Goal: Task Accomplishment & Management: Complete application form

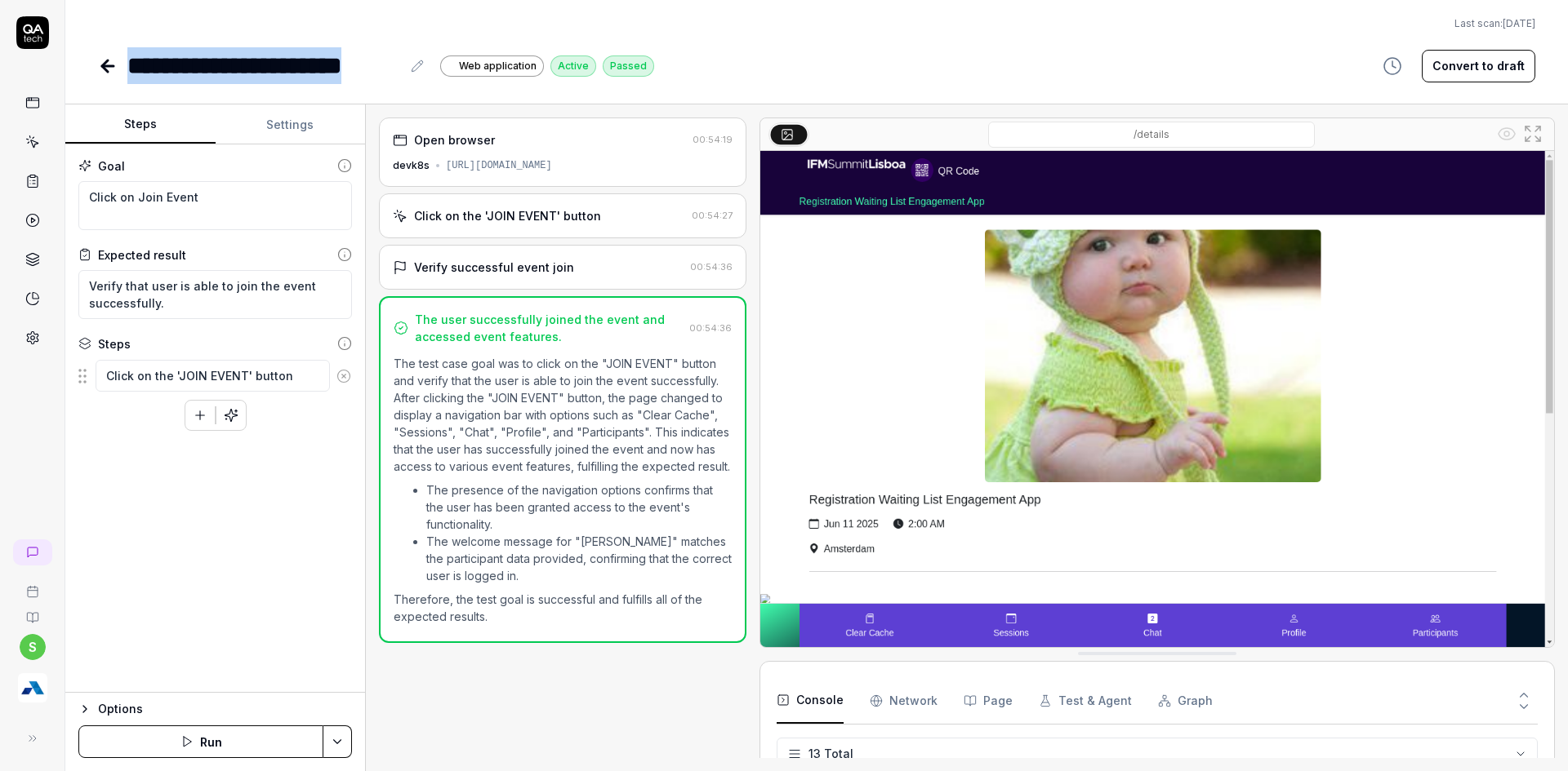
scroll to position [311, 0]
click at [104, 62] on icon at bounding box center [108, 66] width 20 height 20
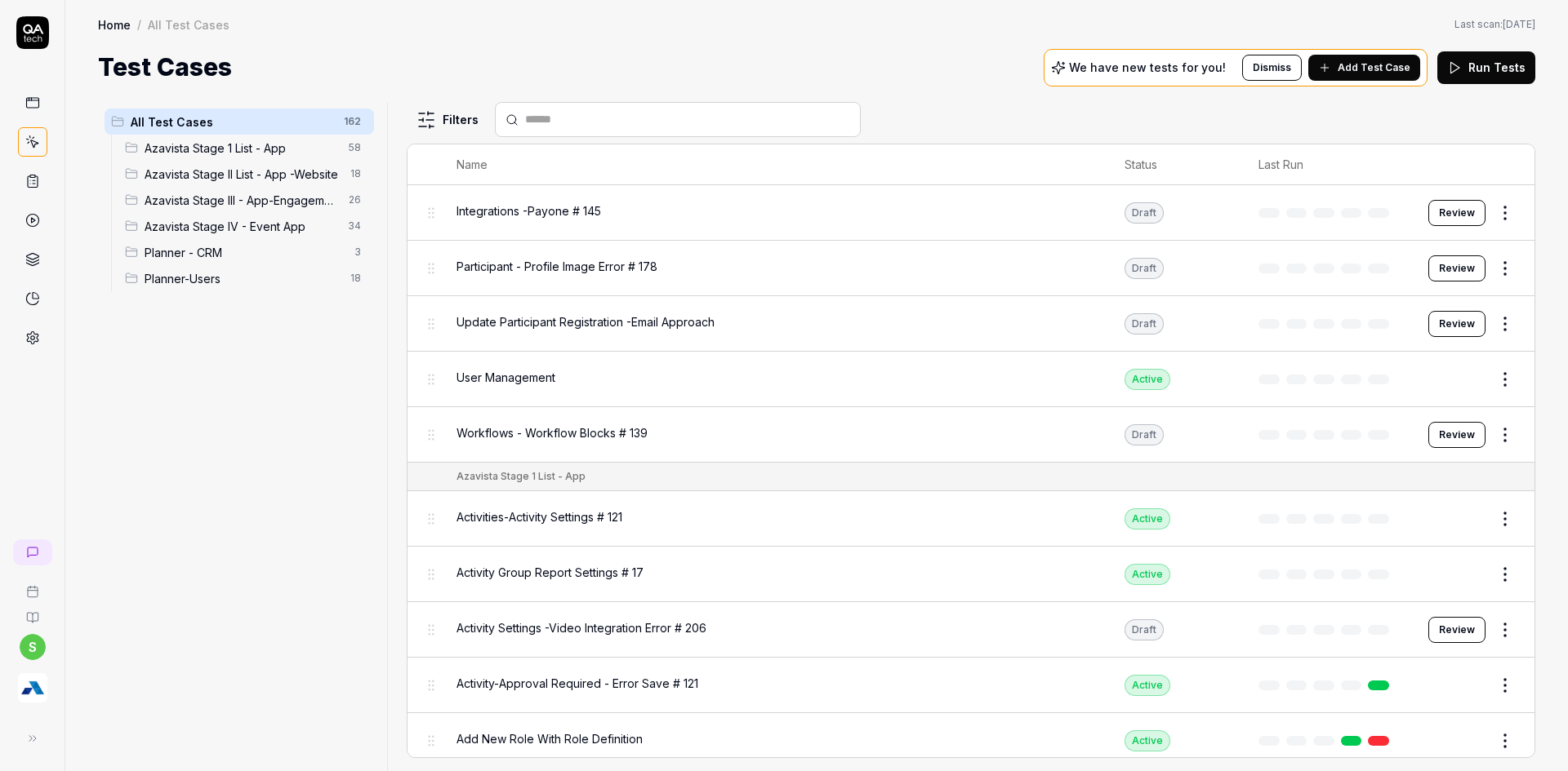
click at [208, 235] on div "Azavista Stage IV - Event App 34" at bounding box center [246, 226] width 255 height 26
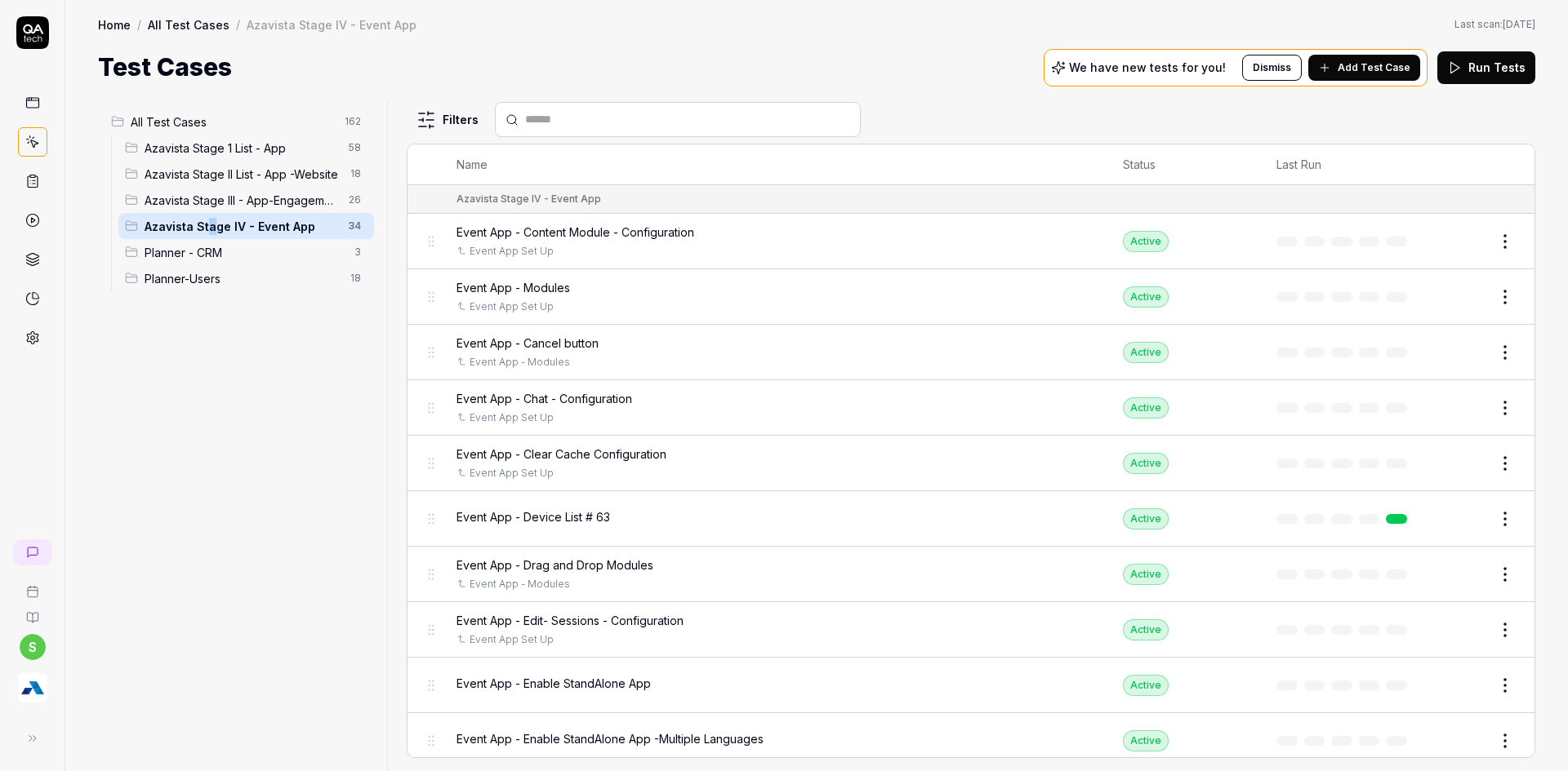
click at [1350, 61] on span "Add Test Case" at bounding box center [1374, 68] width 73 height 15
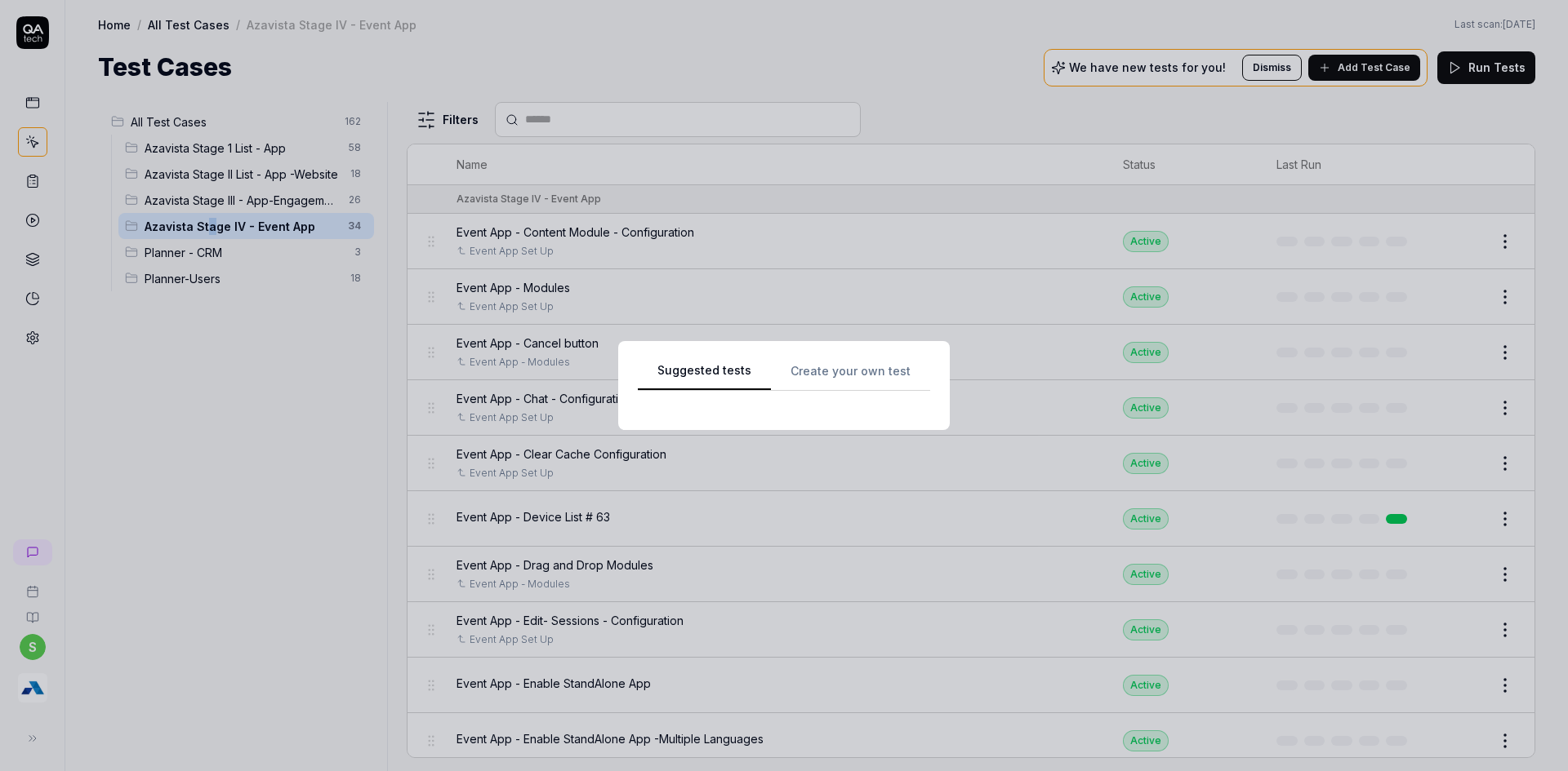
click at [866, 363] on div "Suggested tests Create your own test" at bounding box center [784, 386] width 292 height 50
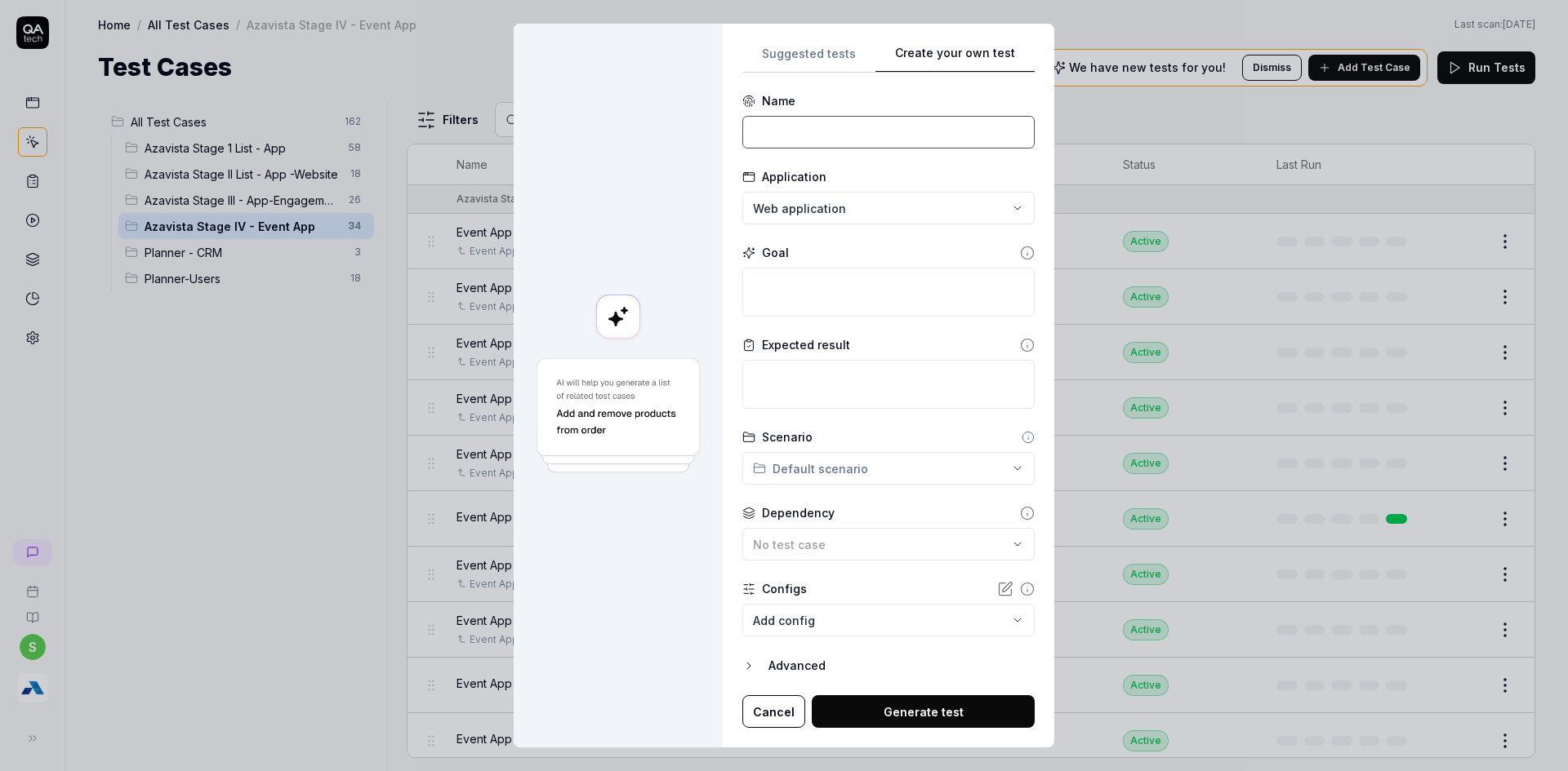
click at [791, 132] on input at bounding box center [888, 131] width 292 height 32
type input "Event App - Header and Footer Links"
click at [768, 296] on textarea at bounding box center [888, 292] width 292 height 49
drag, startPoint x: 770, startPoint y: 133, endPoint x: 952, endPoint y: 148, distance: 182.6
click at [969, 133] on input "Event App - Header and Footer Links" at bounding box center [888, 131] width 292 height 32
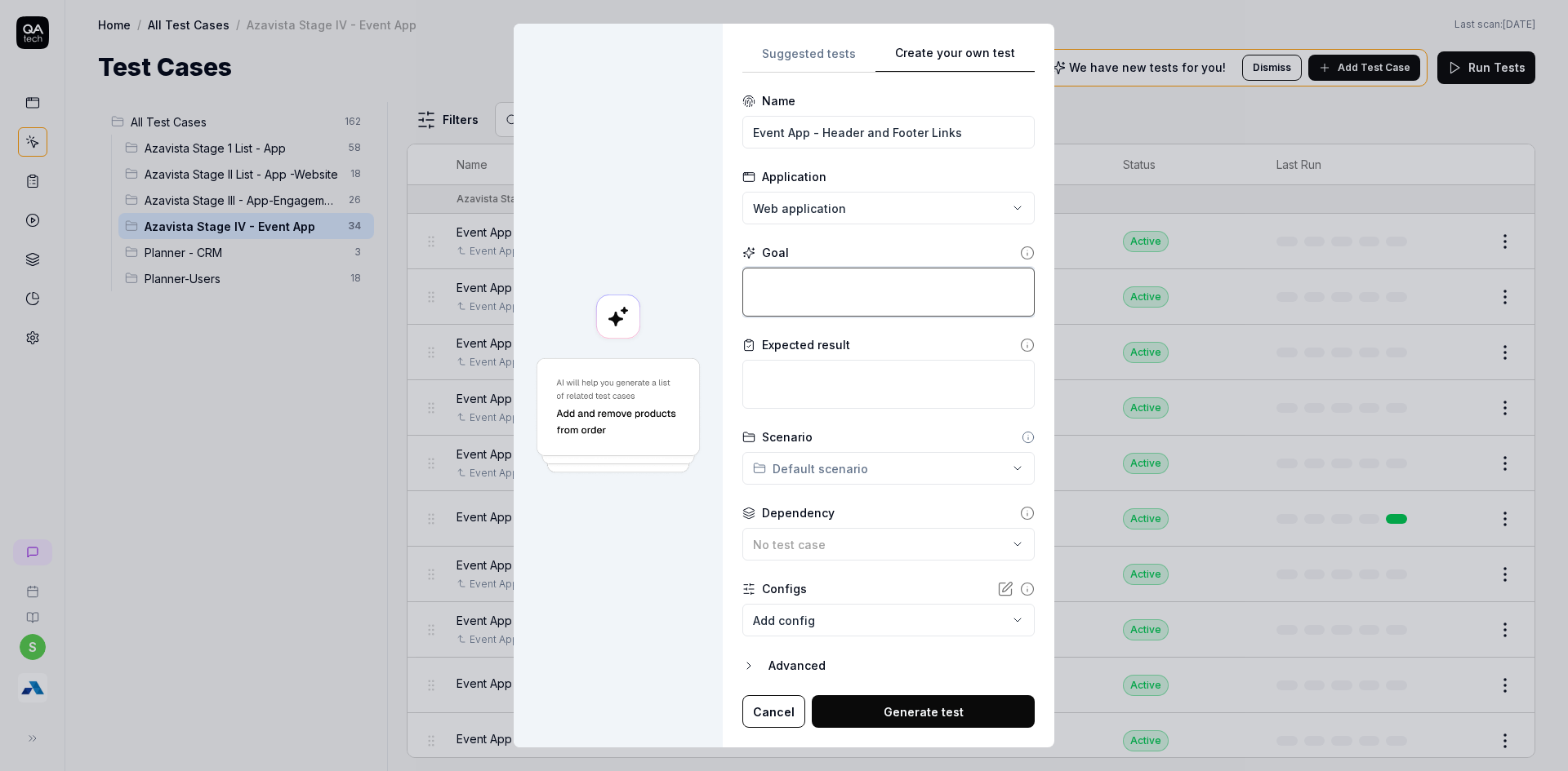
click at [753, 293] on textarea at bounding box center [888, 292] width 292 height 49
type textarea "*"
type textarea "S"
type textarea "*"
type textarea "Sts"
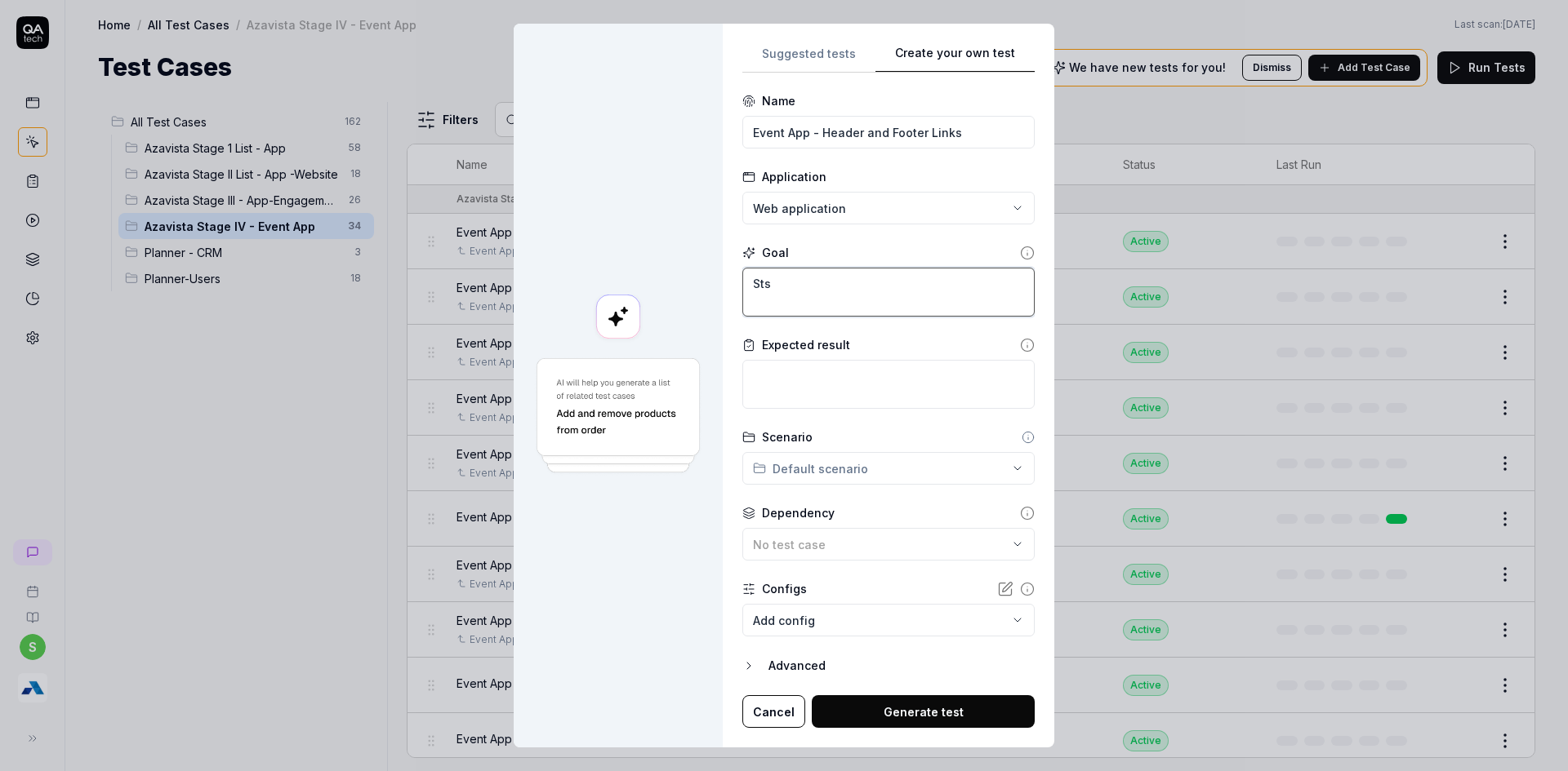
type textarea "*"
type textarea "St"
type textarea "*"
type textarea "S"
type textarea "*"
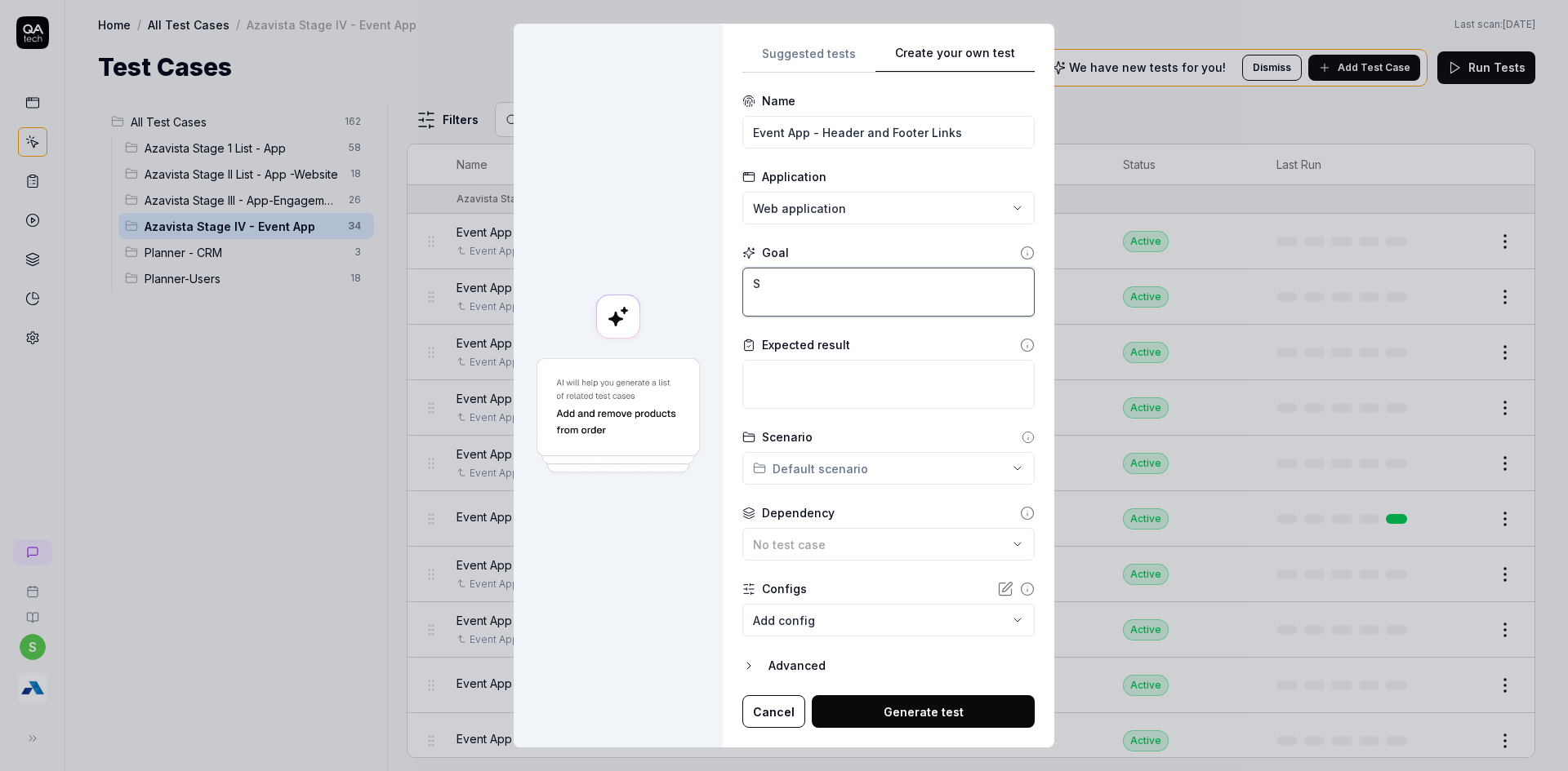
type textarea "Sy"
type textarea "*"
type textarea "Sys"
type textarea "*"
type textarea "Syst"
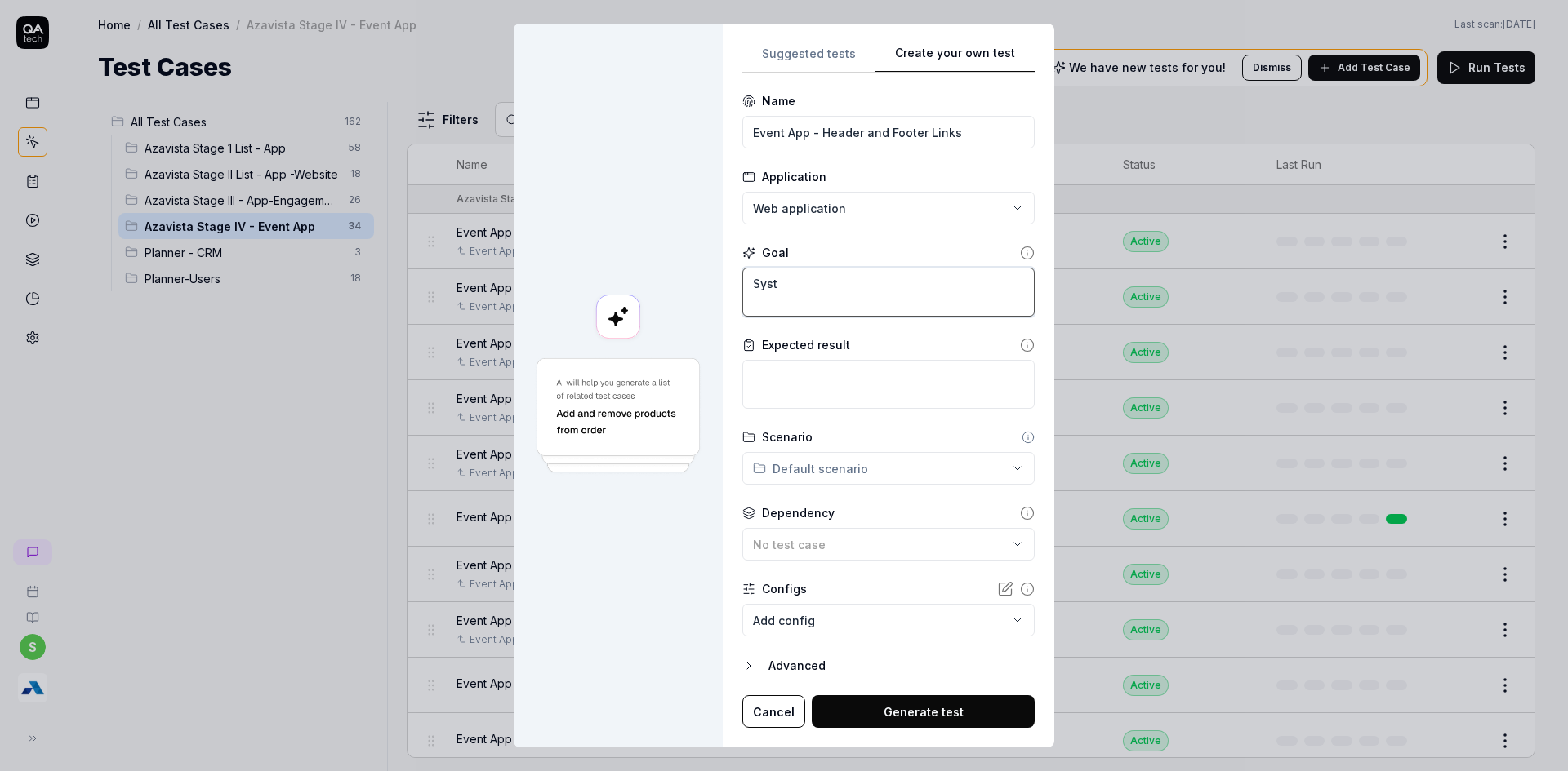
type textarea "*"
type textarea "Syste"
type textarea "*"
type textarea "System"
type textarea "*"
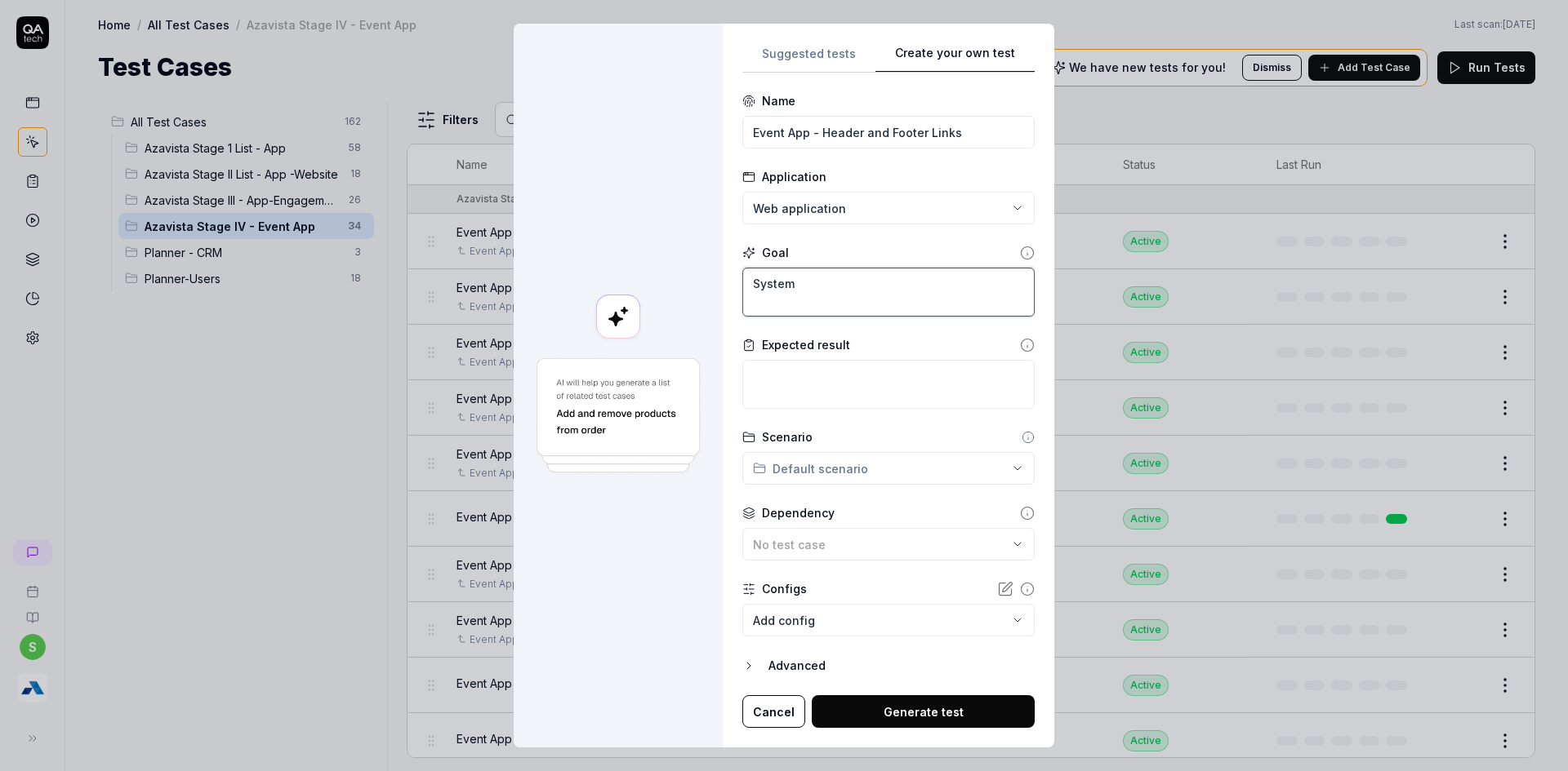
type textarea "System"
type textarea "*"
type textarea "System i"
type textarea "*"
type textarea "System is"
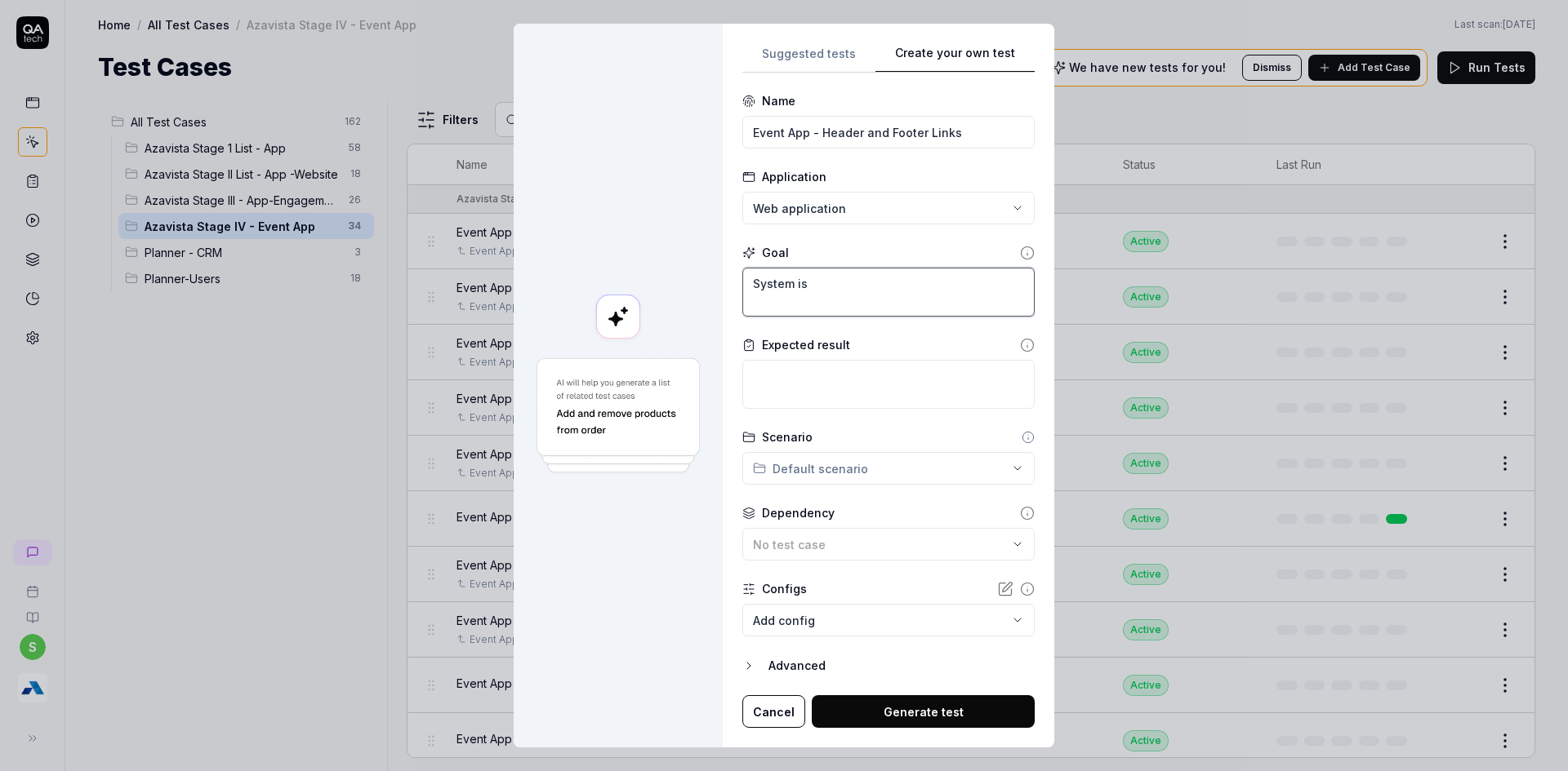
type textarea "*"
type textarea "System is"
type textarea "*"
type textarea "System is s"
type textarea "*"
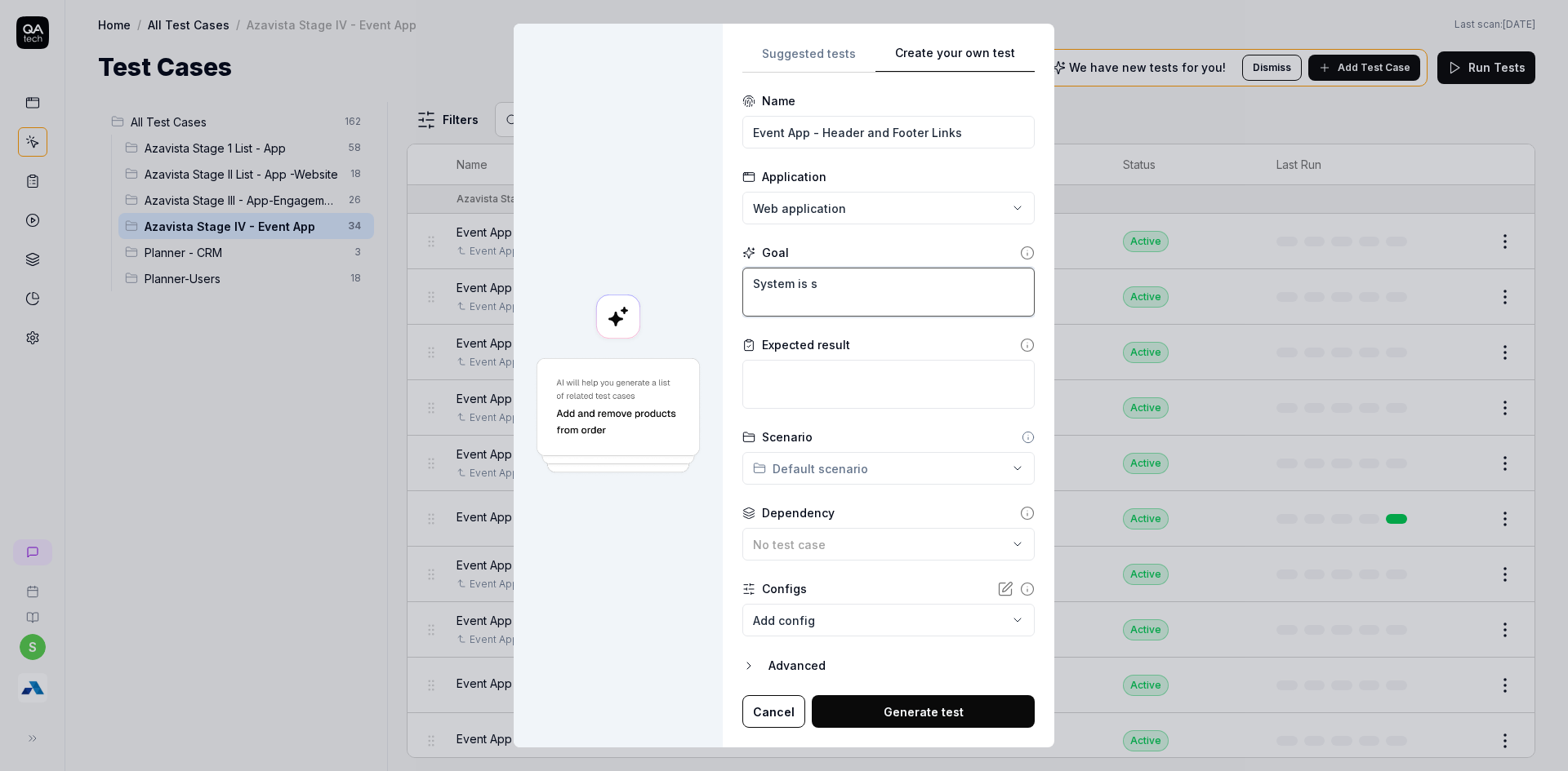
type textarea "System is sh"
type textarea "*"
type textarea "System is sho"
type textarea "*"
type textarea "System is show"
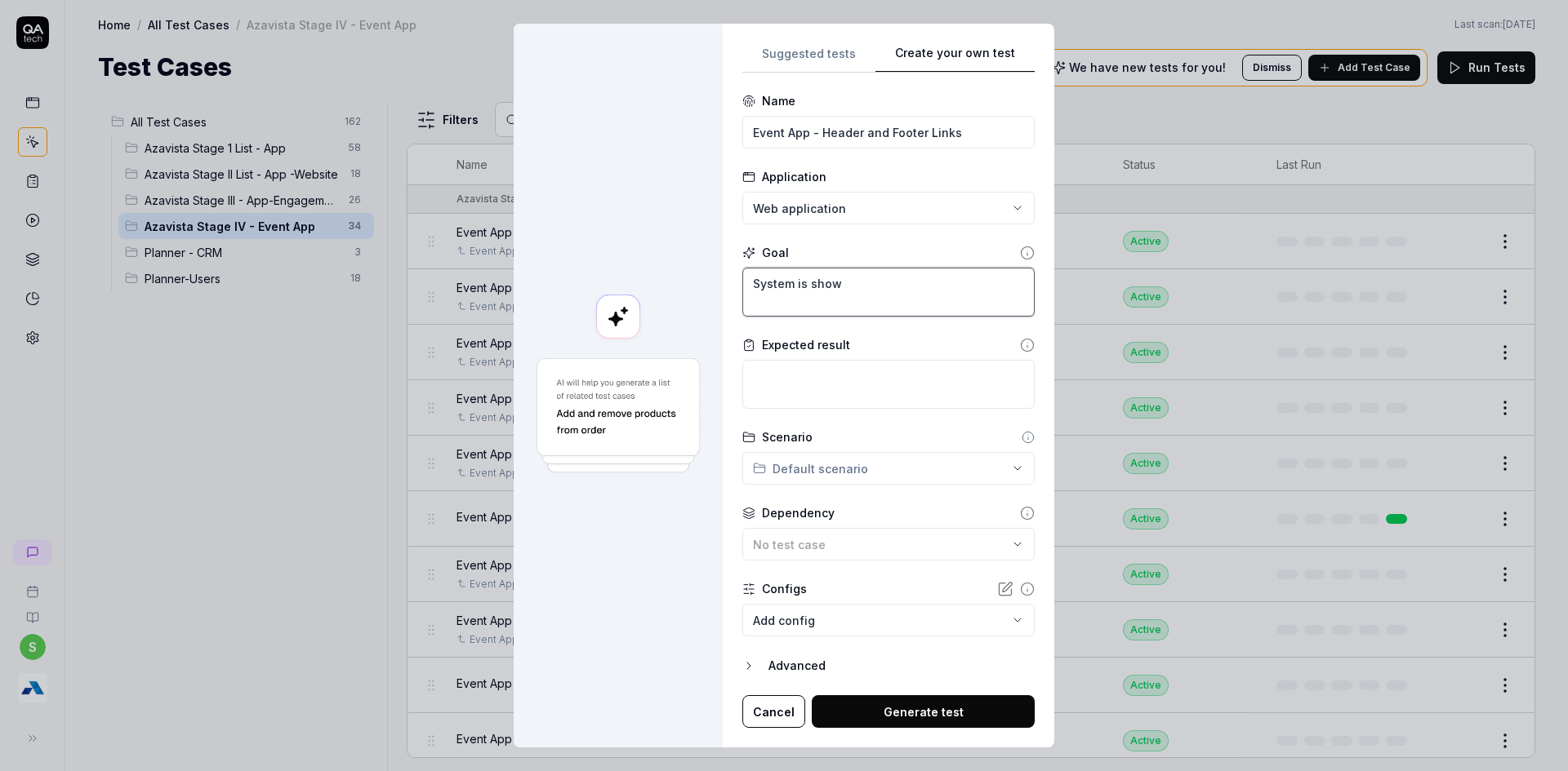
type textarea "*"
type textarea "System is showi"
type textarea "*"
type textarea "System is showin"
type textarea "*"
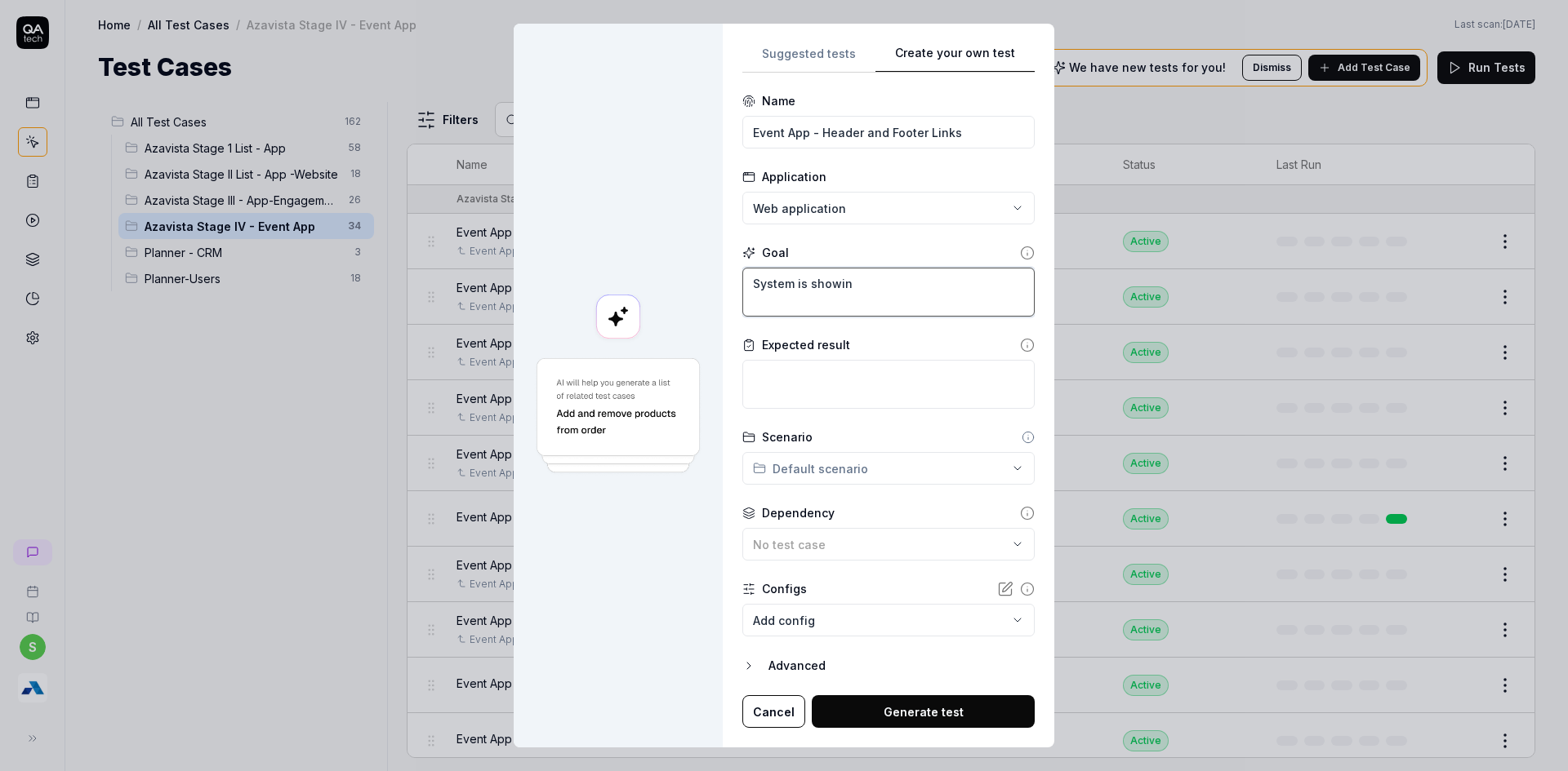
type textarea "System is showing"
type textarea "*"
type textarea "System is showing"
type textarea "*"
type textarea "System is showing e"
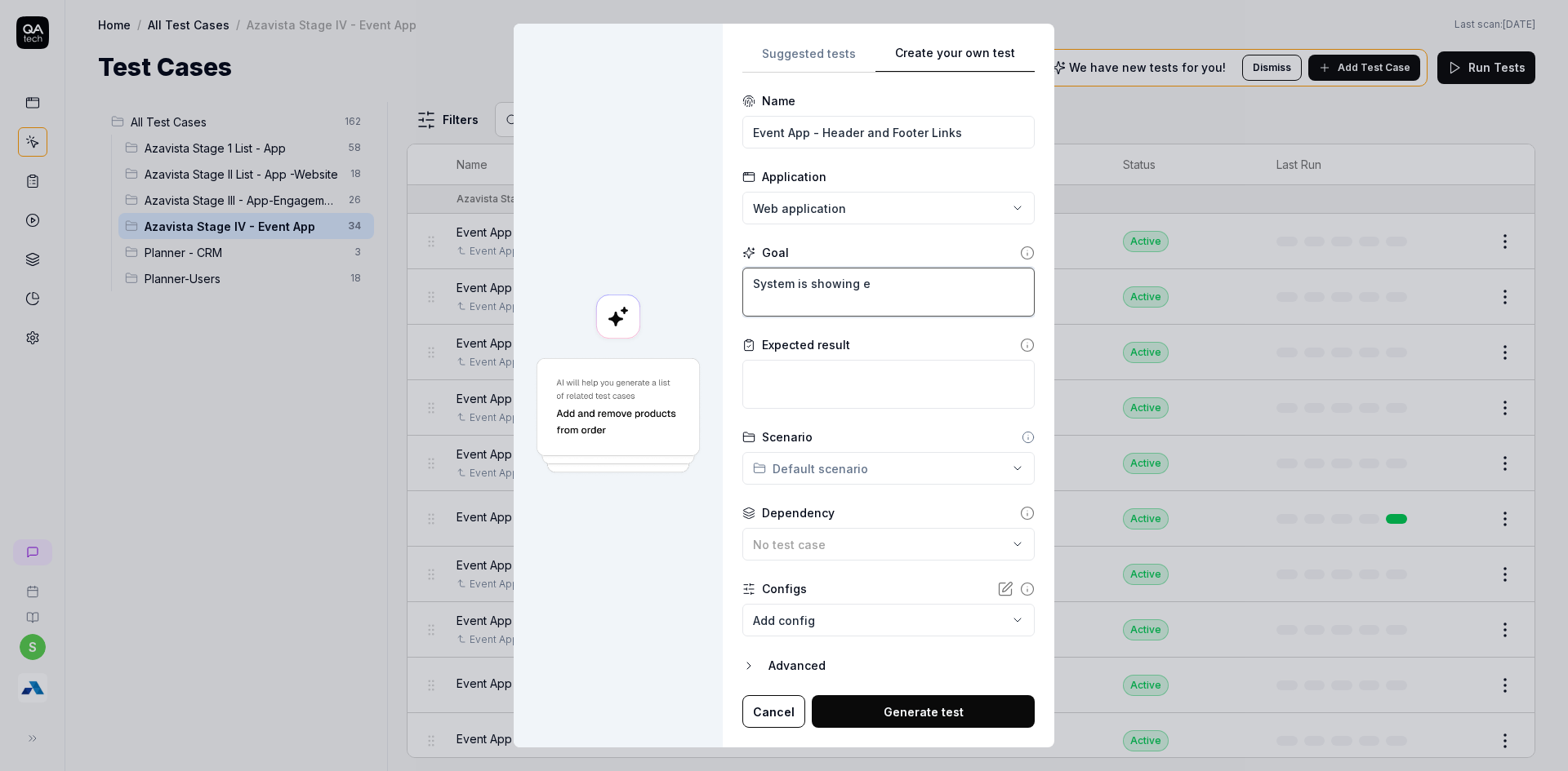
type textarea "*"
type textarea "System is showing"
type textarea "*"
type textarea "System is showing"
type textarea "*"
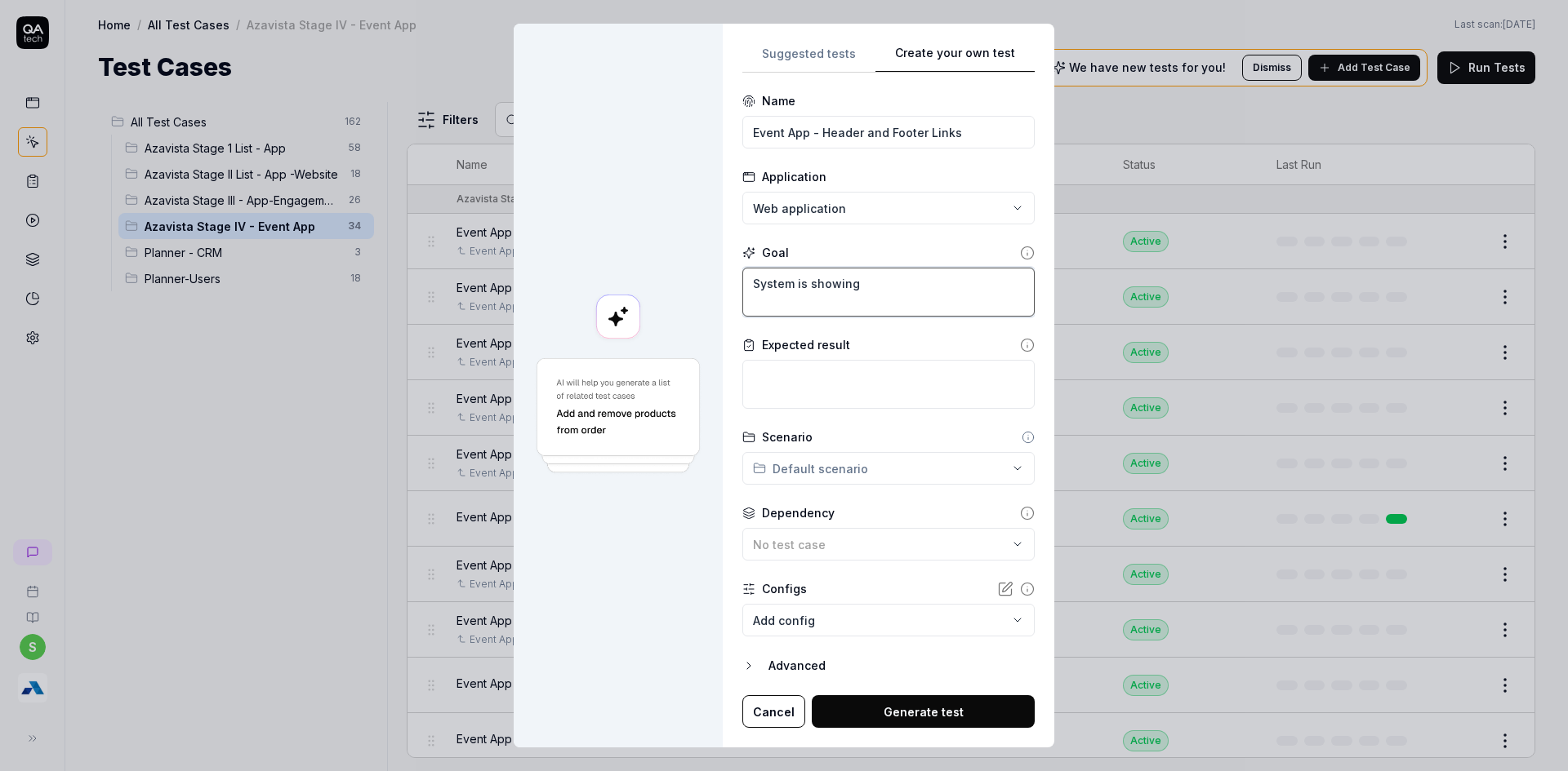
type textarea "System is showin"
type textarea "*"
type textarea "System is showi"
type textarea "*"
type textarea "System is show"
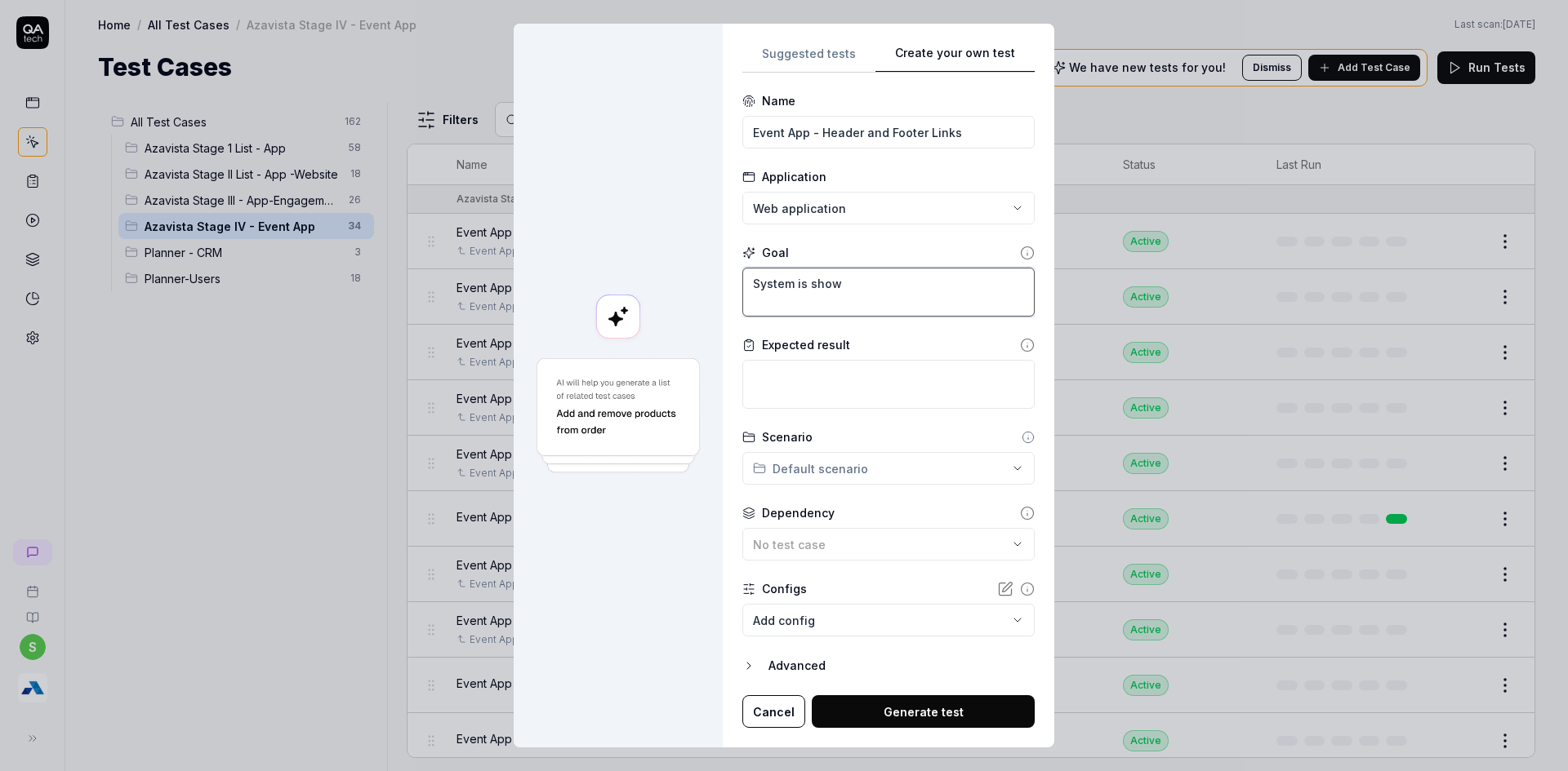
type textarea "*"
type textarea "System is sho"
type textarea "*"
type textarea "System is sh"
type textarea "*"
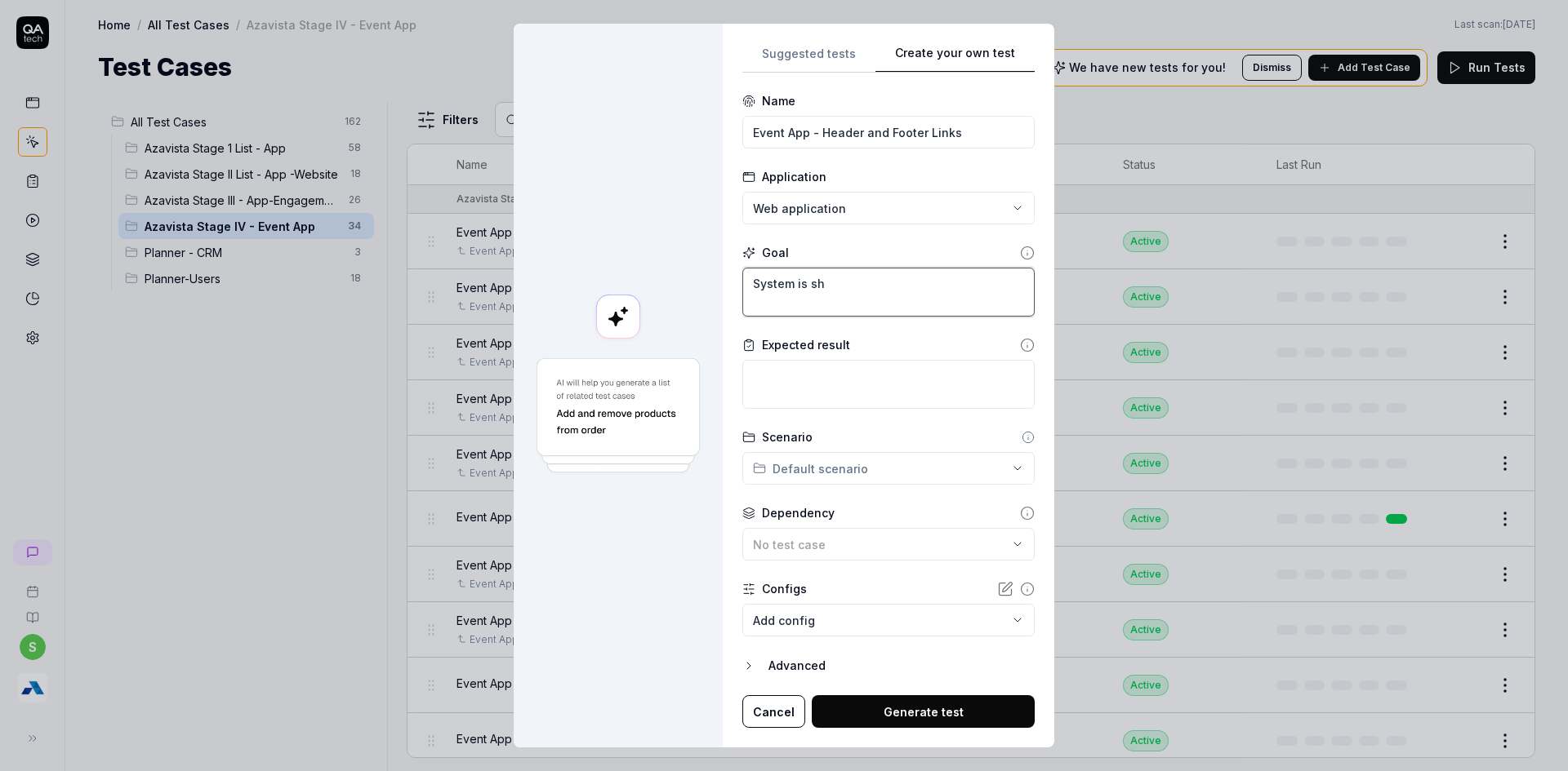
type textarea "System is s"
type textarea "*"
type textarea "System is"
type textarea "*"
type textarea "System is"
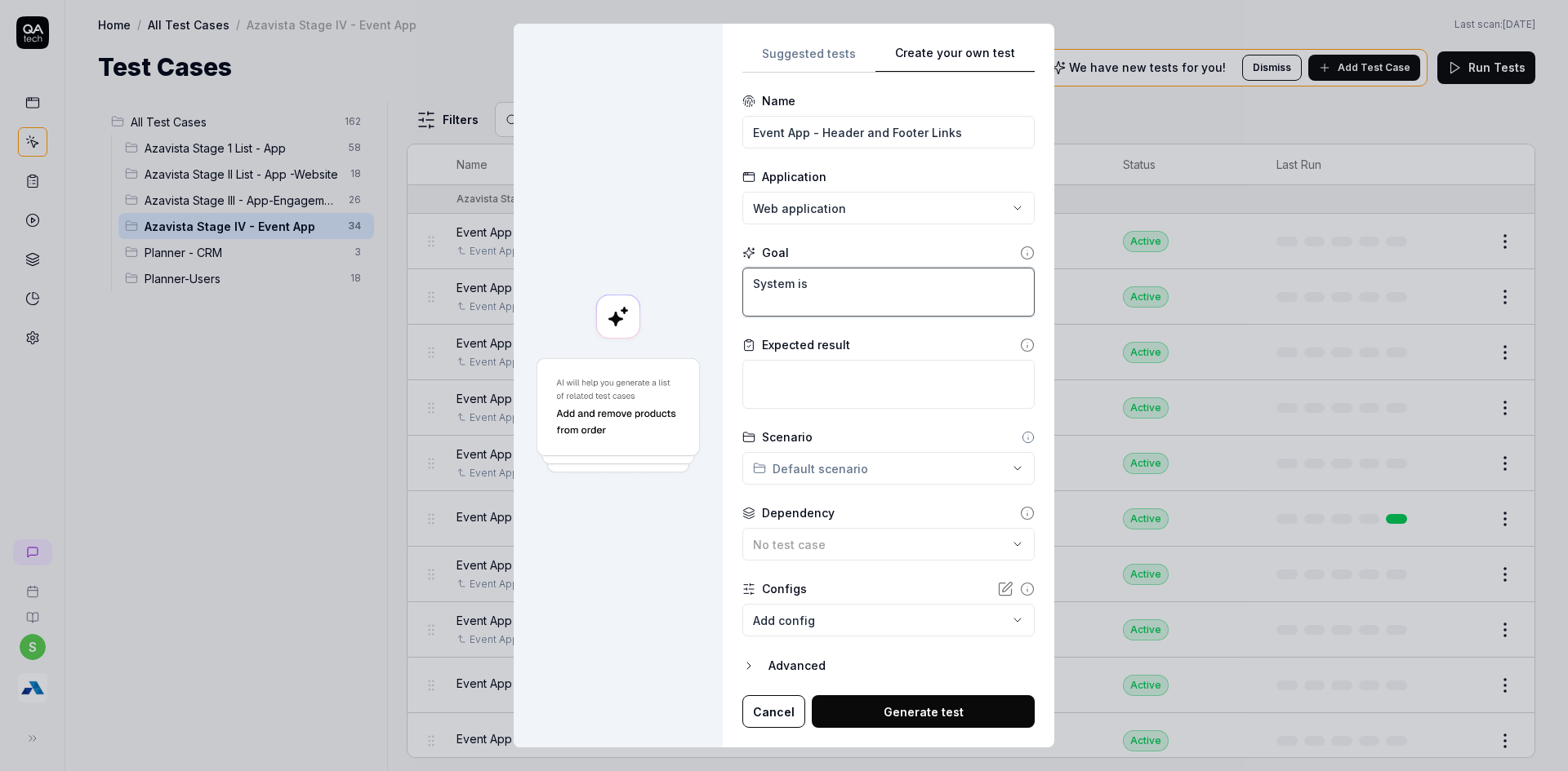
type textarea "*"
type textarea "System i"
type textarea "*"
type textarea "System"
type textarea "*"
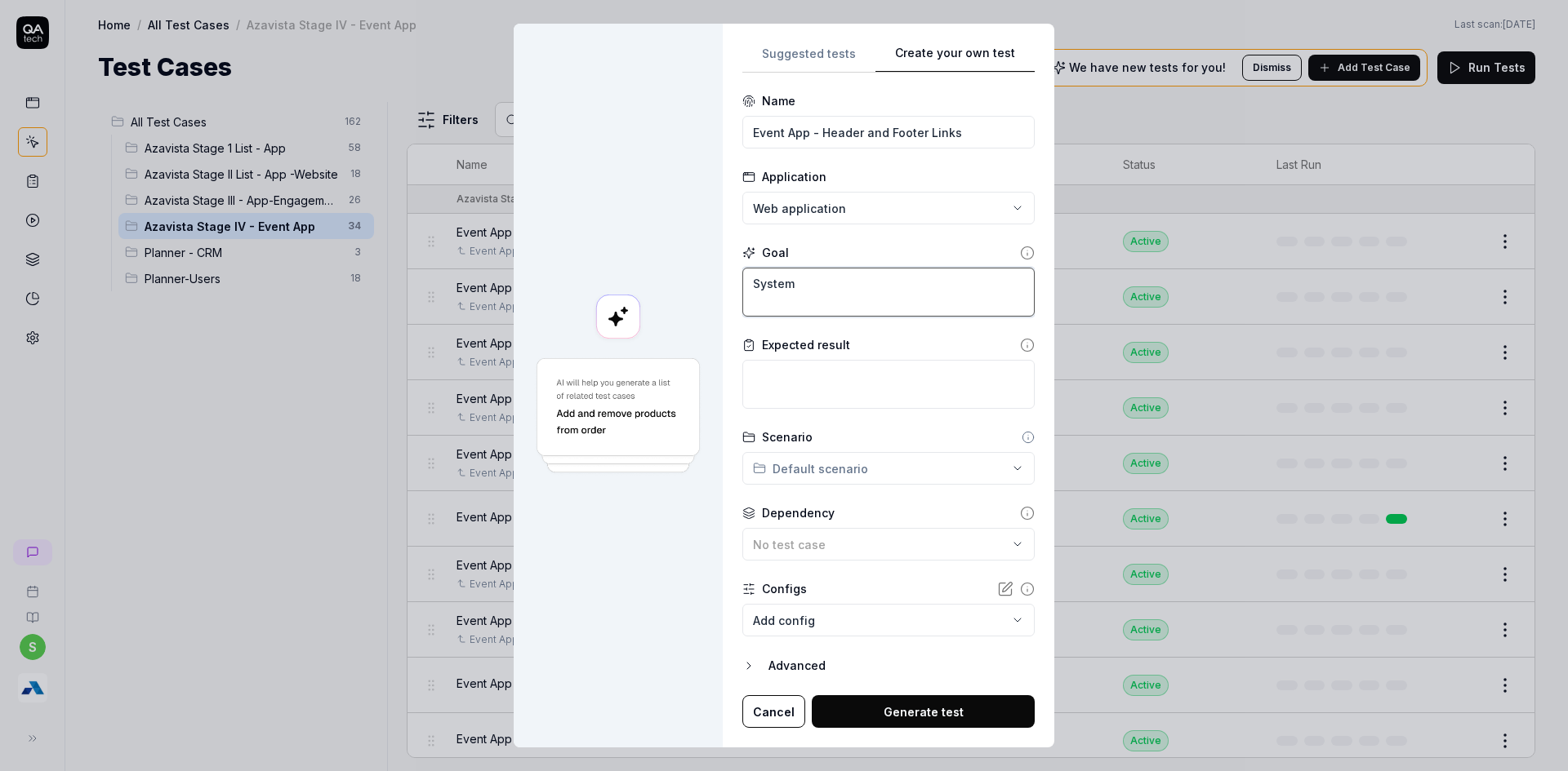
type textarea "System"
type textarea "*"
type textarea "Syste"
type textarea "*"
type textarea "Syst"
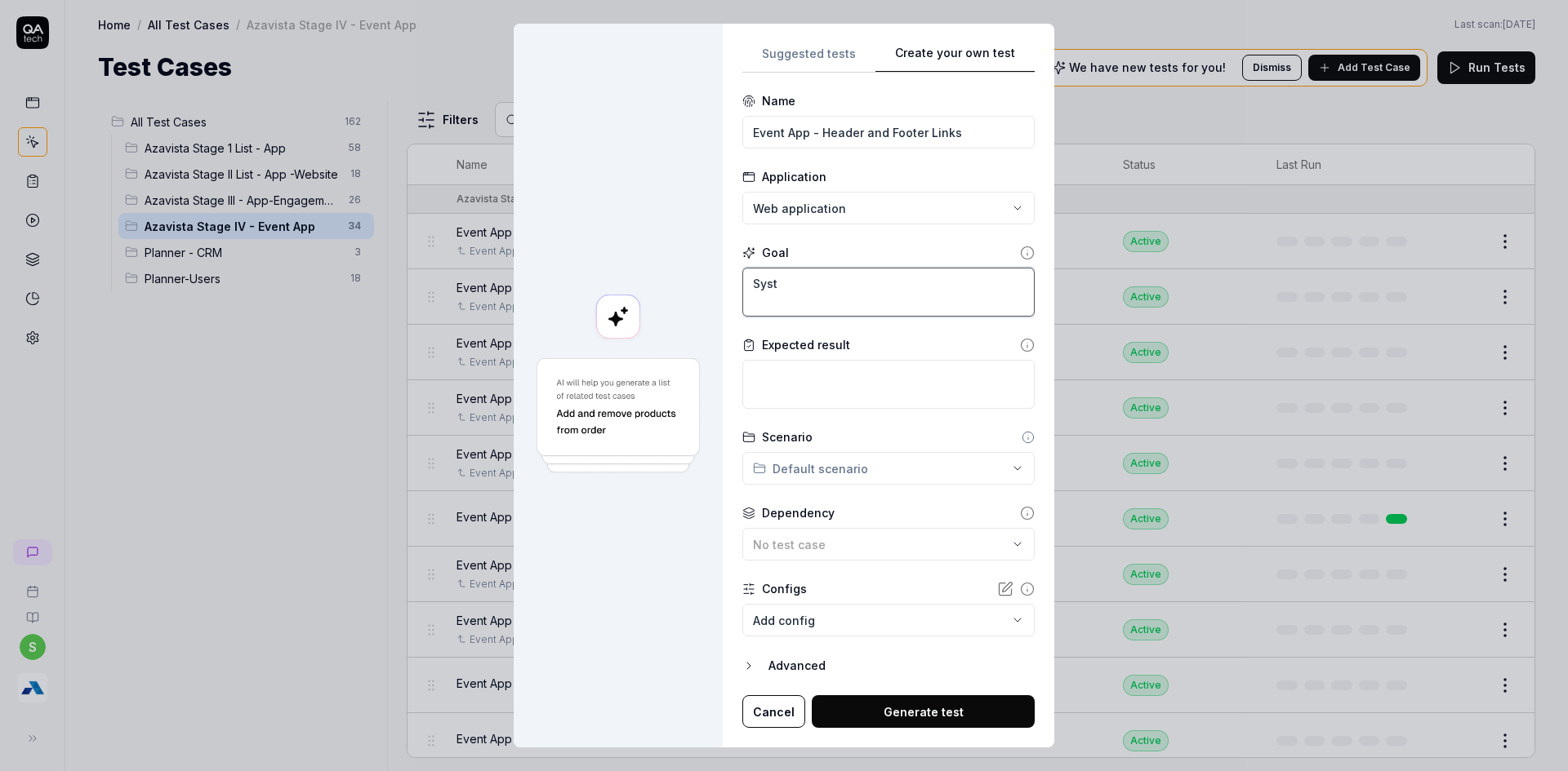
type textarea "*"
type textarea "Sys"
type textarea "*"
type textarea "Sy"
type textarea "*"
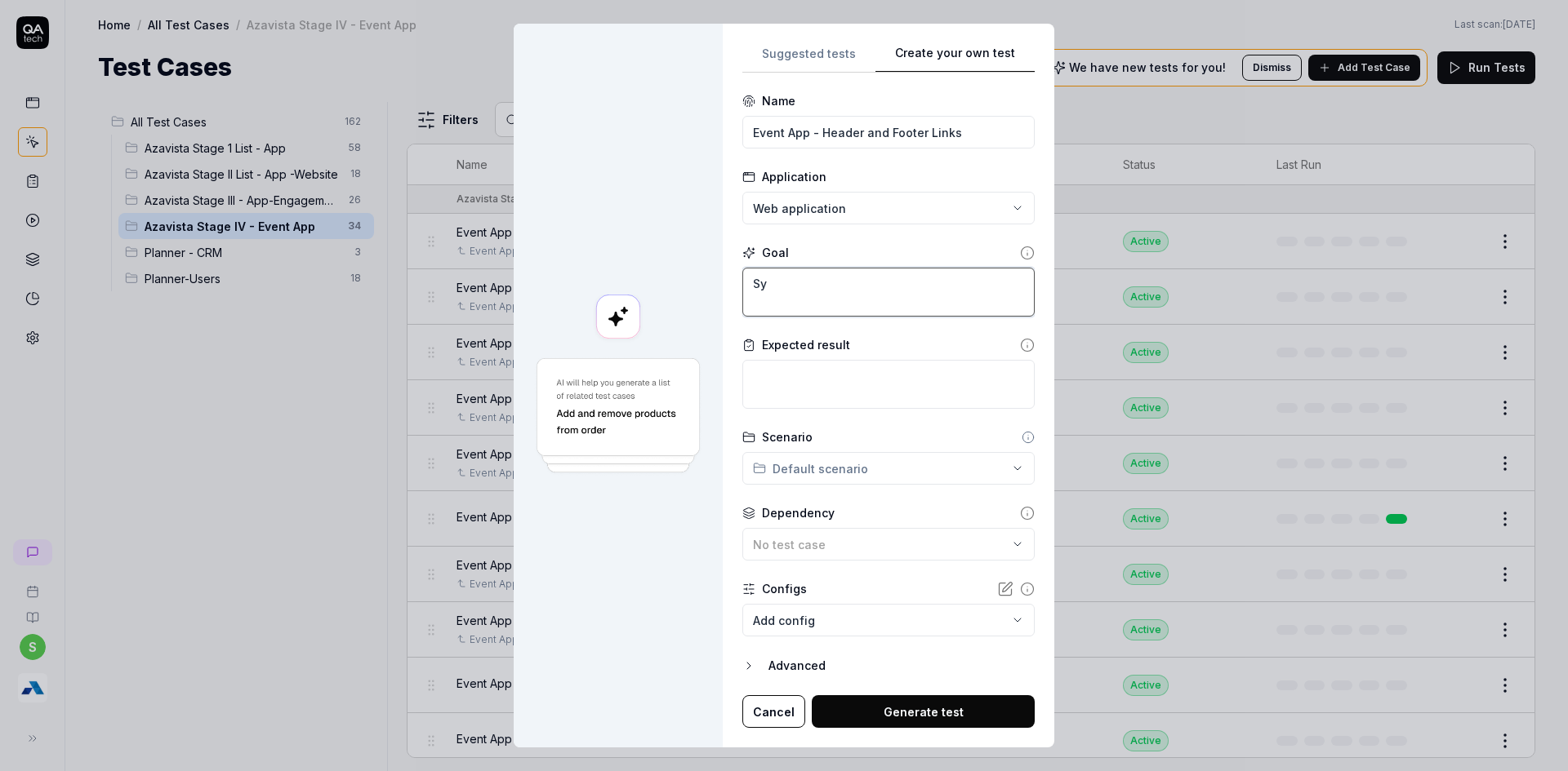
type textarea "S"
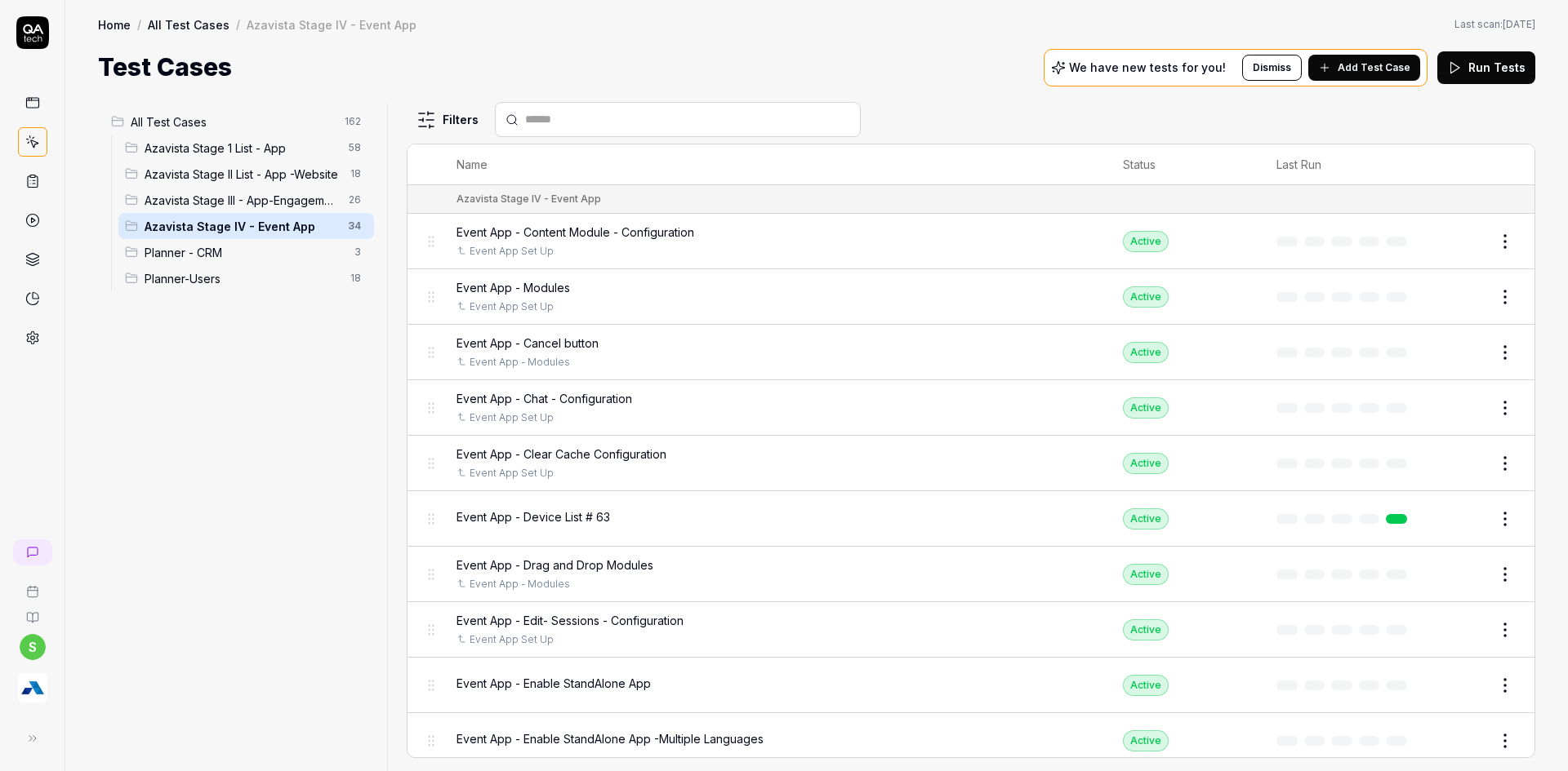
drag, startPoint x: 1459, startPoint y: -63, endPoint x: 873, endPoint y: 69, distance: 600.7
click at [873, 66] on div "Test Cases We have new tests for you! Dismiss Add Test Case Run Tests" at bounding box center [816, 67] width 1437 height 36
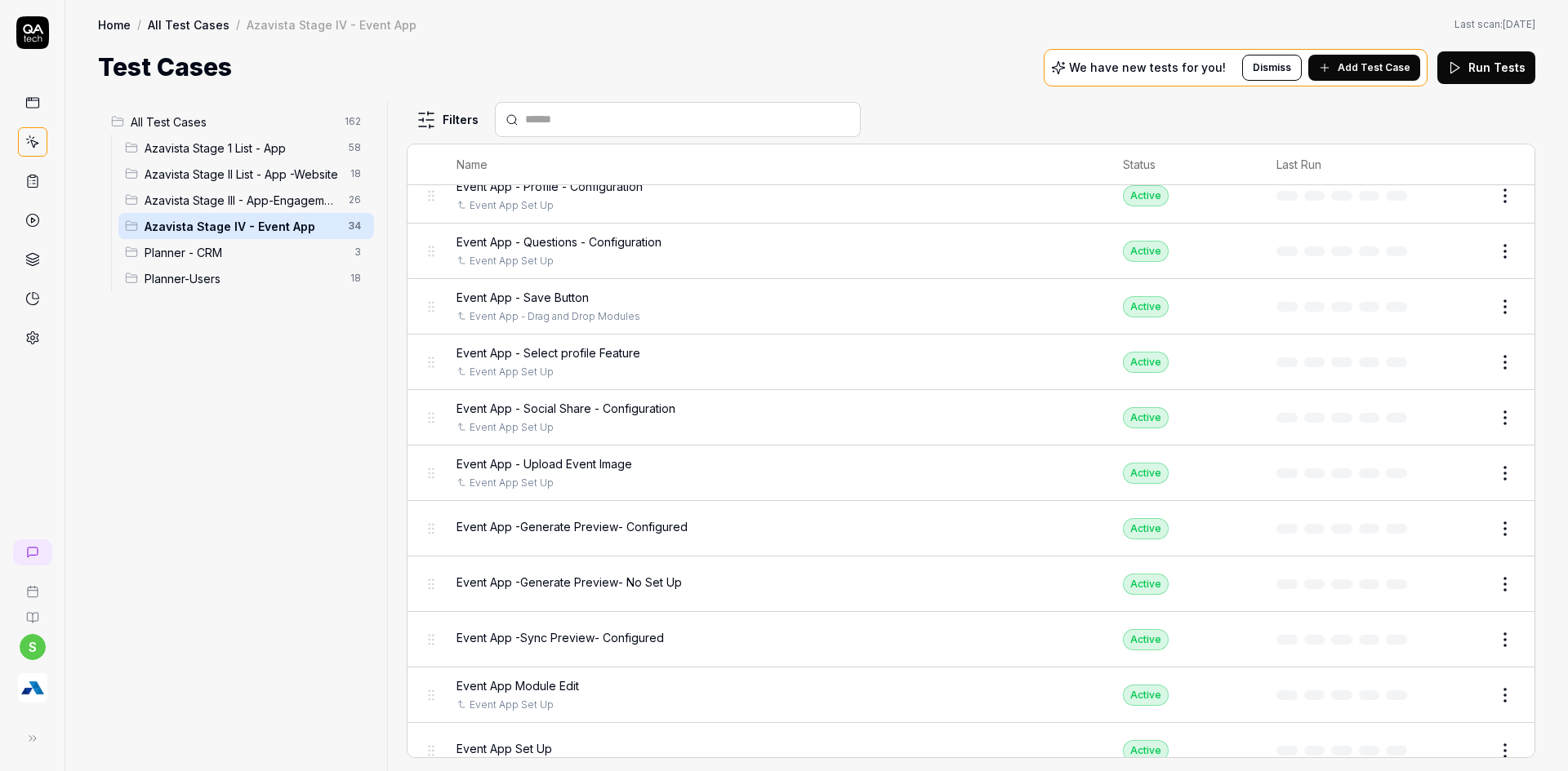
scroll to position [1343, 0]
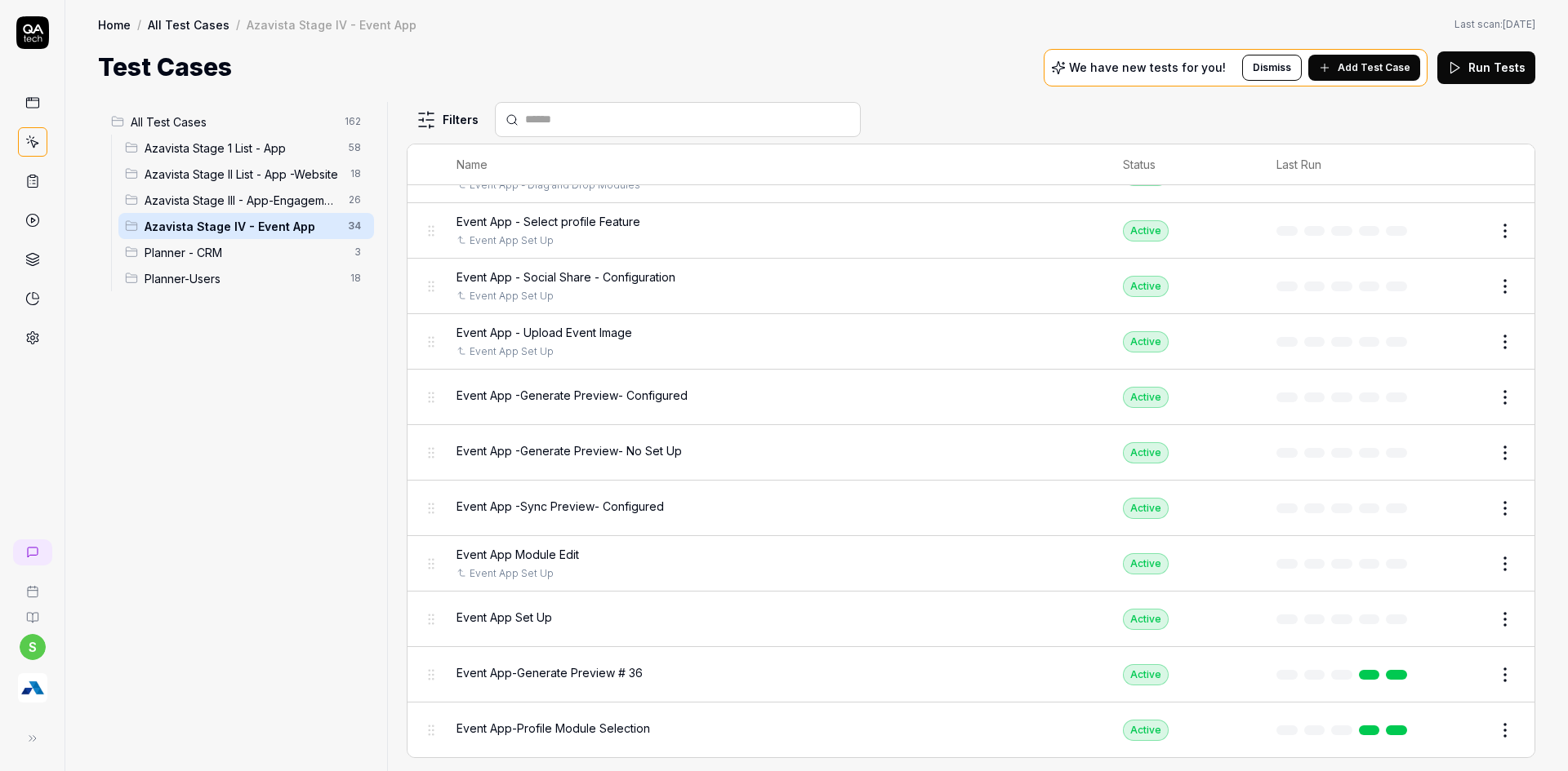
click at [236, 248] on span "Planner - CRM" at bounding box center [244, 252] width 200 height 17
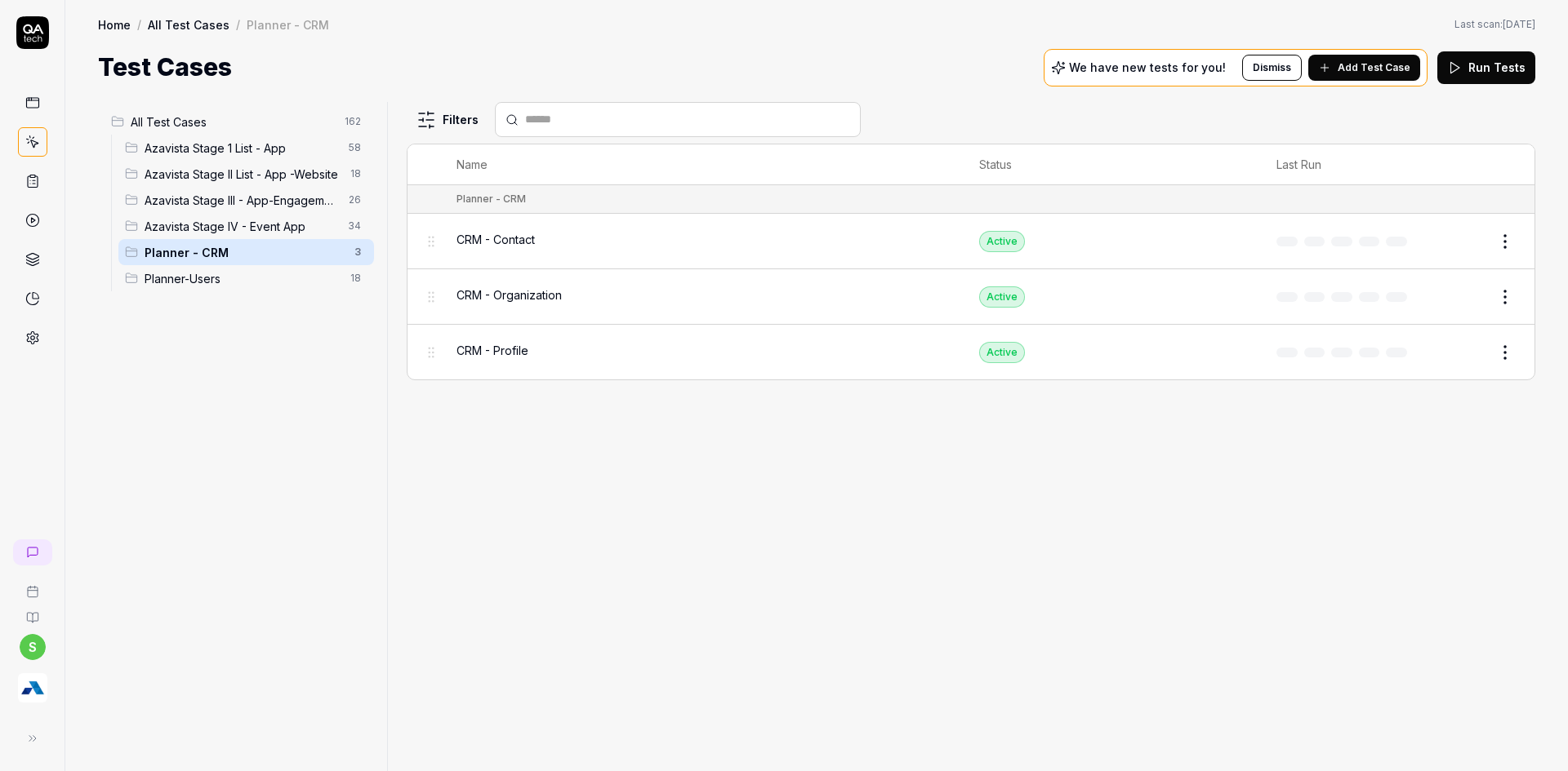
scroll to position [0, 0]
click at [249, 226] on span "Azavista Stage IV - Event App" at bounding box center [240, 226] width 193 height 17
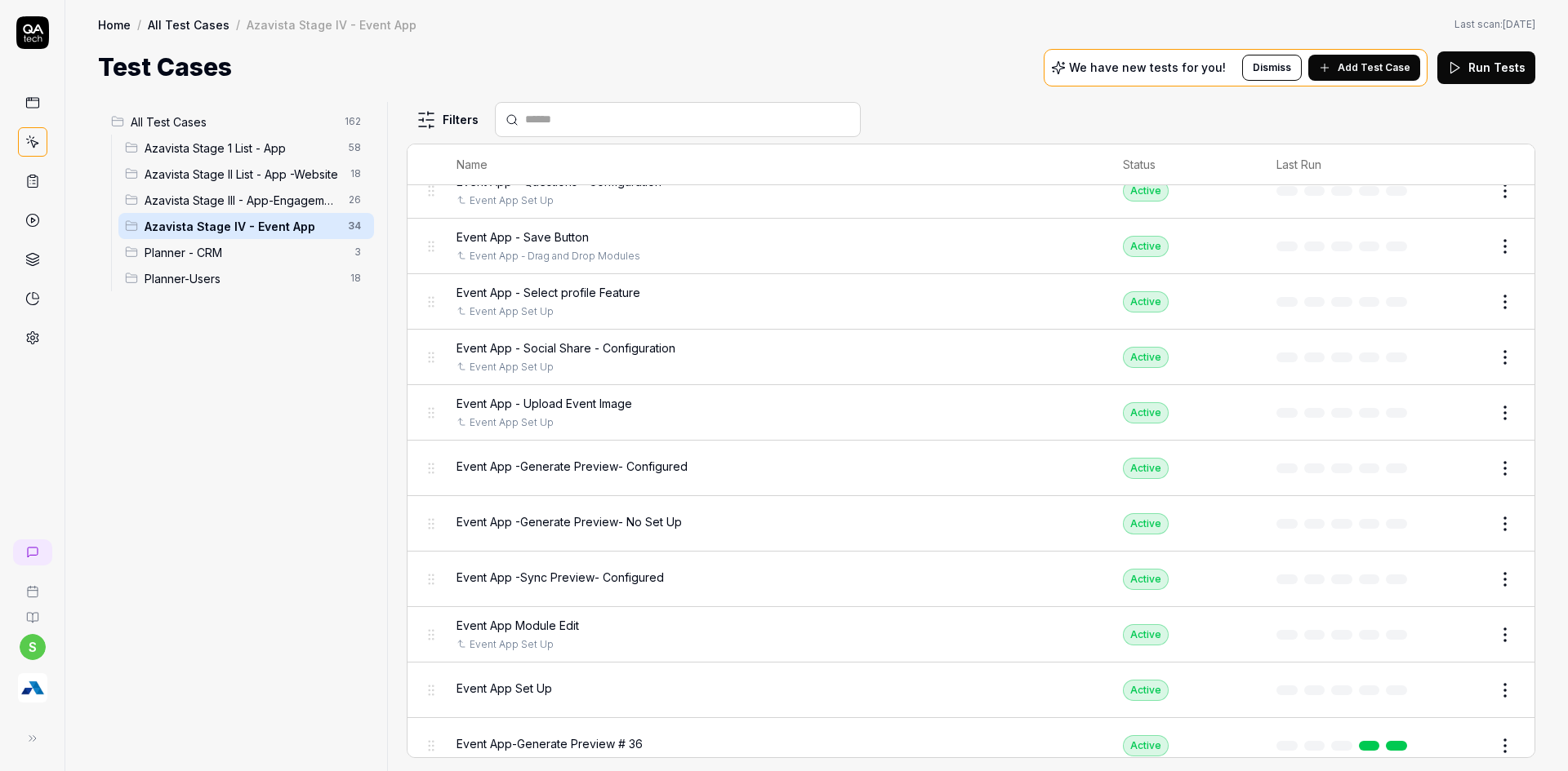
scroll to position [1343, 0]
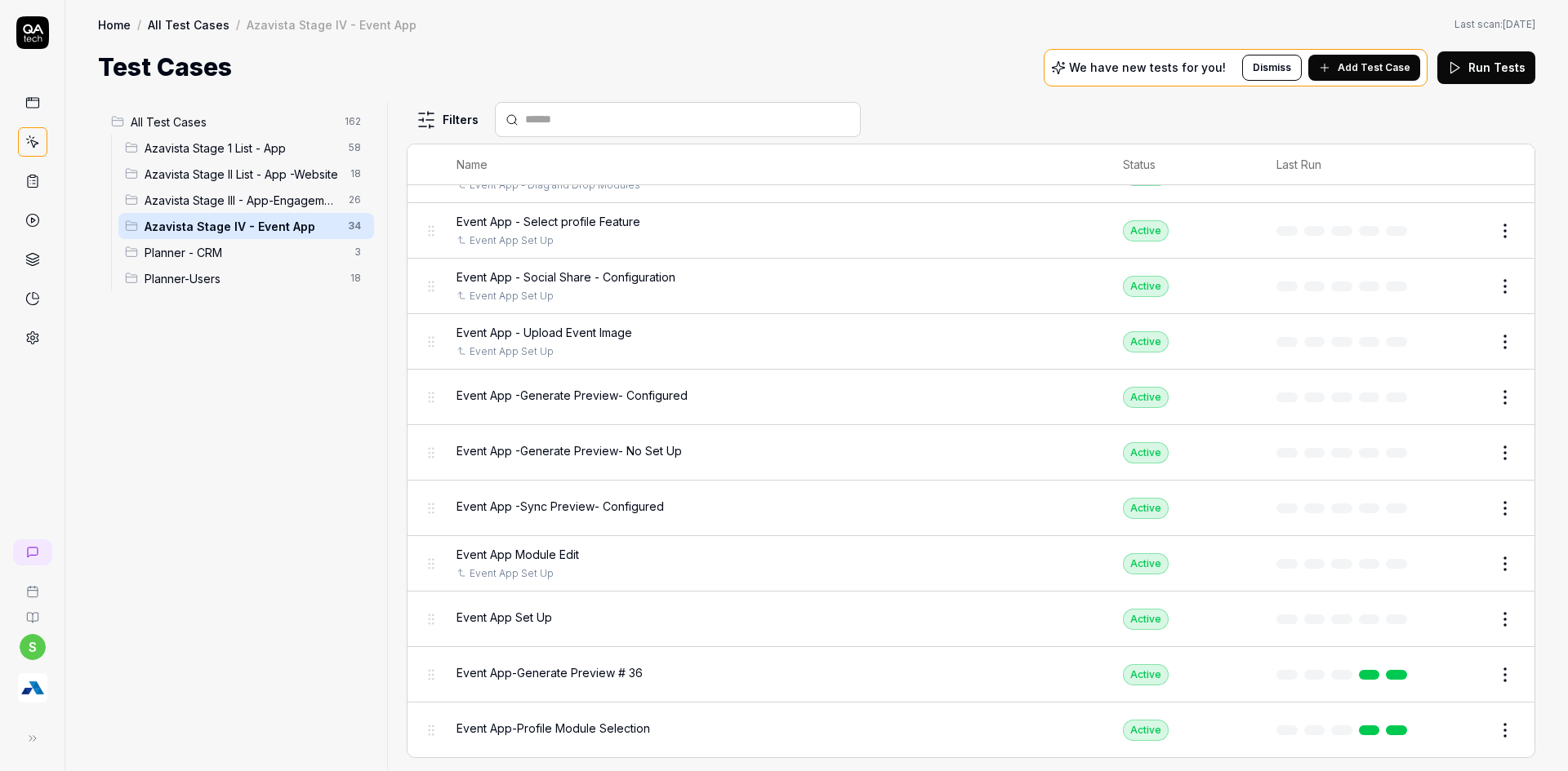
click at [181, 246] on span "Planner - CRM" at bounding box center [244, 252] width 200 height 17
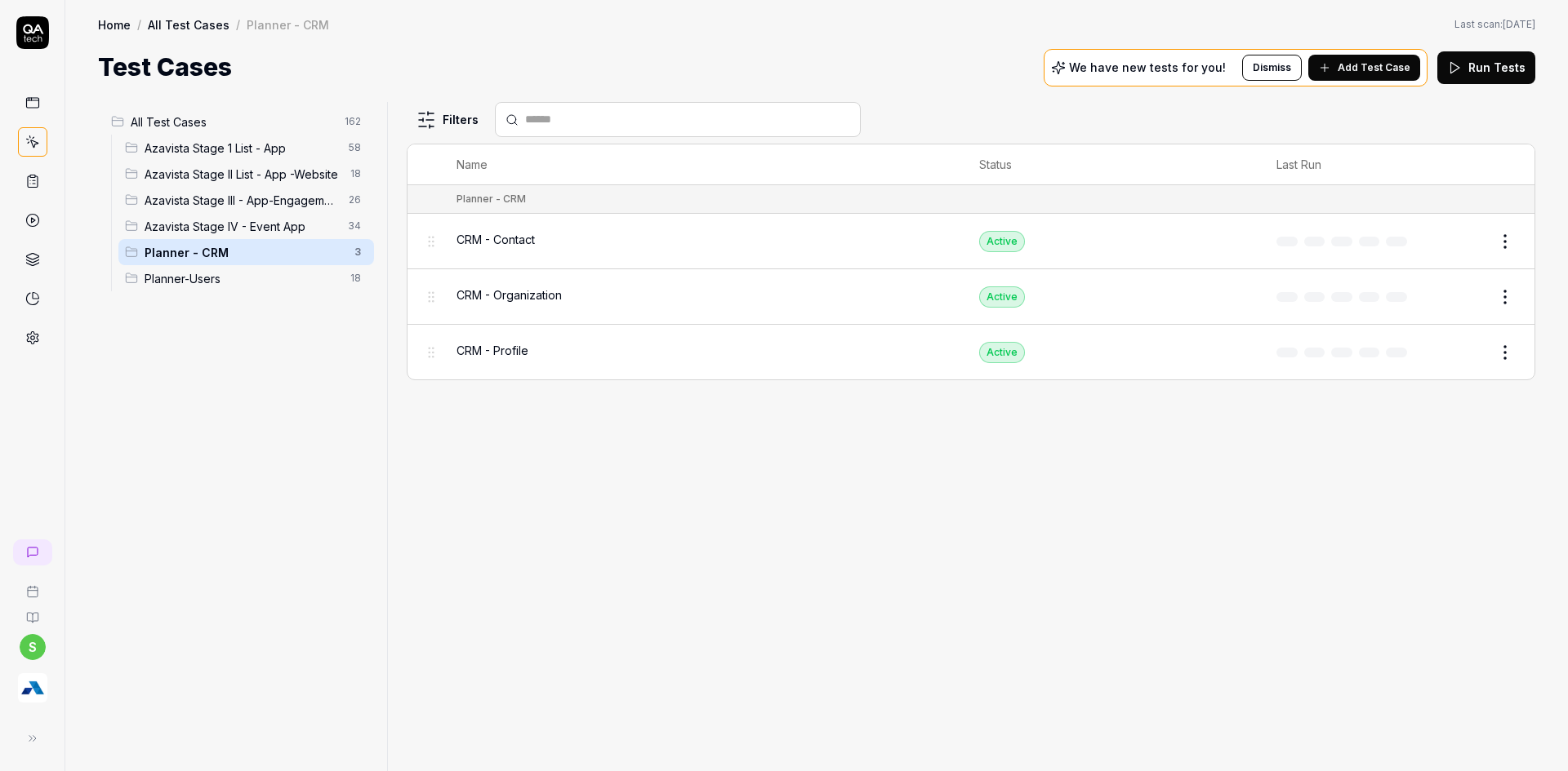
click at [629, 237] on div "CRM - Contact" at bounding box center [702, 238] width 491 height 17
click at [674, 247] on div "CRM - Contact" at bounding box center [702, 238] width 491 height 17
click at [1482, 240] on button "Edit" at bounding box center [1466, 241] width 39 height 26
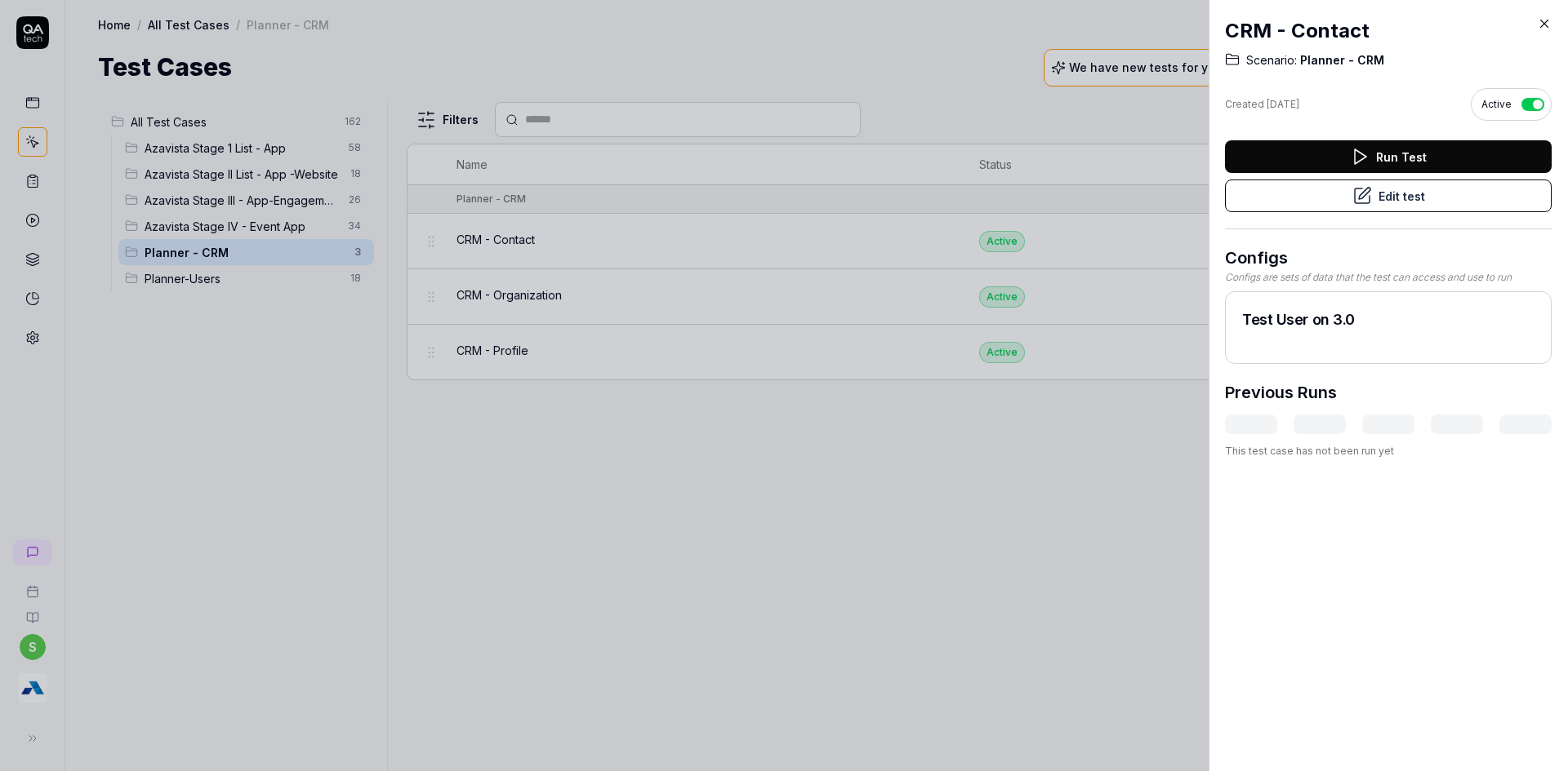
click at [1396, 203] on button "Edit test" at bounding box center [1387, 195] width 327 height 32
click at [1389, 197] on button "Edit test" at bounding box center [1387, 195] width 327 height 32
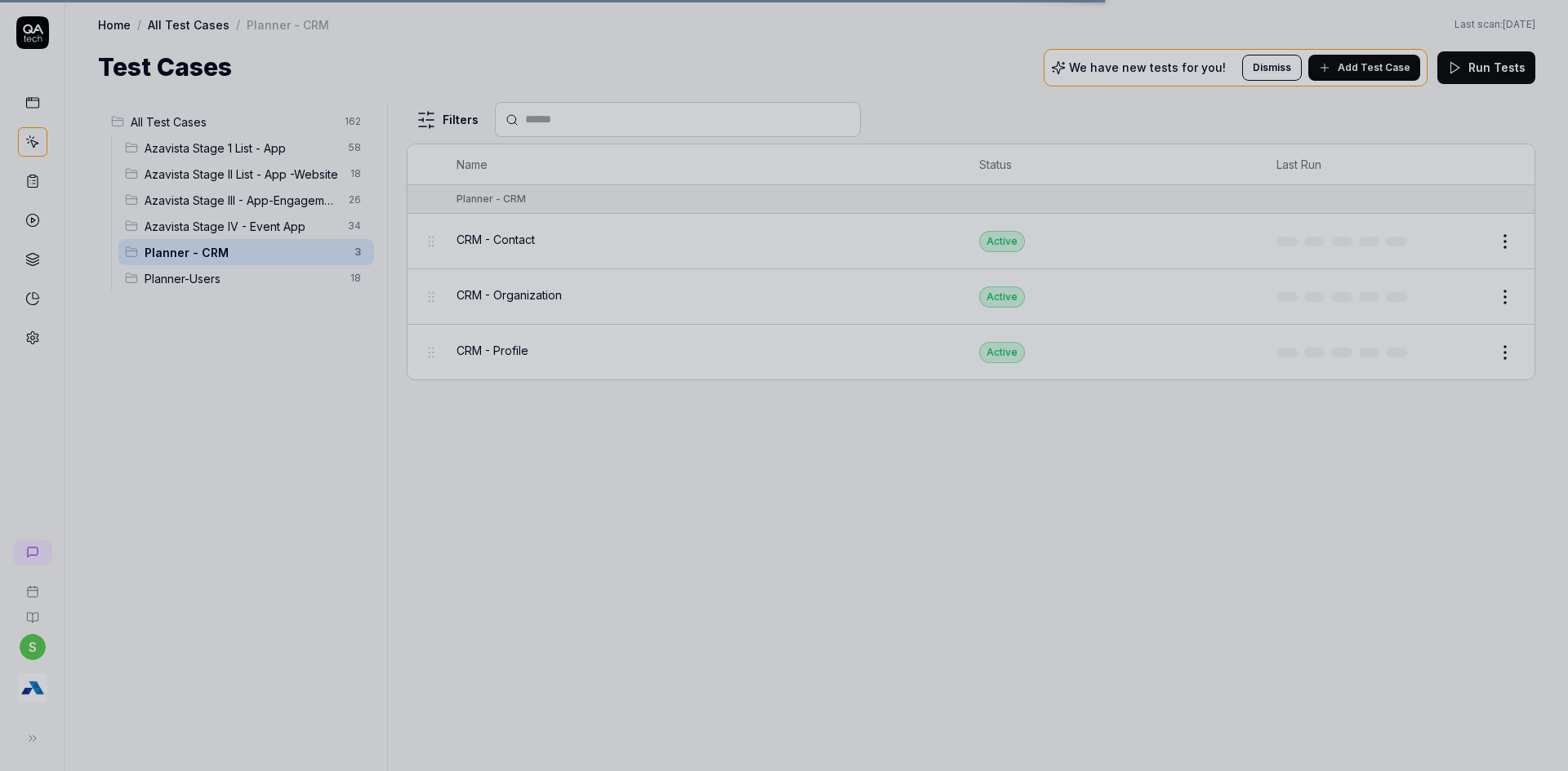
click at [253, 380] on div at bounding box center [784, 386] width 1568 height 771
click at [245, 223] on div at bounding box center [784, 386] width 1568 height 771
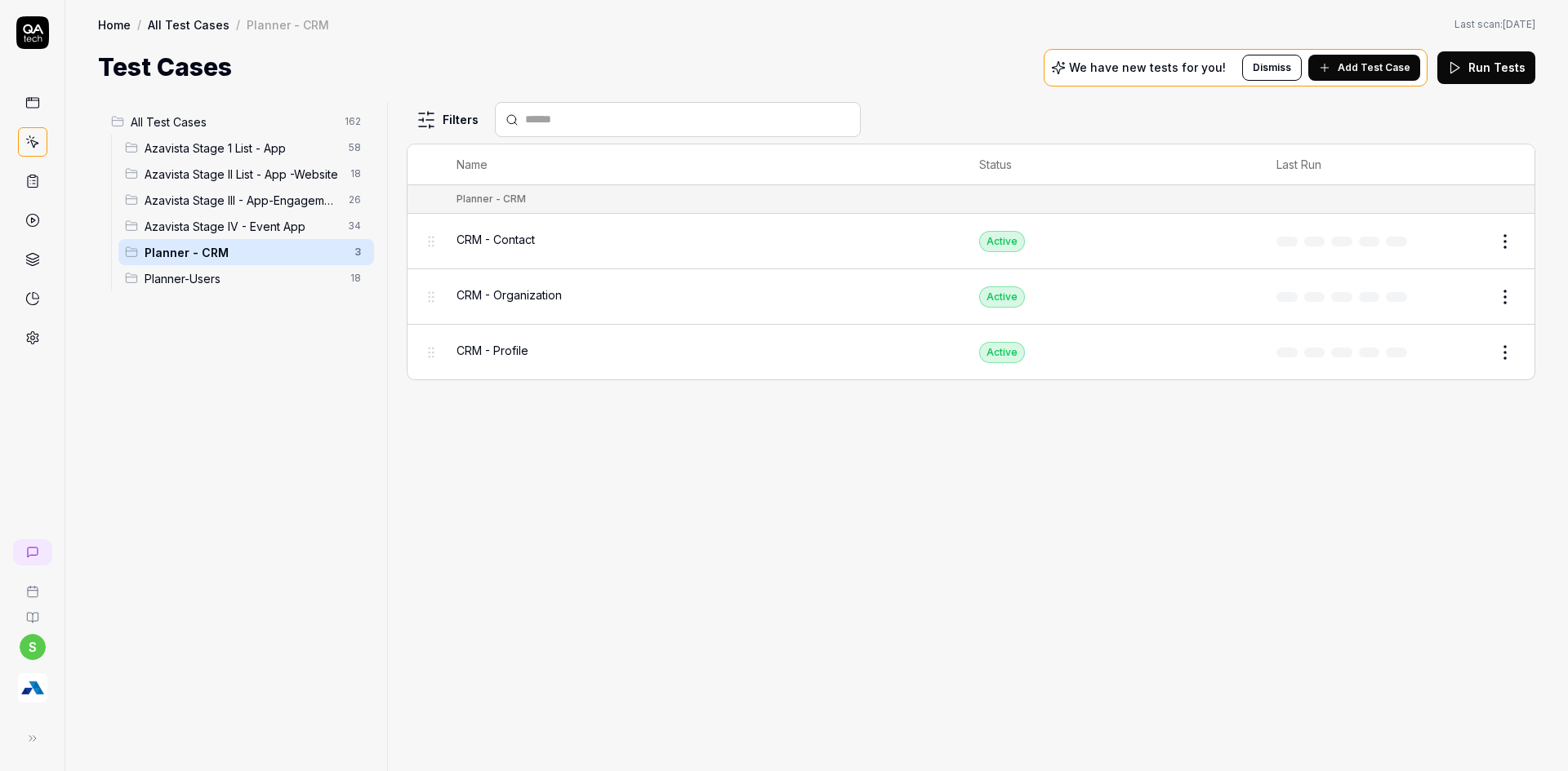
click at [197, 234] on span "Azavista Stage IV - Event App" at bounding box center [240, 226] width 193 height 17
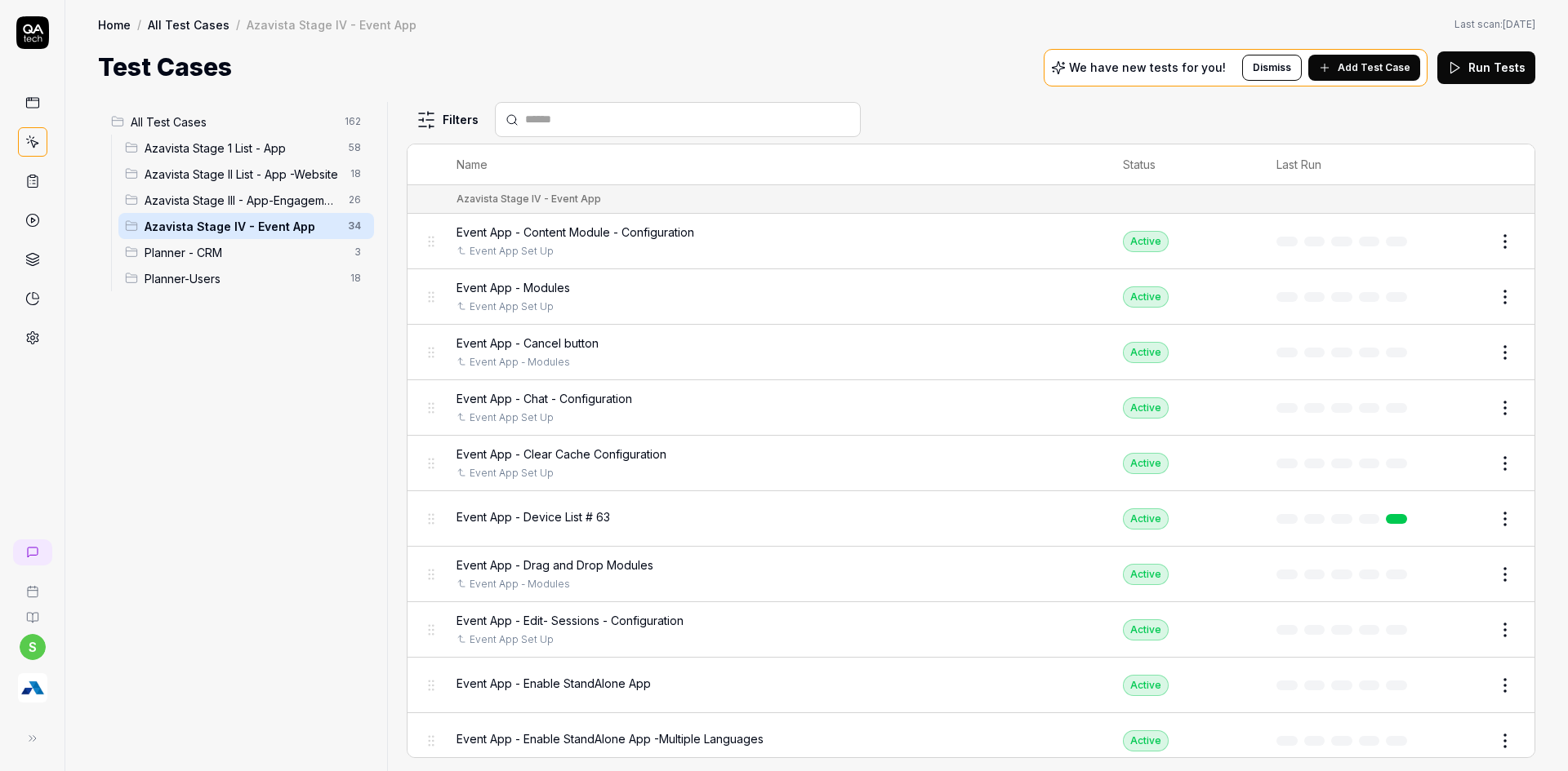
click at [590, 116] on input "text" at bounding box center [687, 119] width 325 height 17
type input "*"
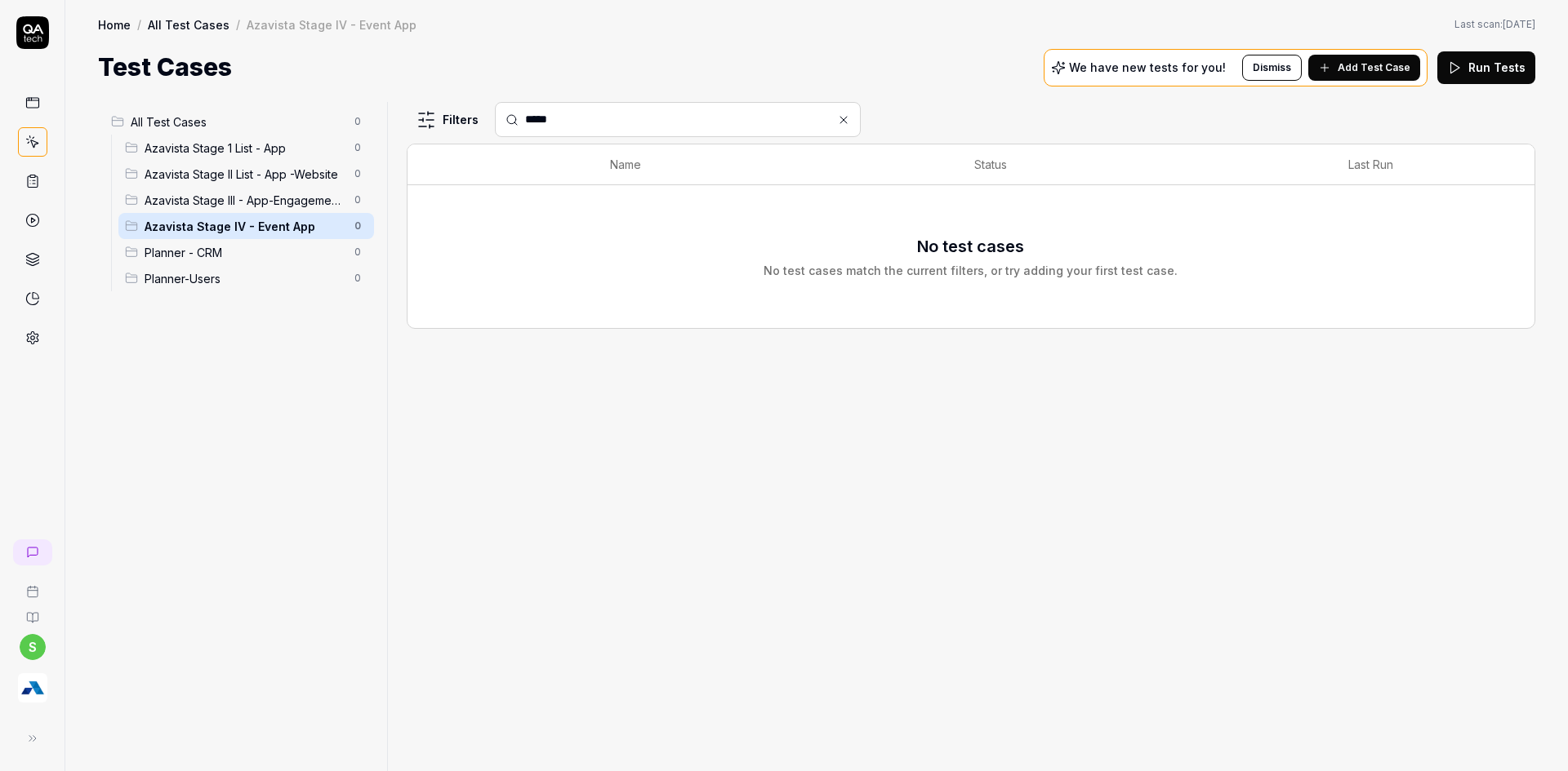
type input "******"
drag, startPoint x: 567, startPoint y: 127, endPoint x: 502, endPoint y: 124, distance: 65.1
click at [502, 124] on div "******" at bounding box center [677, 120] width 366 height 35
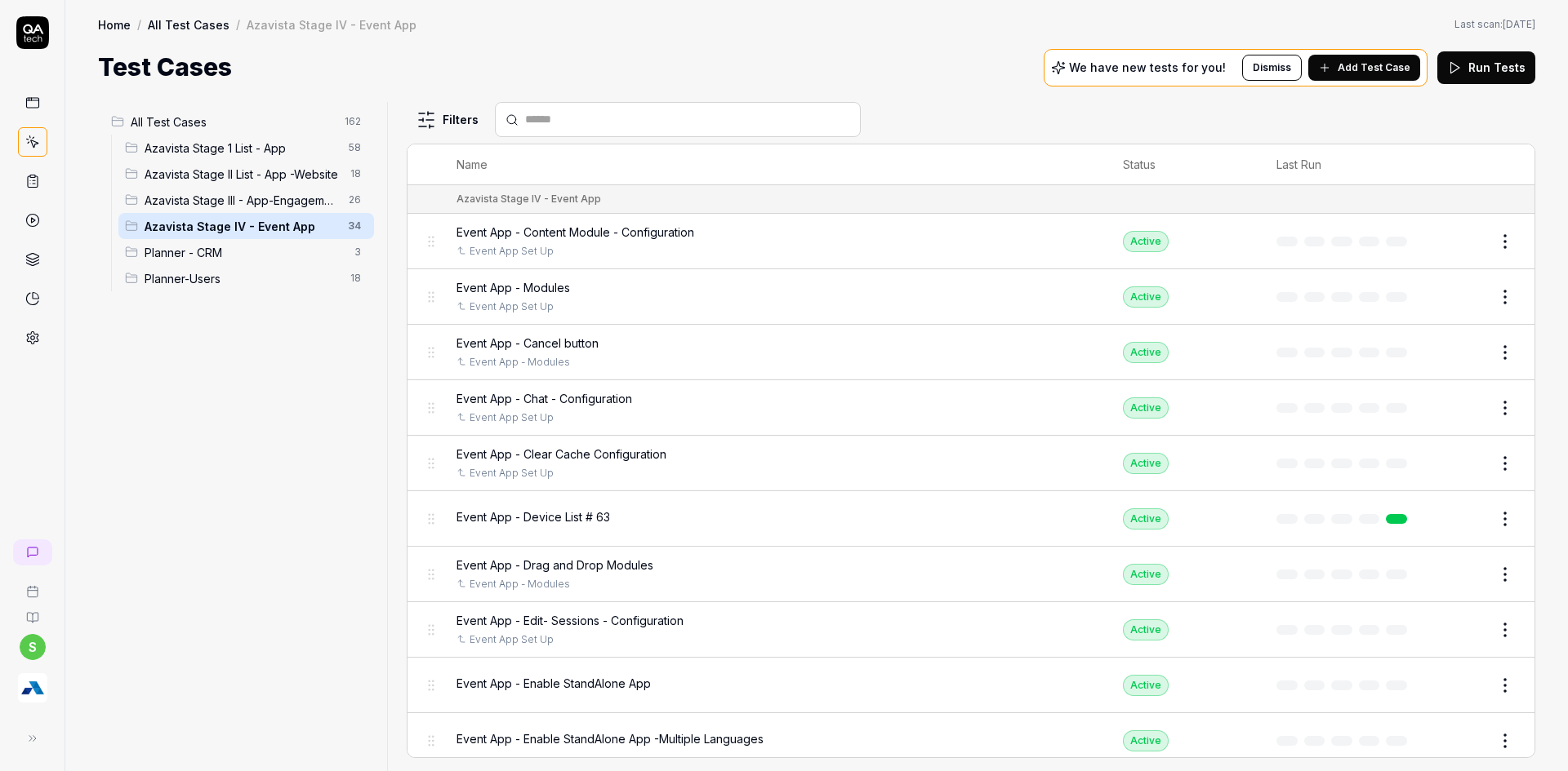
click at [423, 111] on html "s Home / All Test Cases / Azavista Stage IV - Event App Home / All Test Cases /…" at bounding box center [784, 395] width 1568 height 791
click at [645, 61] on html "s Home / All Test Cases / Azavista Stage IV - Event App Home / All Test Cases /…" at bounding box center [784, 395] width 1568 height 791
click at [1364, 66] on span "Add Test Case" at bounding box center [1374, 68] width 73 height 15
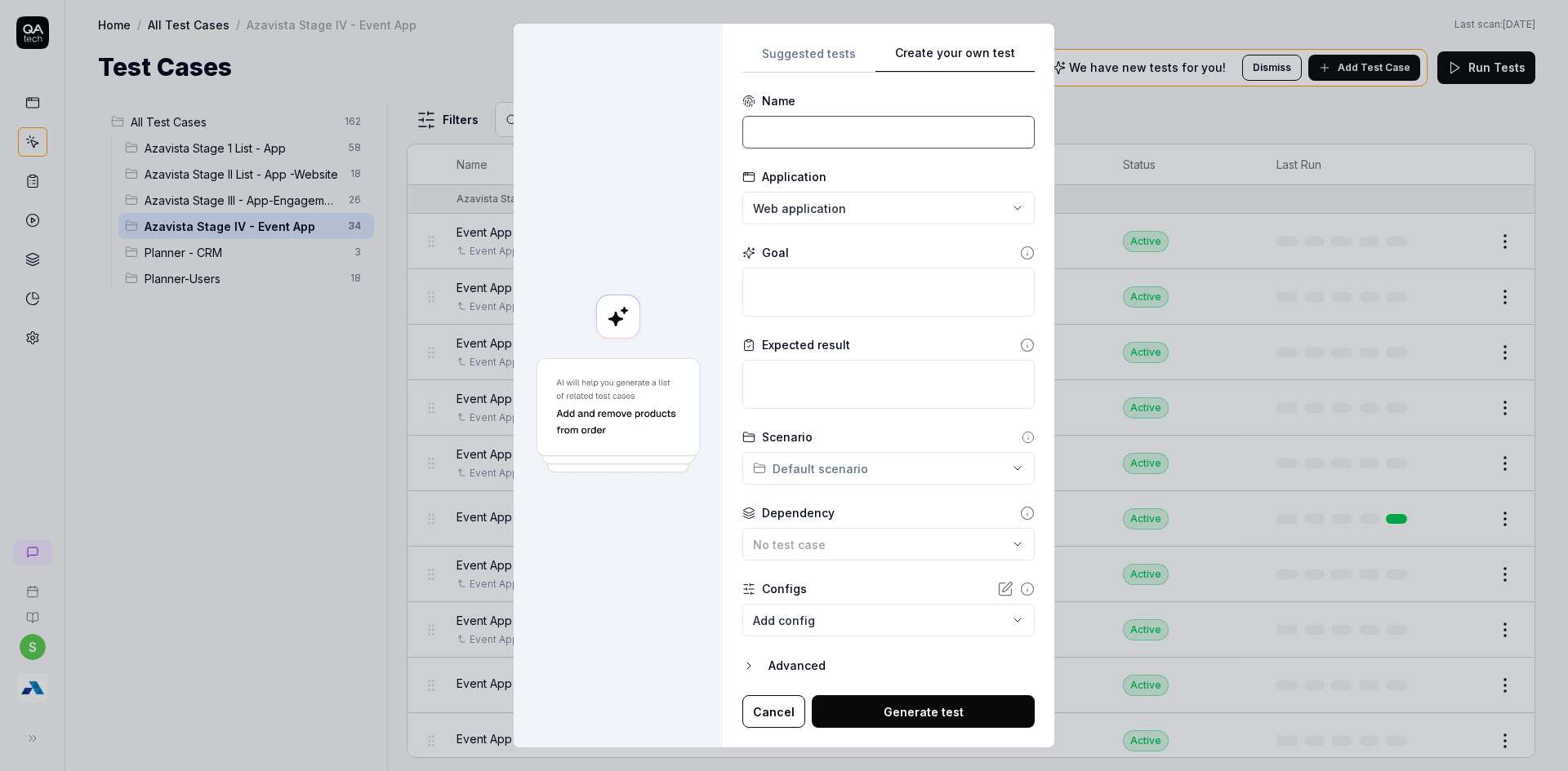
click at [814, 135] on input at bounding box center [888, 131] width 292 height 32
type input "Event App - Header and Footer Links"
click at [881, 133] on input "Event App - Header and Footer Links" at bounding box center [888, 131] width 292 height 32
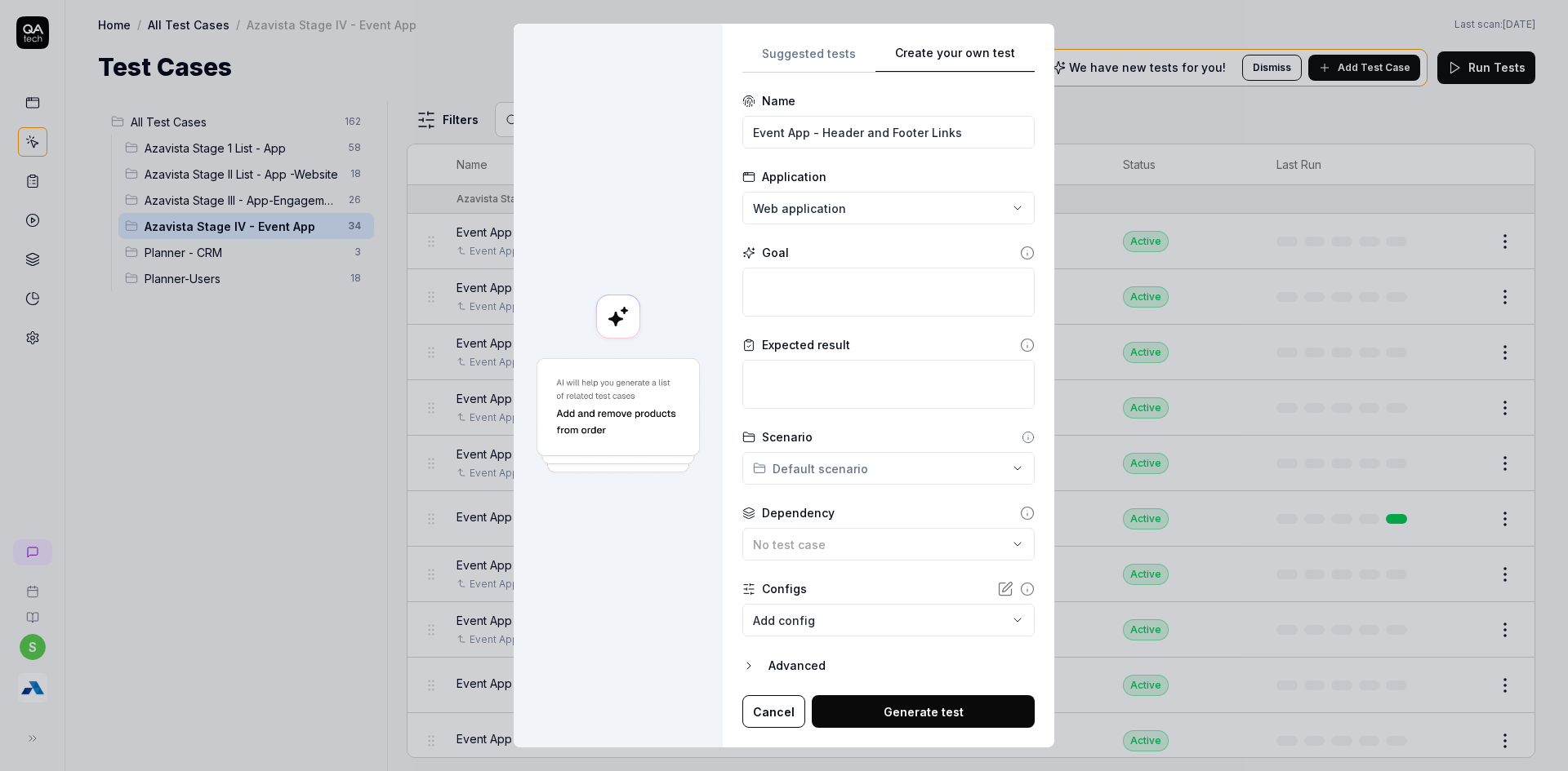
click at [761, 702] on button "Cancel" at bounding box center [773, 711] width 63 height 32
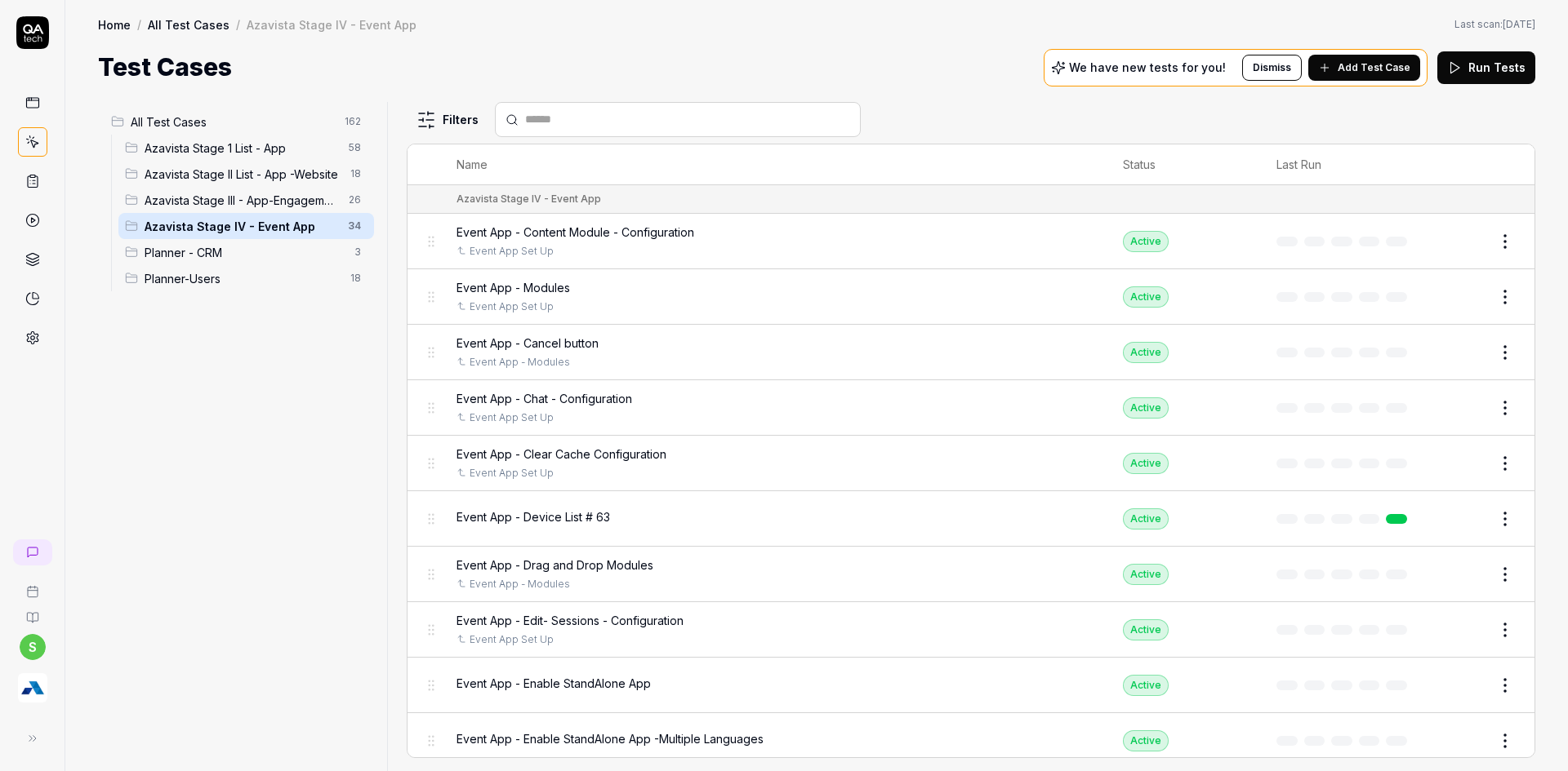
click at [592, 134] on div at bounding box center [677, 120] width 366 height 35
click at [589, 116] on input "text" at bounding box center [687, 119] width 325 height 17
paste input "**********"
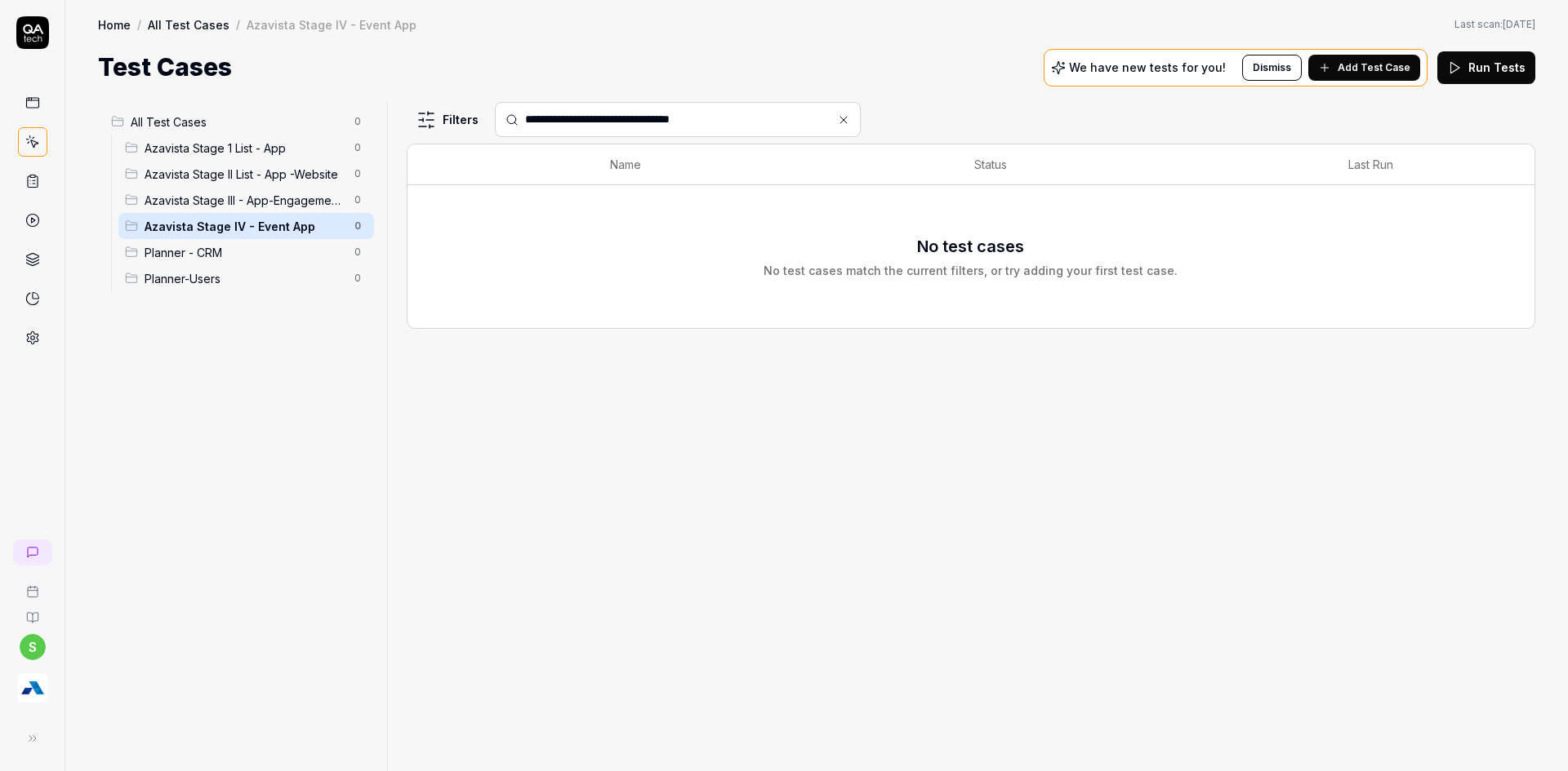
type input "**********"
click at [222, 115] on span "All Test Cases" at bounding box center [237, 122] width 214 height 17
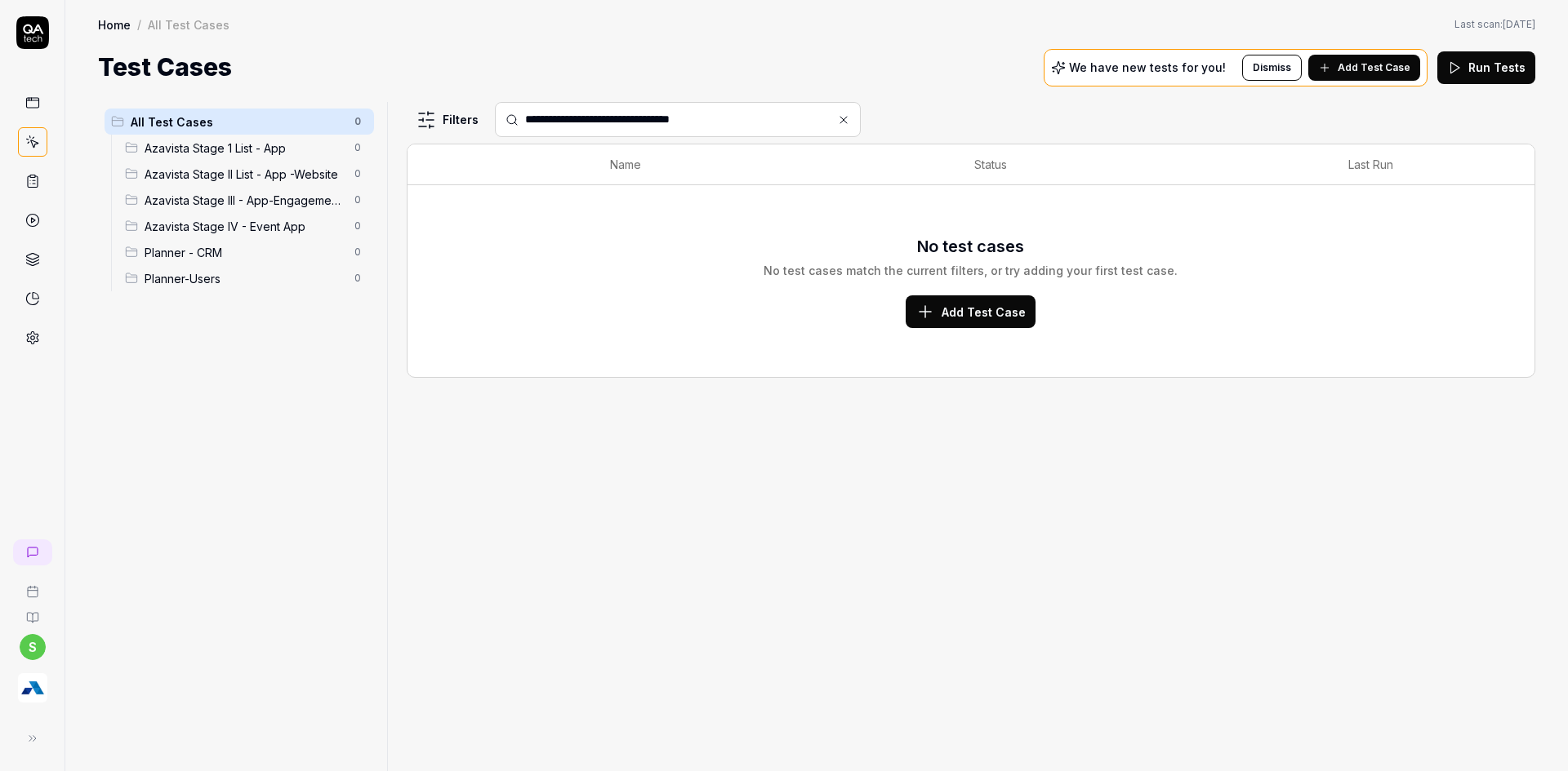
click at [631, 122] on input "**********" at bounding box center [687, 119] width 325 height 17
click at [253, 144] on span "Azavista Stage 1 List - App" at bounding box center [244, 147] width 200 height 17
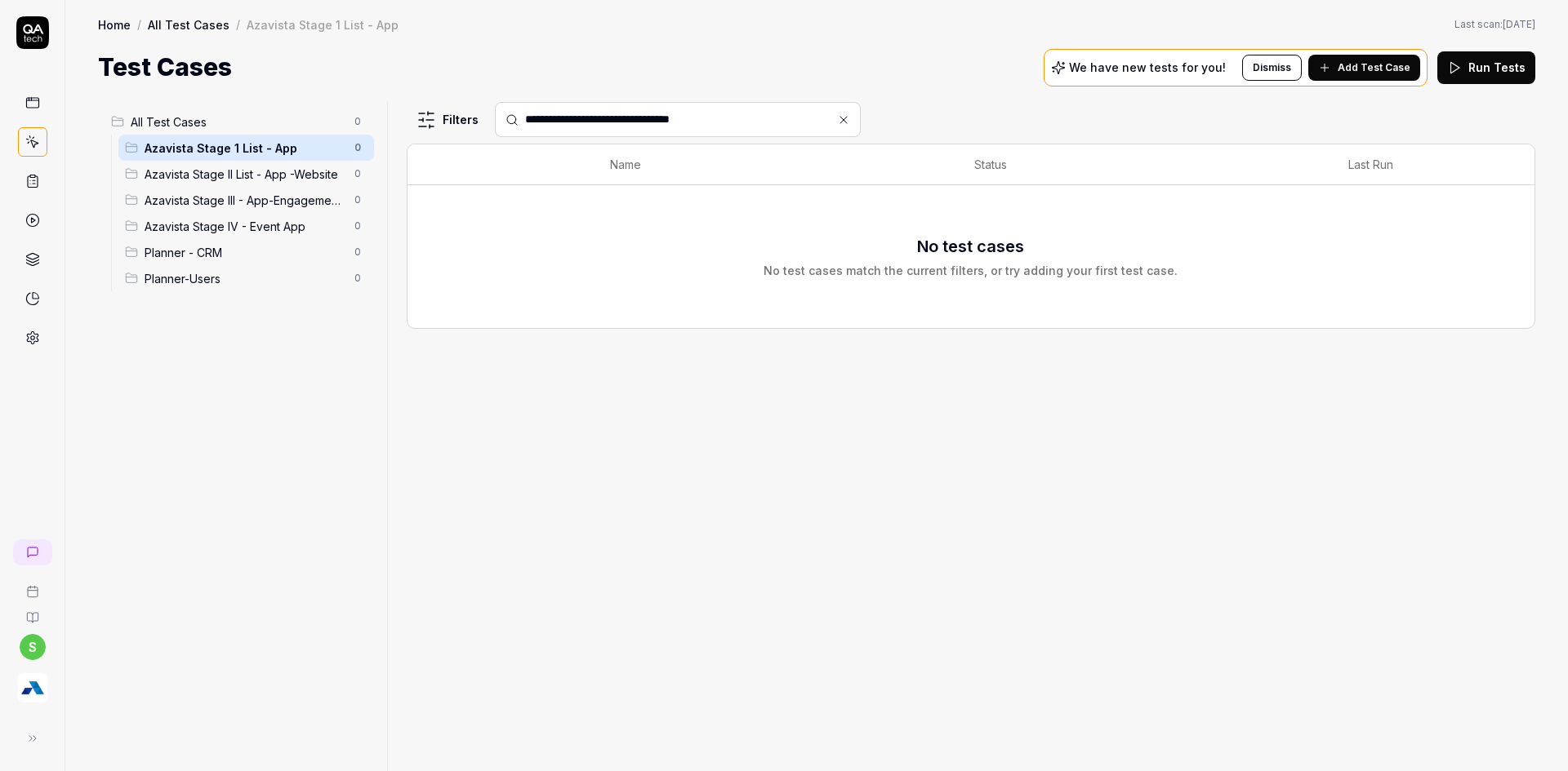
click at [153, 194] on span "Azavista Stage III - App-Engagement App" at bounding box center [244, 200] width 200 height 17
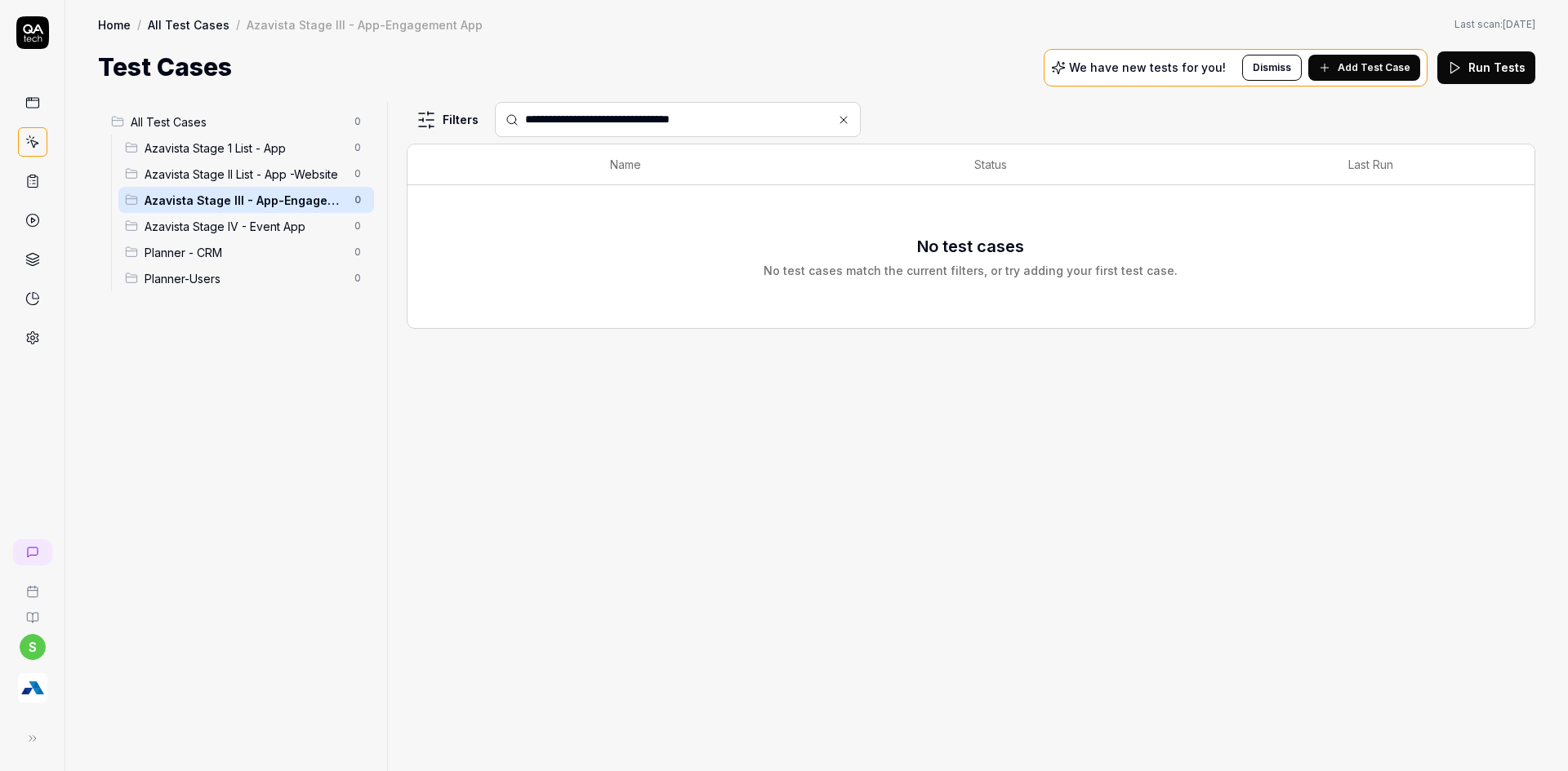
click at [192, 171] on span "Azavista Stage II List - App -Website" at bounding box center [244, 174] width 200 height 17
click at [199, 152] on span "Azavista Stage 1 List - App" at bounding box center [244, 147] width 200 height 17
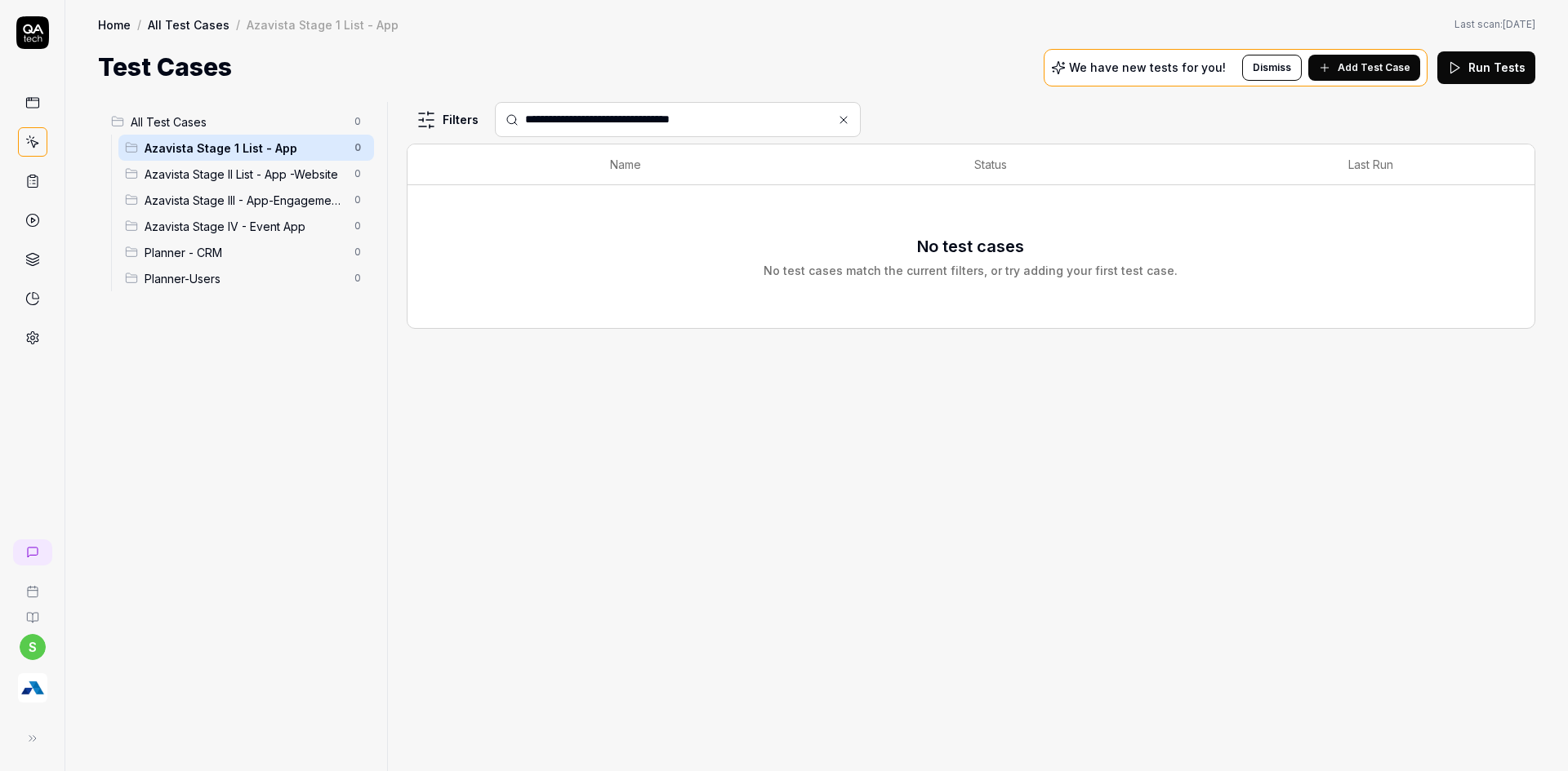
click at [187, 118] on span "All Test Cases" at bounding box center [237, 122] width 214 height 17
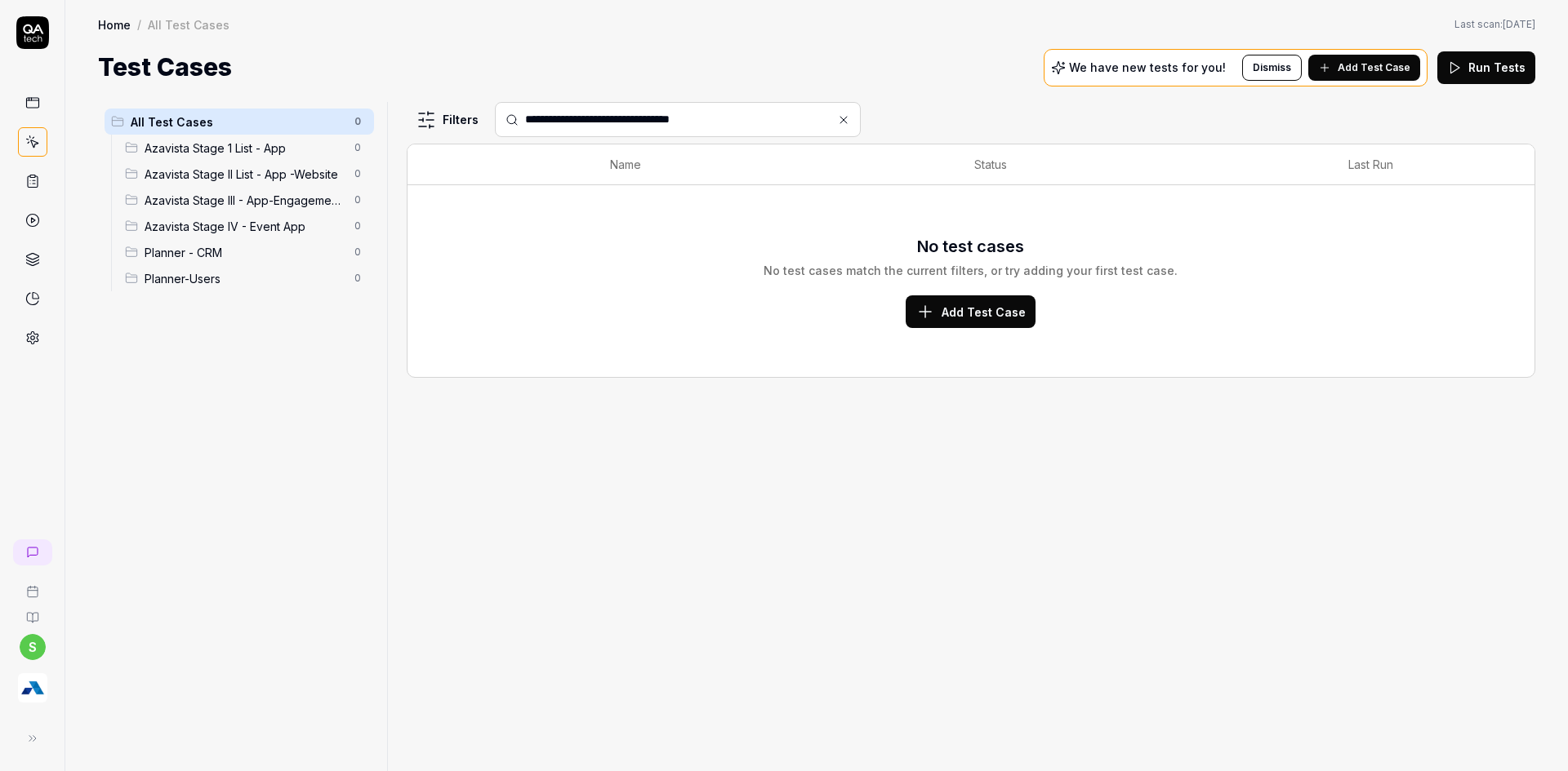
click at [1404, 67] on span "Add Test Case" at bounding box center [1374, 68] width 73 height 15
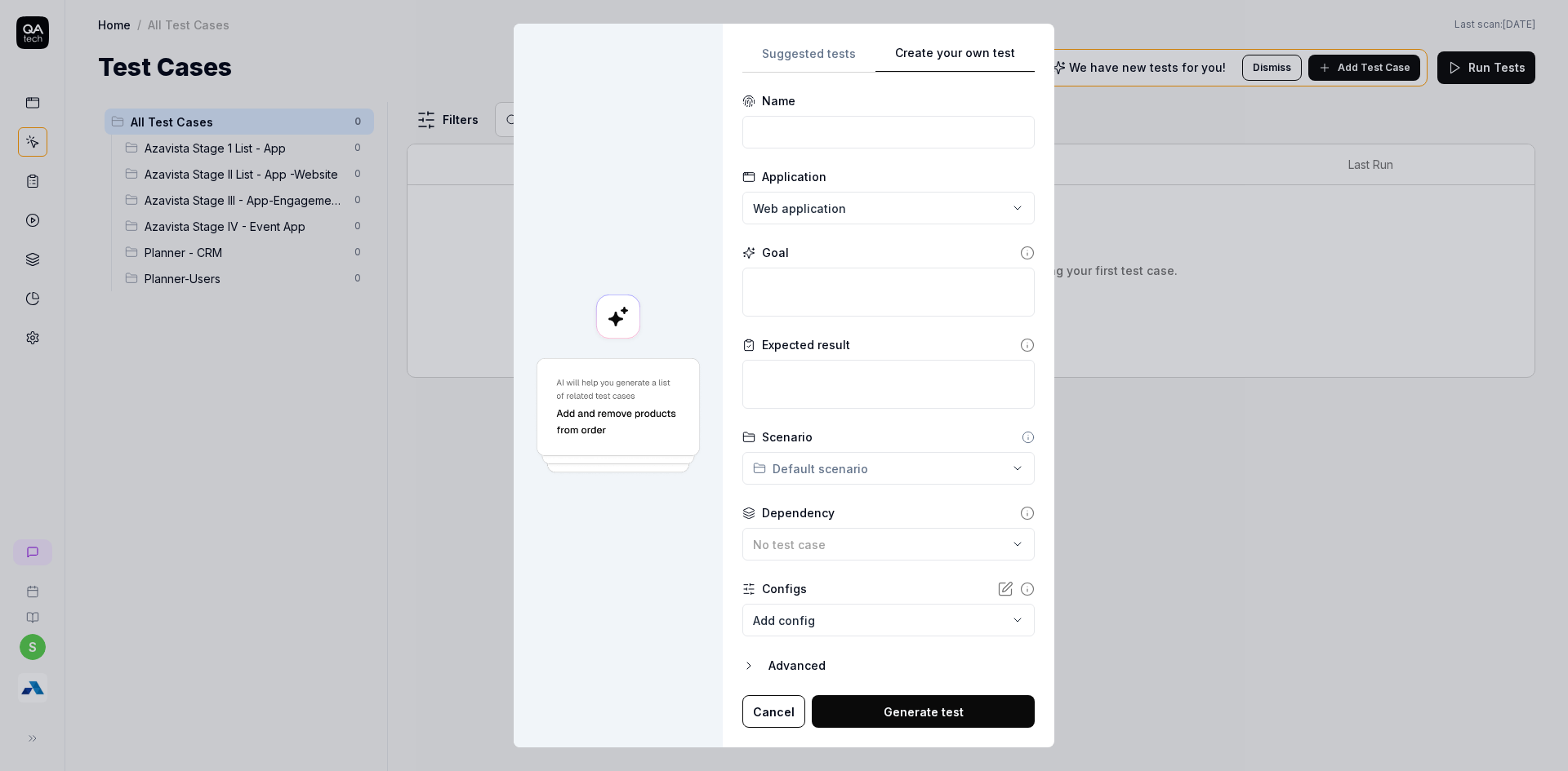
click at [781, 720] on button "Cancel" at bounding box center [773, 711] width 63 height 32
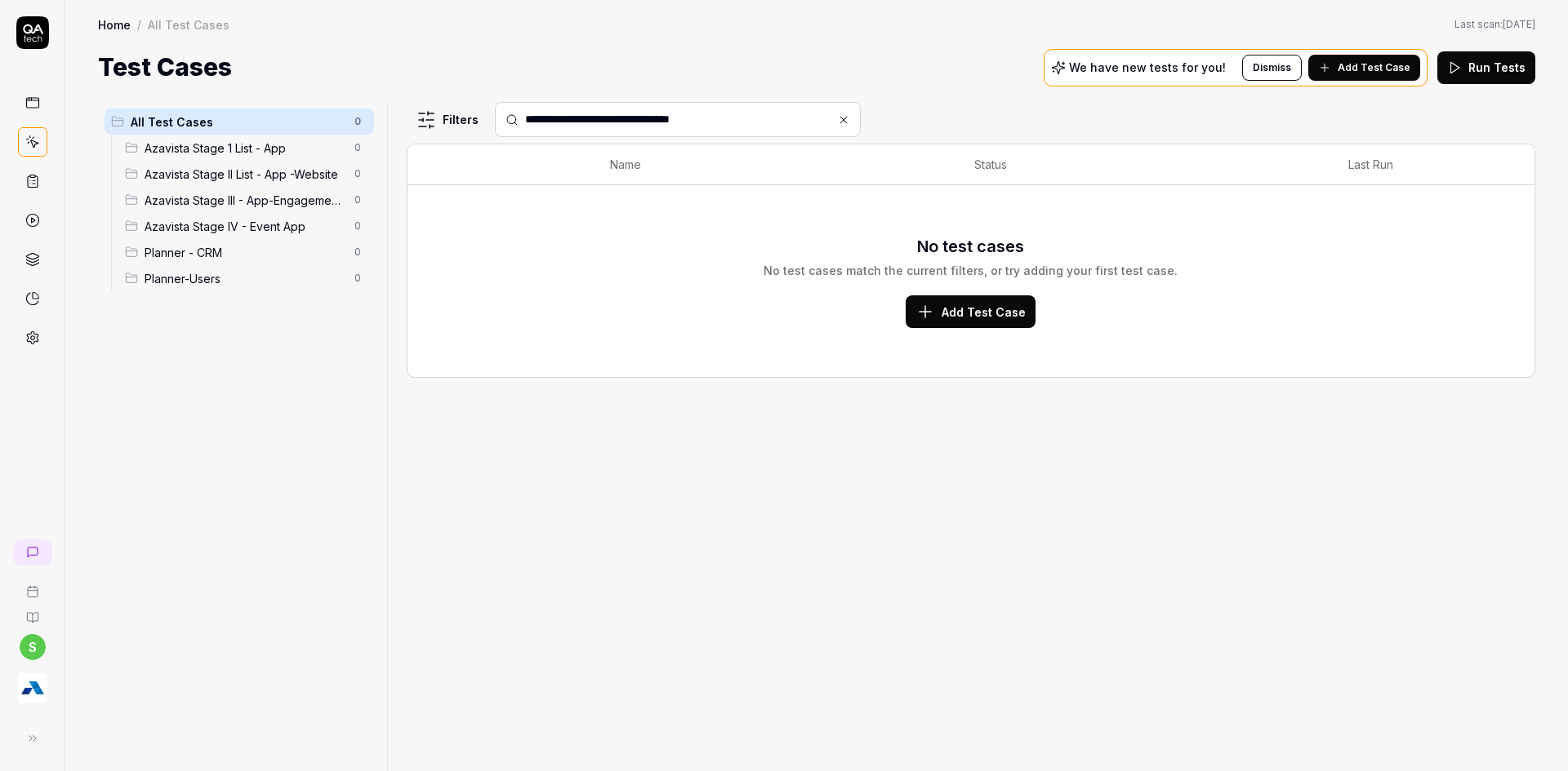
click at [305, 229] on span "Azavista Stage IV - Event App" at bounding box center [244, 226] width 200 height 17
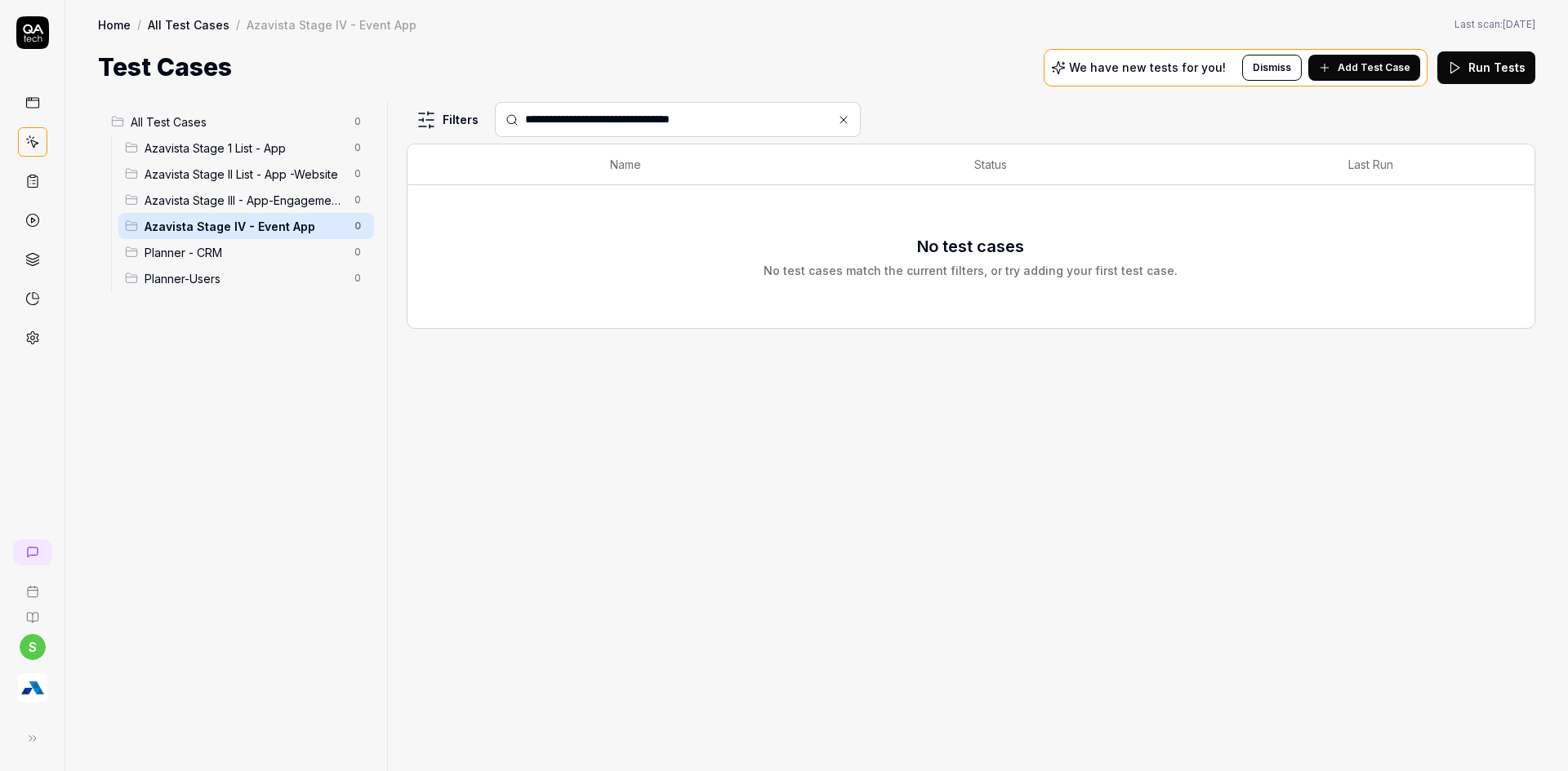
click at [840, 117] on icon at bounding box center [843, 120] width 7 height 7
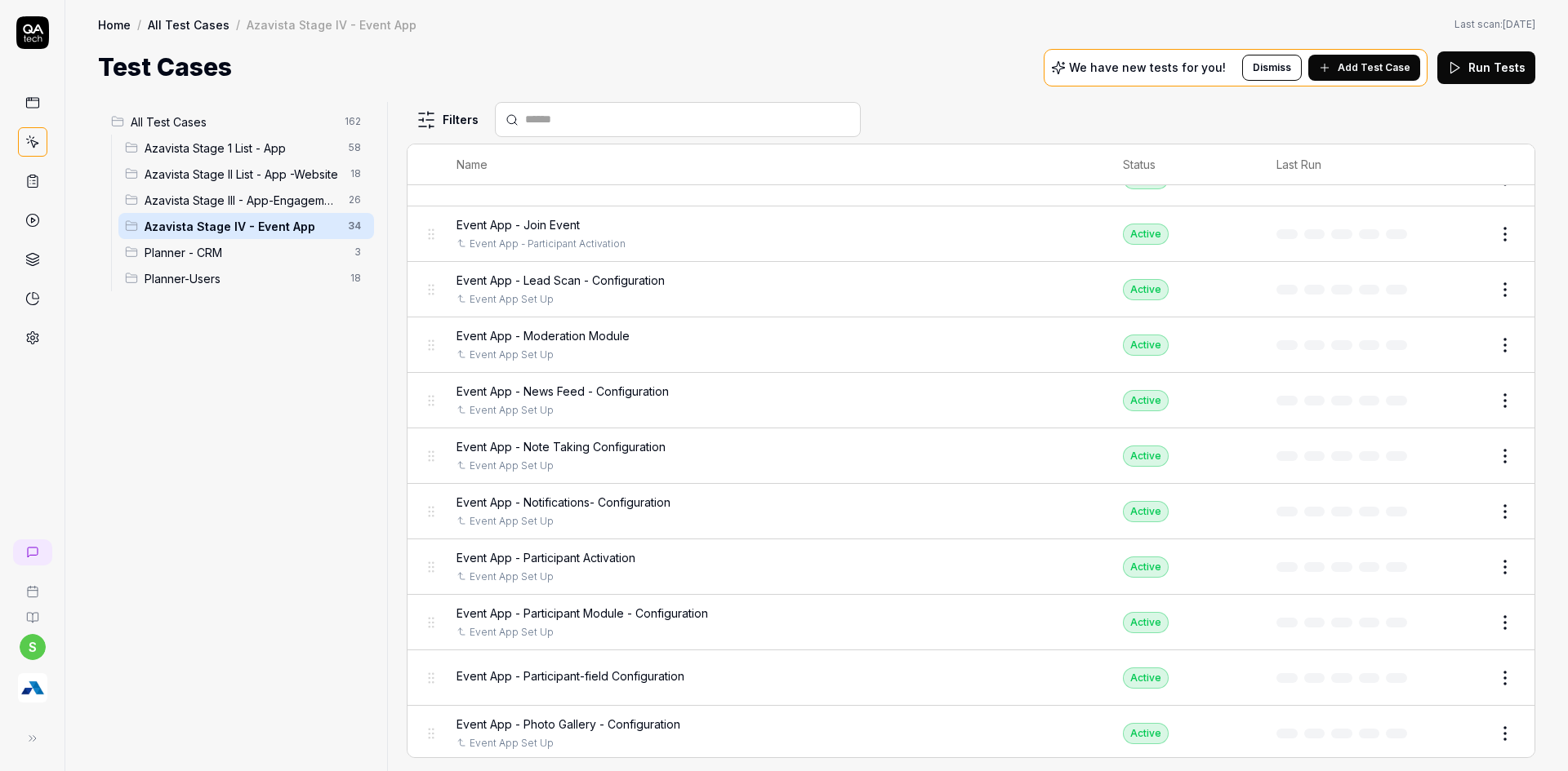
scroll to position [445, 0]
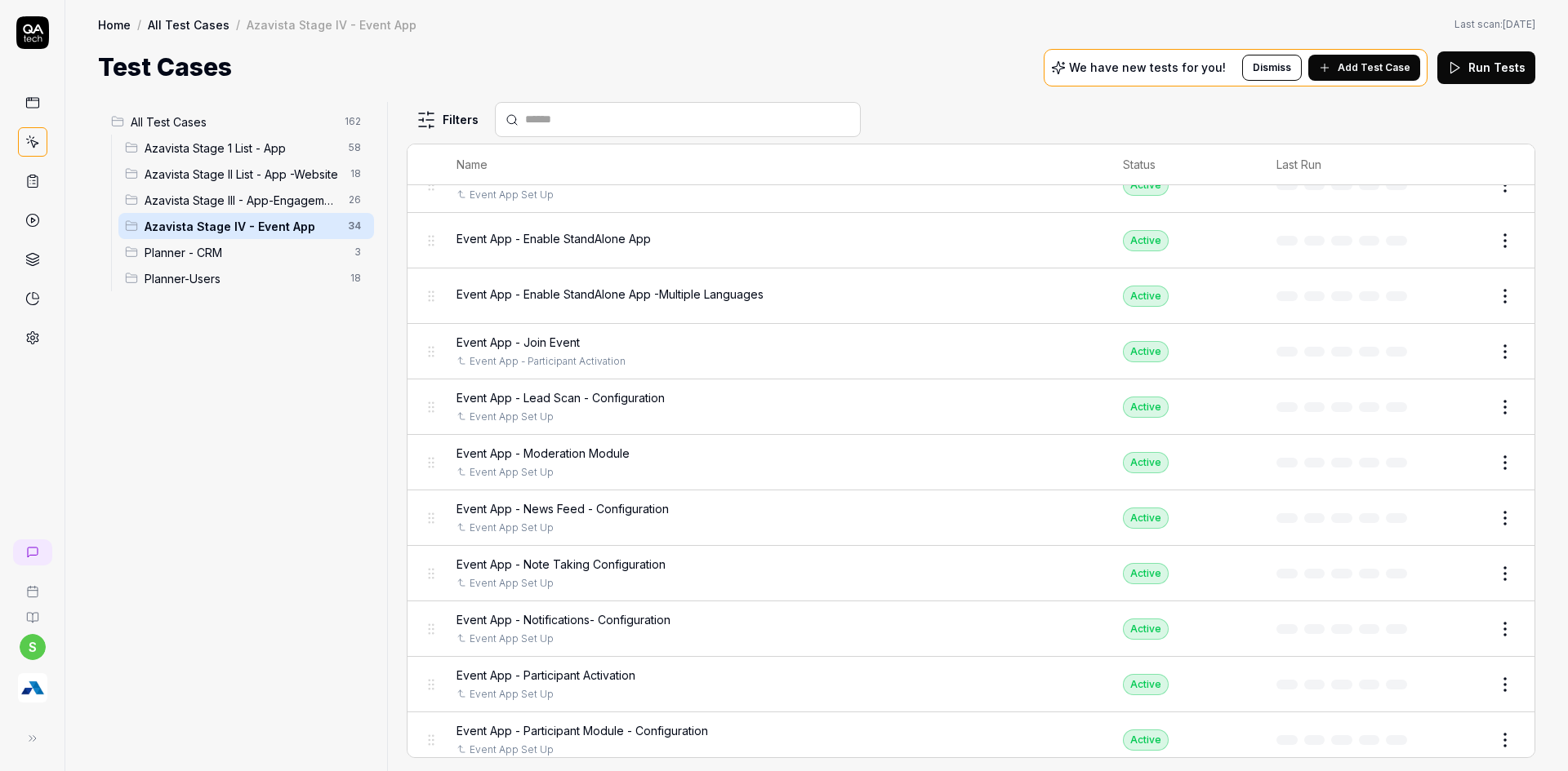
click at [1368, 72] on span "Add Test Case" at bounding box center [1374, 68] width 73 height 15
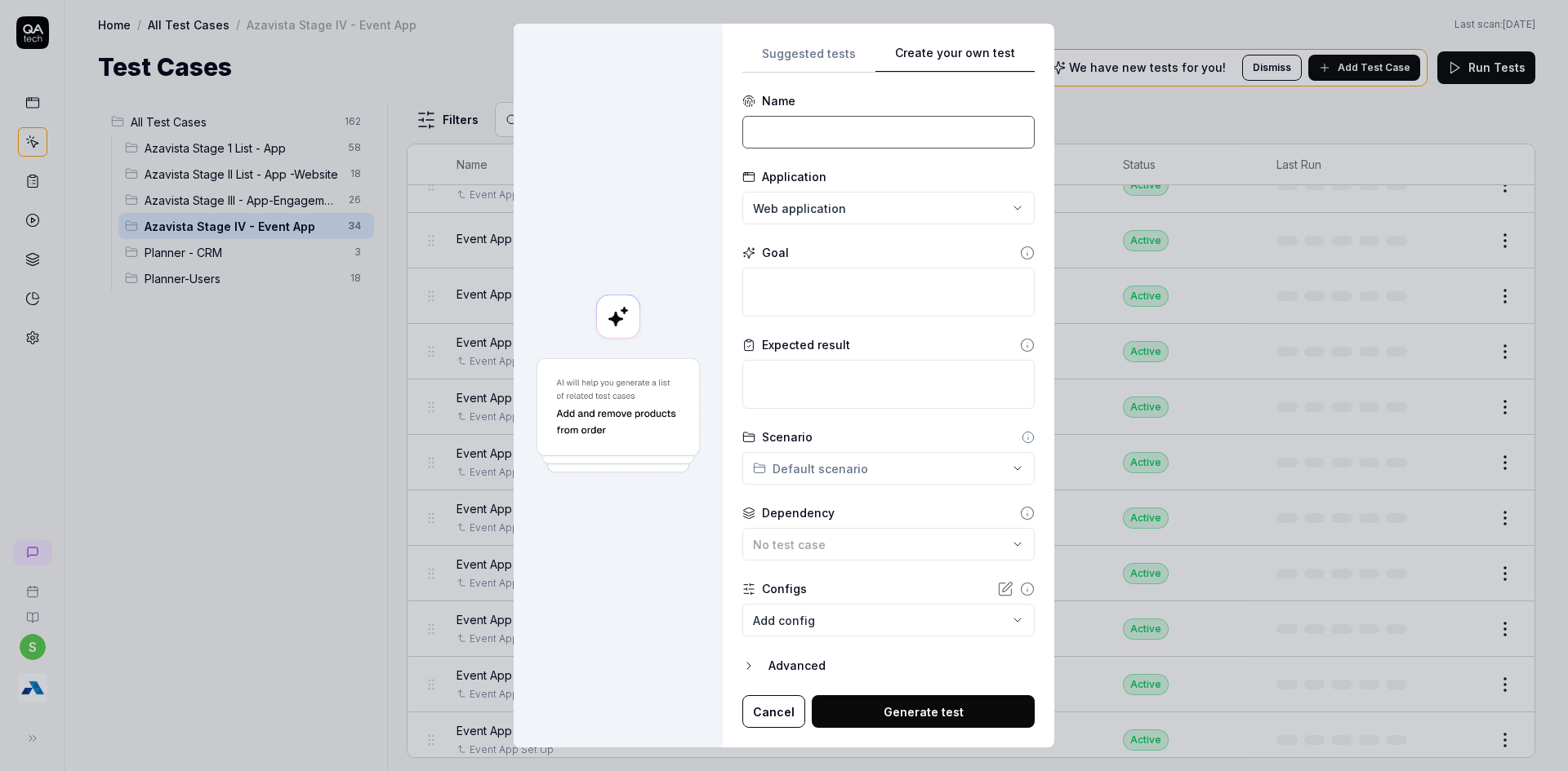
click at [862, 126] on input at bounding box center [888, 131] width 292 height 32
paste input "Event App - Header and Footer Links"
type input "Event App - Header and Footer Links"
click at [838, 289] on textarea at bounding box center [888, 292] width 292 height 49
type textarea "*"
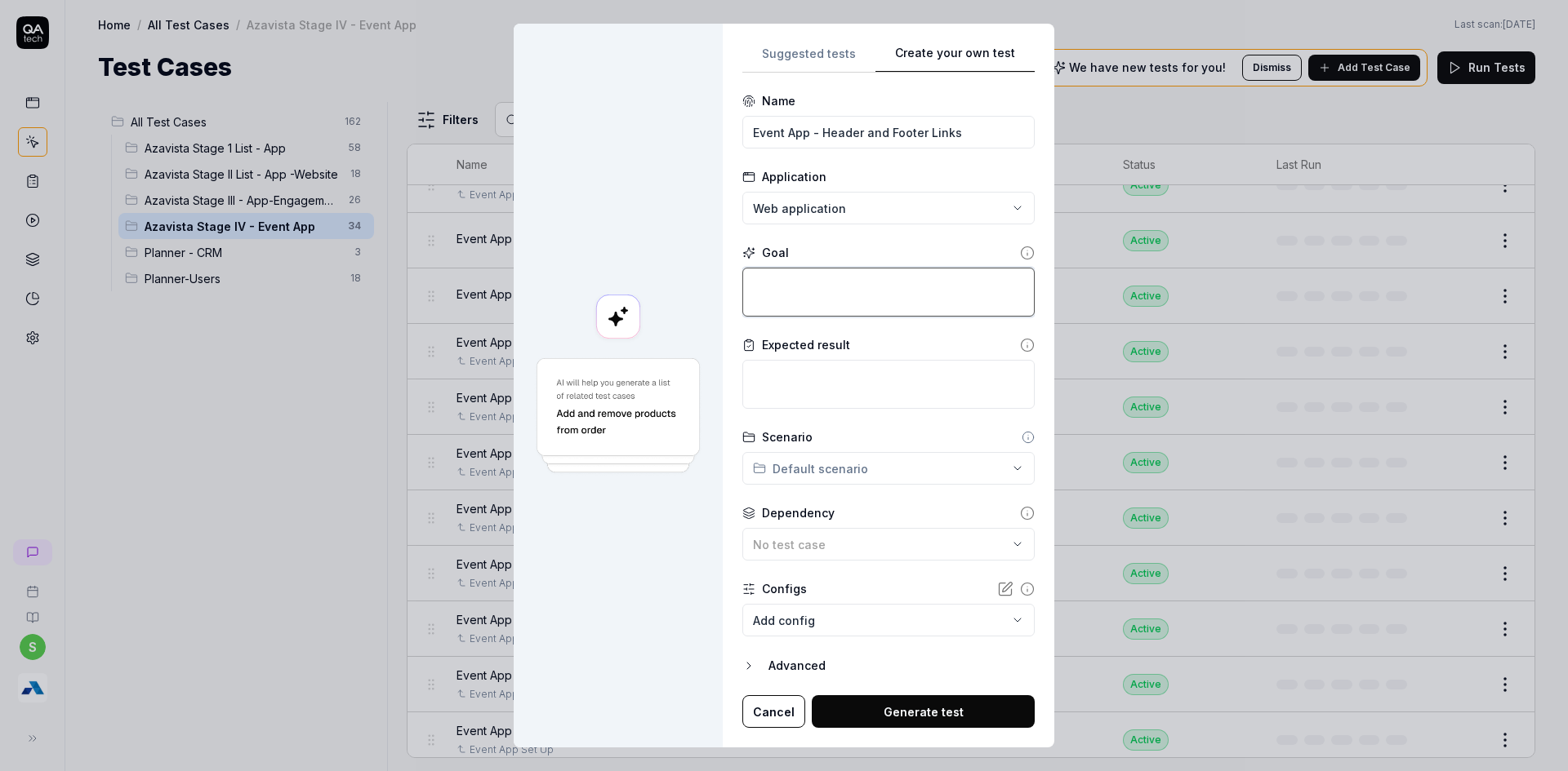
type textarea "V"
type textarea "*"
type textarea "Ve"
type textarea "*"
type textarea "Ver"
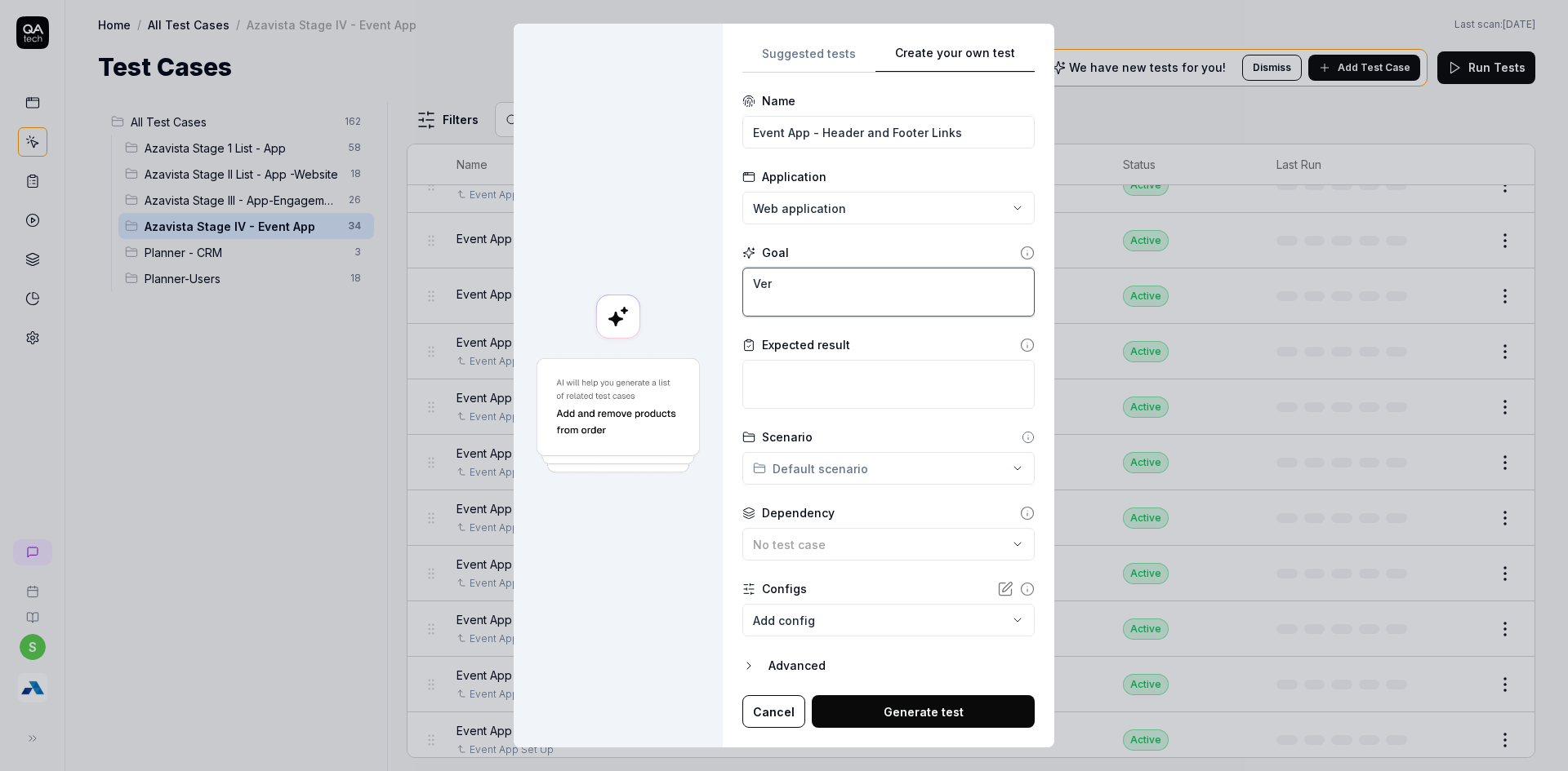
type textarea "*"
type textarea "Verf"
type textarea "*"
type textarea "Ver"
type textarea "*"
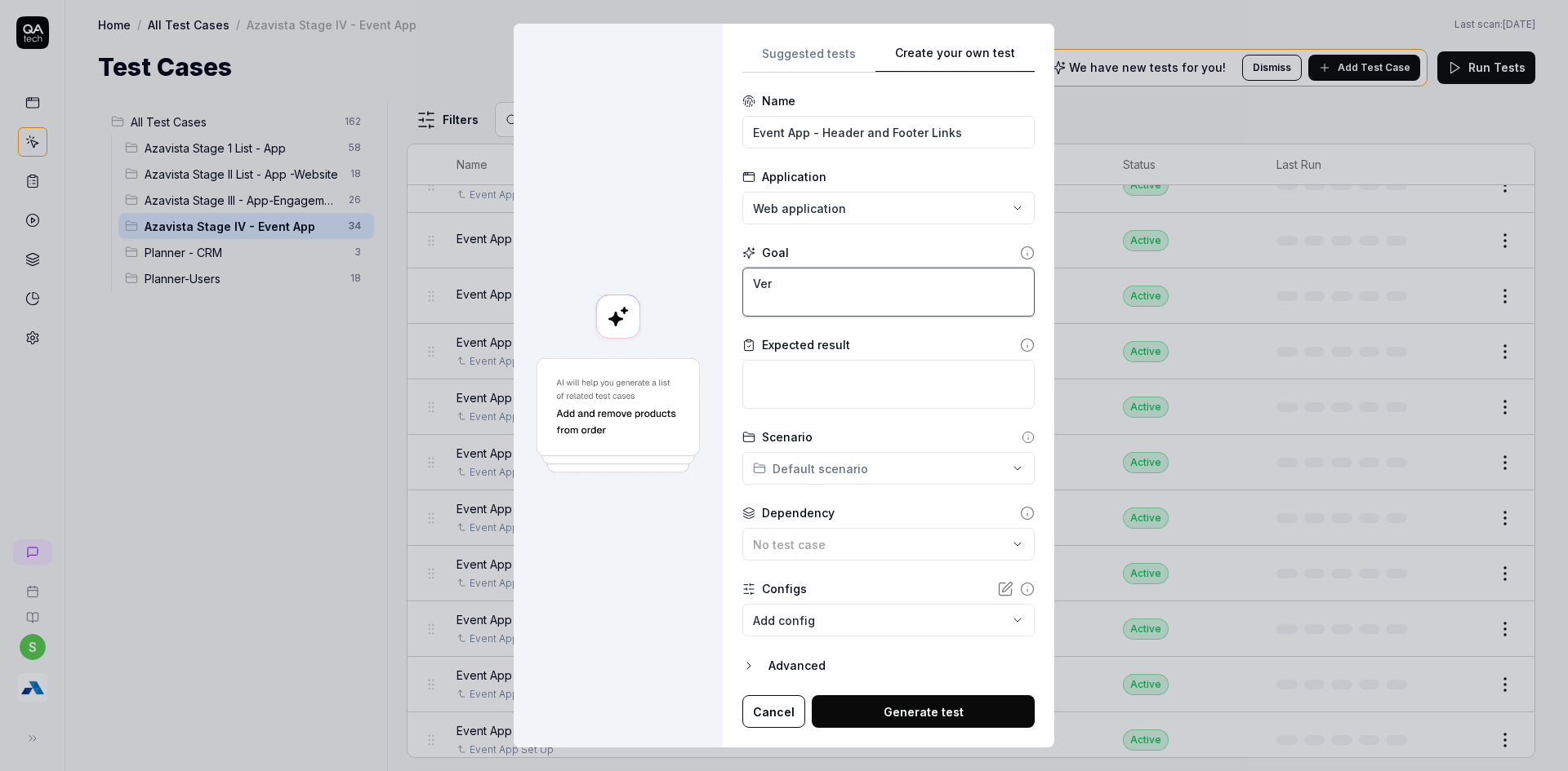
type textarea "Veri"
type textarea "*"
type textarea "Verif"
type textarea "*"
type textarea "Verify"
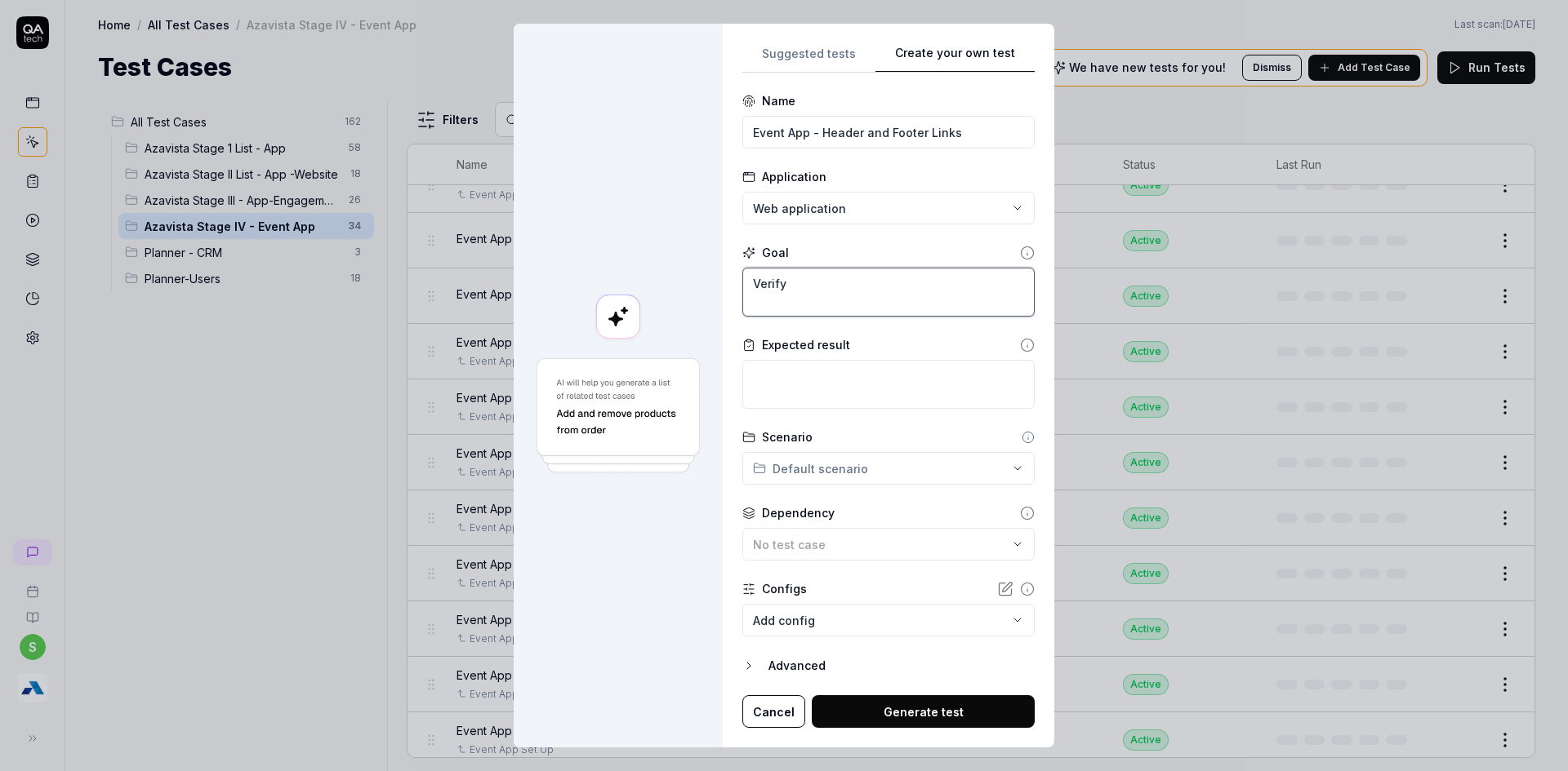
type textarea "*"
type textarea "Verify"
type textarea "*"
type textarea "Verify t"
type textarea "*"
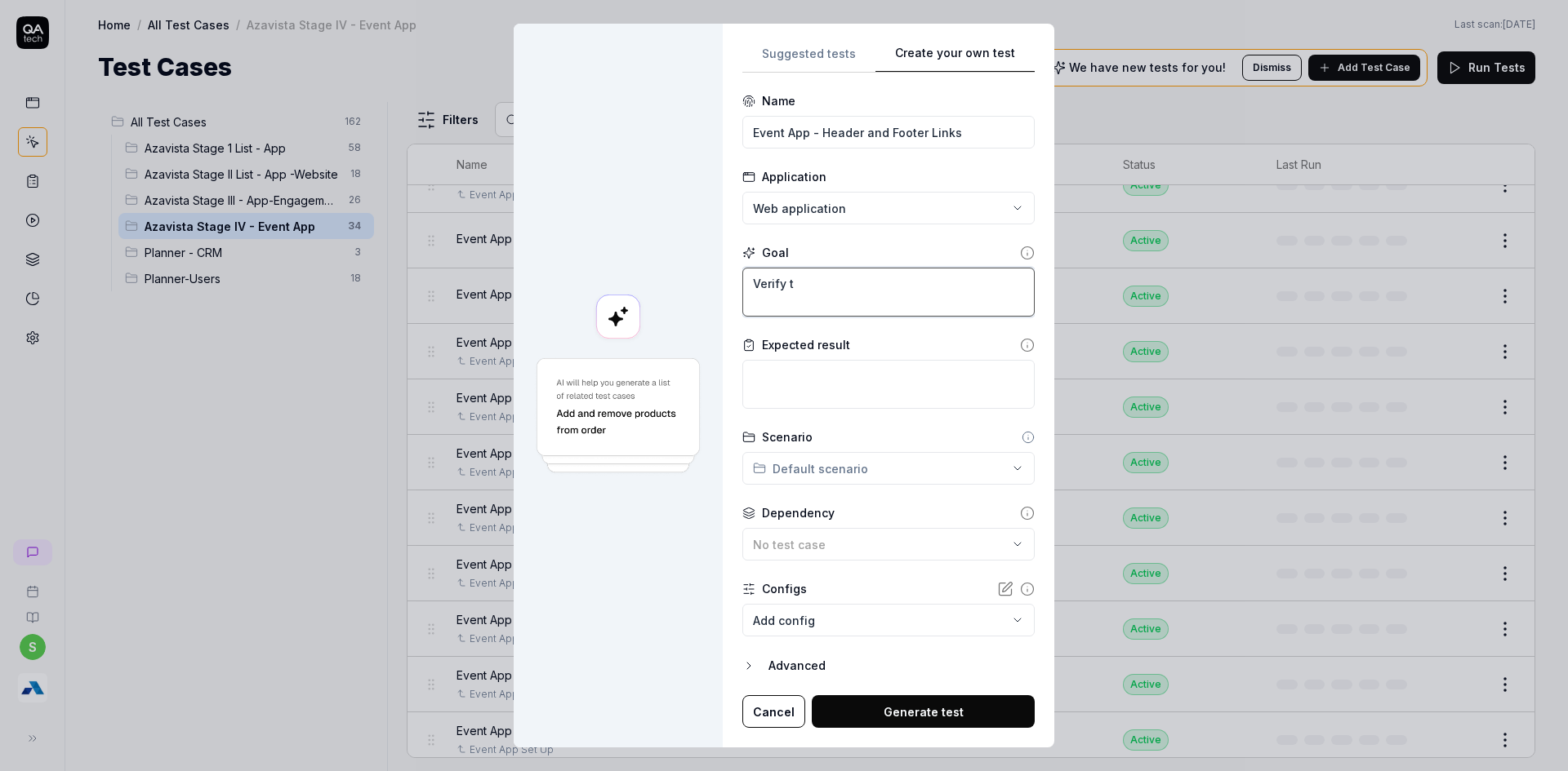
type textarea "Verify th"
type textarea "*"
type textarea "Verify the"
type textarea "*"
type textarea "Verify the"
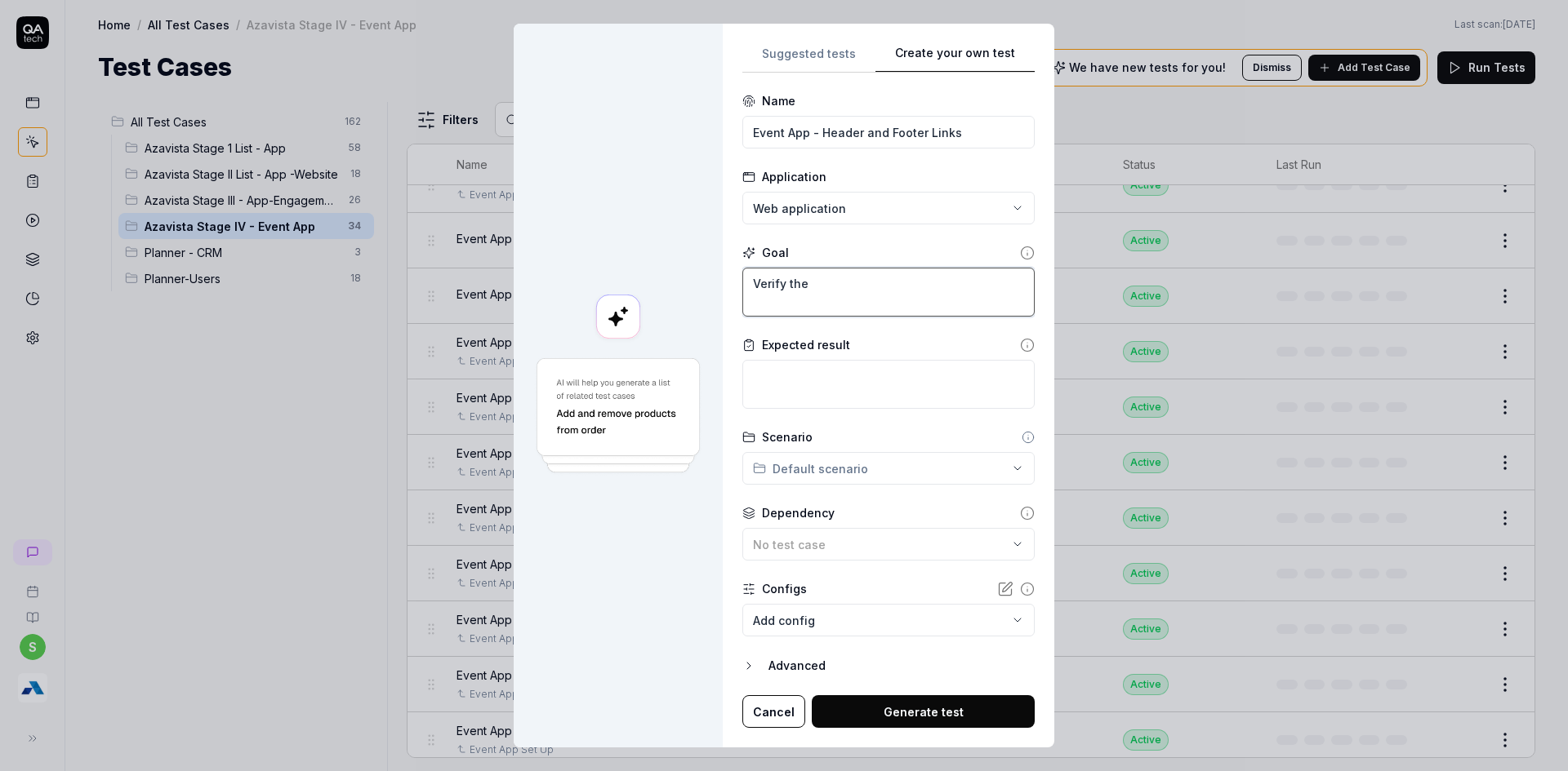
type textarea "*"
type textarea "Verify the c"
type textarea "*"
type textarea "Verify the"
type textarea "*"
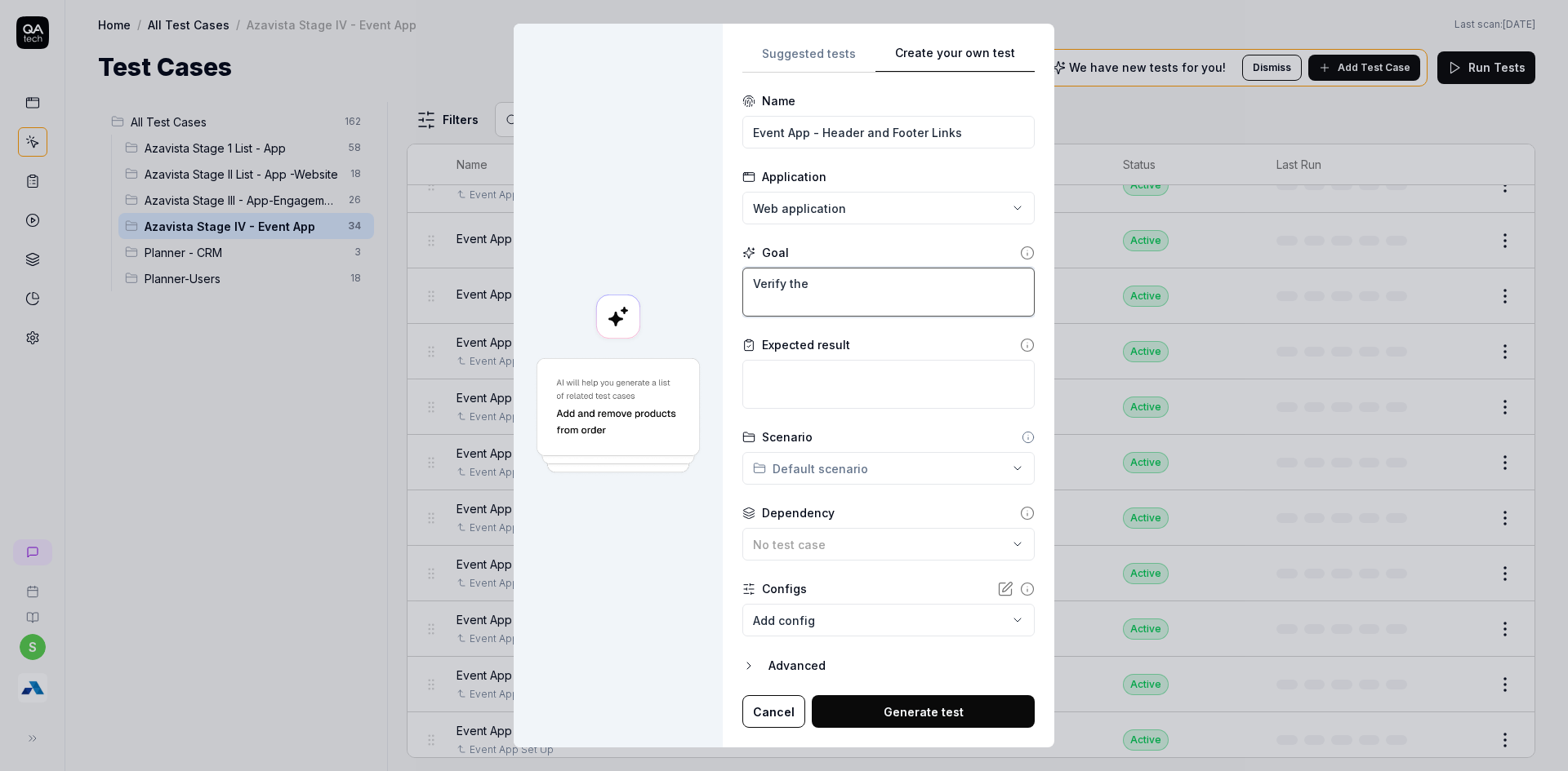
type textarea "Verify the"
type textarea "*"
type textarea "Verify th"
type textarea "*"
type textarea "Verify t"
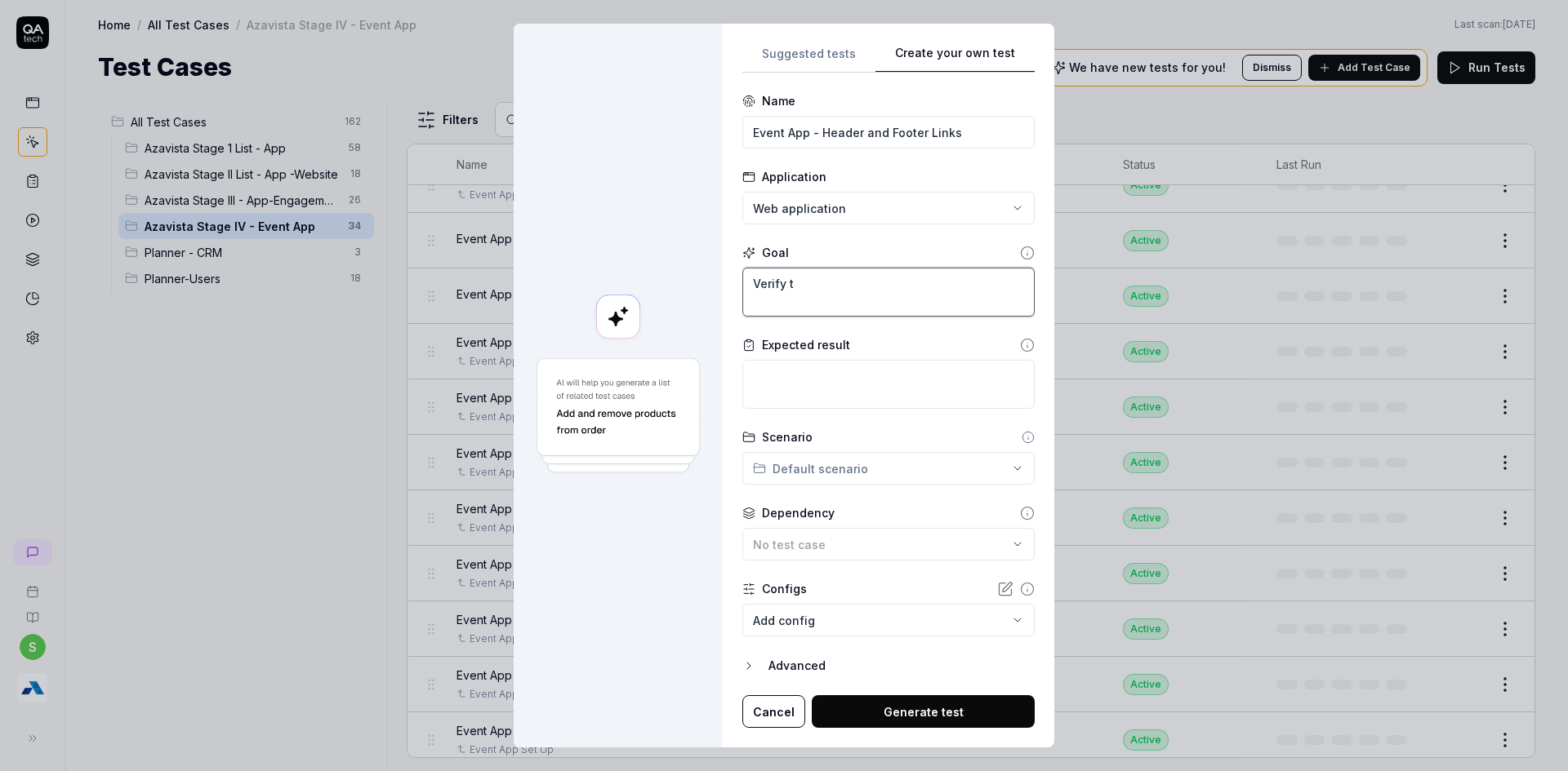
type textarea "*"
type textarea "Verify"
type textarea "*"
type textarea "Verify"
type textarea "*"
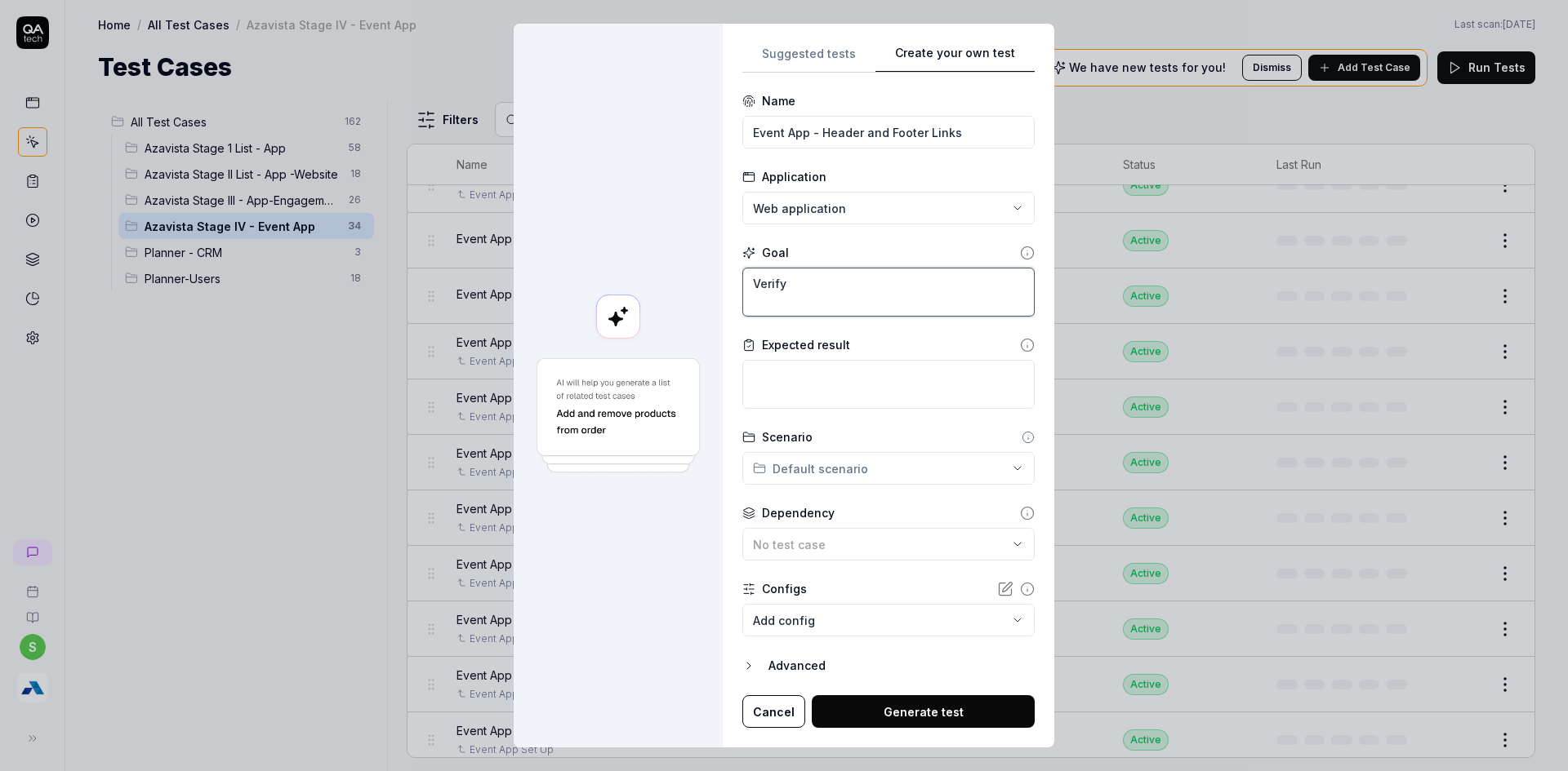
type textarea "Verif"
type textarea "*"
type textarea "Veri"
type textarea "*"
type textarea "Ver"
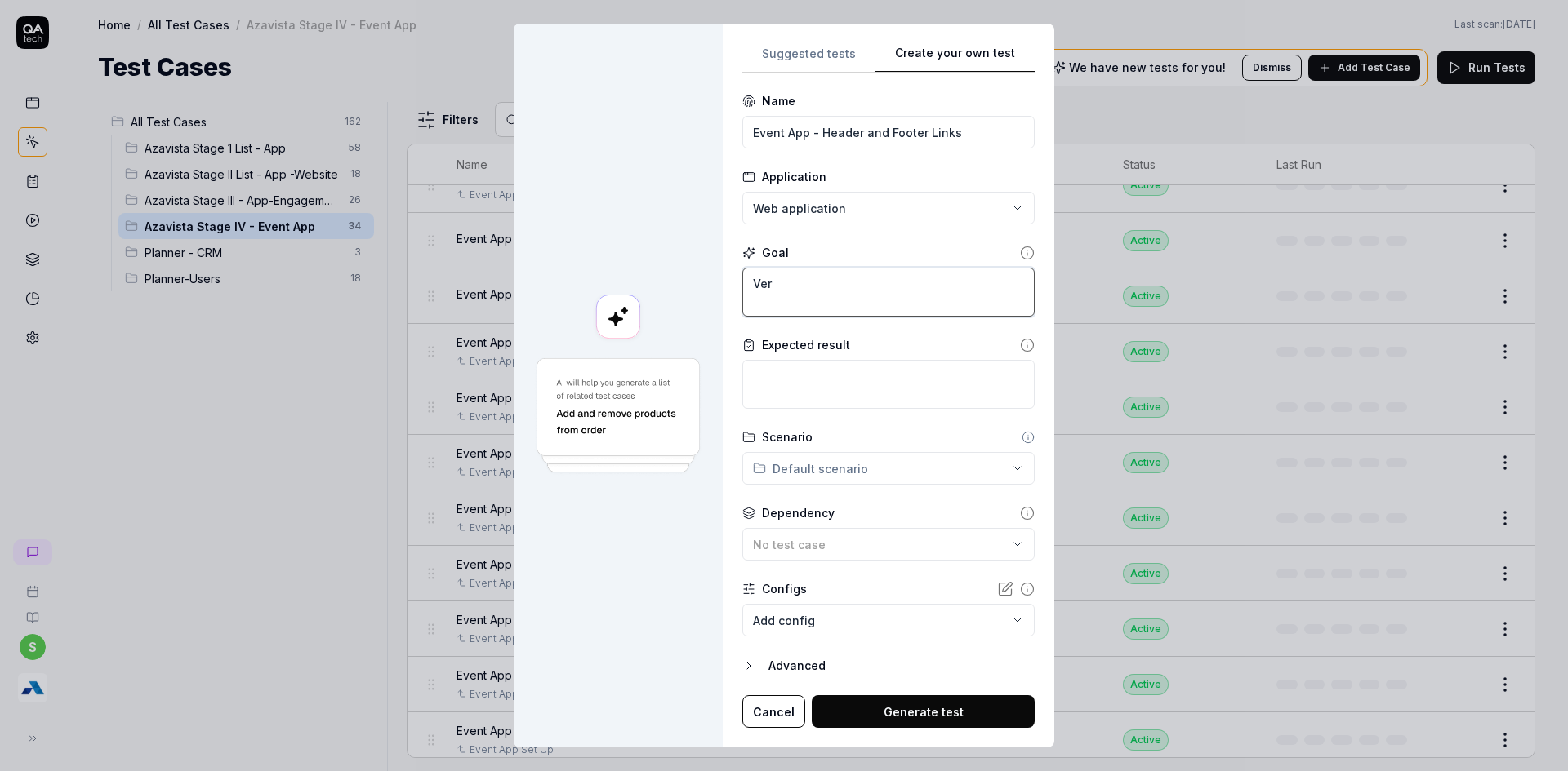
type textarea "*"
type textarea "Ve"
type textarea "*"
type textarea "V"
type textarea "*"
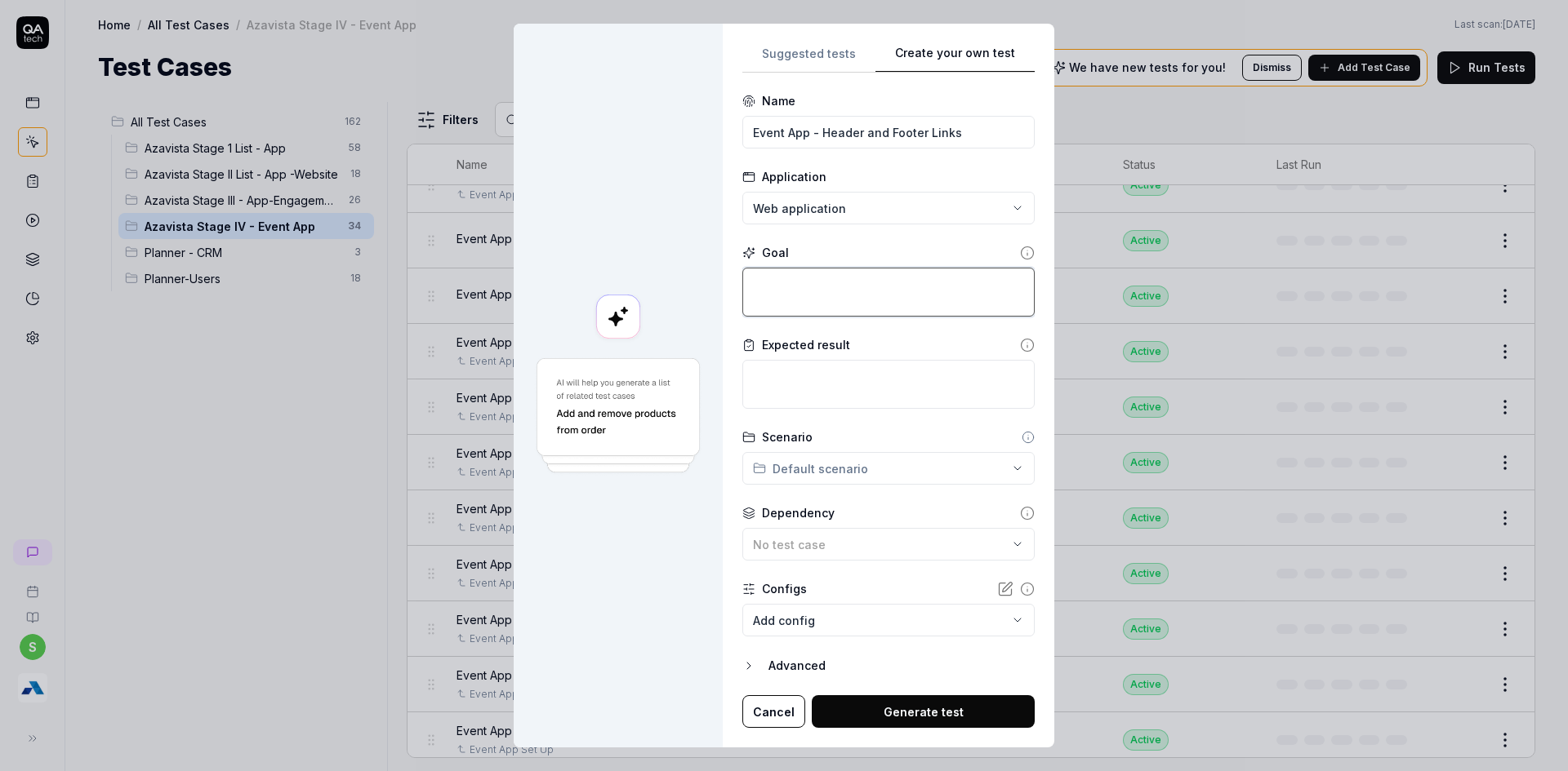
type textarea "C"
type textarea "*"
type textarea "Cl"
type textarea "*"
type textarea "Cli"
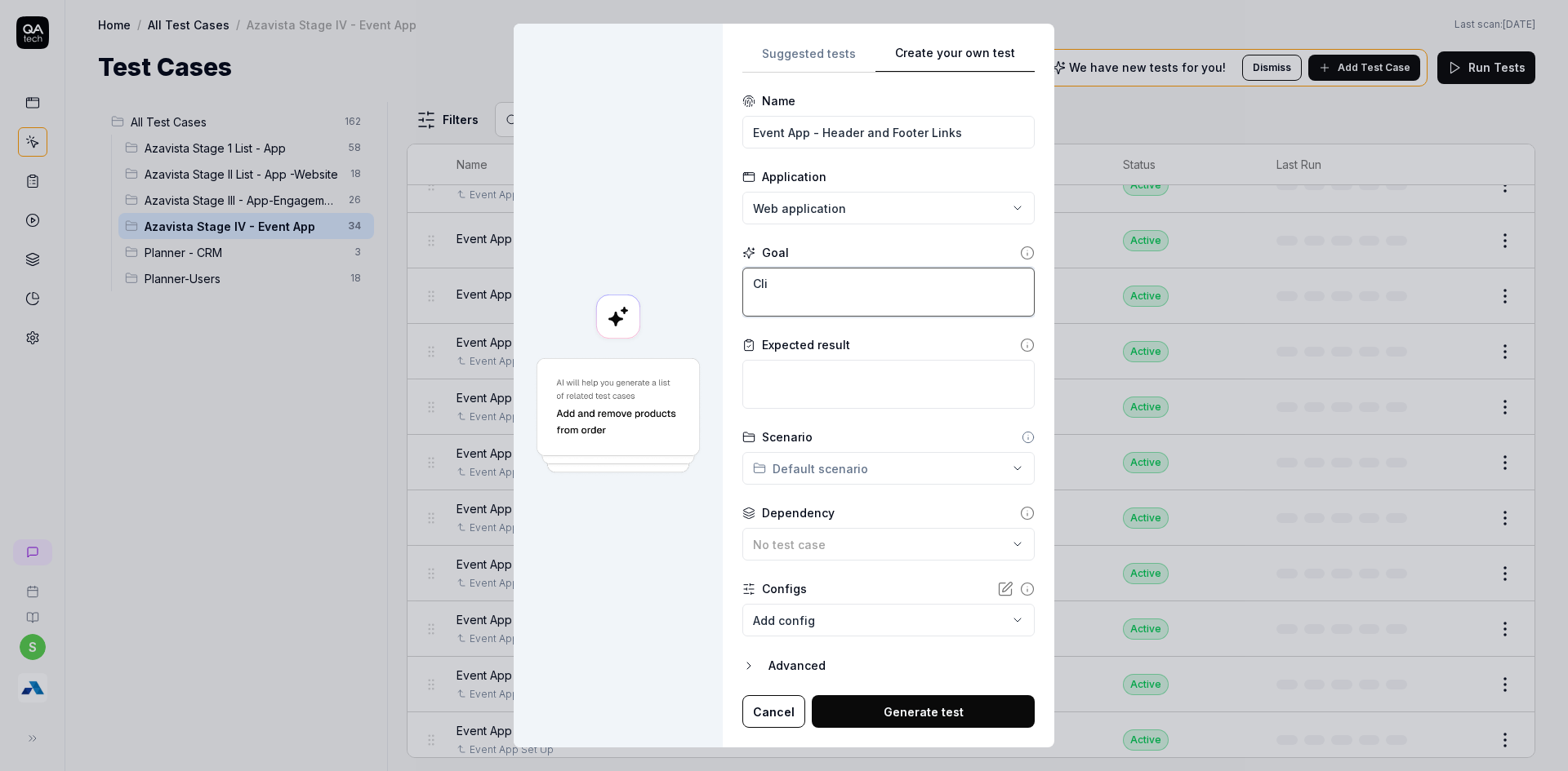
type textarea "*"
type textarea "Clic"
type textarea "*"
type textarea "Click"
type textarea "*"
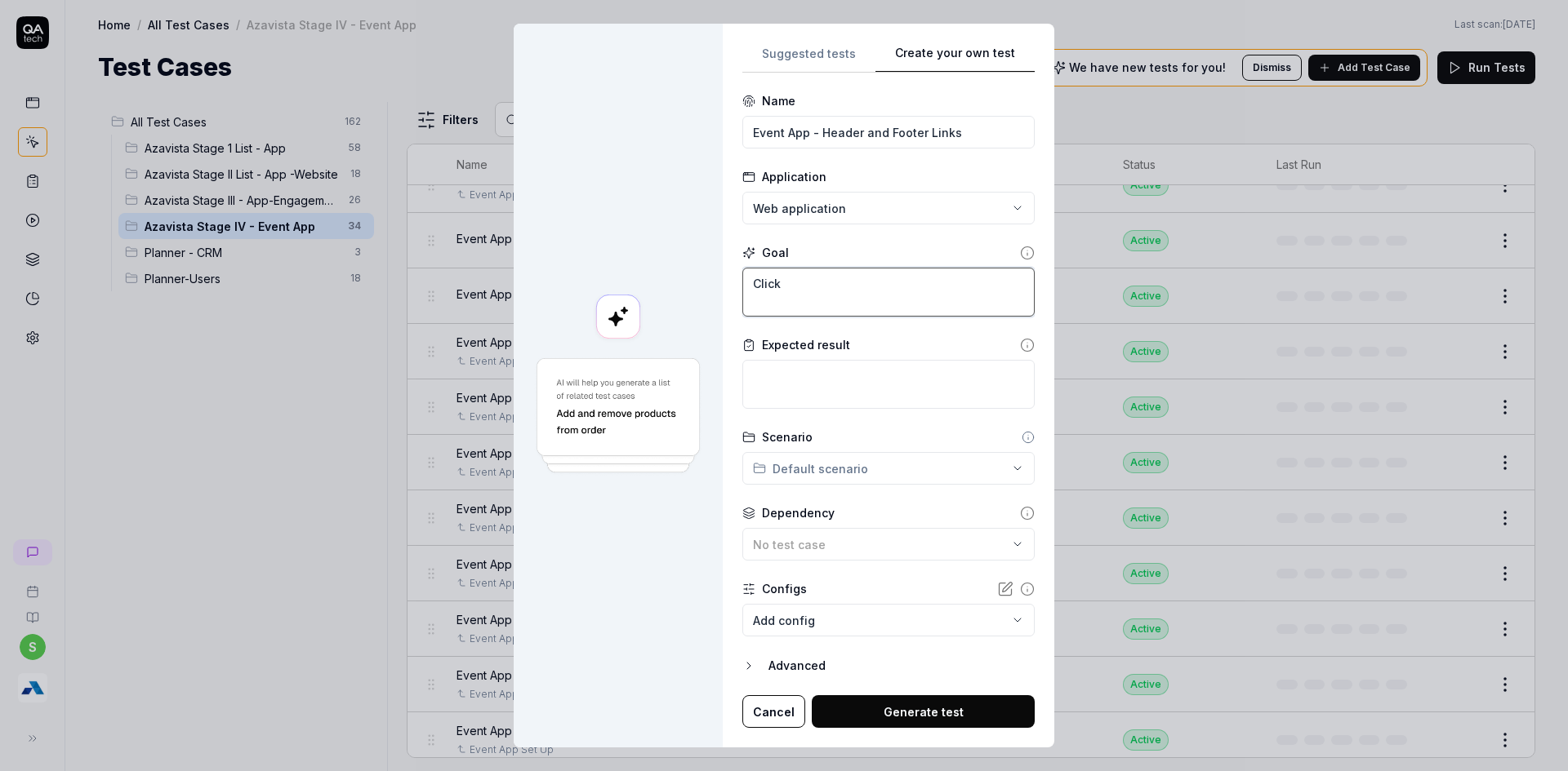
type textarea "Click"
type textarea "*"
type textarea "Click o"
type textarea "*"
type textarea "Click on"
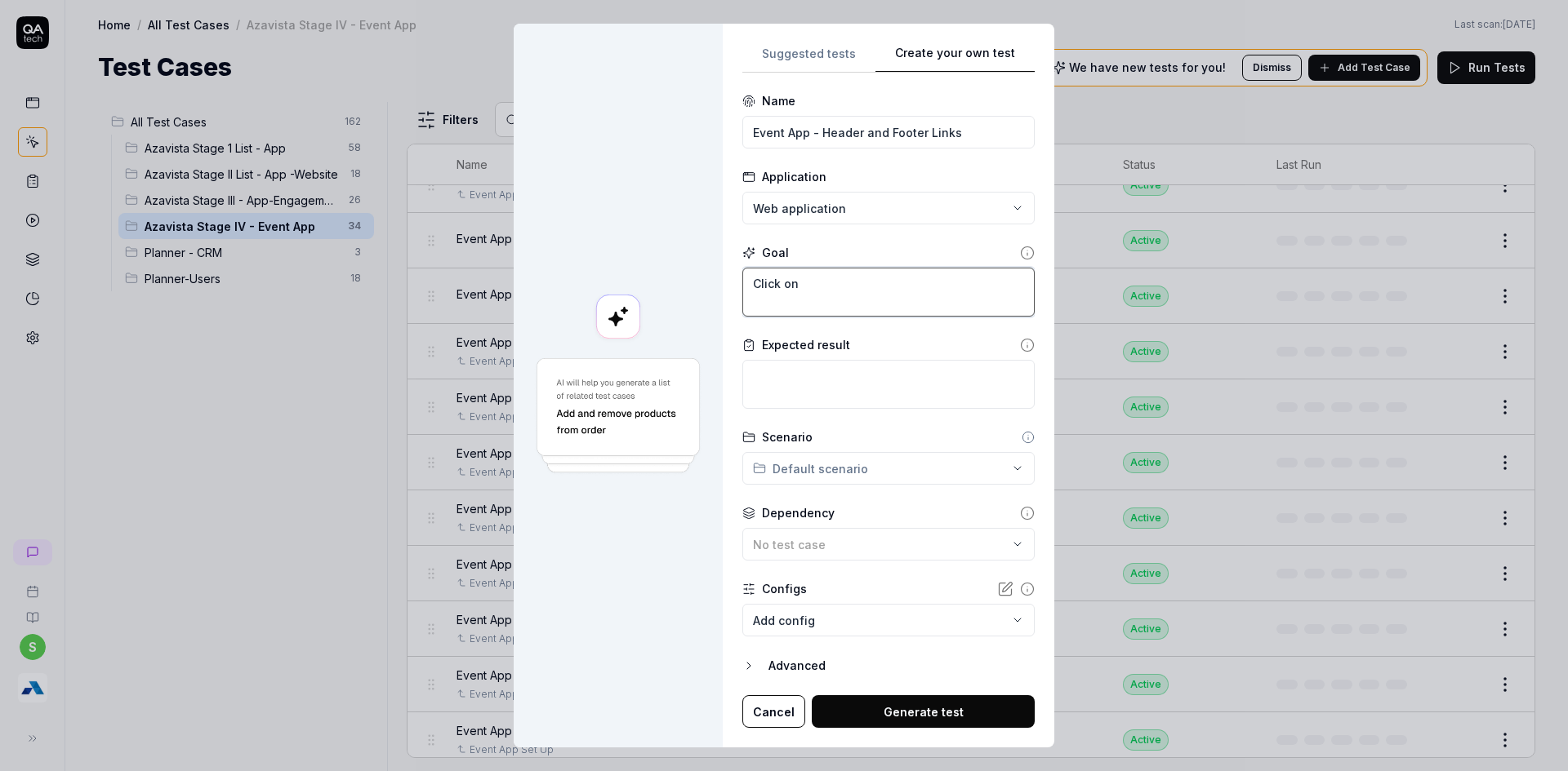
type textarea "*"
type textarea "Click on"
type textarea "*"
type textarea "Click on h"
type textarea "*"
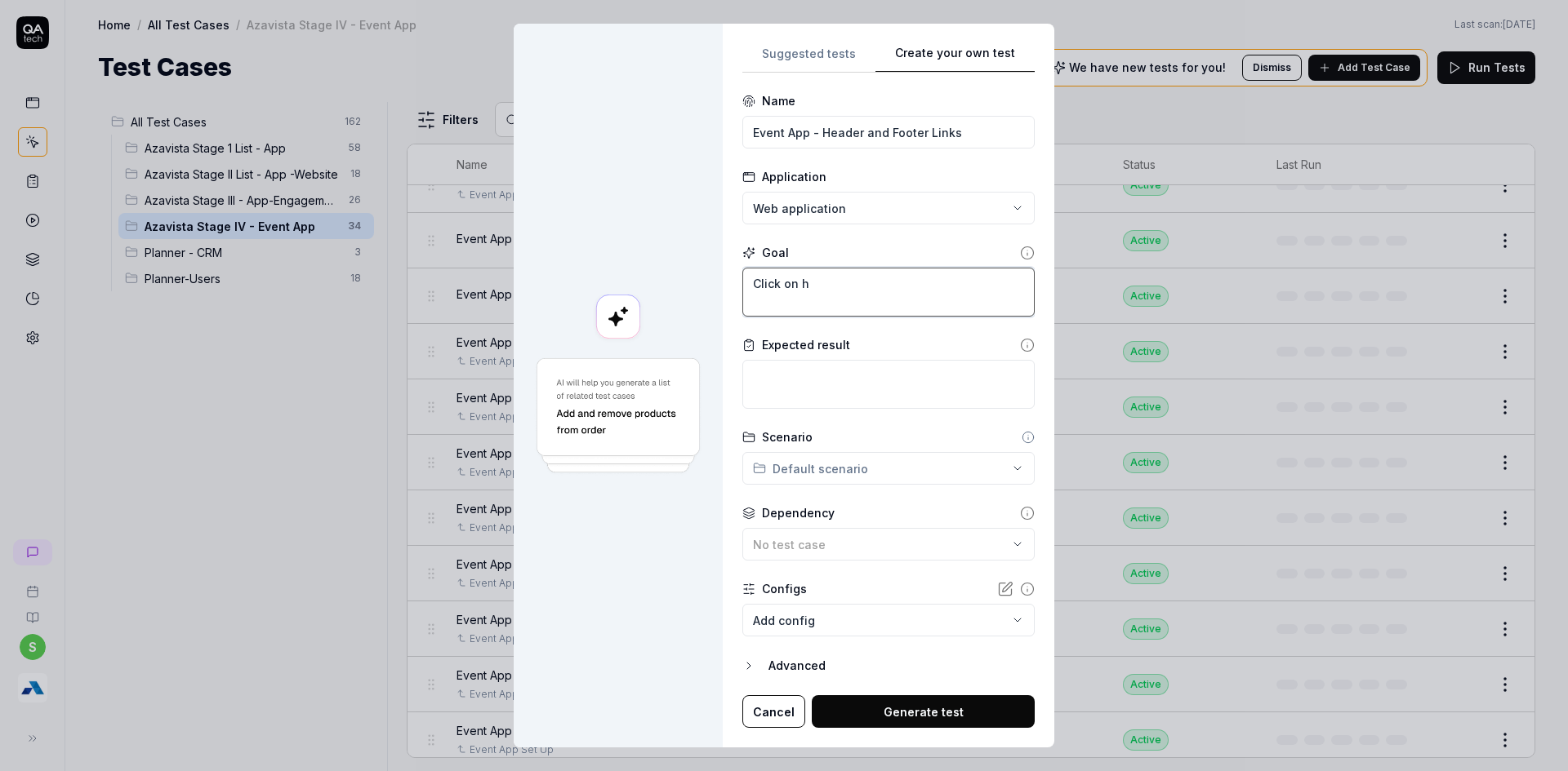
type textarea "Click on he"
type textarea "*"
type textarea "Click on hea"
type textarea "*"
type textarea "Click on head"
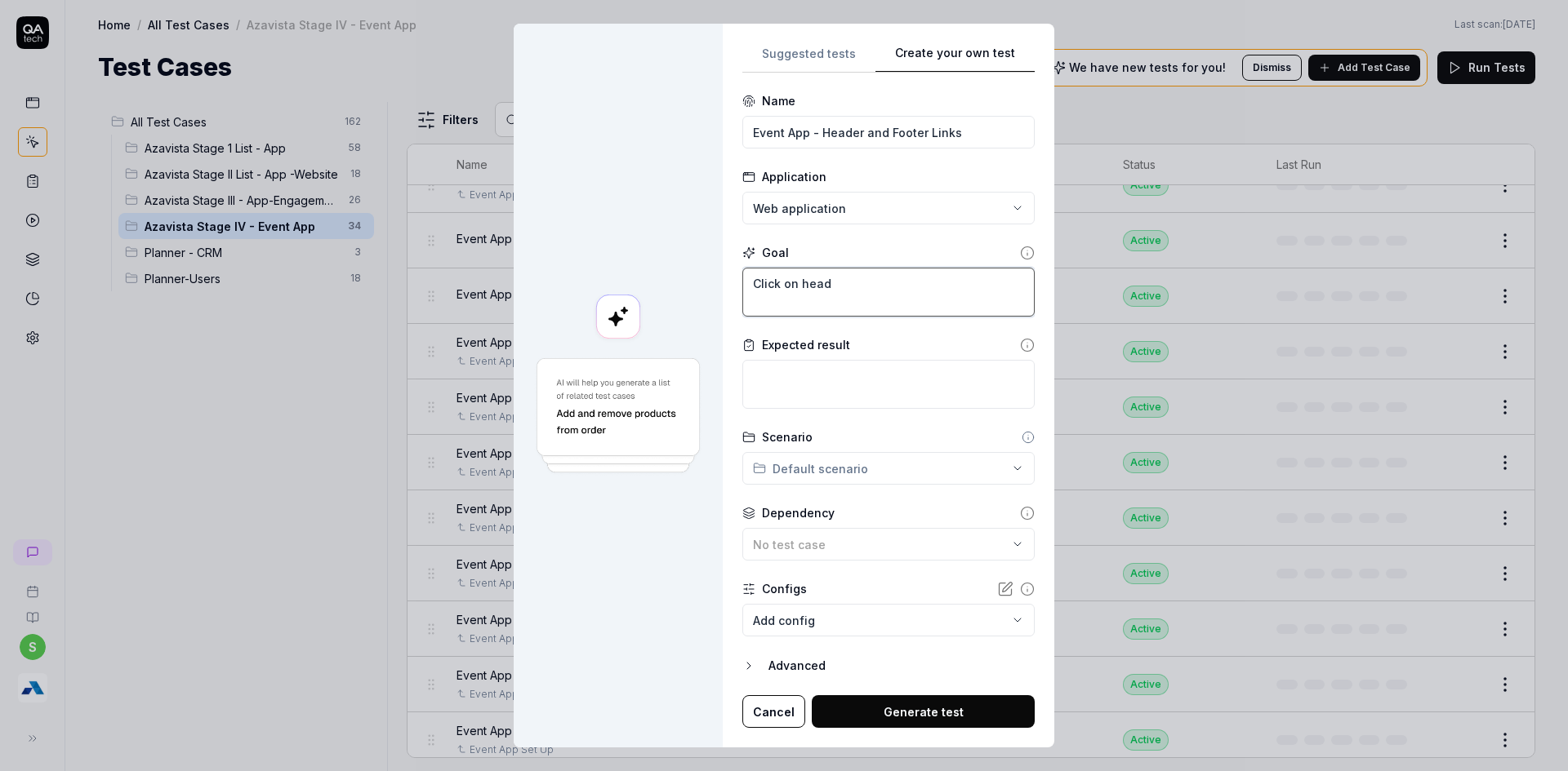
type textarea "*"
type textarea "Click on heade"
type textarea "*"
type textarea "Click on header"
type textarea "*"
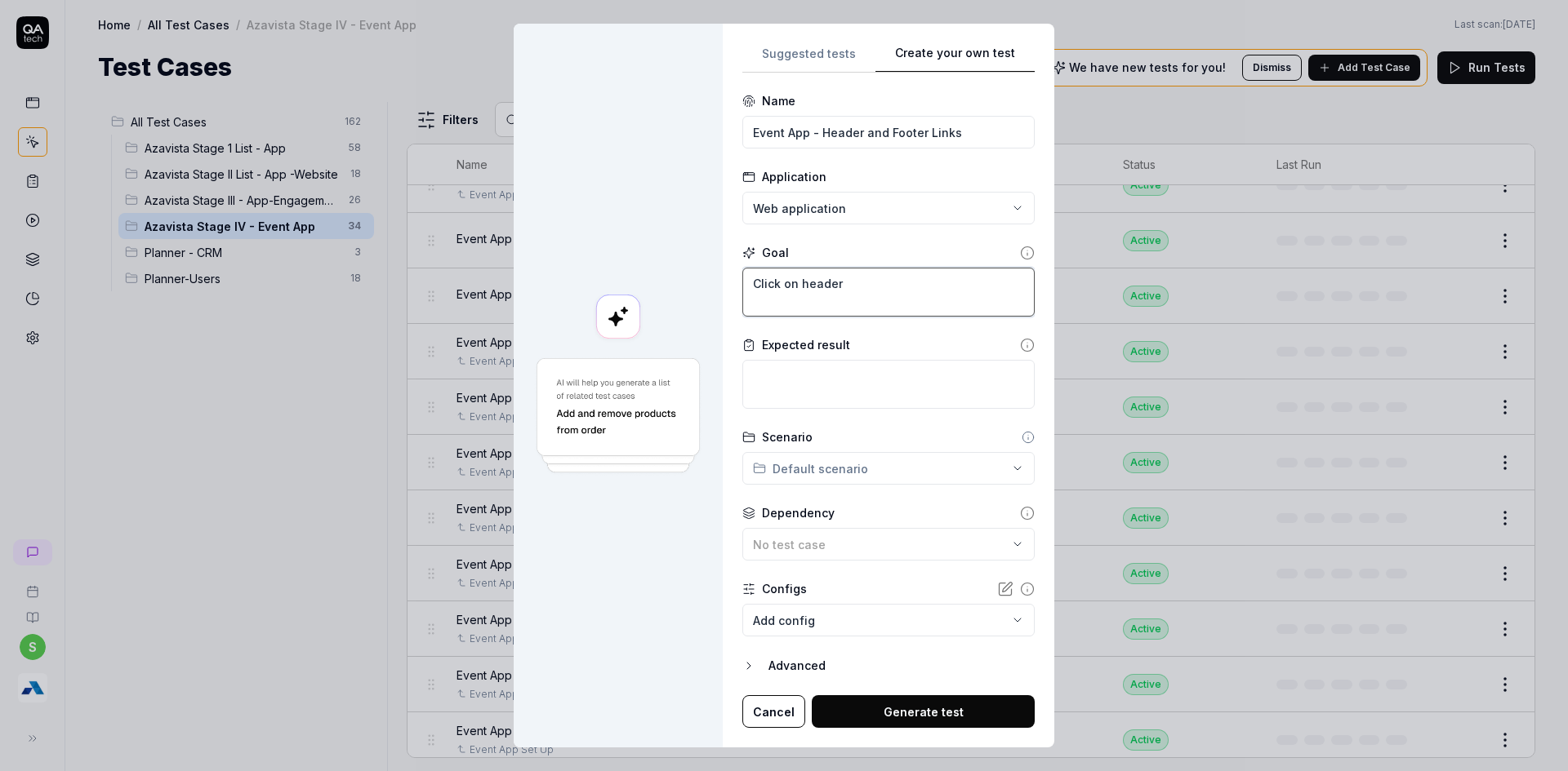
type textarea "Click on header"
type textarea "*"
type textarea "Click on header a"
type textarea "*"
type textarea "Click on header an"
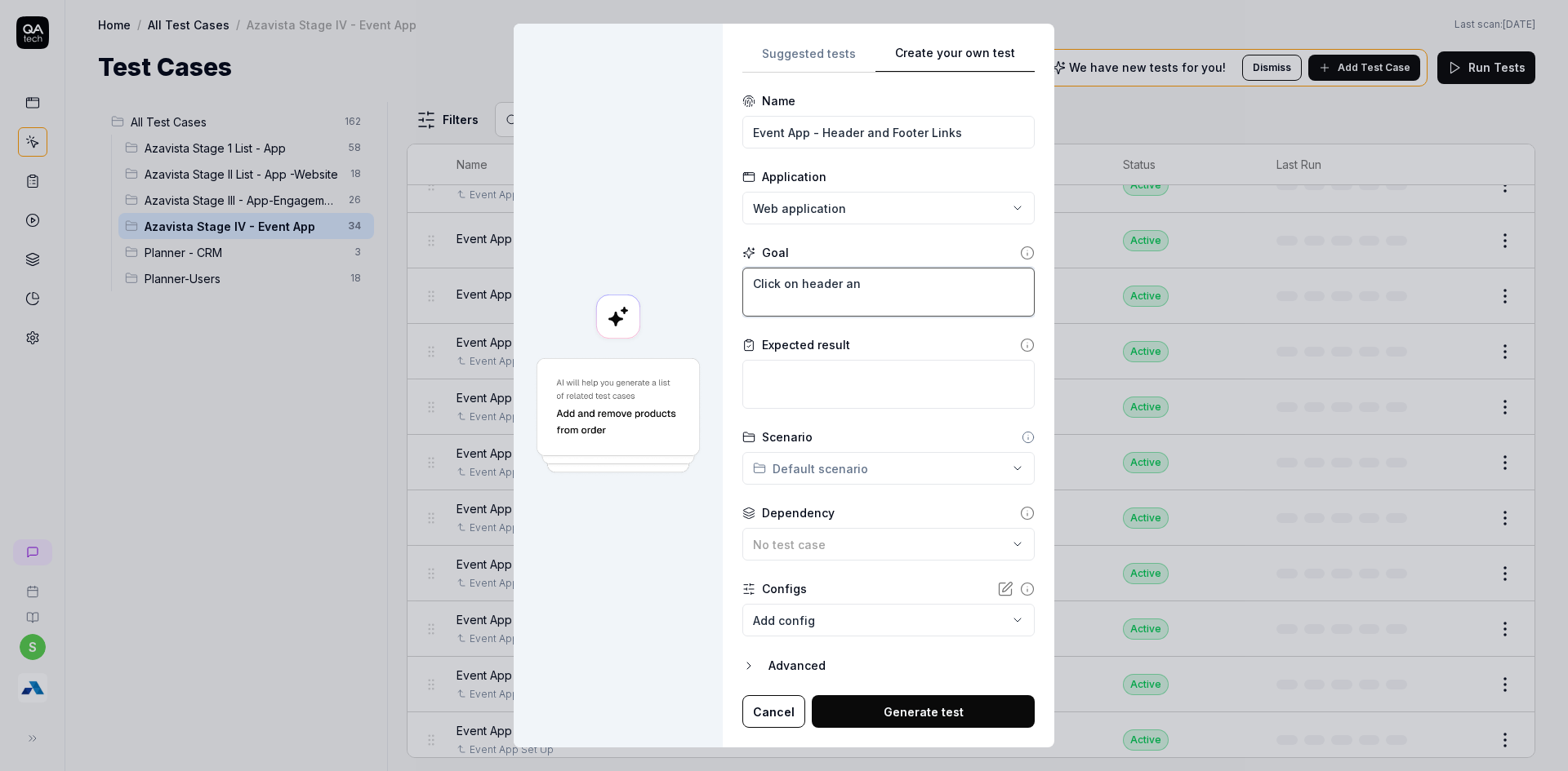
type textarea "*"
type textarea "Click on header and"
type textarea "*"
type textarea "Click on header and"
type textarea "*"
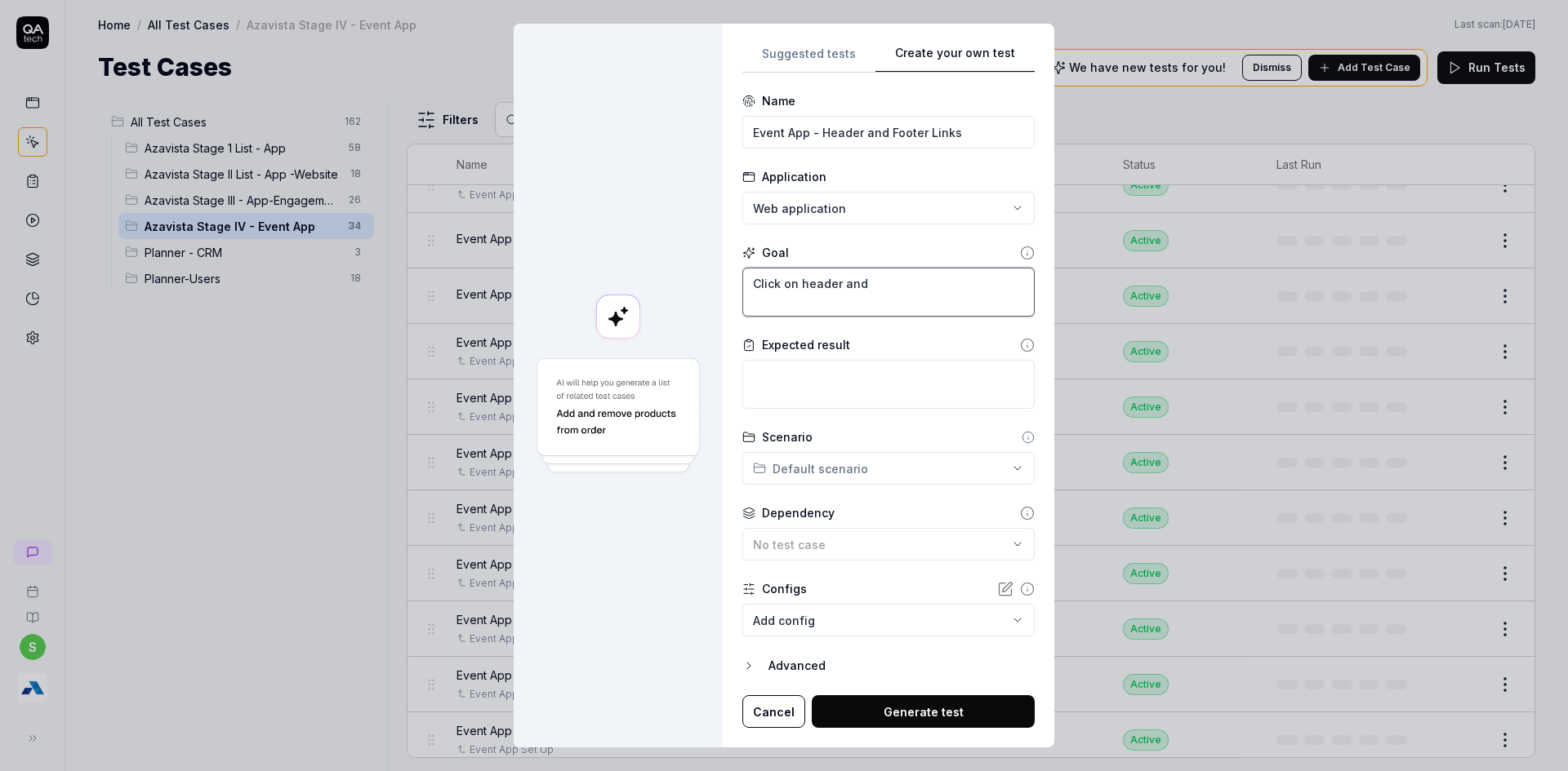
type textarea "Click on header and f"
type textarea "*"
type textarea "Click on header and fo"
type textarea "*"
type textarea "Click on header and foo"
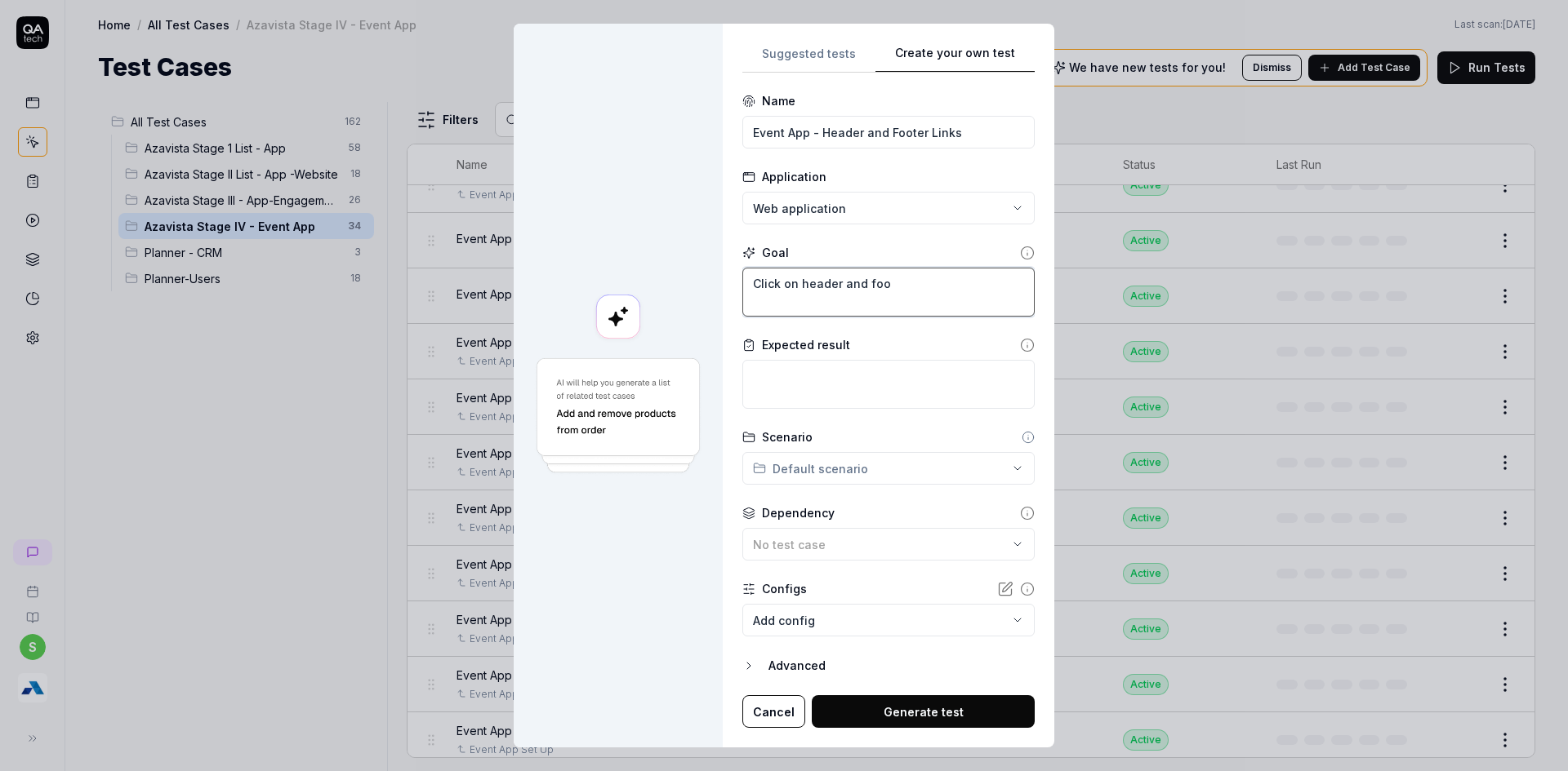
type textarea "*"
type textarea "Click on header and foot"
type textarea "*"
type textarea "Click on header and [PERSON_NAME]"
type textarea "*"
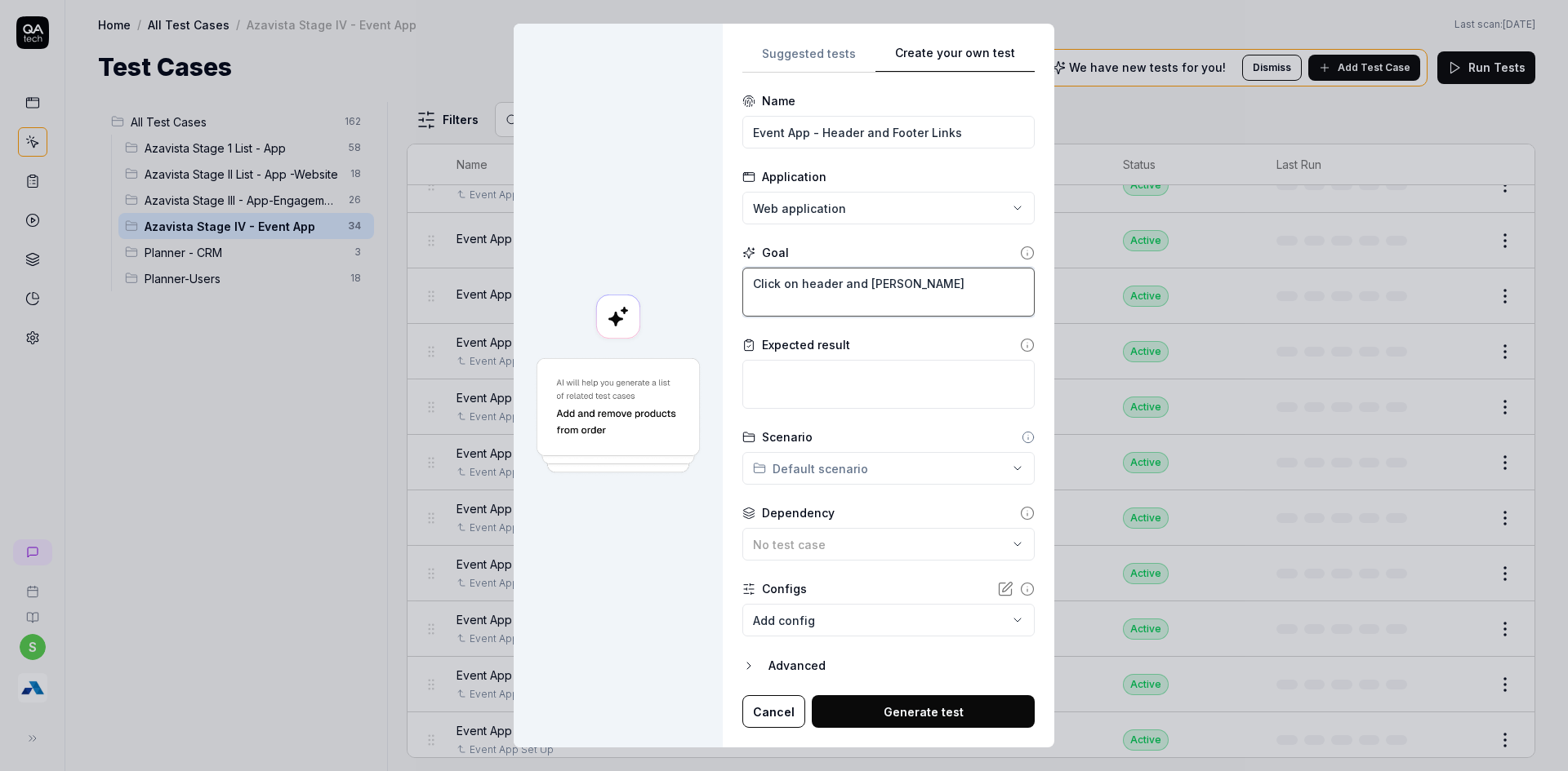
type textarea "Click on header and footer"
type textarea "*"
type textarea "Click on header and footer"
type textarea "*"
type textarea "Click on header and footer m"
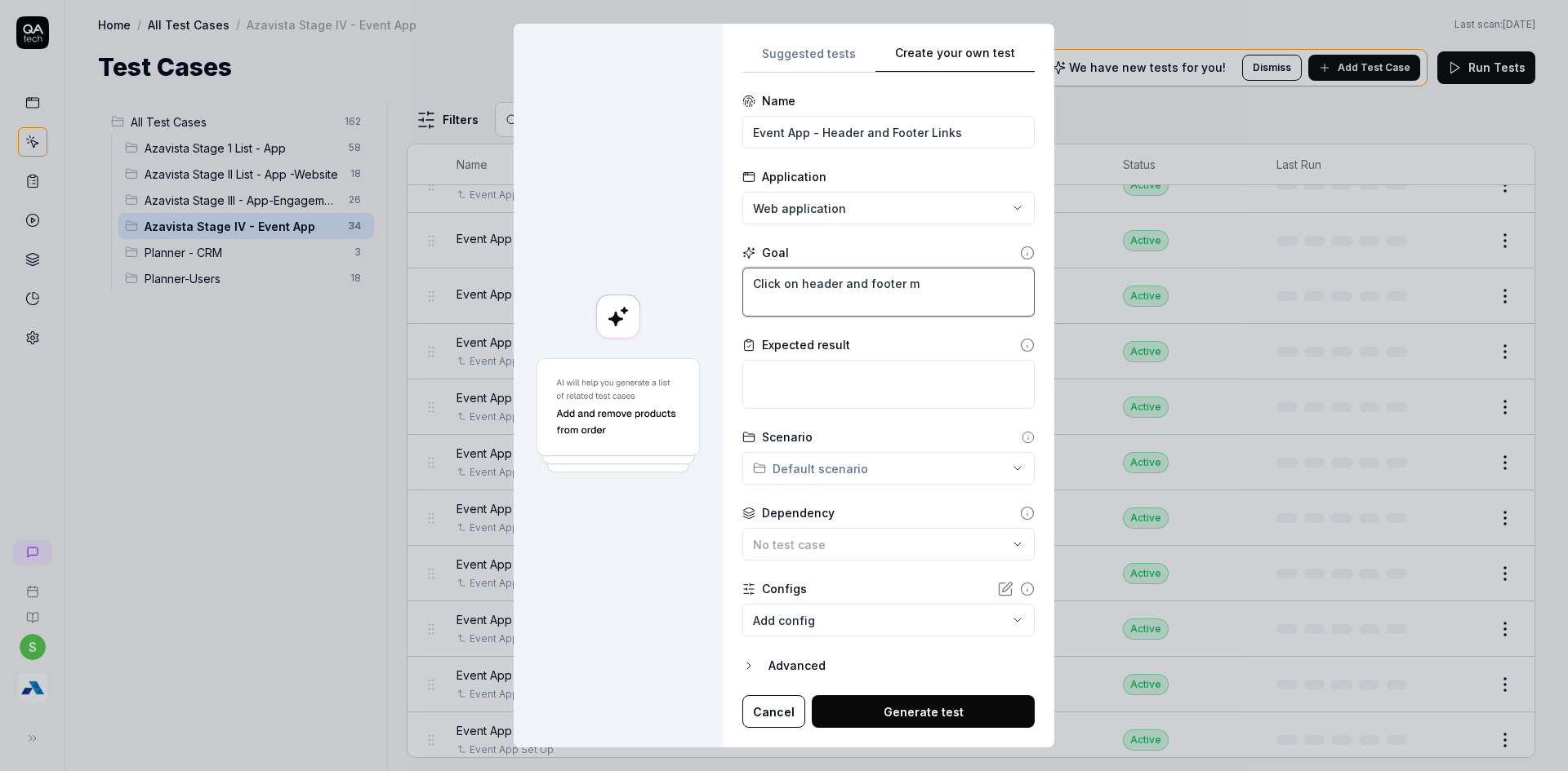
type textarea "*"
type textarea "Click on header and footer me"
type textarea "*"
type textarea "Click on header and footer men"
click at [778, 393] on textarea "Verify that user is successfully able to navigate to repective screen" at bounding box center [888, 385] width 292 height 49
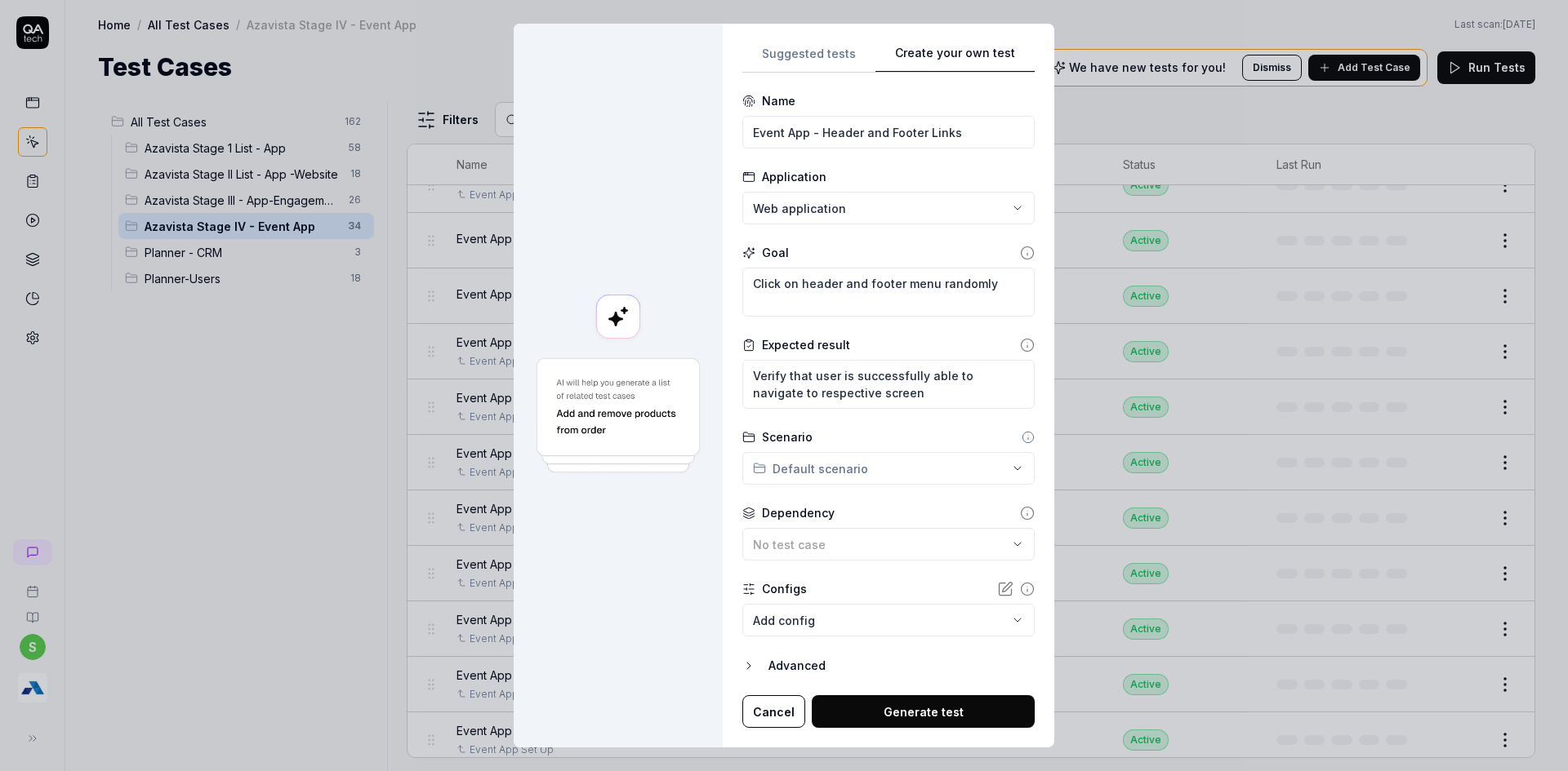
click at [889, 476] on div "**********" at bounding box center [784, 386] width 1568 height 771
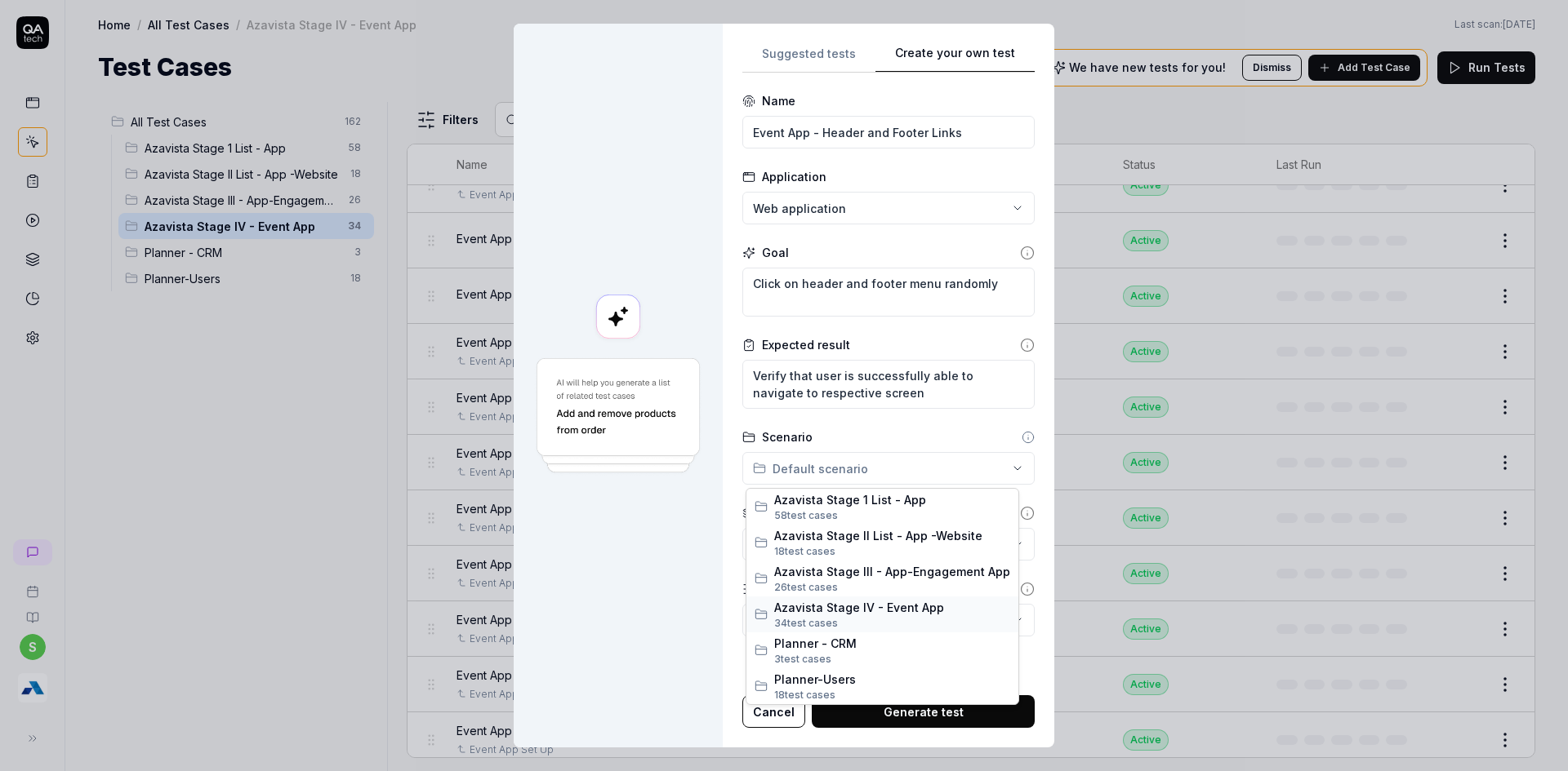
click at [857, 621] on span "34 test case s" at bounding box center [892, 623] width 235 height 15
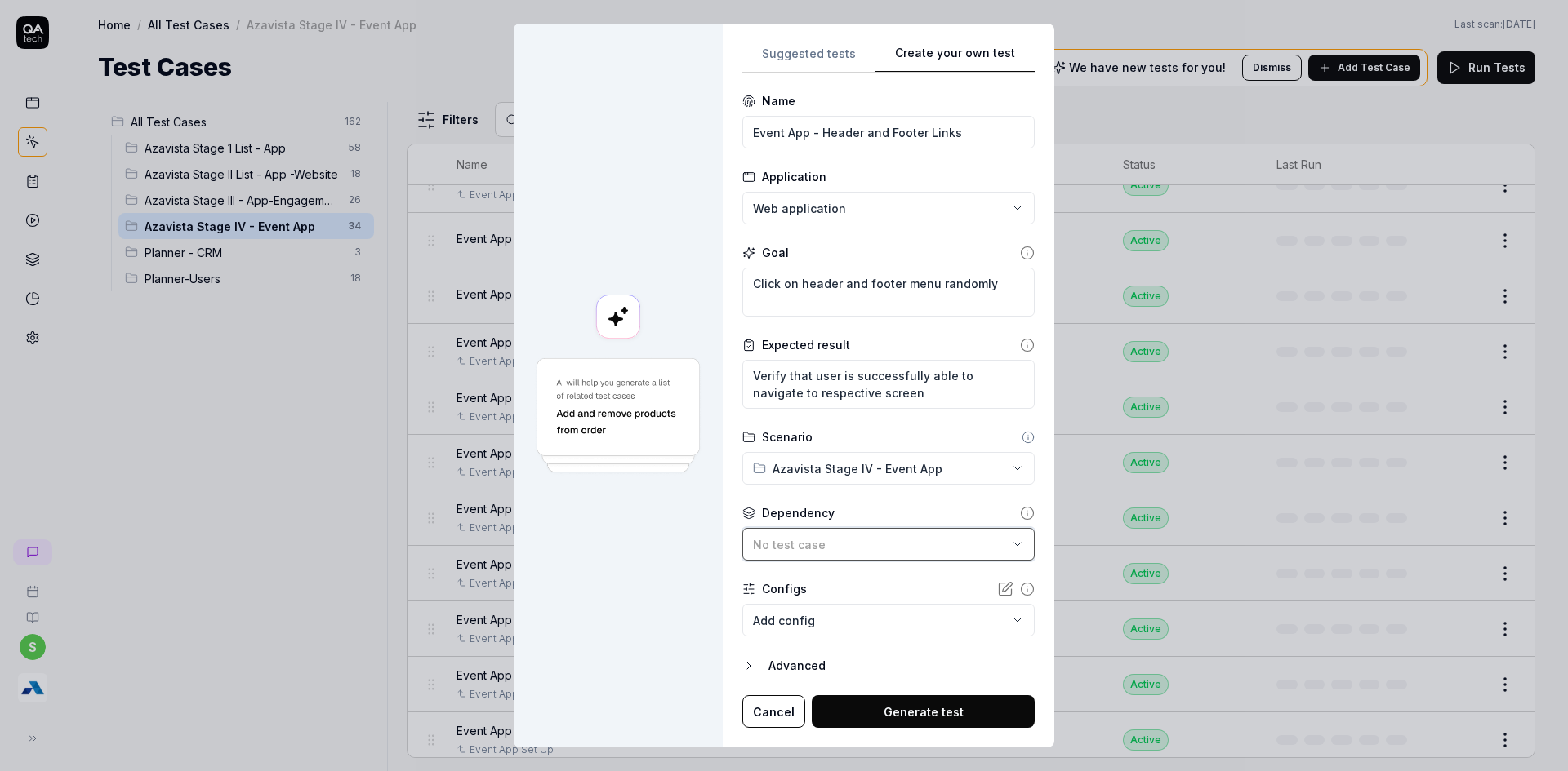
click at [819, 532] on button "No test case" at bounding box center [888, 543] width 292 height 32
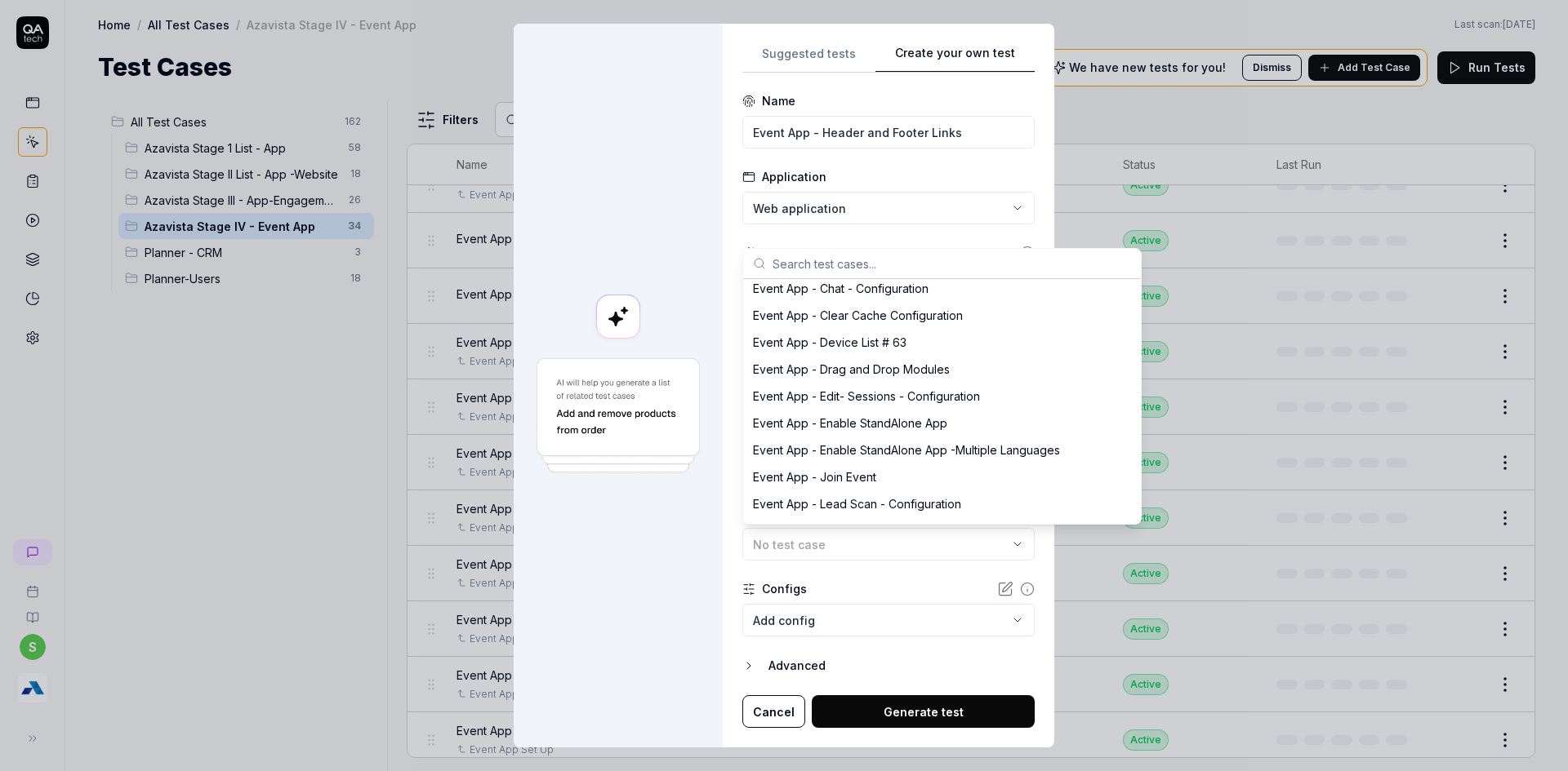
scroll to position [3085, 0]
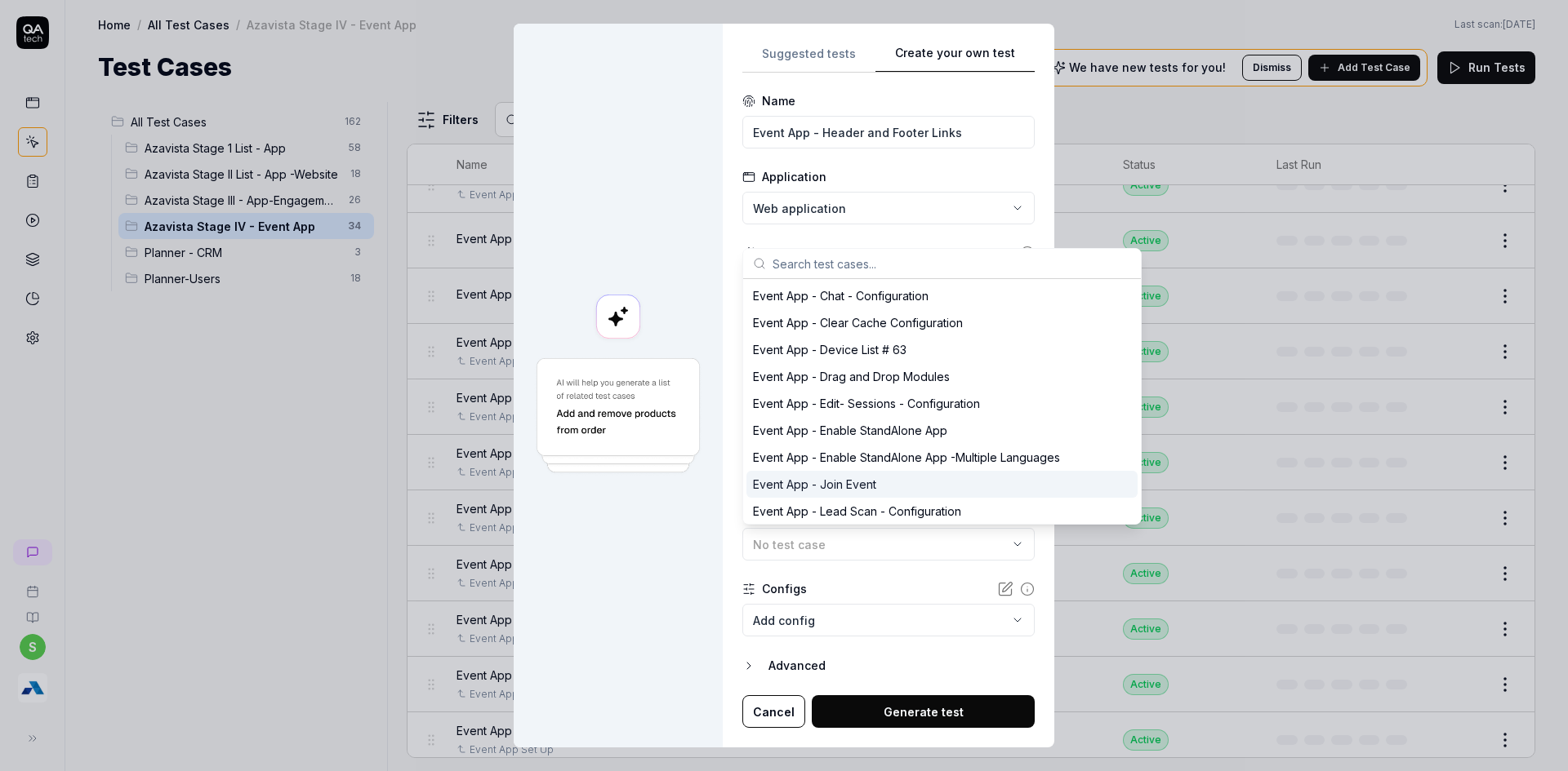
click at [854, 485] on div "Event App - Join Event" at bounding box center [814, 484] width 124 height 17
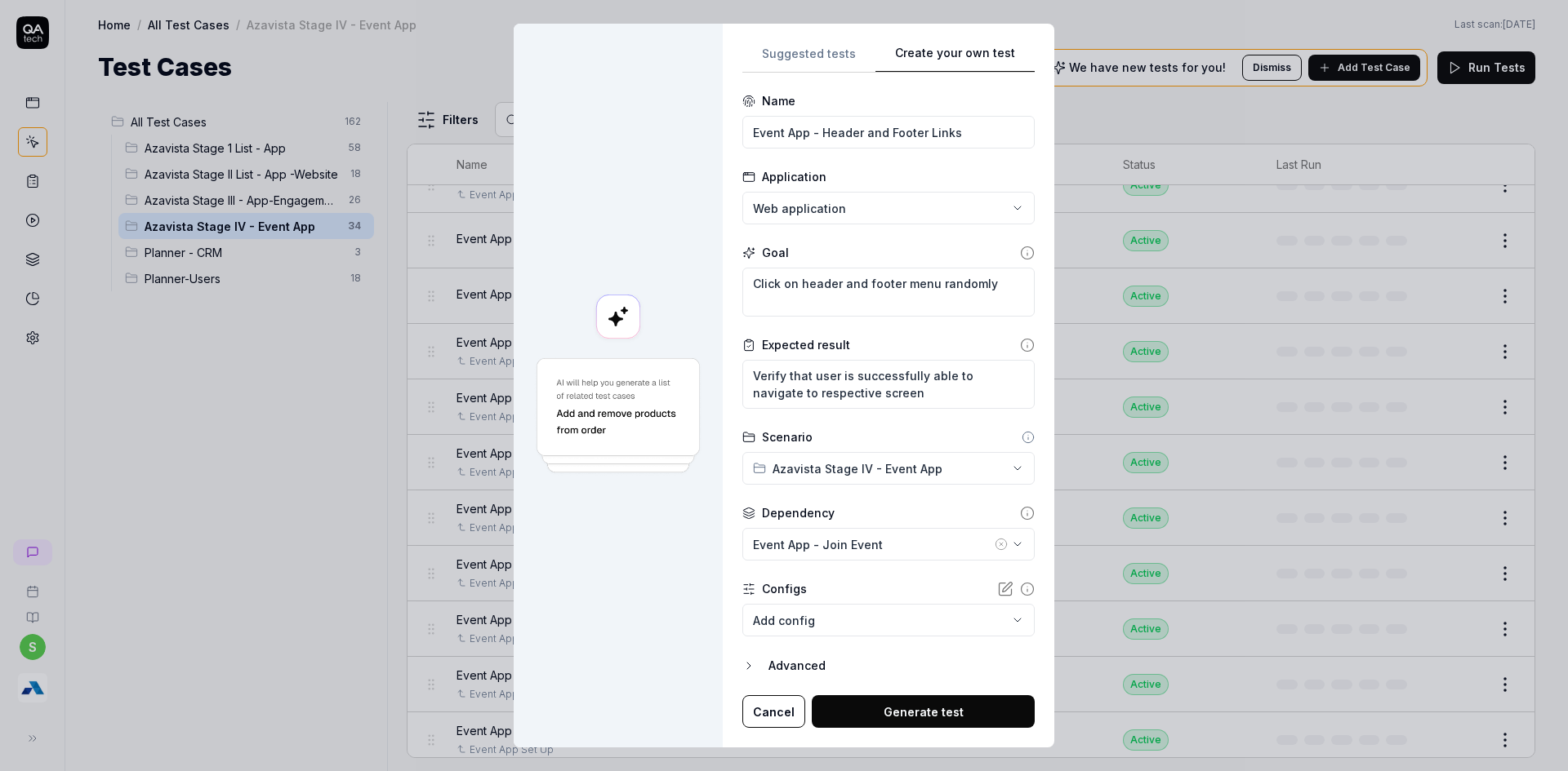
click at [839, 617] on body "s Home / All Test Cases / Azavista Stage IV - Event App Home / All Test Cases /…" at bounding box center [784, 395] width 1568 height 791
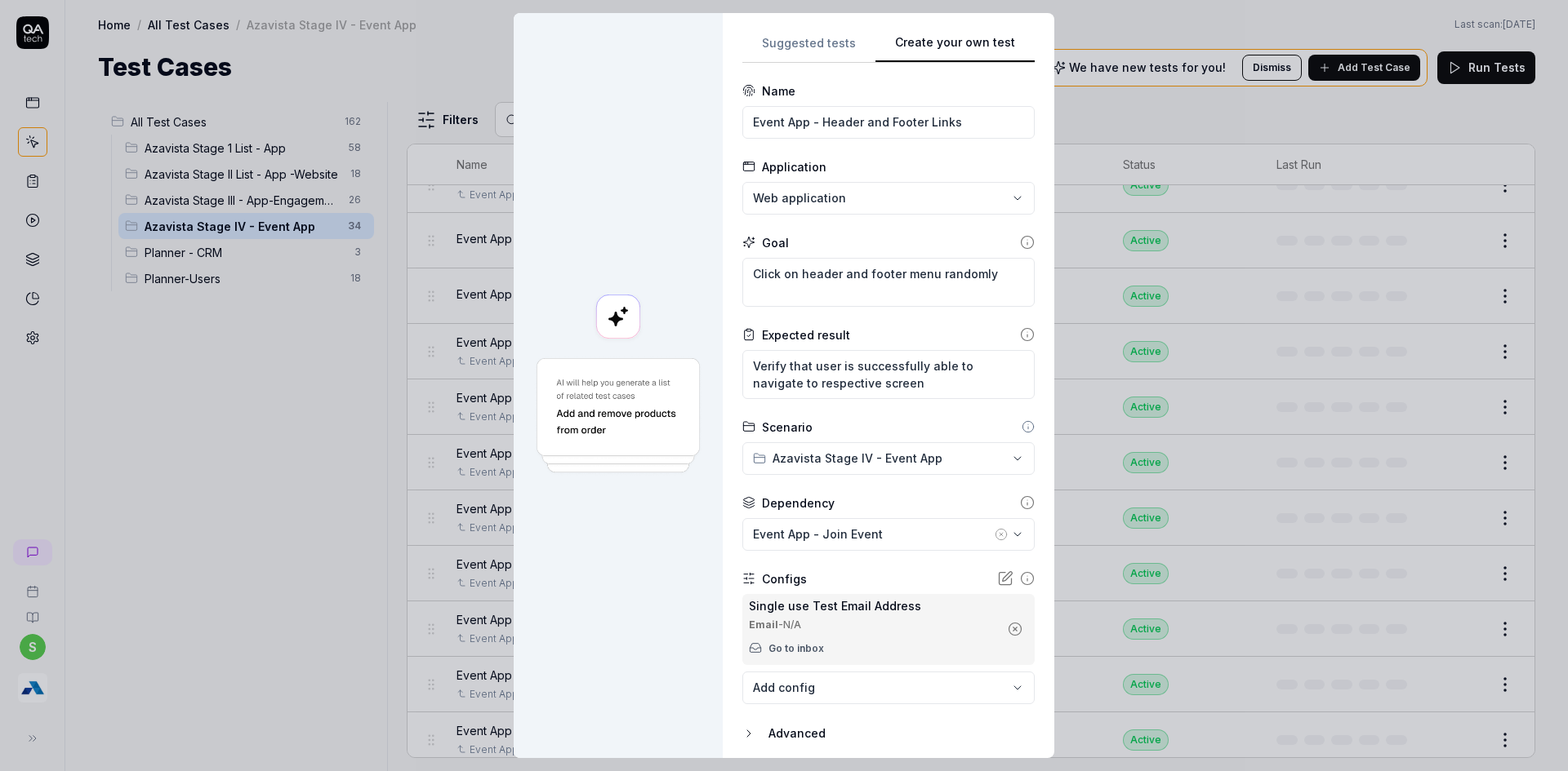
click at [1008, 636] on icon "button" at bounding box center [1015, 629] width 15 height 15
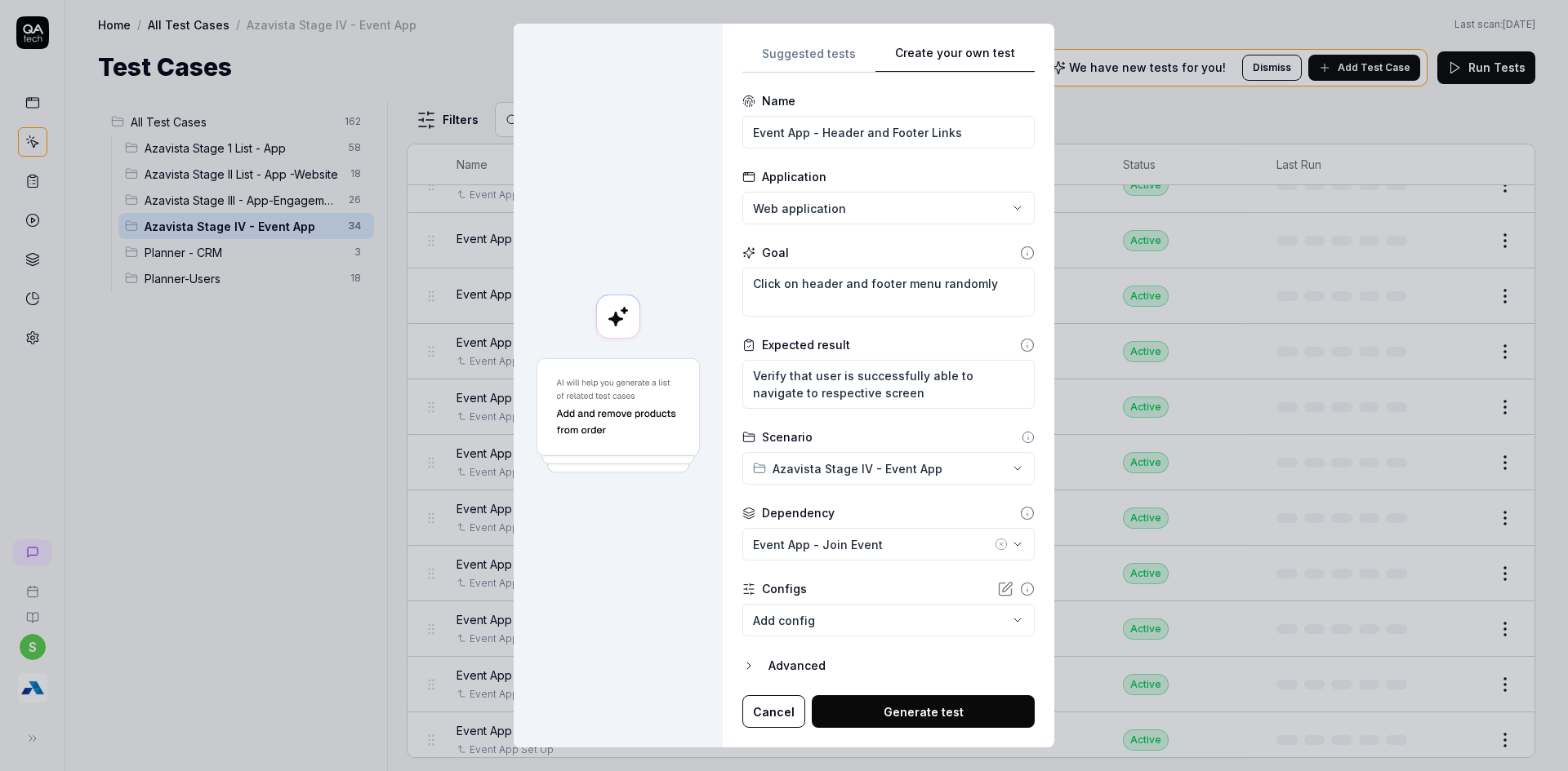
click at [942, 701] on button "Generate test" at bounding box center [922, 711] width 223 height 32
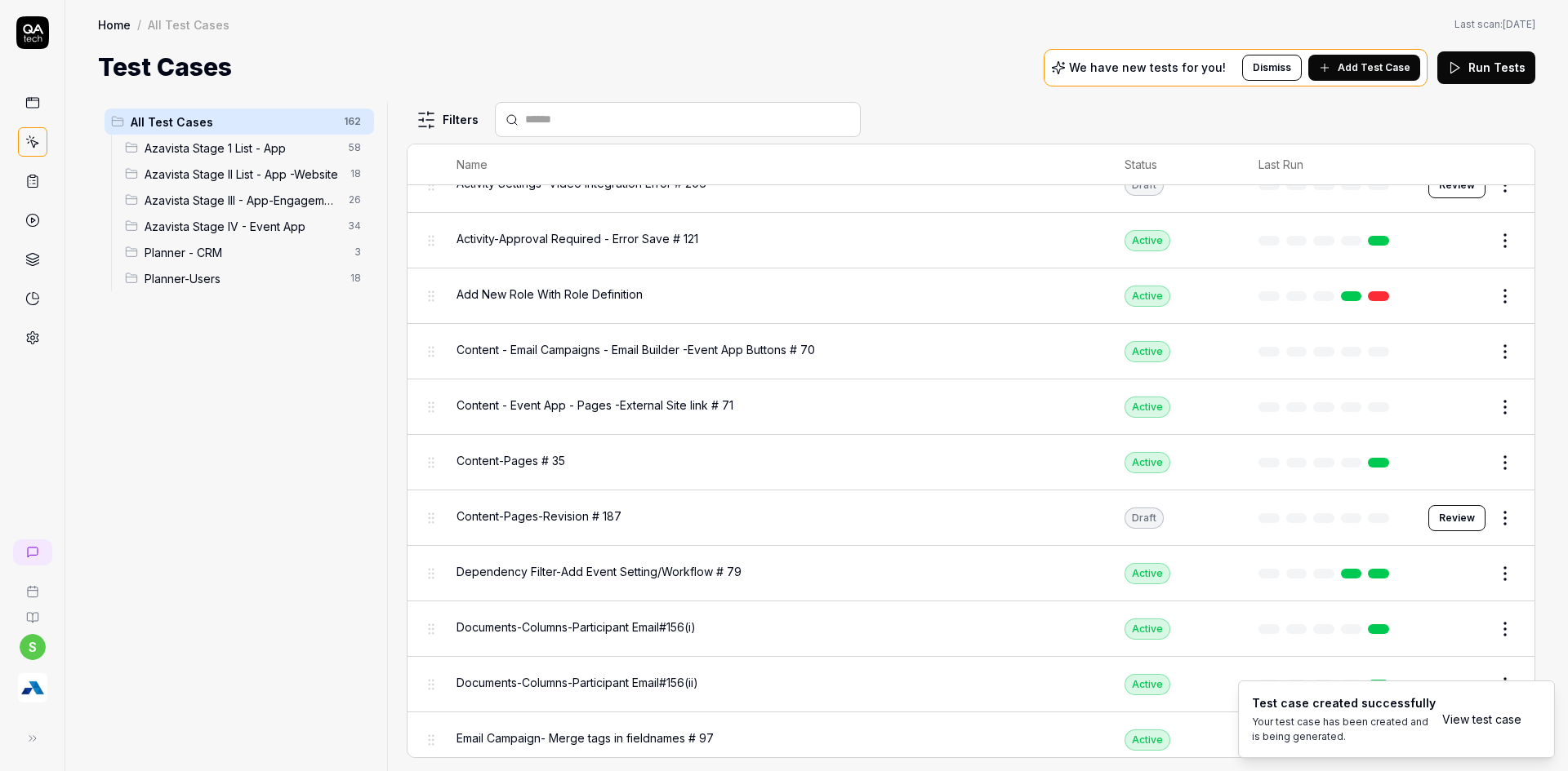
scroll to position [6469, 0]
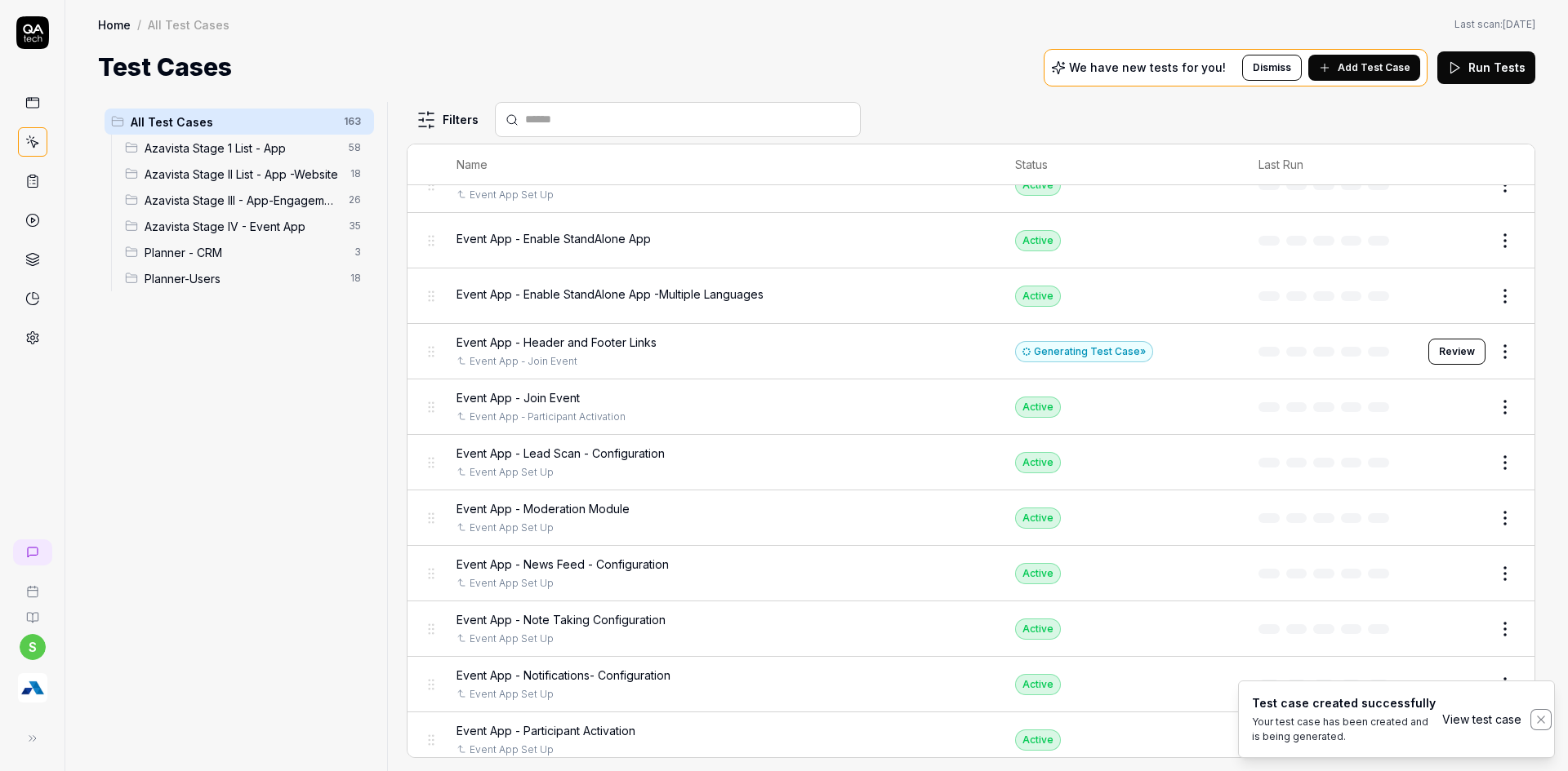
click at [1543, 719] on icon "Notifications (F8)" at bounding box center [1541, 719] width 13 height 13
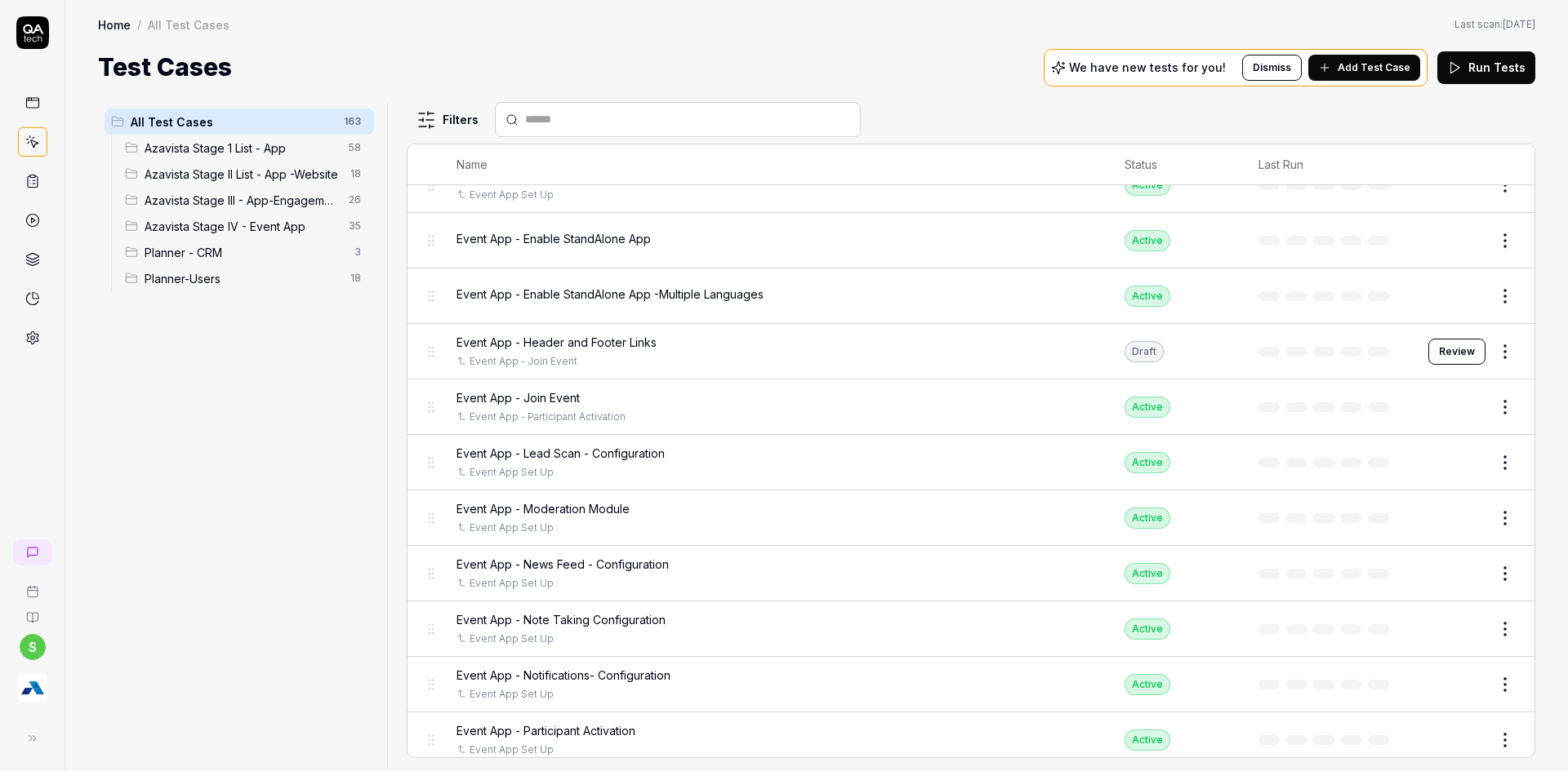
click at [195, 235] on div "Azavista Stage IV - Event App 35" at bounding box center [246, 226] width 255 height 26
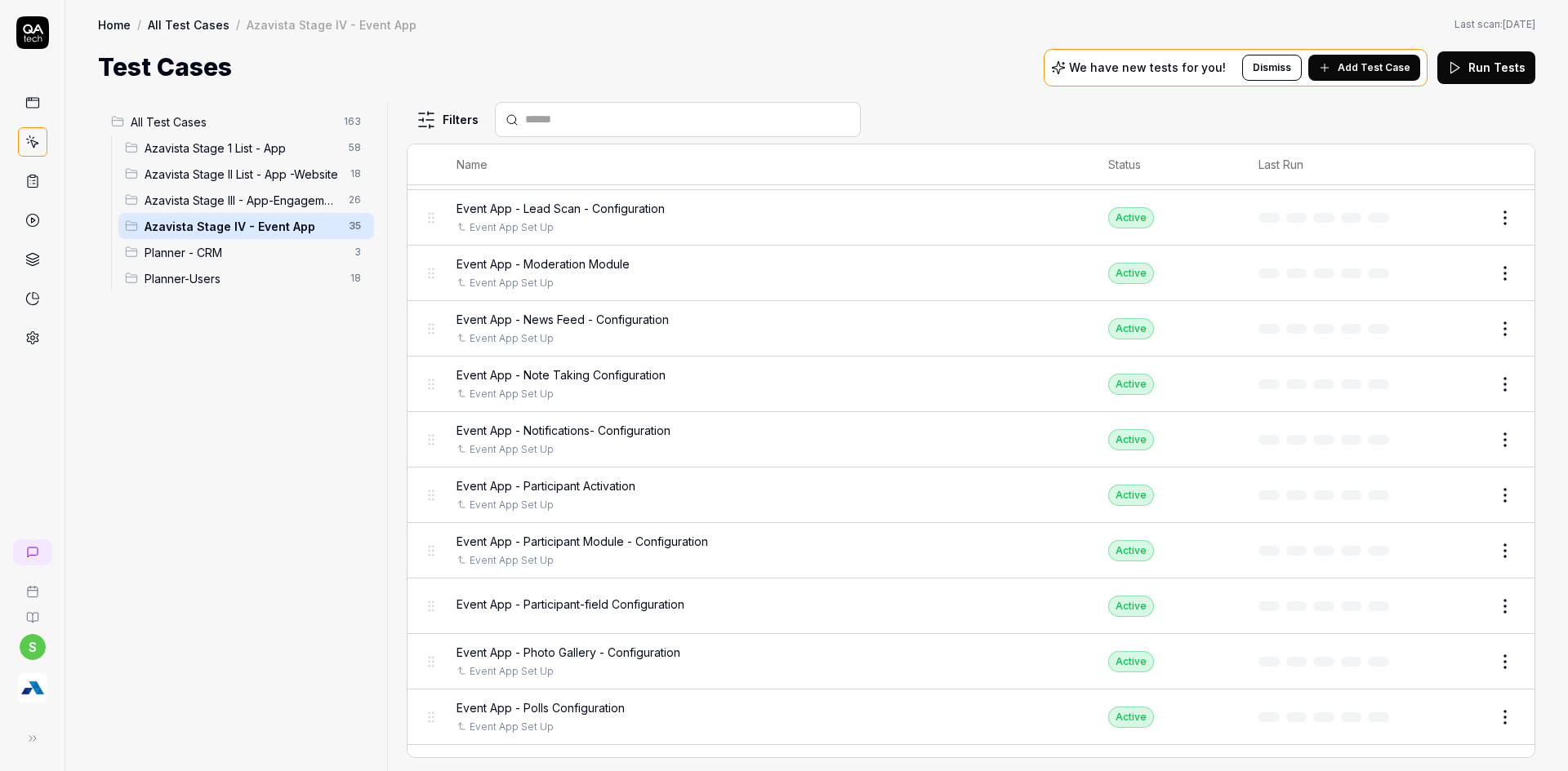
scroll to position [282, 0]
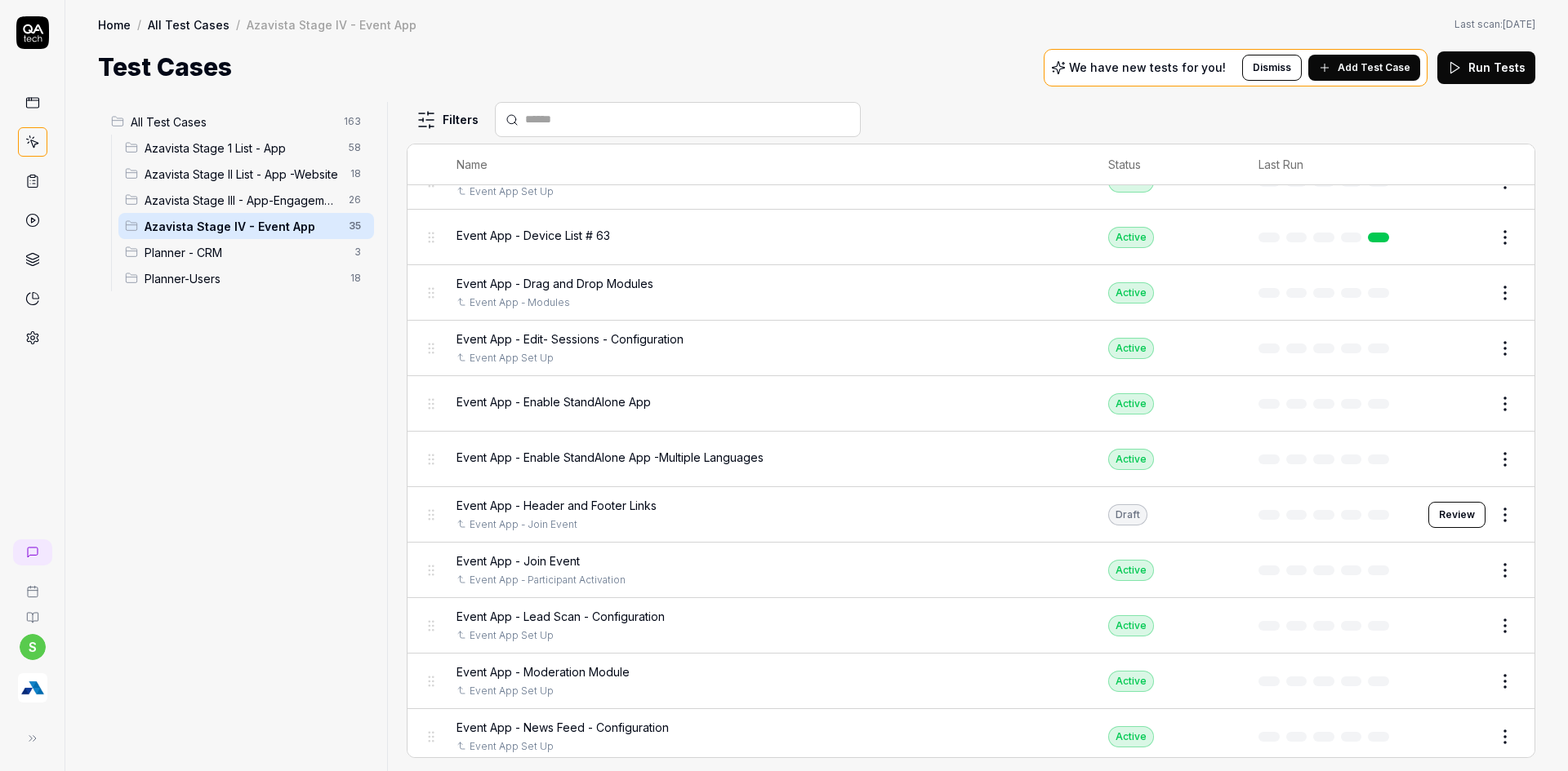
click at [1455, 508] on button "Review" at bounding box center [1456, 515] width 57 height 26
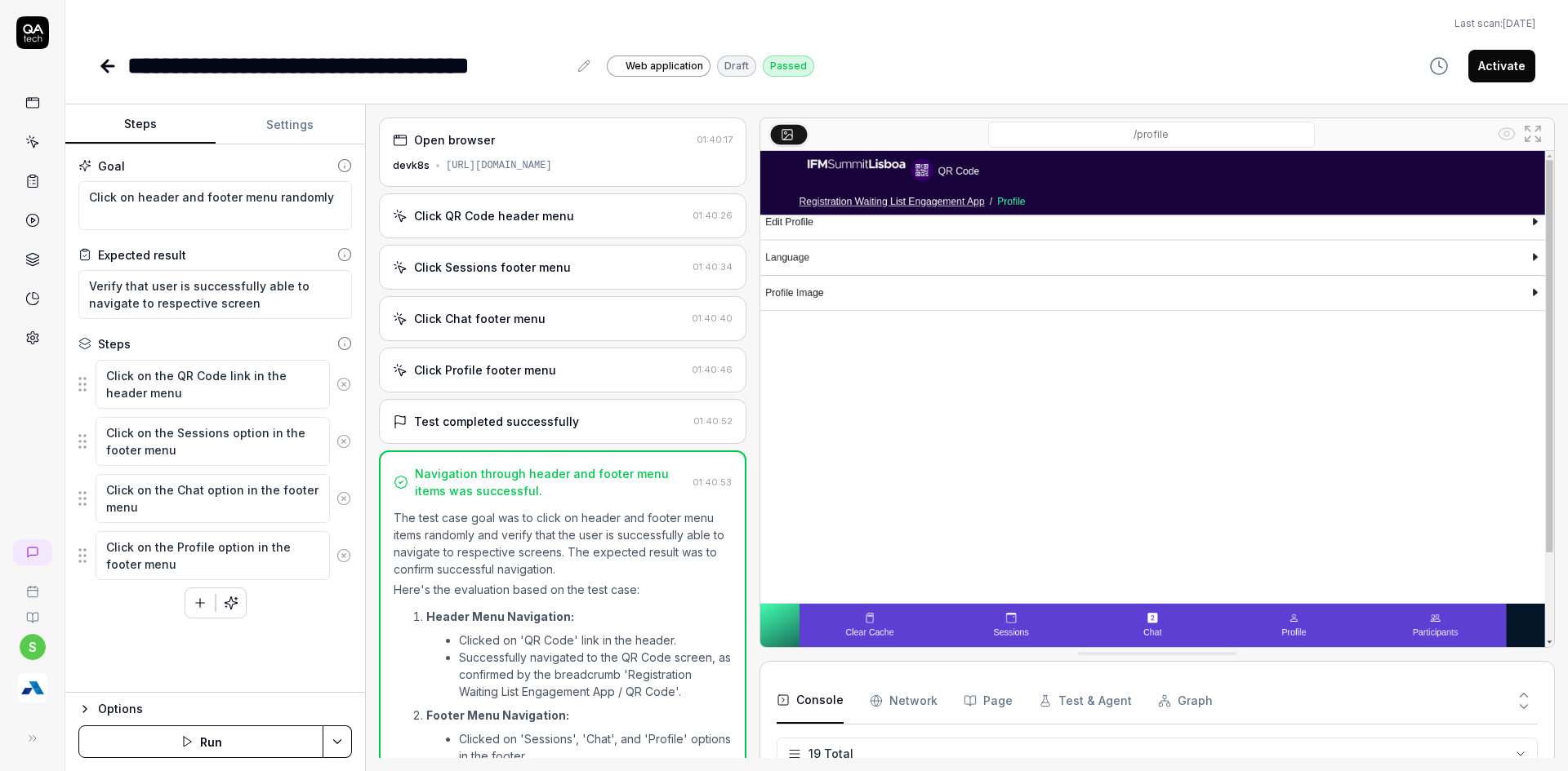
click at [334, 736] on html "**********" at bounding box center [784, 395] width 1568 height 791
click at [305, 668] on div "Run w. Dependencies" at bounding box center [275, 664] width 165 height 36
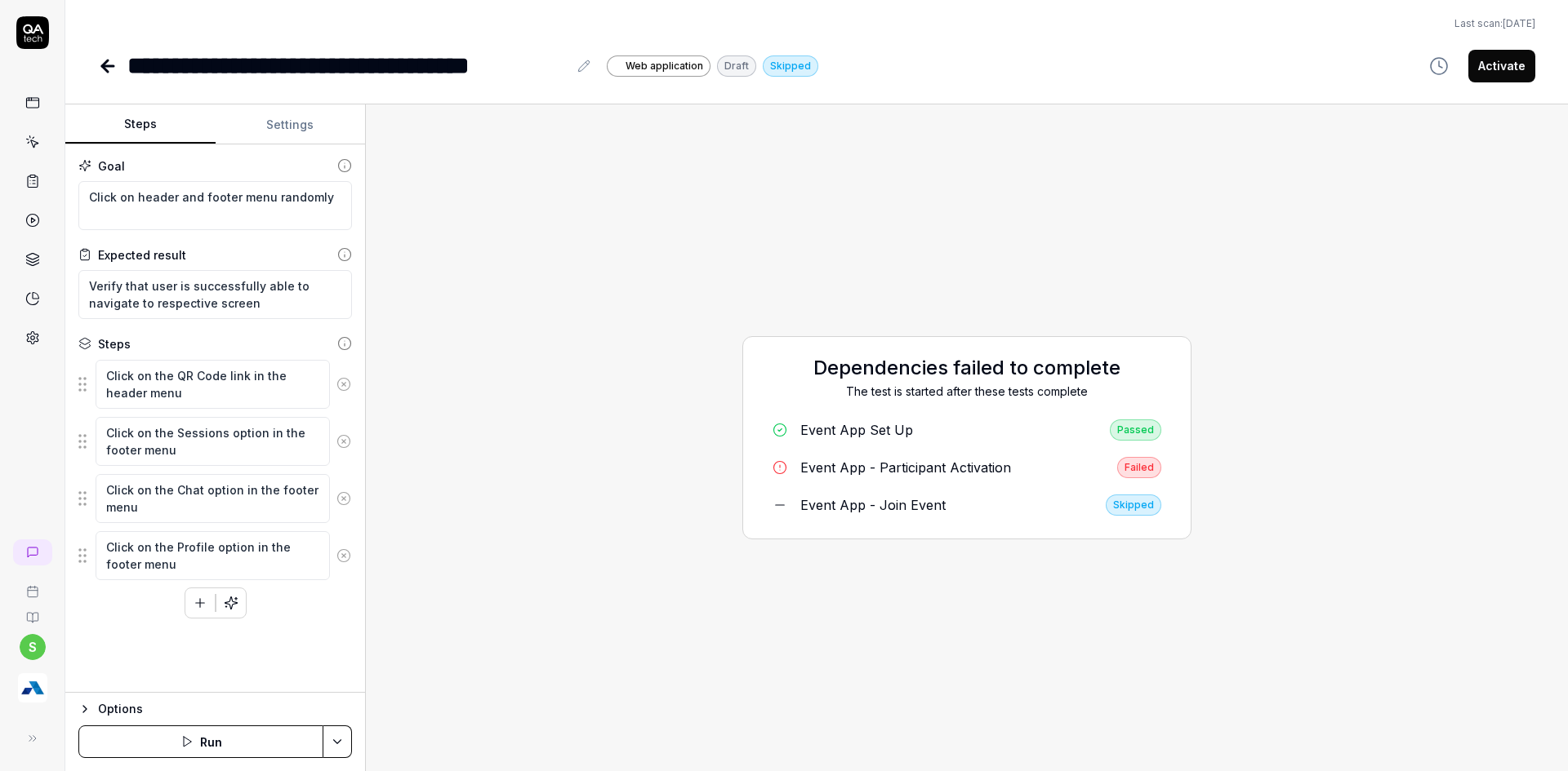
click at [339, 743] on html "**********" at bounding box center [784, 395] width 1568 height 791
click at [267, 650] on div "Run w. Dependencies" at bounding box center [275, 664] width 165 height 36
click at [1478, 545] on div "Running dependencies The test is started after these tests complete Event App S…" at bounding box center [967, 437] width 1176 height 641
click at [860, 466] on div "Event App - Participant Activation" at bounding box center [905, 468] width 211 height 20
click at [329, 734] on html "**********" at bounding box center [784, 395] width 1568 height 791
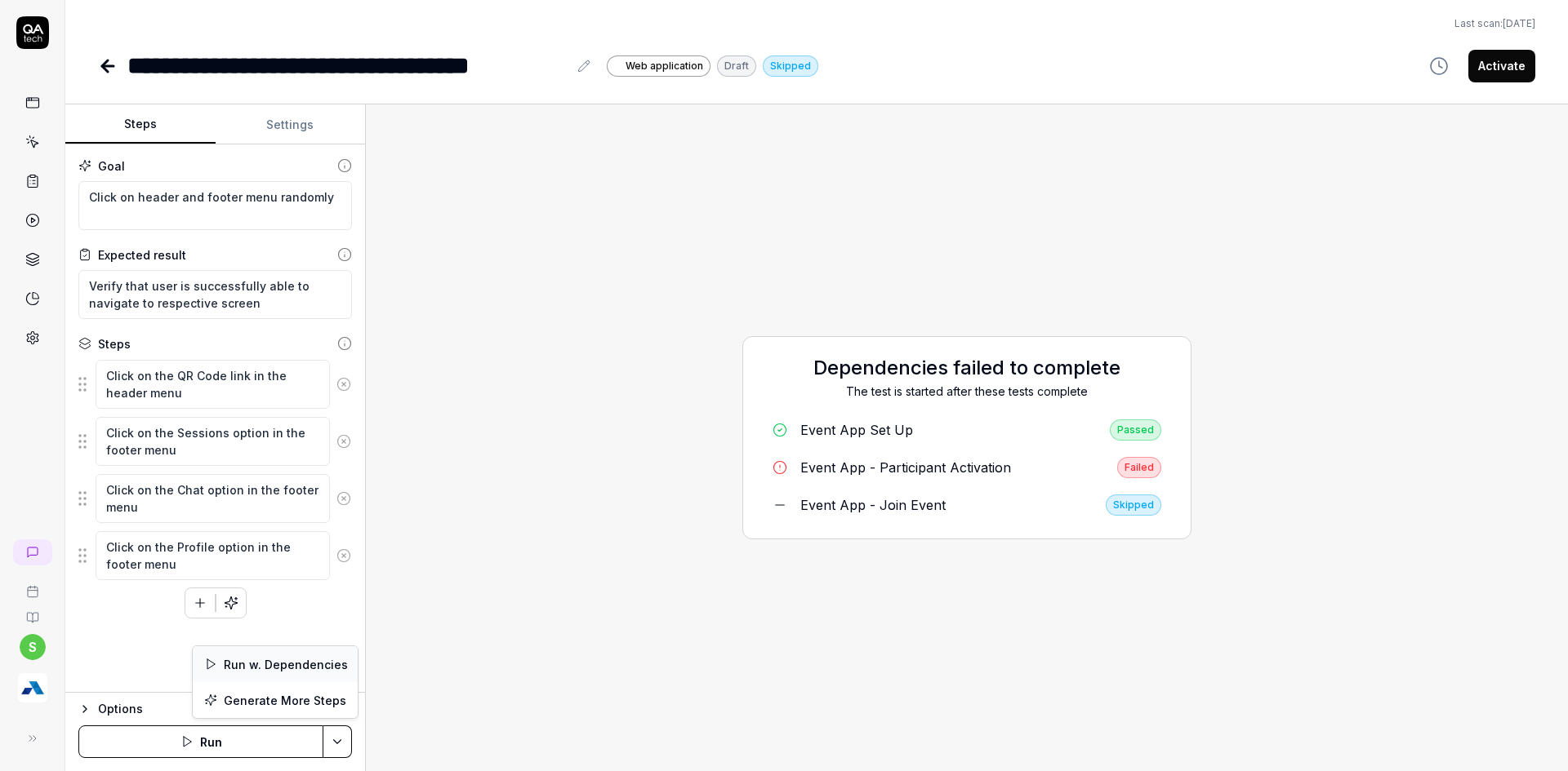
click at [323, 662] on div "Run w. Dependencies" at bounding box center [275, 664] width 165 height 36
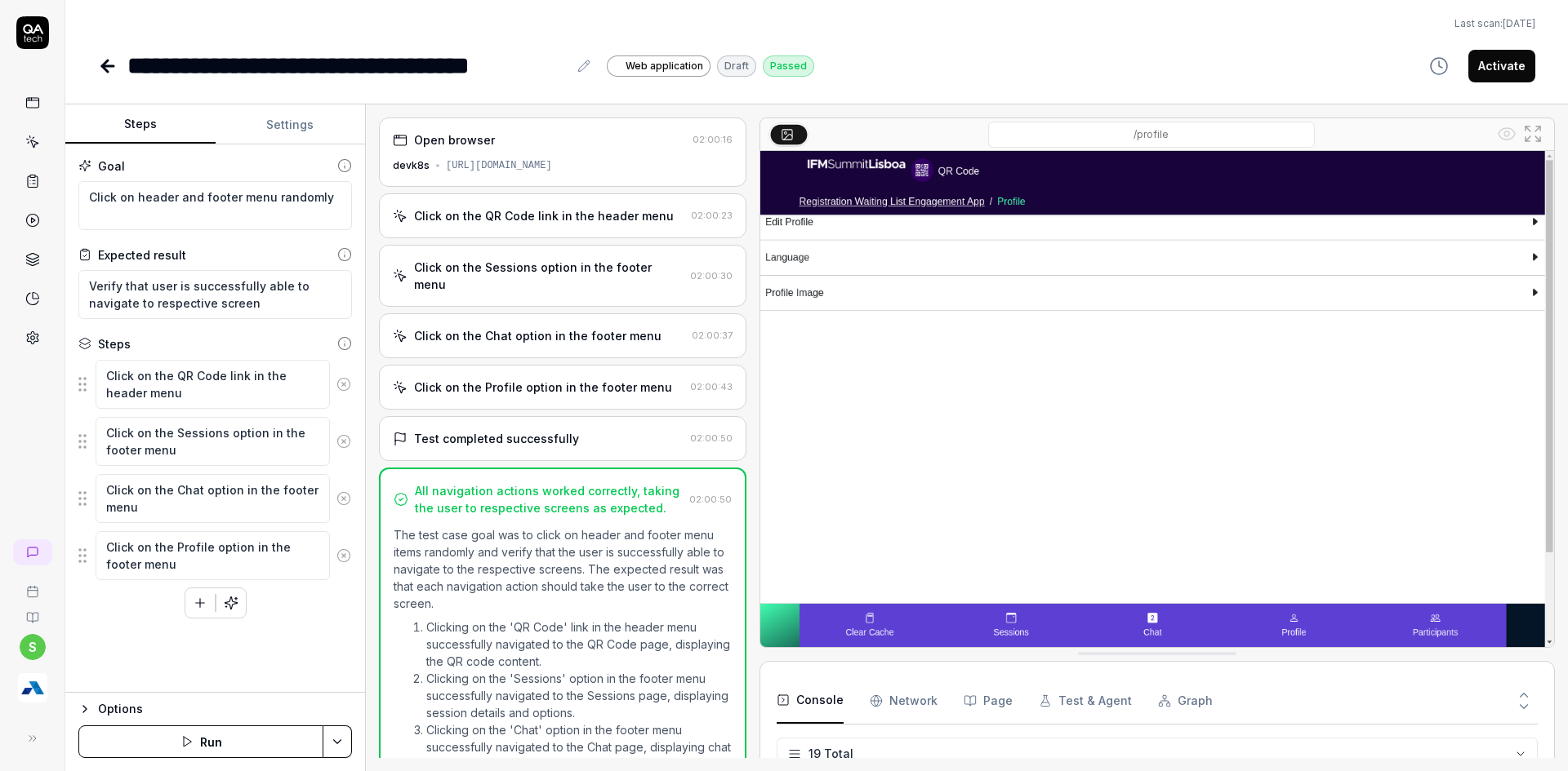
click at [472, 379] on div "Click on the Profile option in the footer menu" at bounding box center [543, 386] width 258 height 17
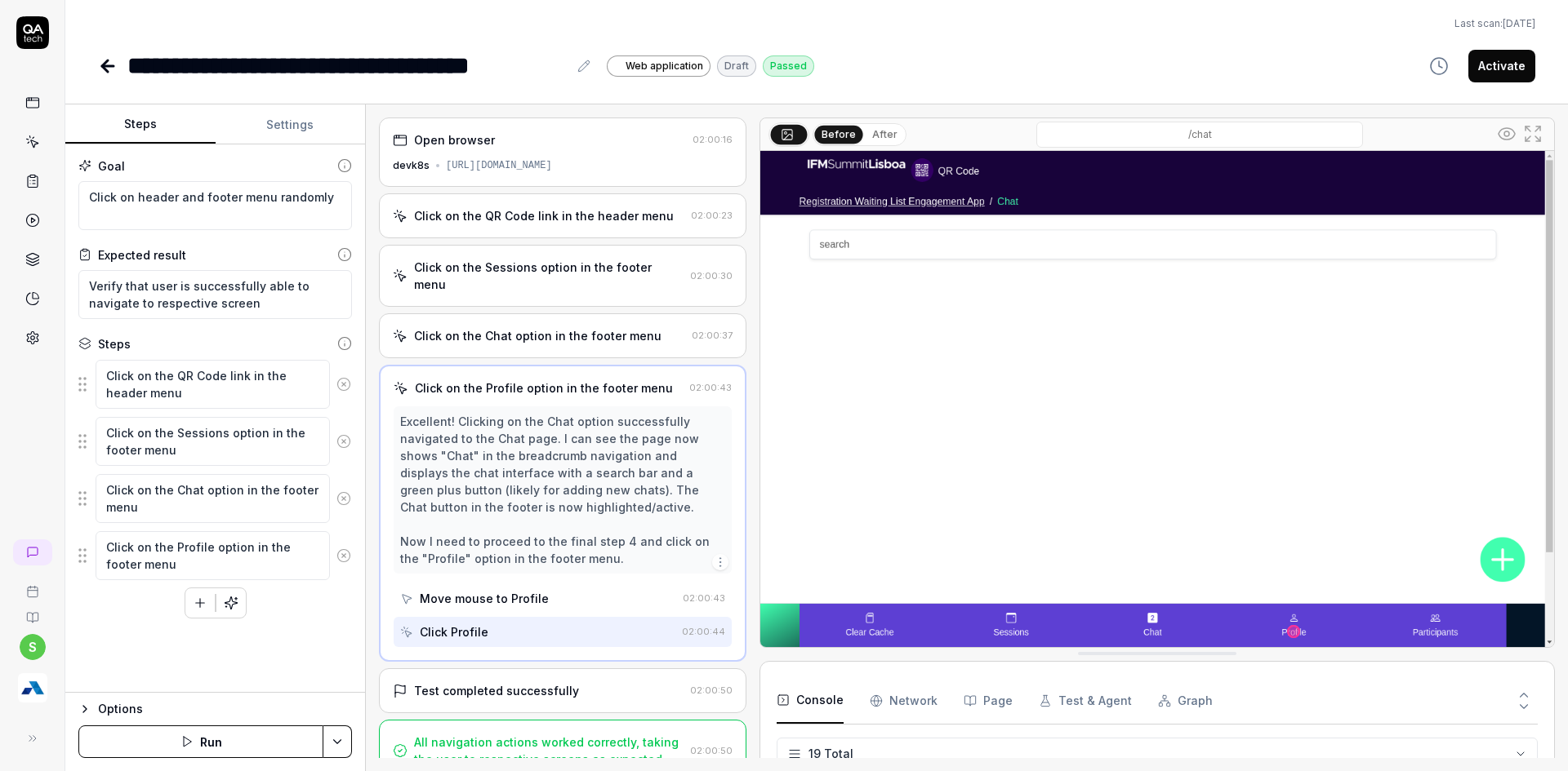
click at [466, 683] on div "Test completed successfully" at bounding box center [497, 691] width 165 height 17
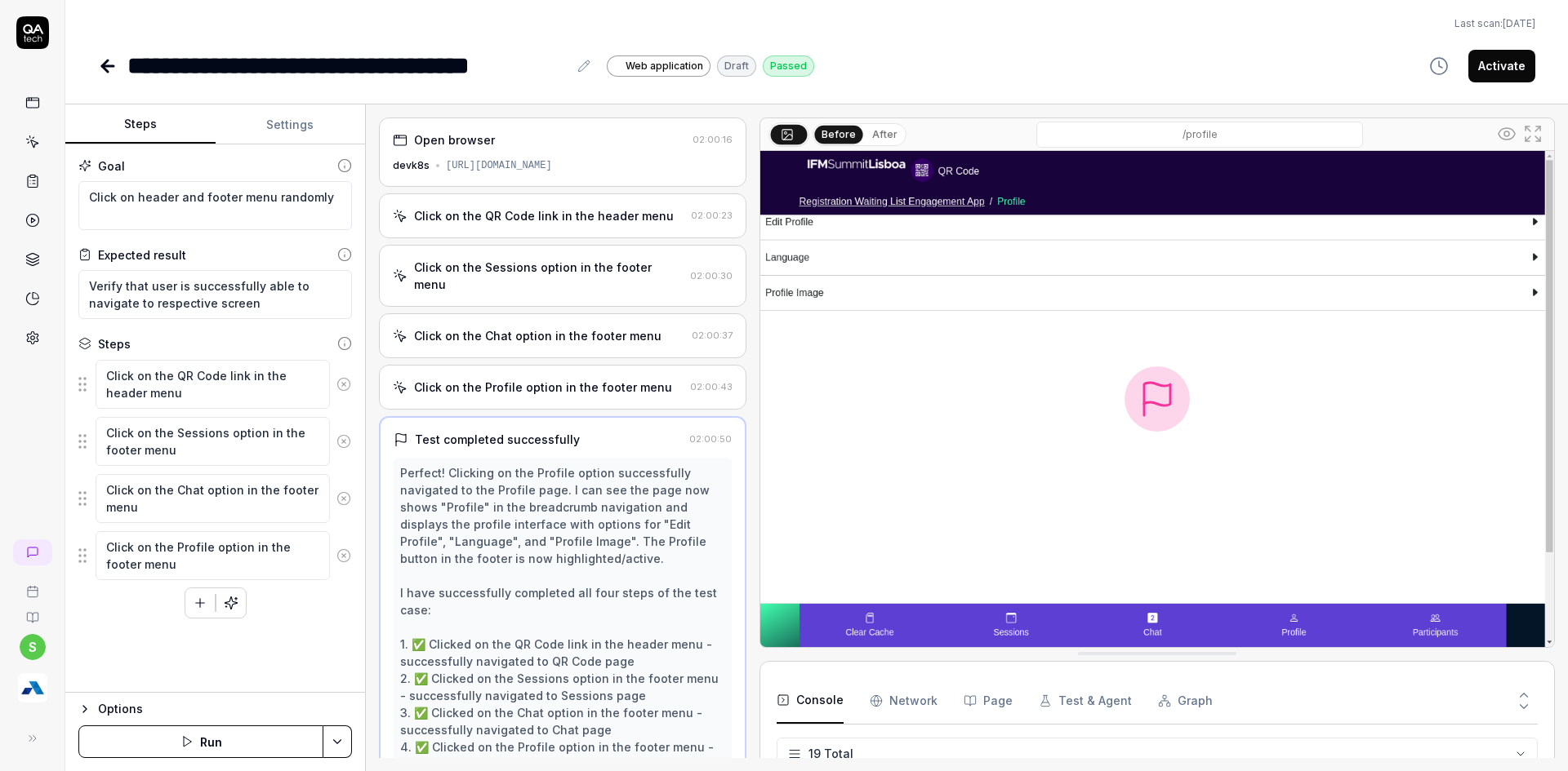
click at [549, 207] on div "Click on the QR Code link in the header menu" at bounding box center [544, 215] width 260 height 17
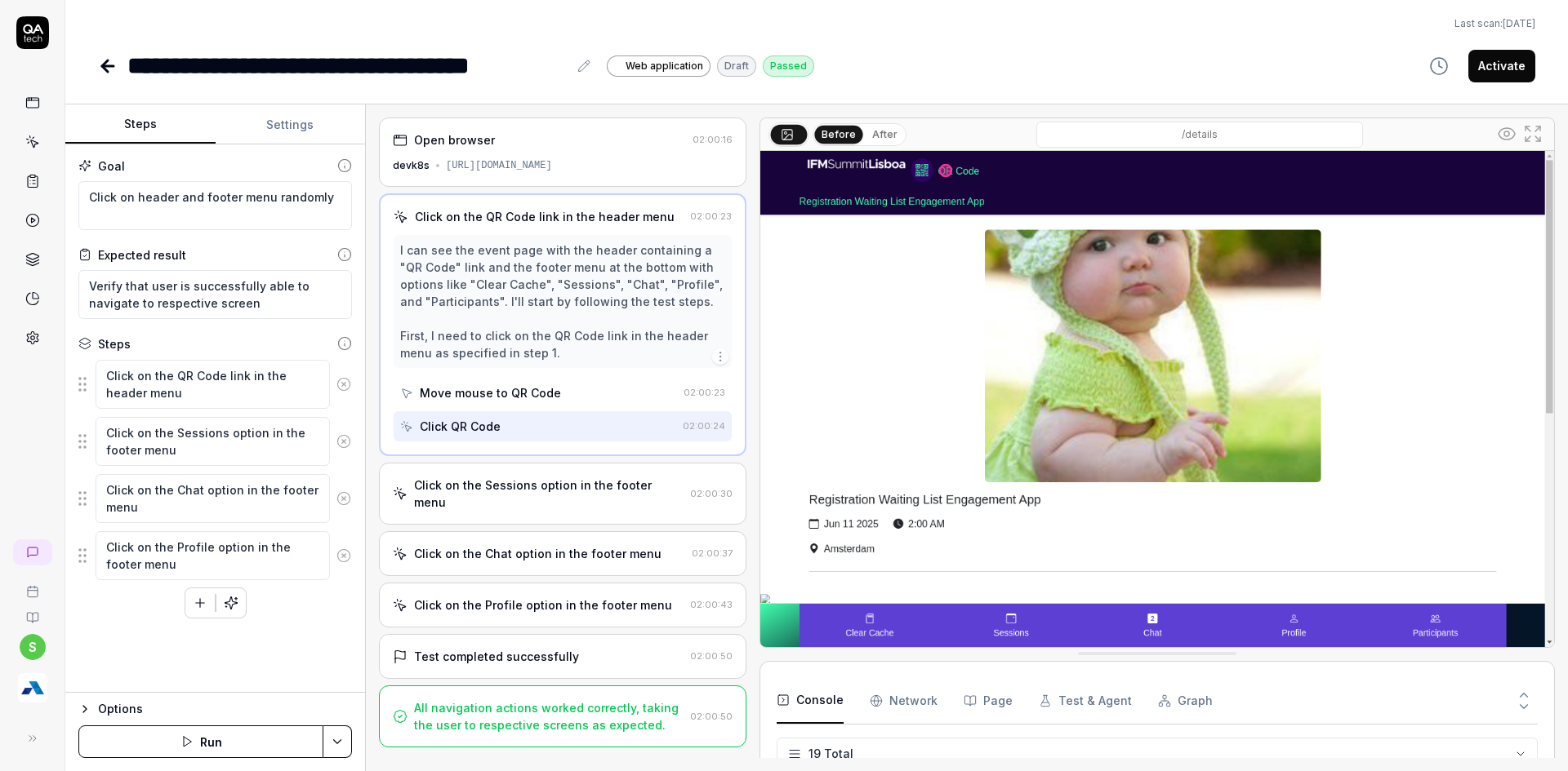
click at [450, 417] on div "Click QR Code" at bounding box center [538, 426] width 276 height 30
click at [886, 127] on button "After" at bounding box center [884, 134] width 38 height 18
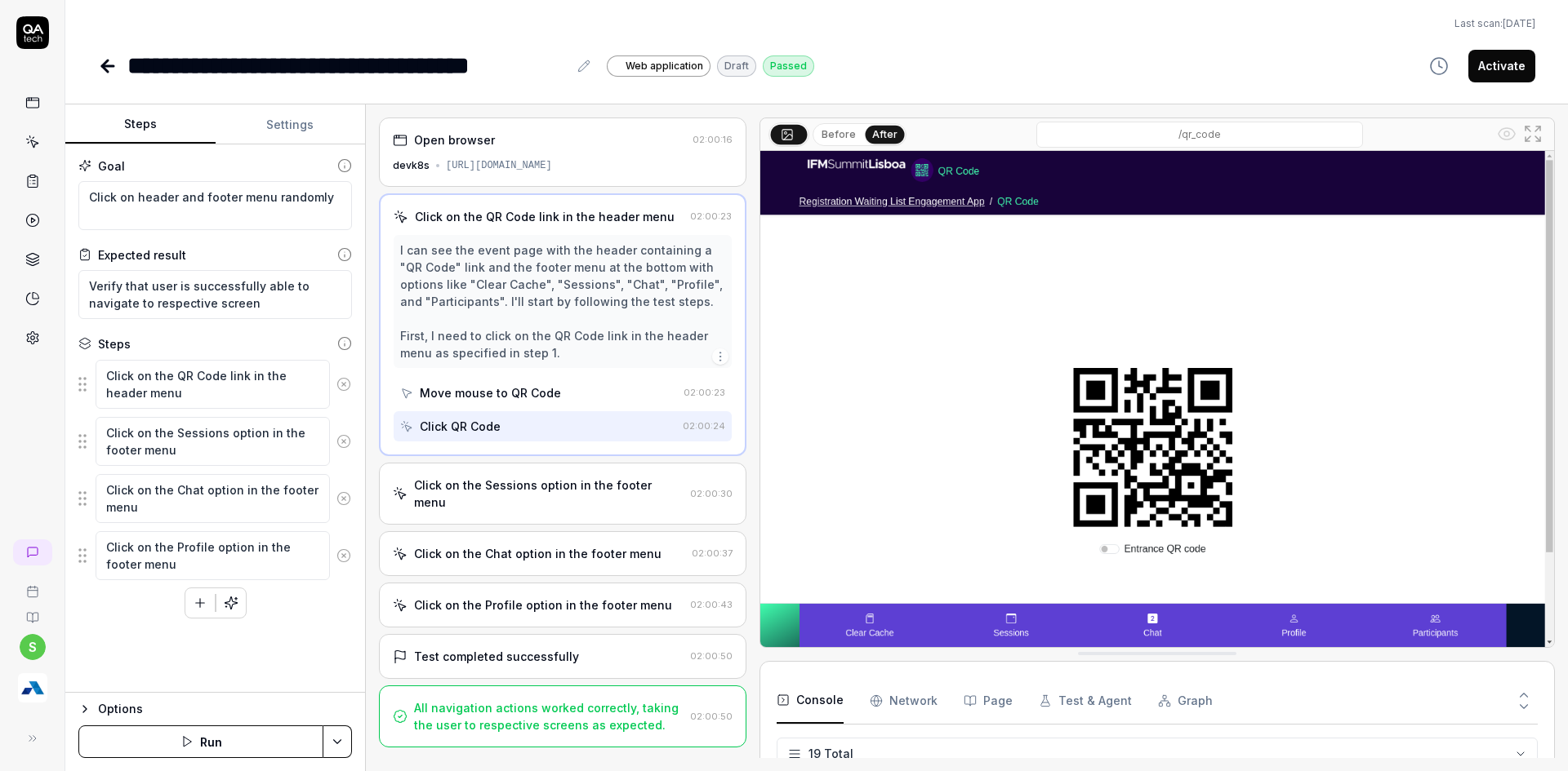
click at [563, 486] on div "Click on the Sessions option in the footer menu" at bounding box center [549, 493] width 270 height 34
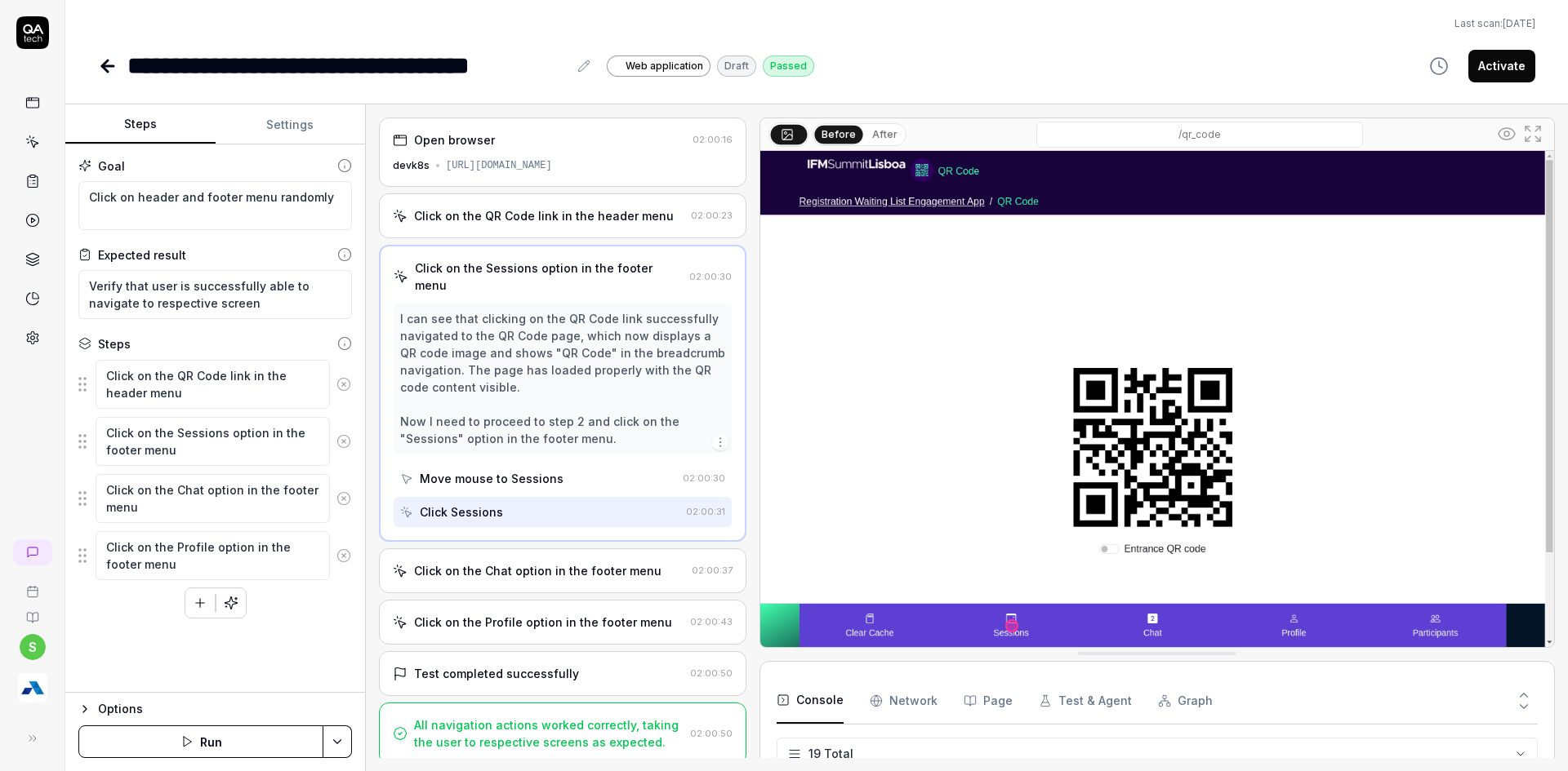
drag, startPoint x: 898, startPoint y: 123, endPoint x: 887, endPoint y: 132, distance: 14.2
click at [896, 124] on div "Before After" at bounding box center [837, 134] width 138 height 25
click at [884, 133] on button "After" at bounding box center [884, 134] width 38 height 18
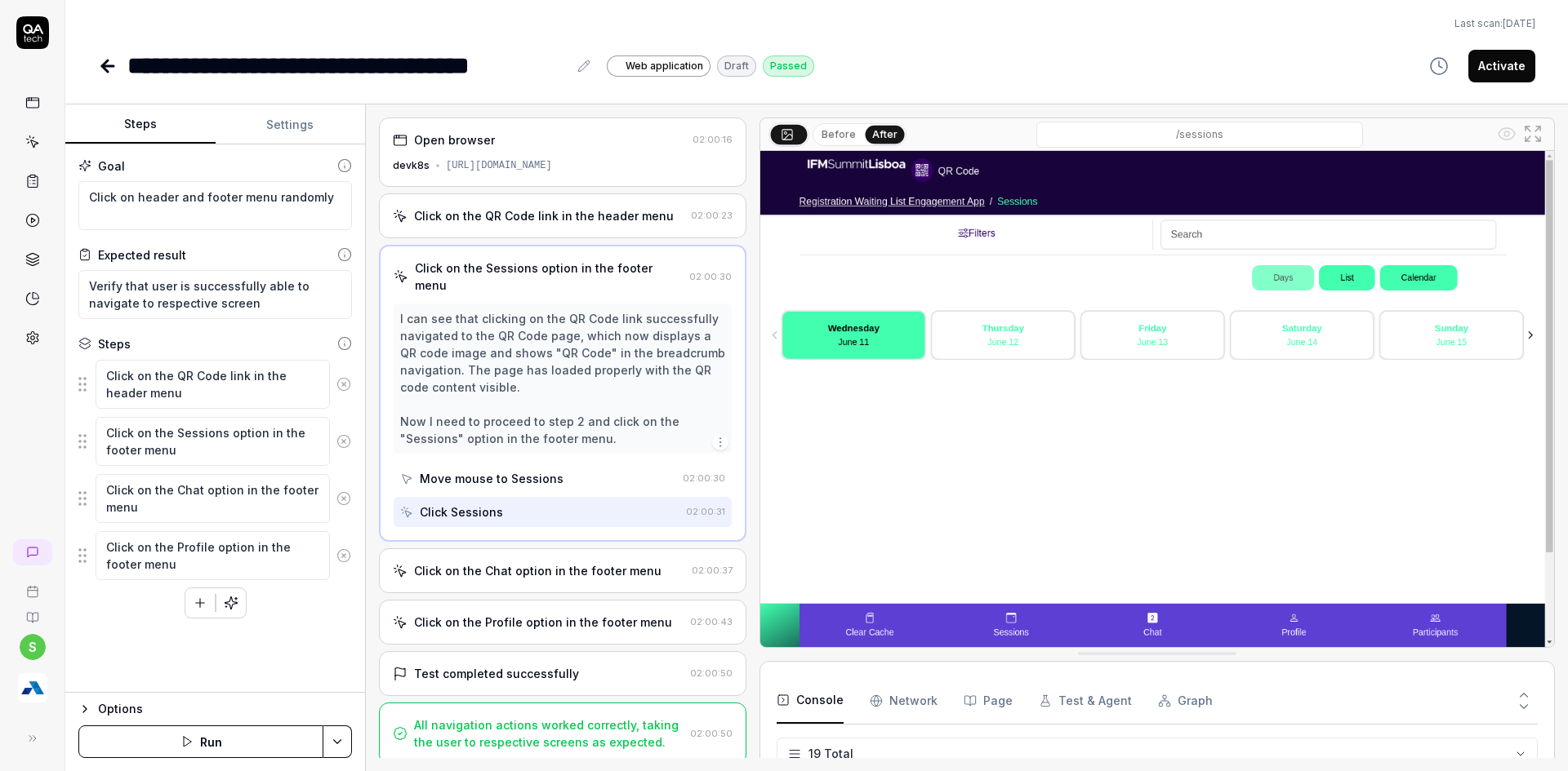
click at [570, 600] on div "Click on the Profile option in the footer menu 02:00:43" at bounding box center [562, 623] width 367 height 45
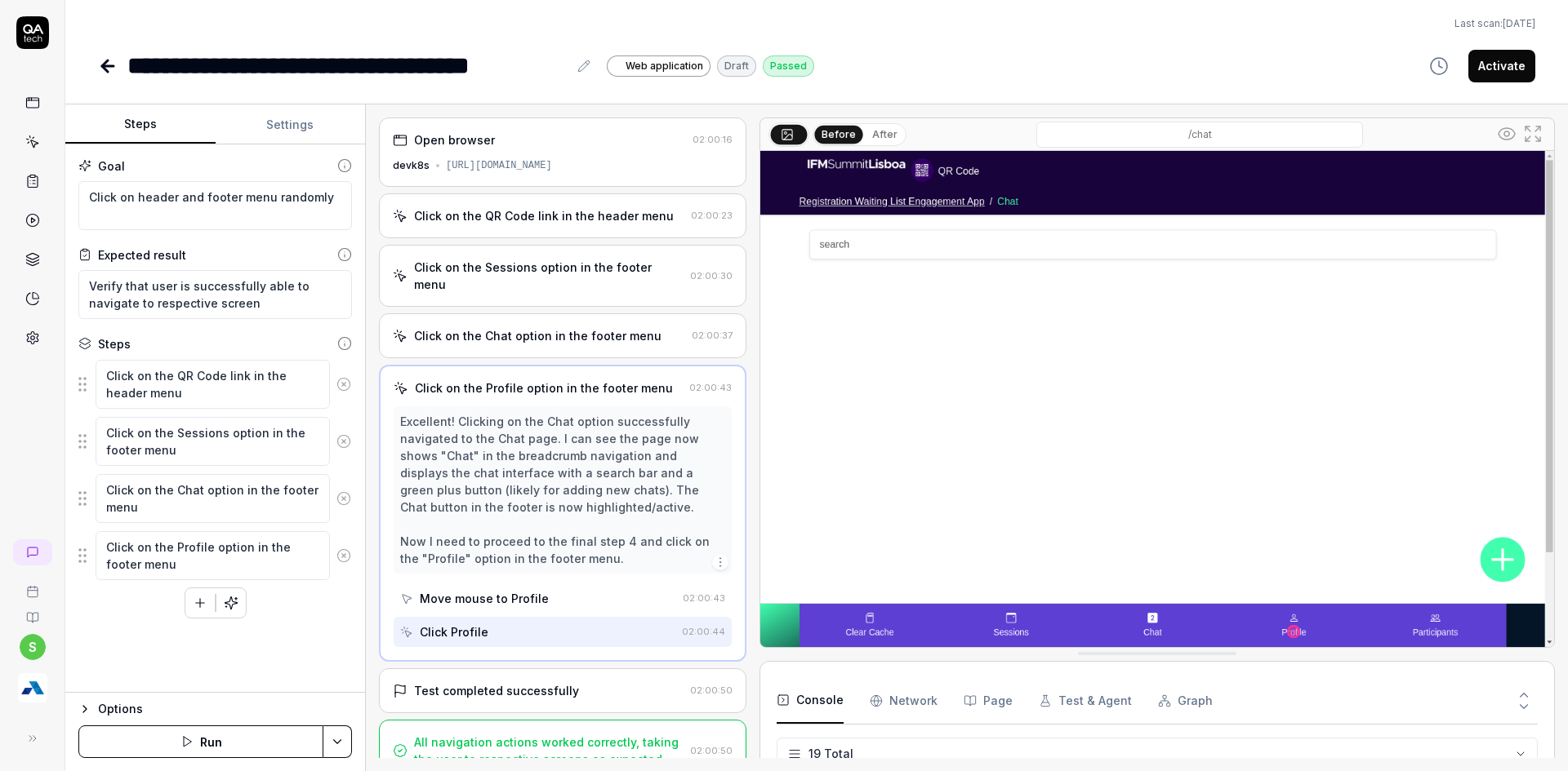
click at [872, 129] on button "After" at bounding box center [884, 134] width 38 height 18
click at [569, 683] on div "Test completed successfully" at bounding box center [497, 691] width 165 height 17
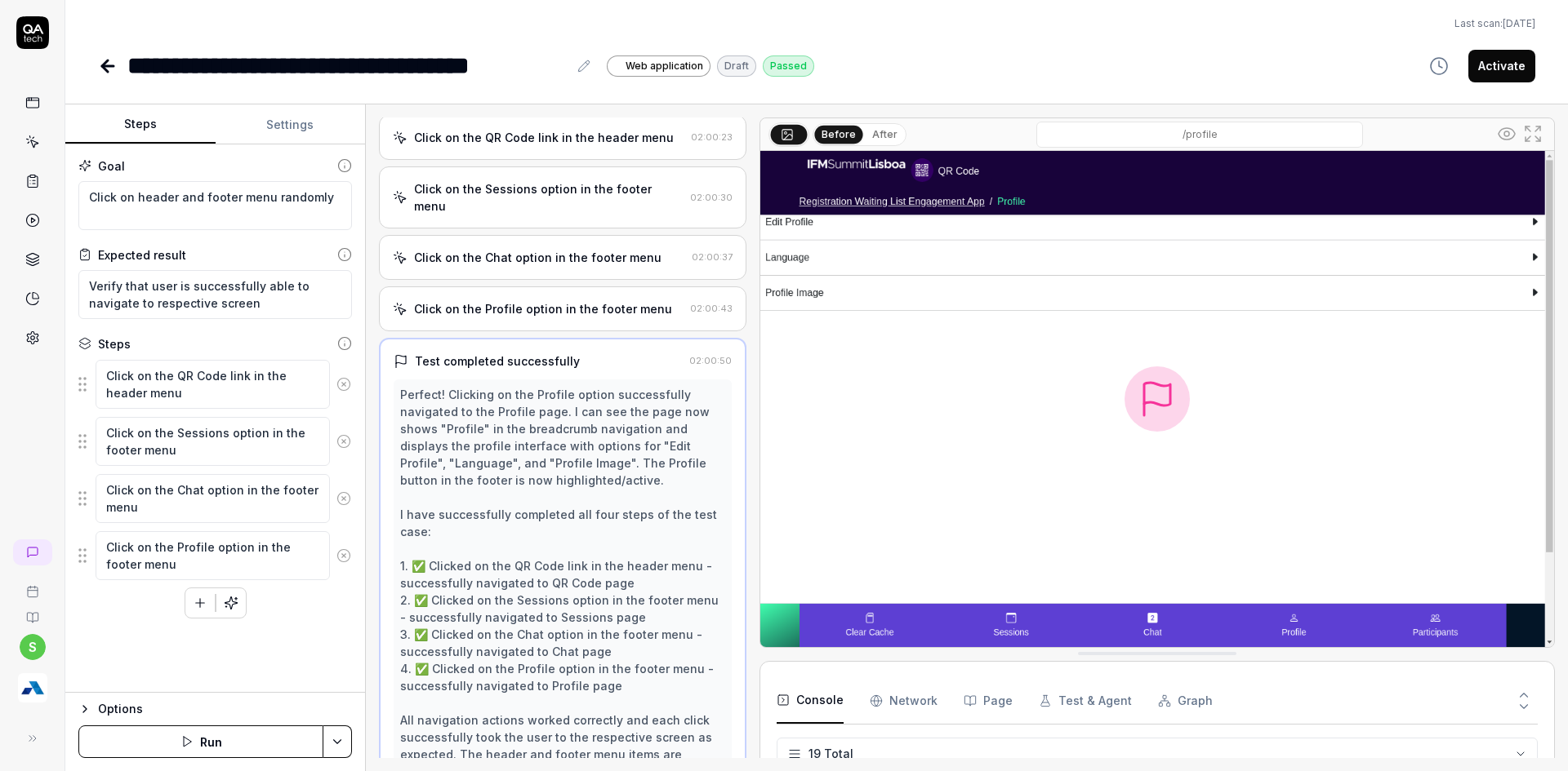
scroll to position [144, 0]
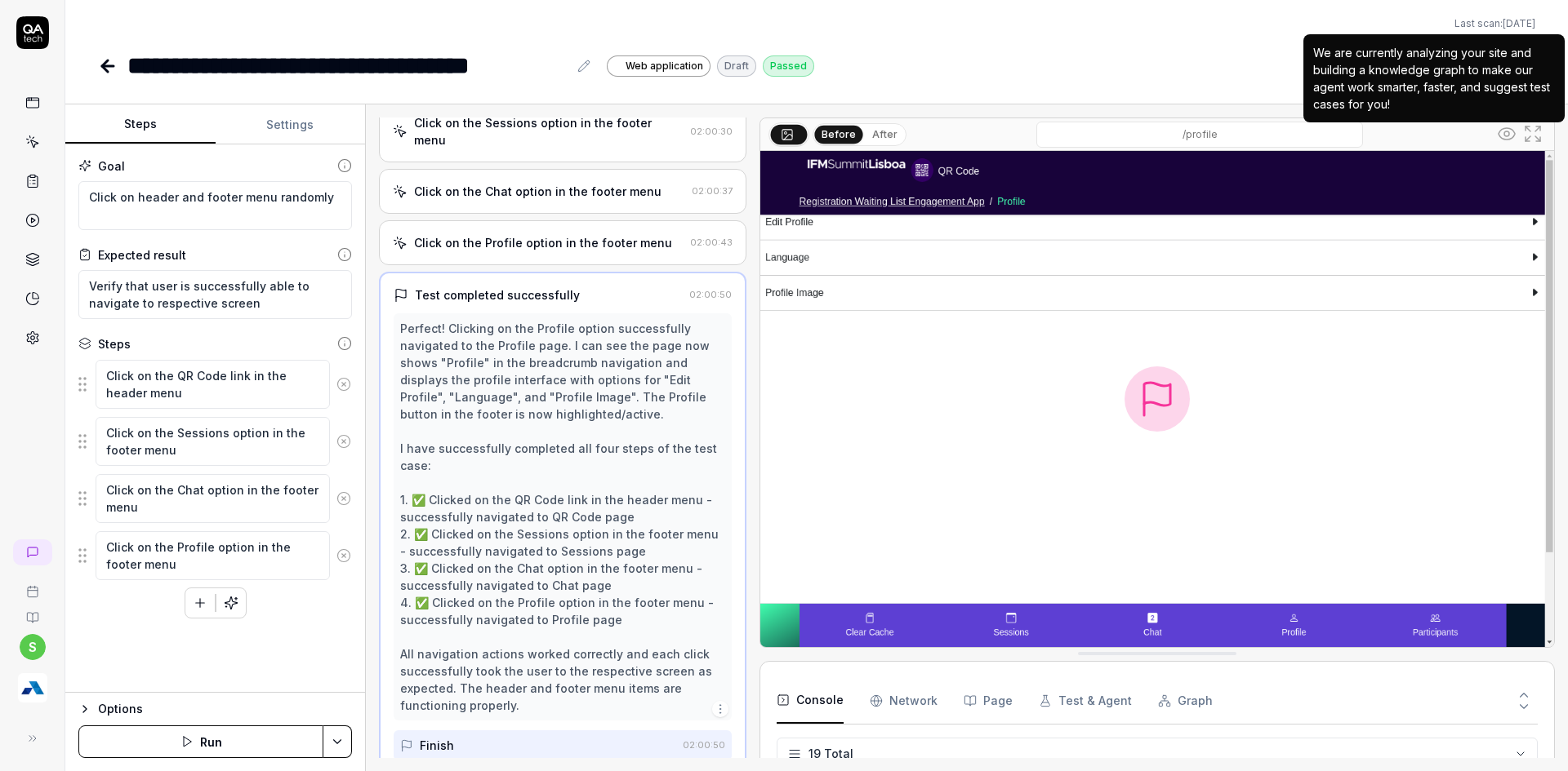
click at [1490, 69] on div "We are currently analyzing your site and building a knowledge graph to make our…" at bounding box center [1434, 78] width 241 height 69
click at [1511, 51] on div "We are currently analyzing your site and building a knowledge graph to make our…" at bounding box center [1434, 78] width 241 height 69
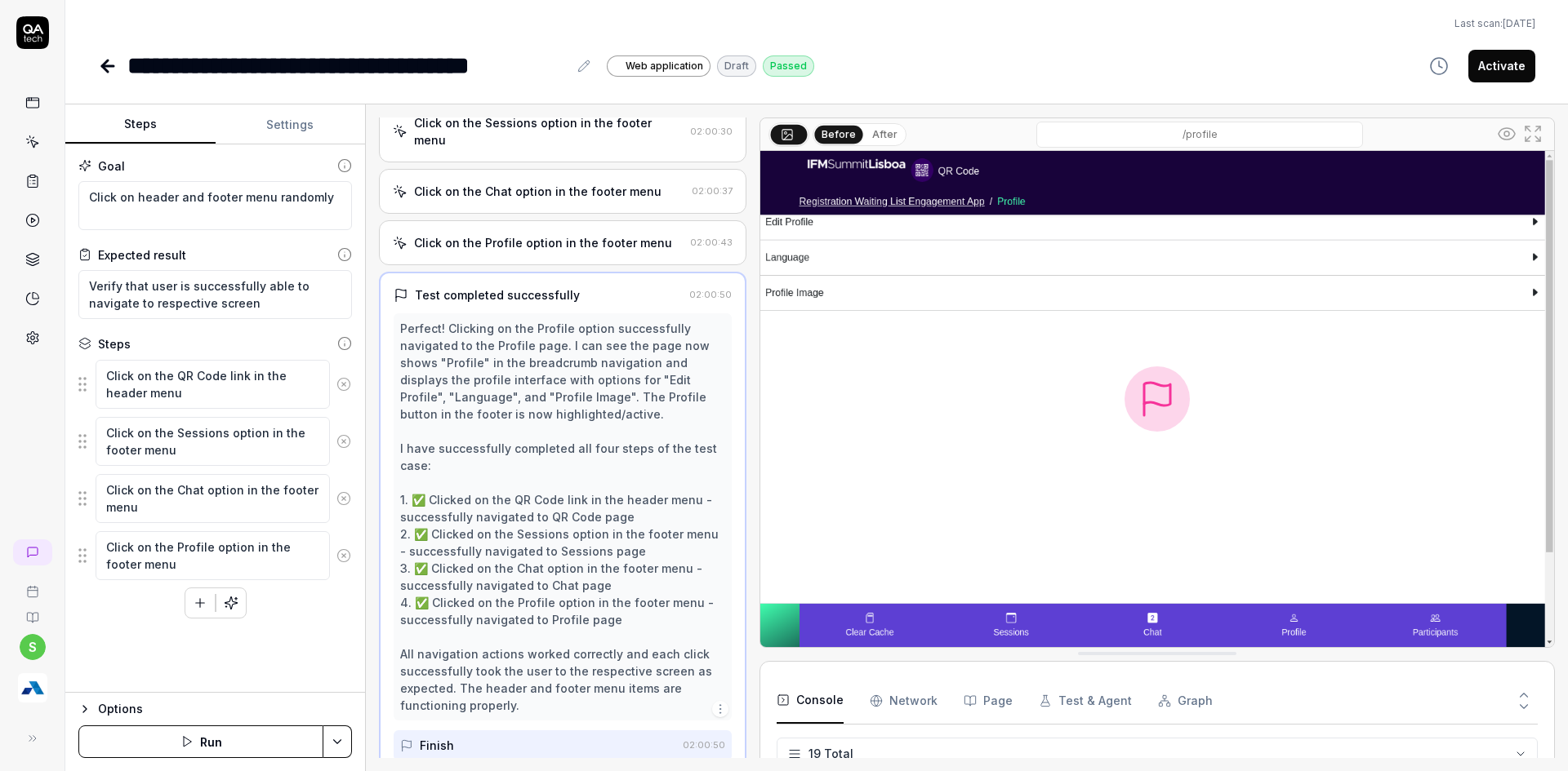
click at [1133, 56] on div "**********" at bounding box center [816, 65] width 1437 height 36
click at [1508, 68] on button "Activate" at bounding box center [1501, 66] width 67 height 32
click at [1369, 61] on div "**********" at bounding box center [816, 65] width 1437 height 36
click at [1400, 63] on circle "button" at bounding box center [1391, 66] width 17 height 17
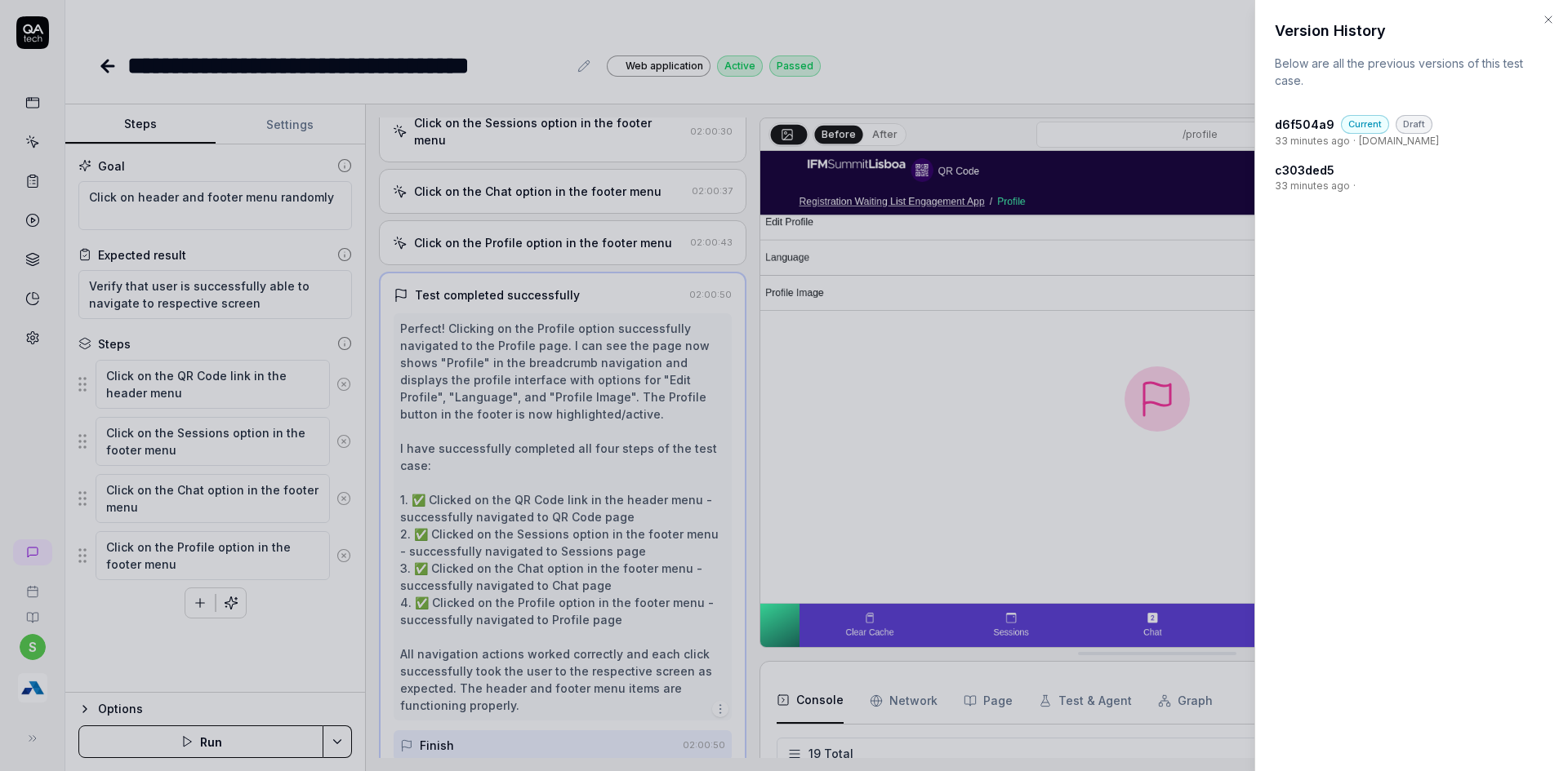
click at [1547, 22] on icon "button" at bounding box center [1547, 19] width 13 height 13
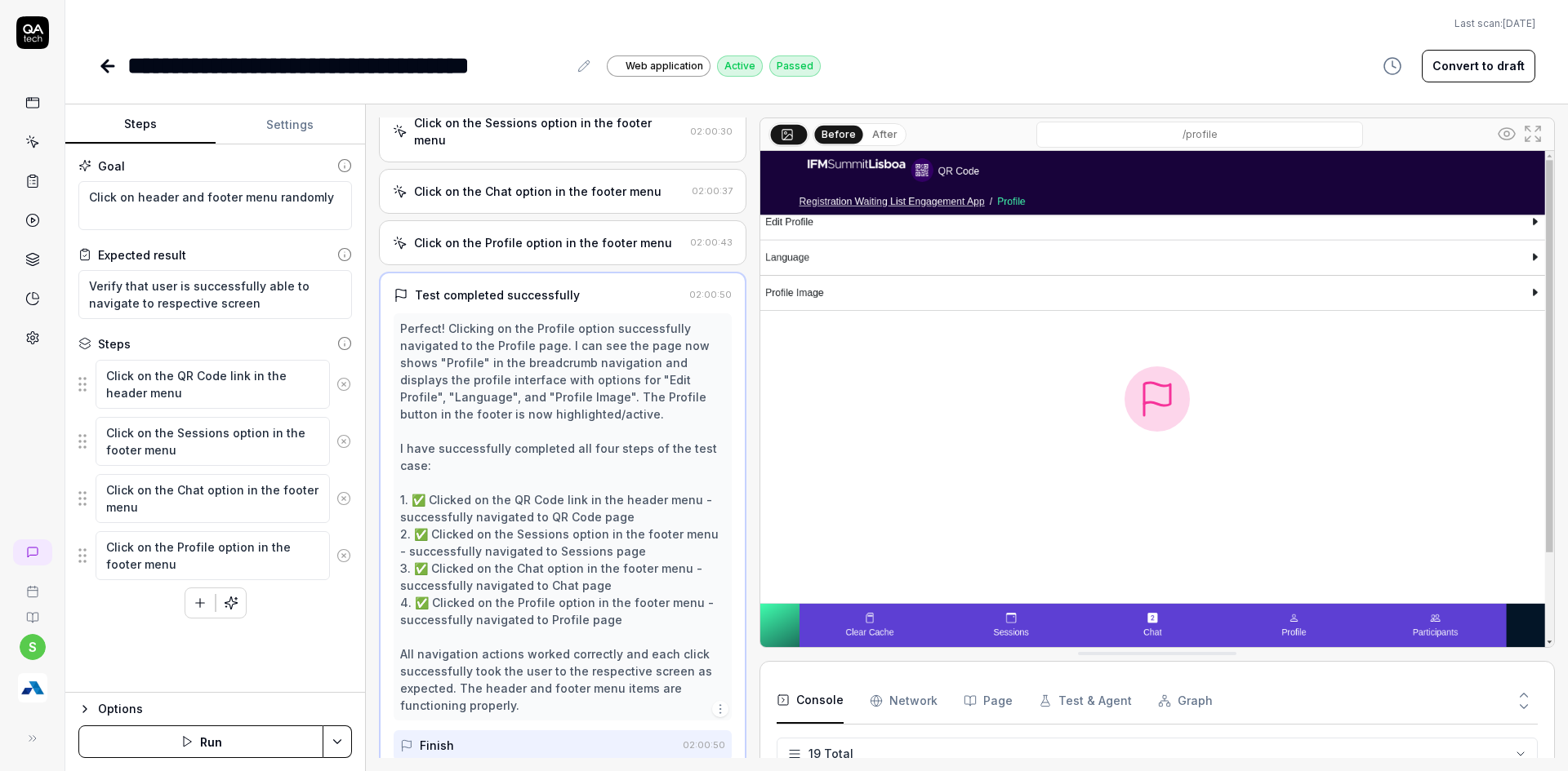
click at [100, 76] on link at bounding box center [109, 66] width 23 height 32
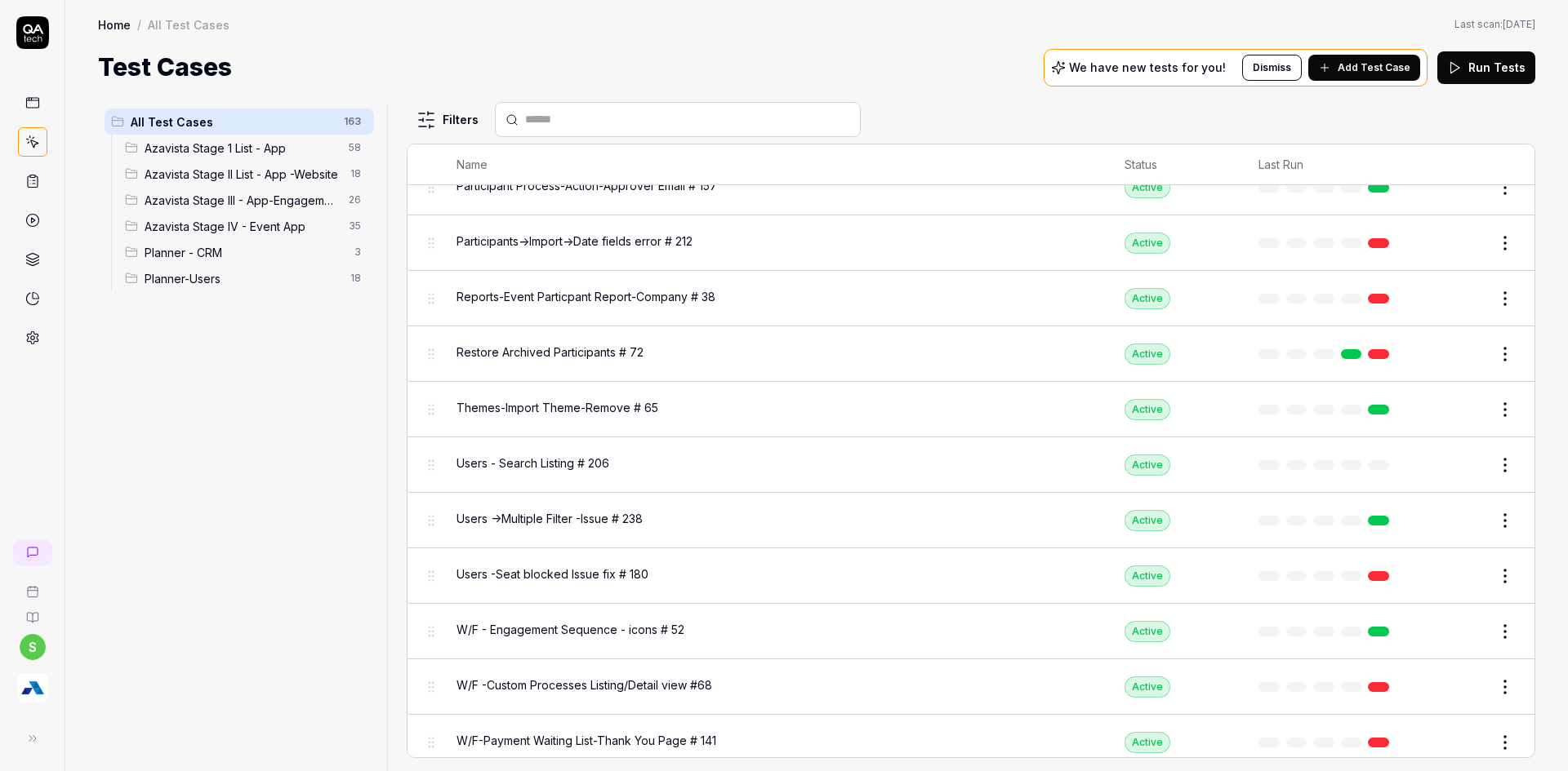
scroll to position [2694, 0]
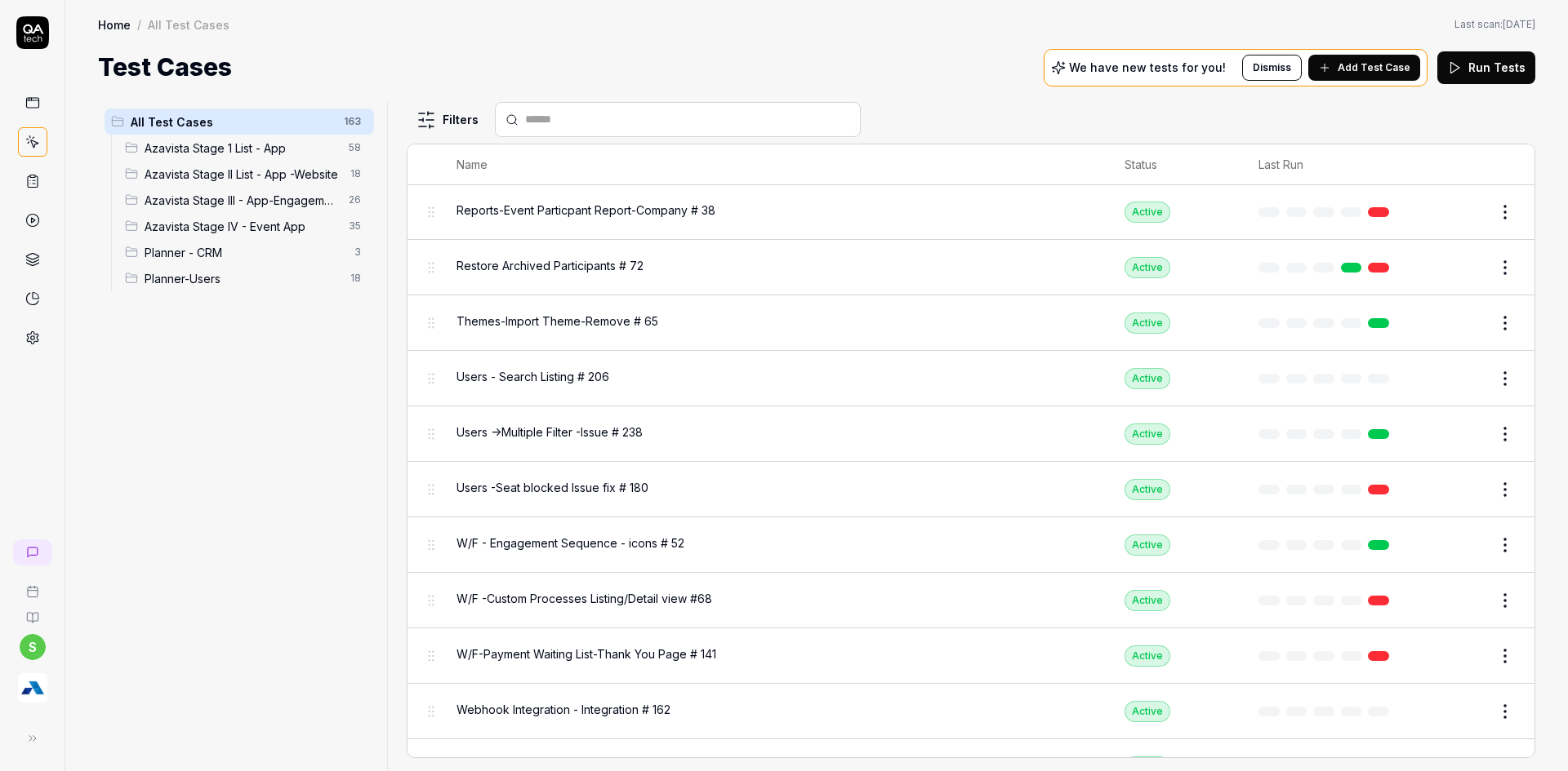
click at [168, 267] on div "Planner-Users 18" at bounding box center [246, 278] width 255 height 26
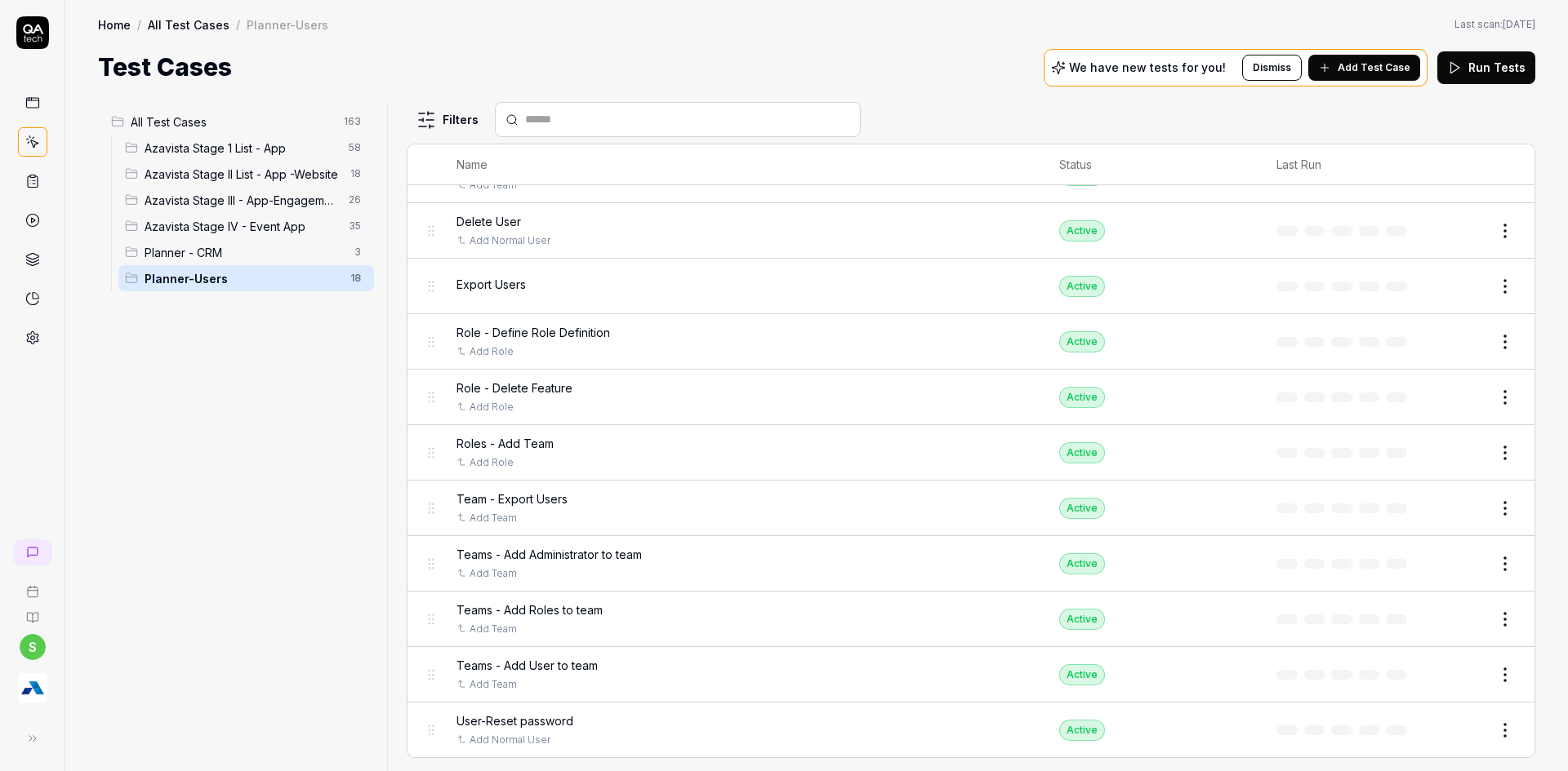
scroll to position [454, 0]
click at [180, 249] on span "Planner - CRM" at bounding box center [244, 252] width 200 height 17
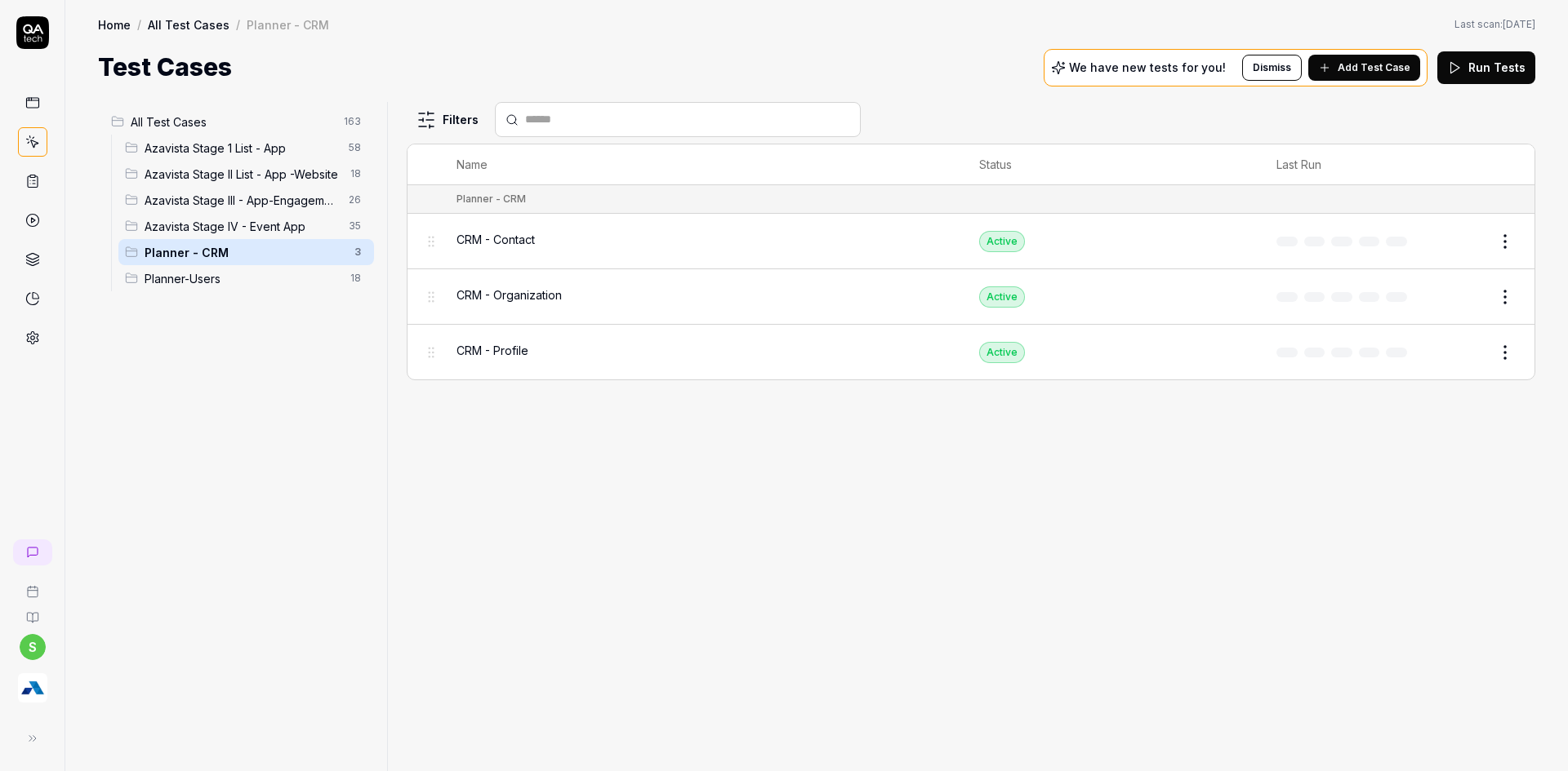
click at [234, 208] on span "Azavista Stage III - App-Engagement App" at bounding box center [241, 200] width 194 height 17
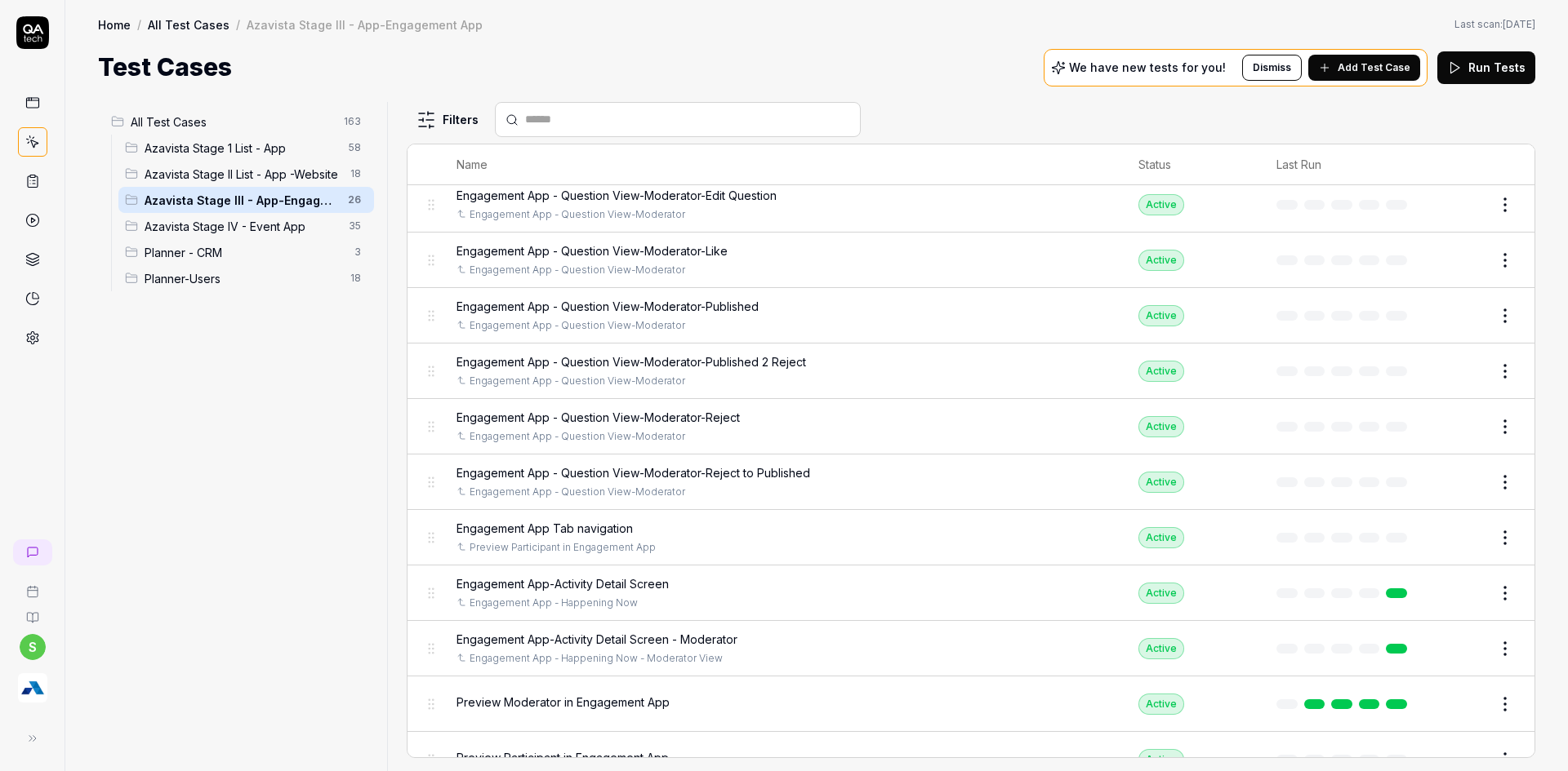
scroll to position [899, 0]
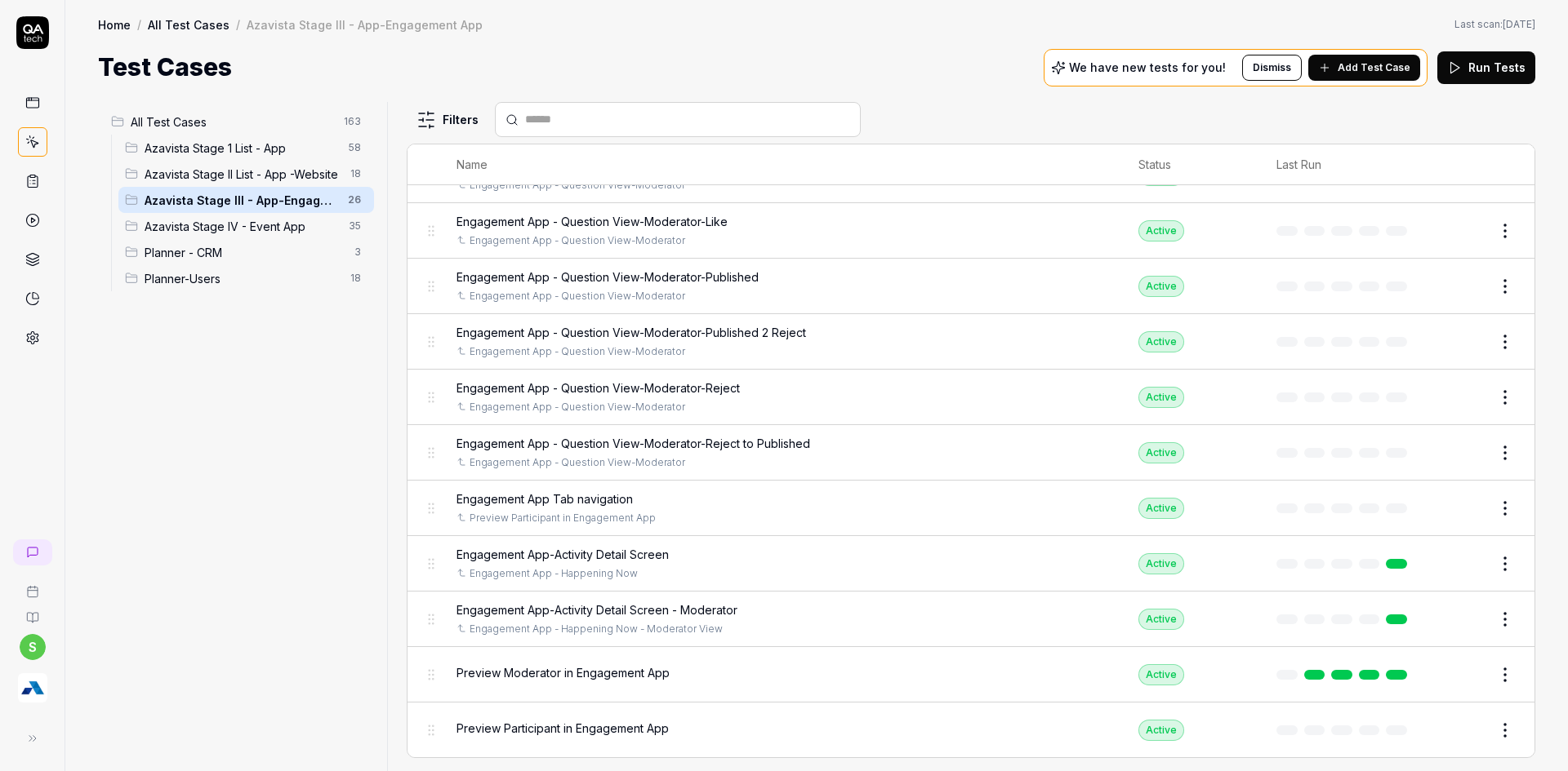
click at [197, 231] on span "Azavista Stage IV - Event App" at bounding box center [241, 226] width 194 height 17
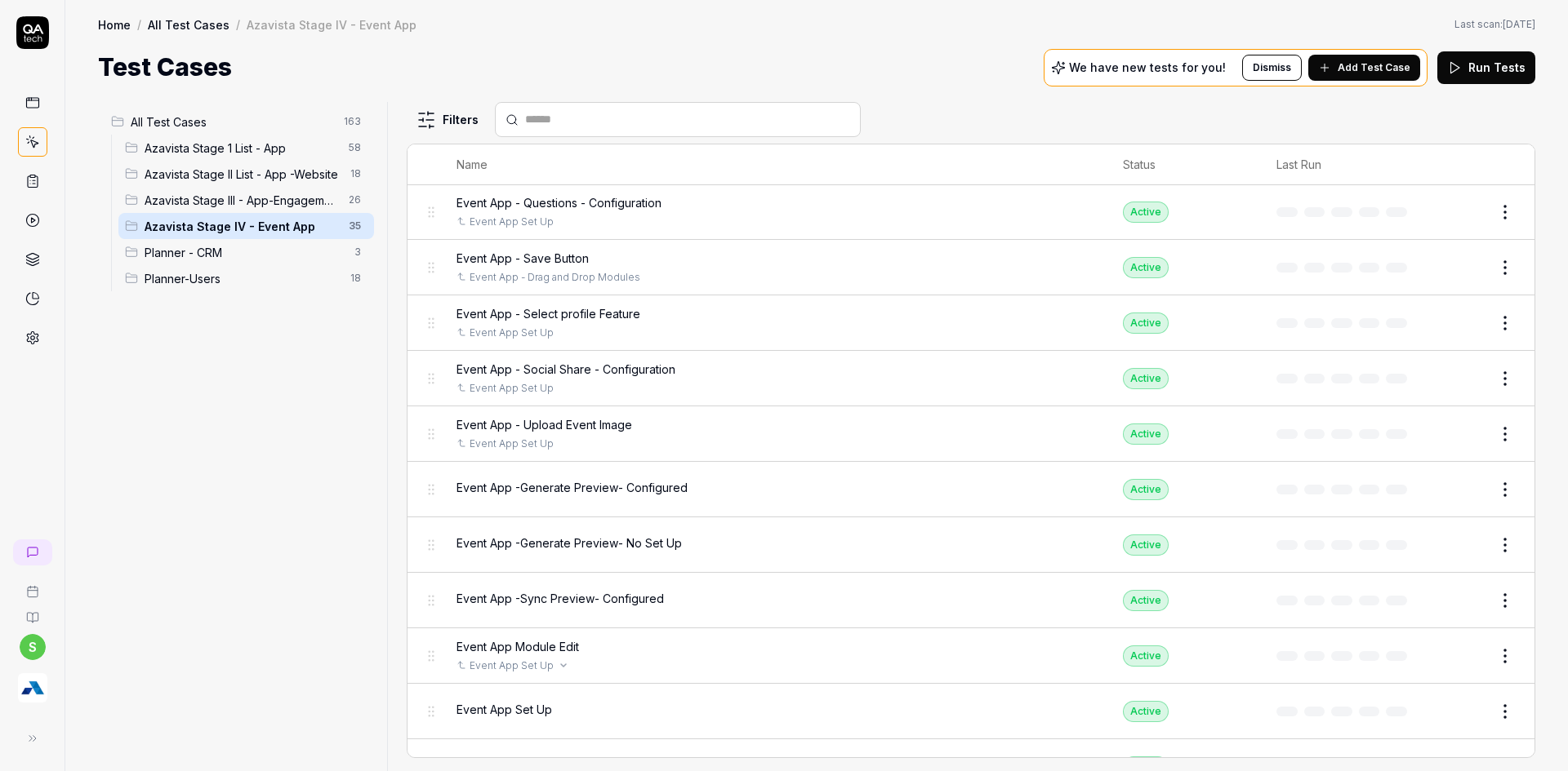
scroll to position [1398, 0]
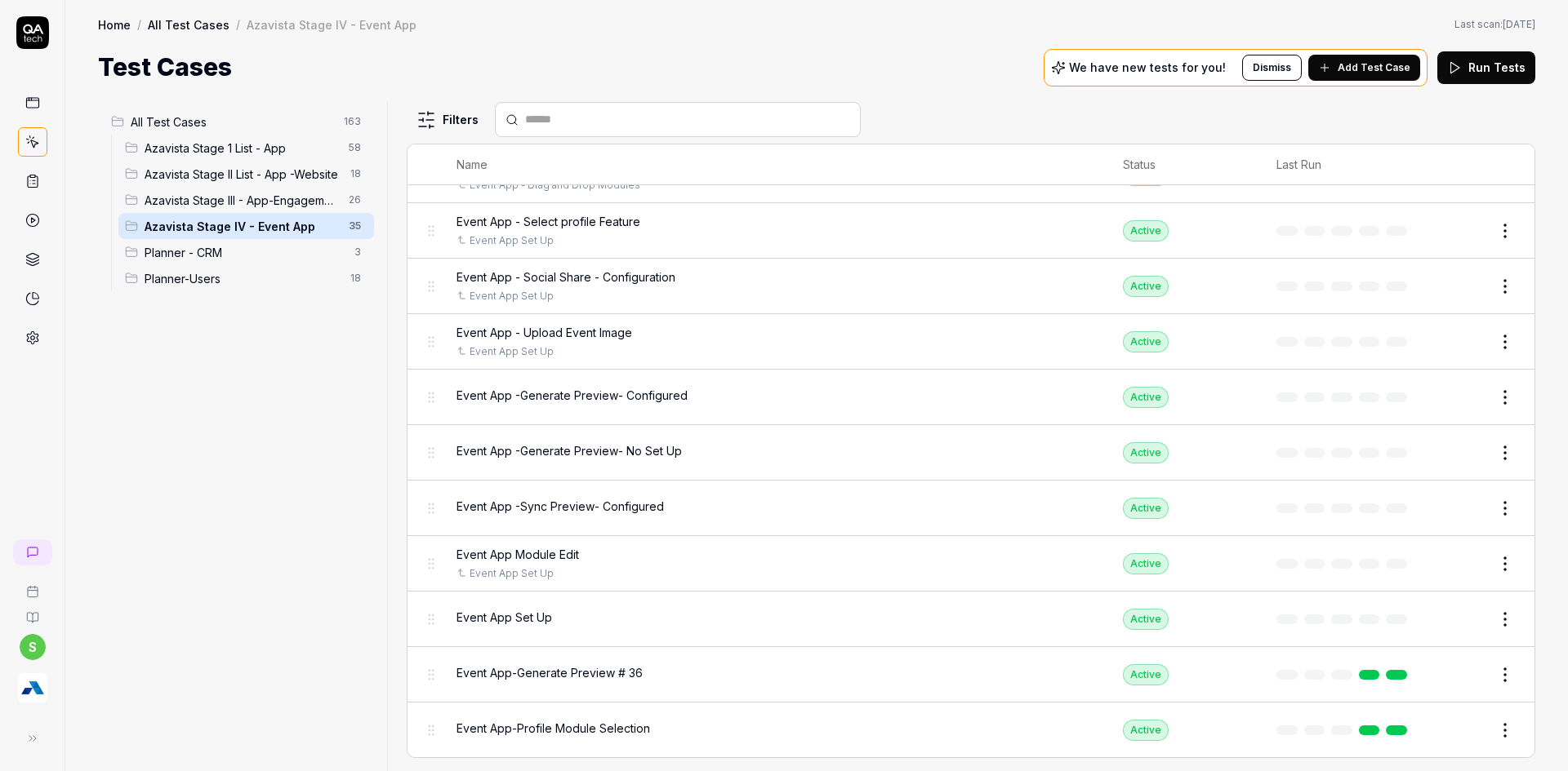
click at [530, 629] on div "Event App Set Up" at bounding box center [773, 619] width 634 height 35
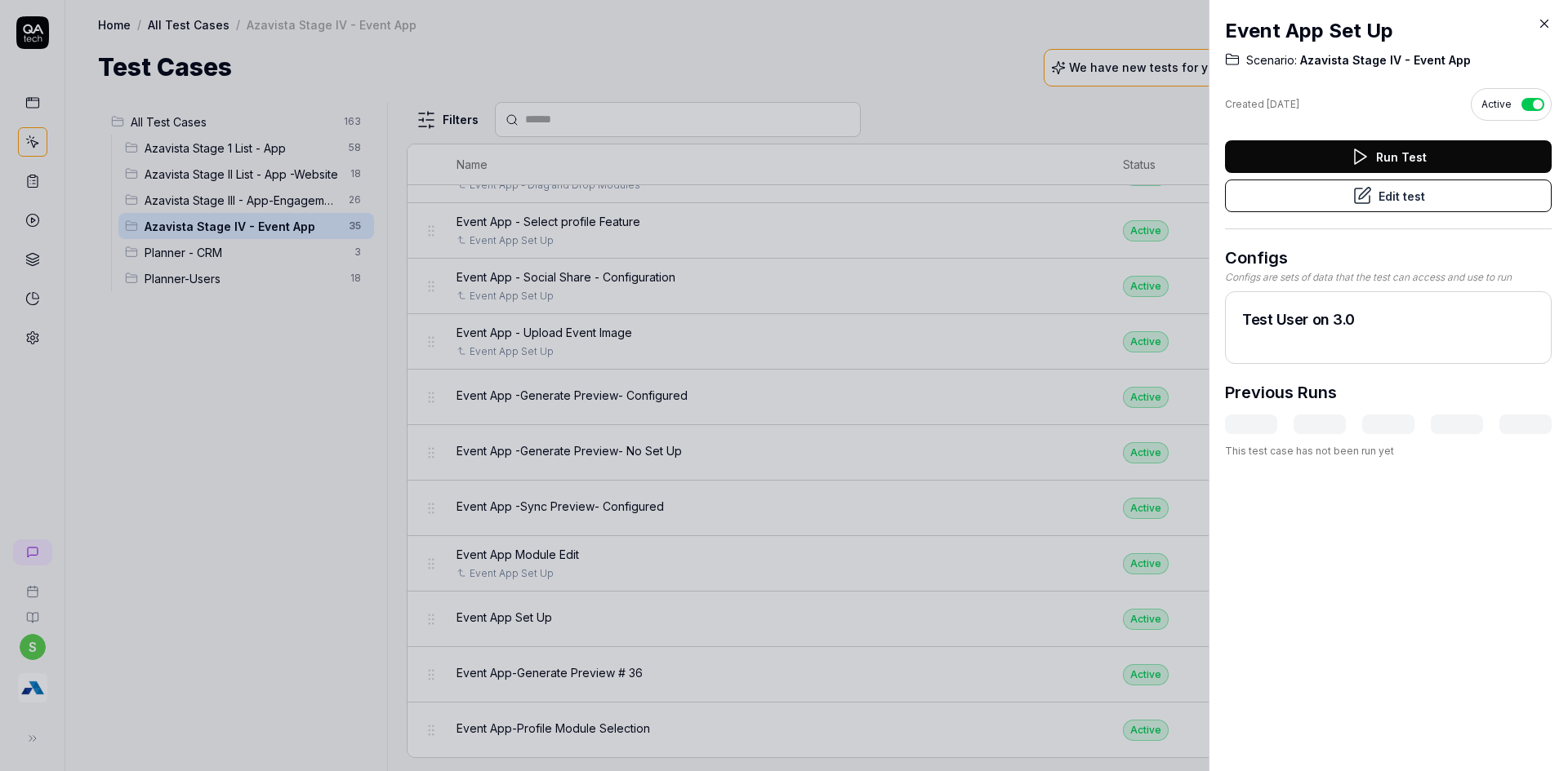
click at [1326, 203] on button "Edit test" at bounding box center [1387, 195] width 327 height 32
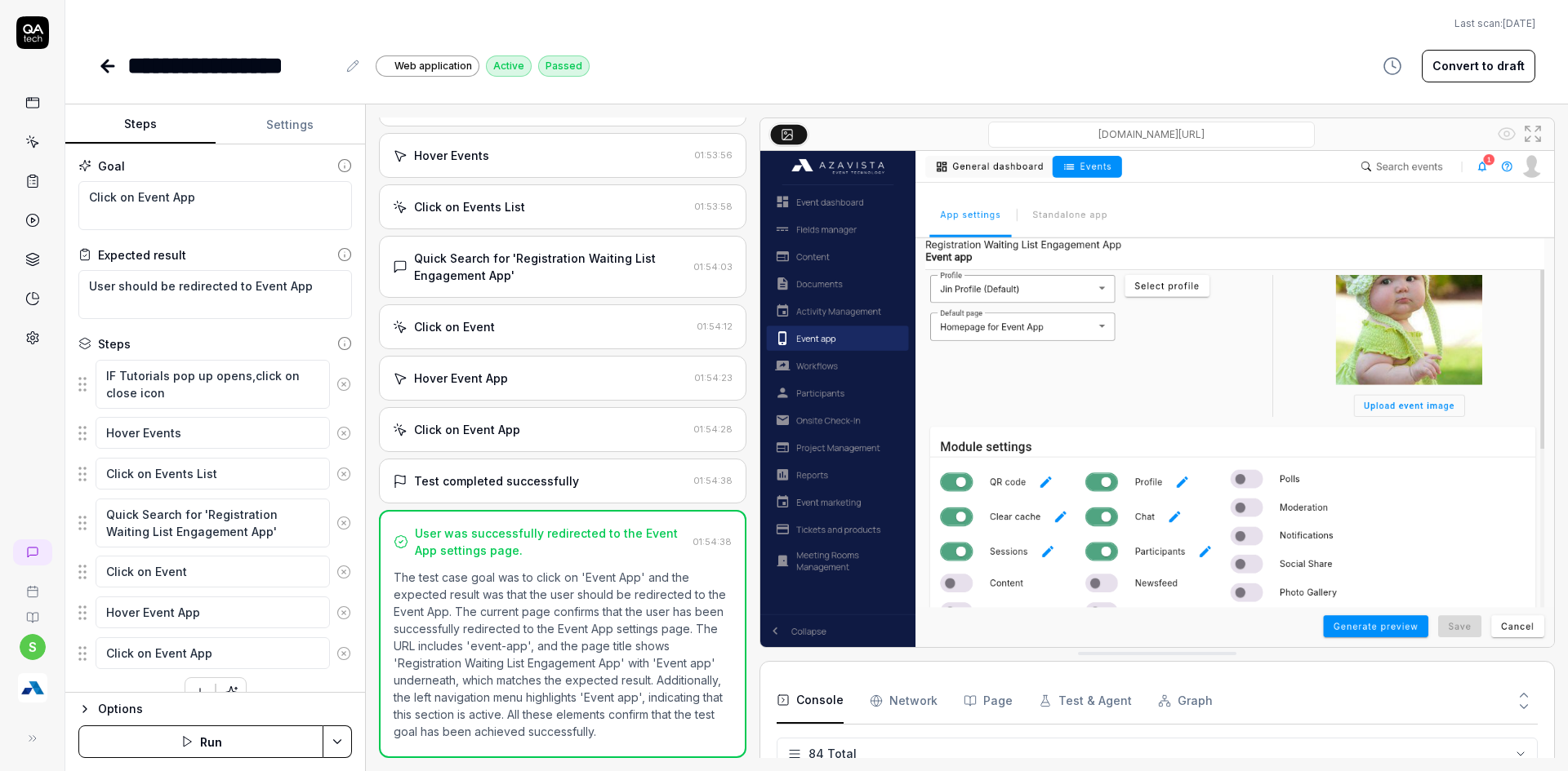
scroll to position [3722, 0]
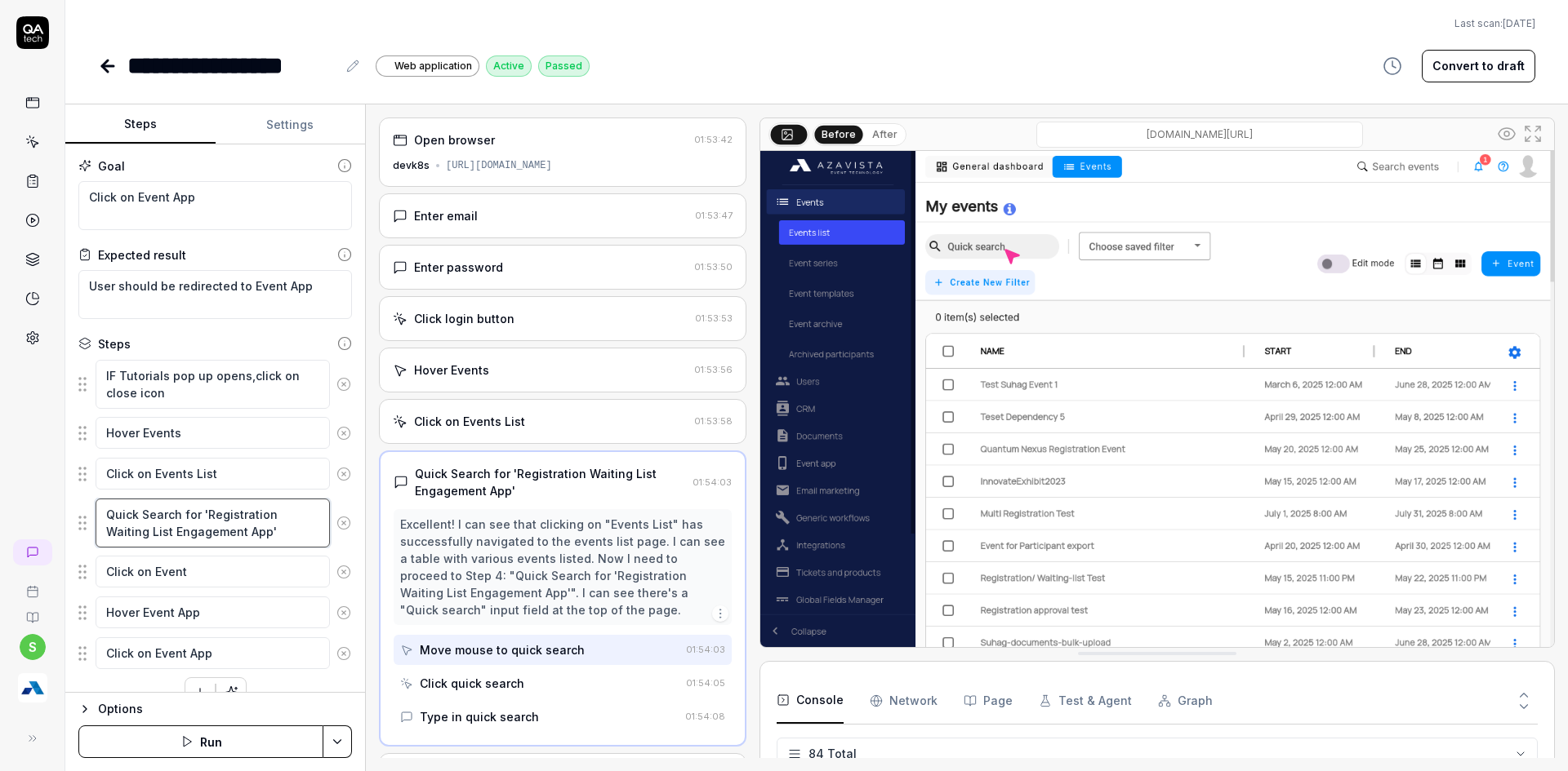
drag, startPoint x: 208, startPoint y: 513, endPoint x: 264, endPoint y: 531, distance: 58.8
click at [264, 531] on textarea "Quick Search for 'Registration Waiting List Engagement App'" at bounding box center [212, 523] width 235 height 49
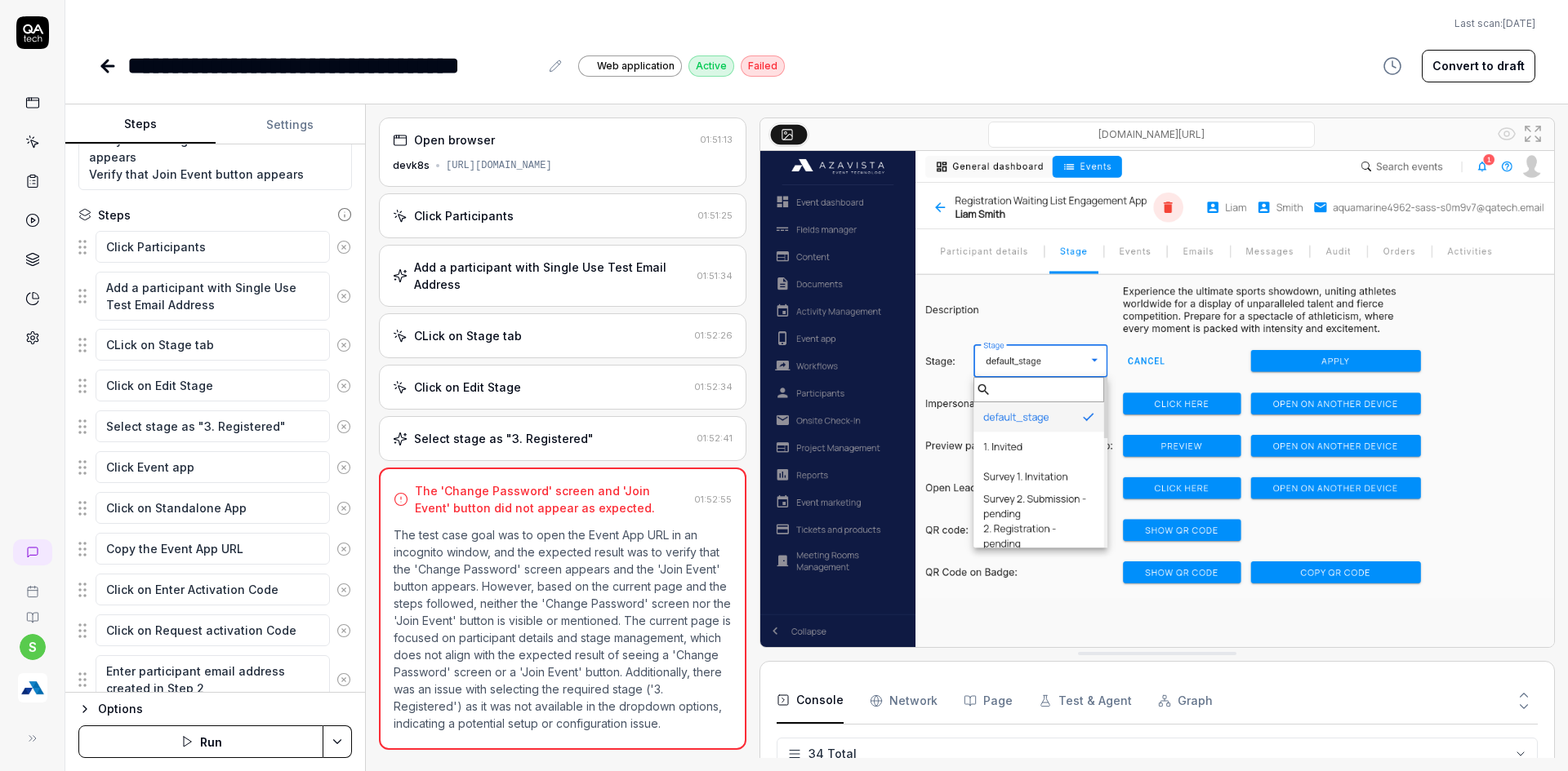
scroll to position [1437, 0]
click at [533, 448] on div "Select stage as "3. Registered" 01:52:41" at bounding box center [562, 438] width 367 height 45
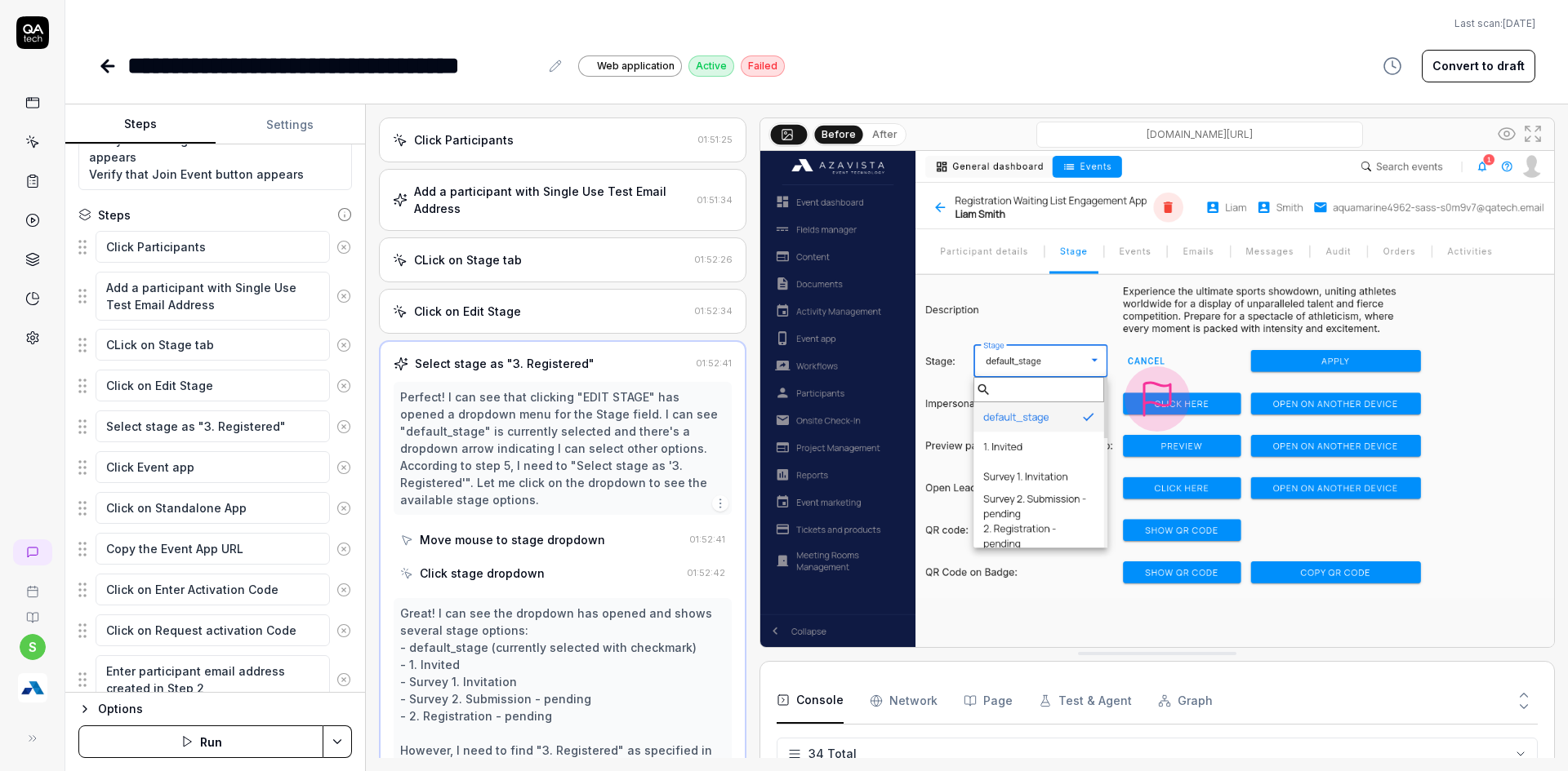
scroll to position [0, 0]
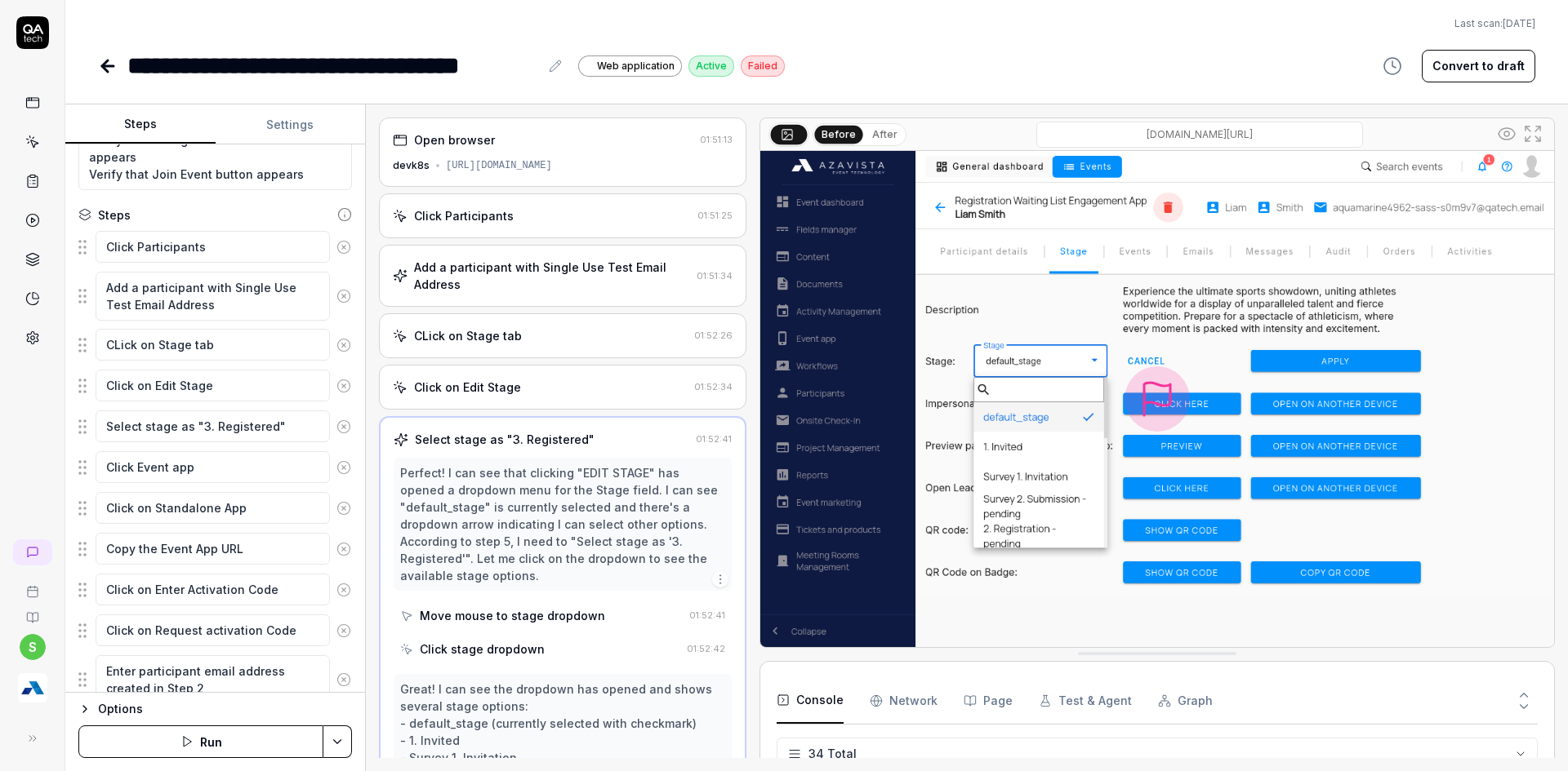
click at [564, 379] on div "Click on Edit Stage 01:52:34" at bounding box center [562, 387] width 367 height 45
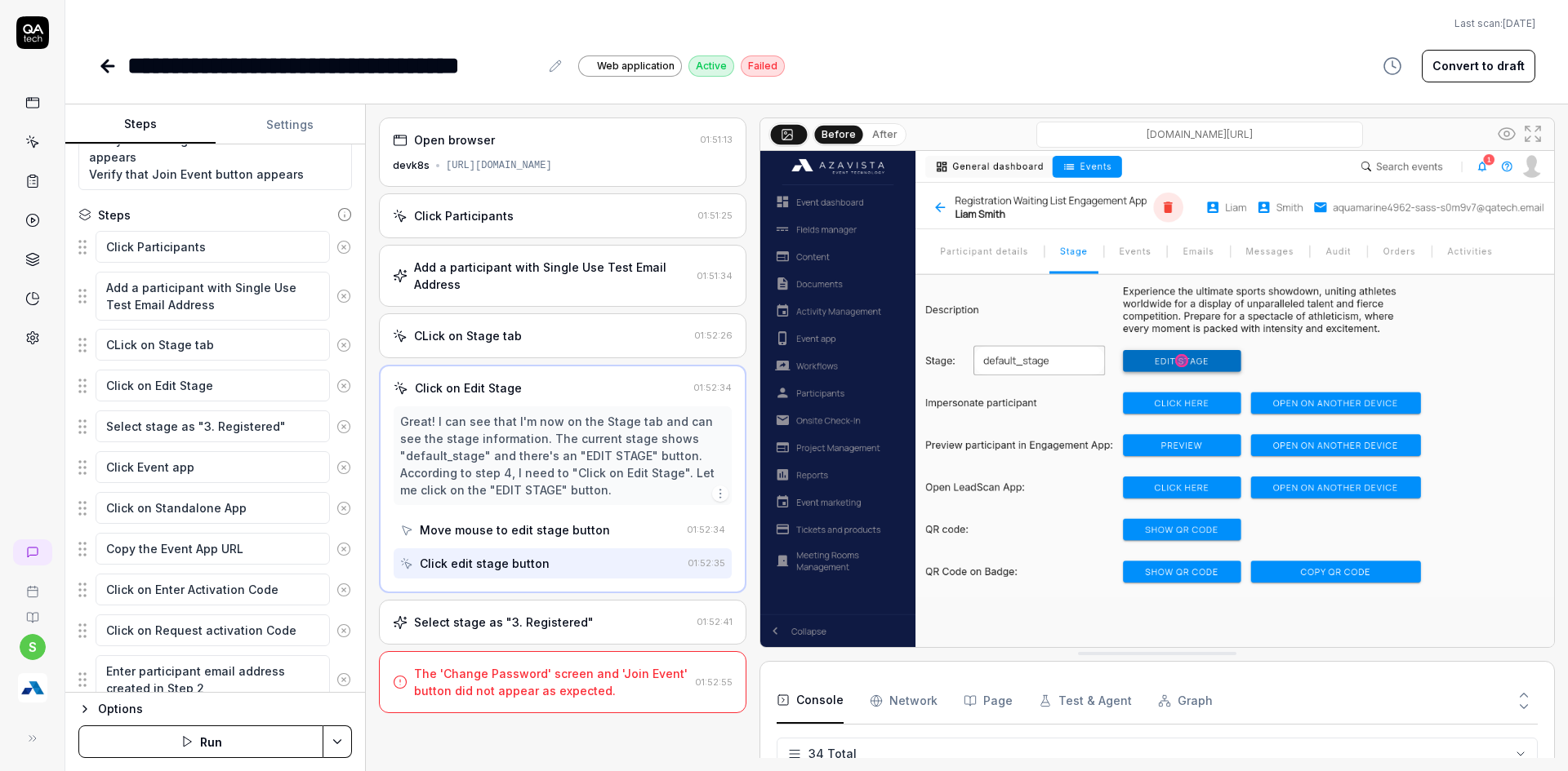
click at [525, 627] on div "Select stage as "3. Registered"" at bounding box center [503, 622] width 180 height 17
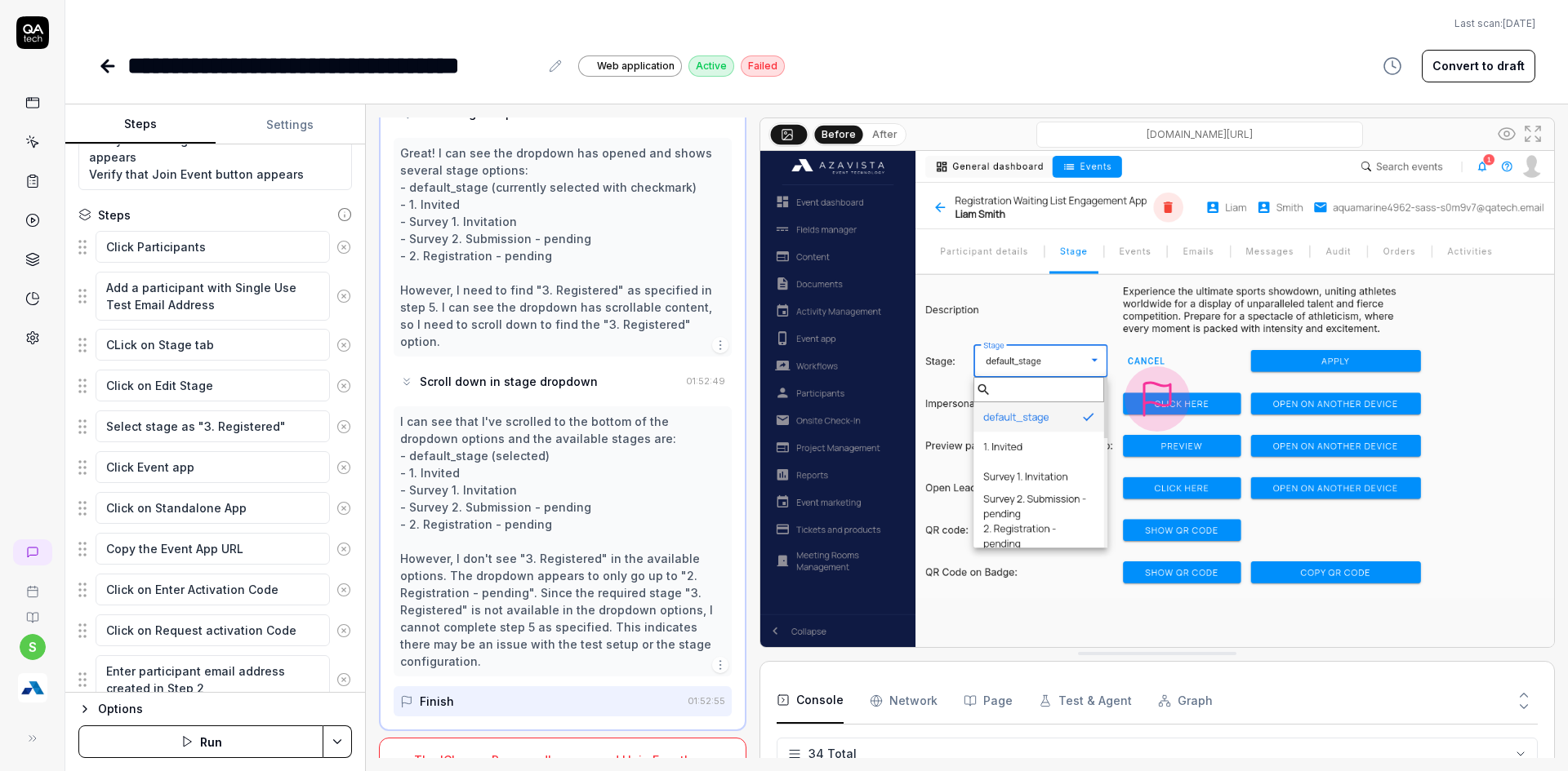
scroll to position [561, 0]
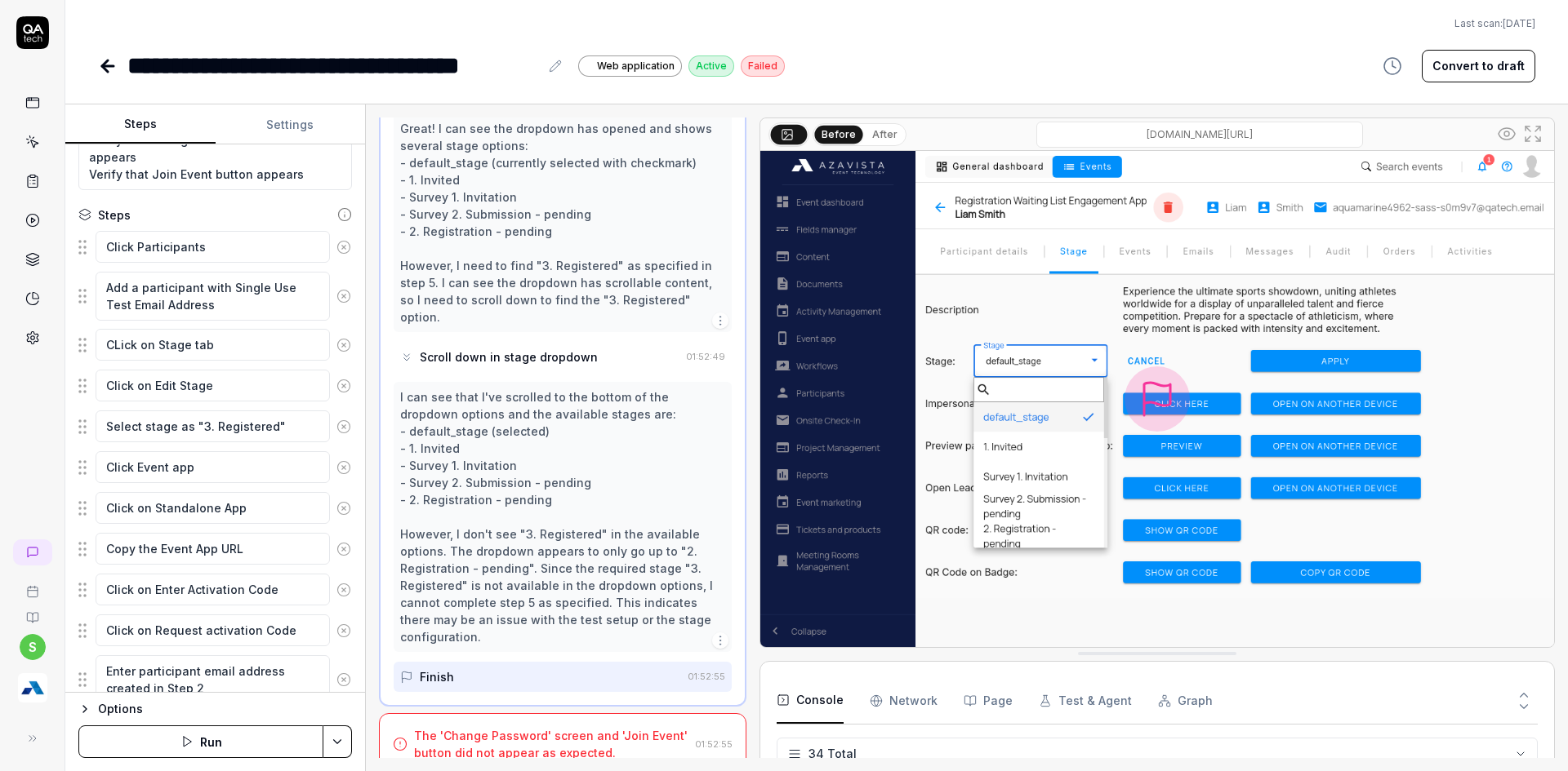
type textarea "*"
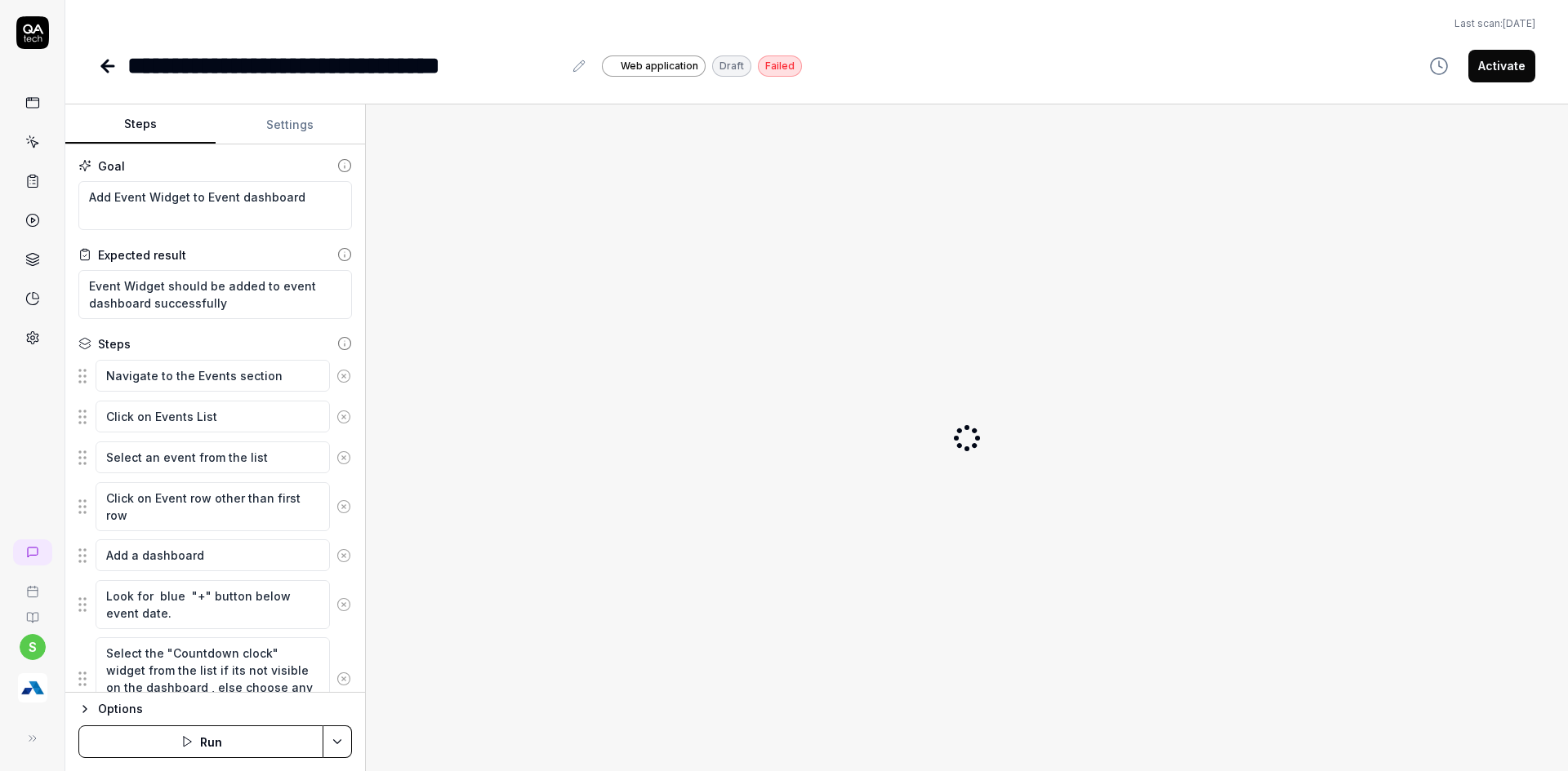
click at [43, 147] on link at bounding box center [32, 142] width 29 height 29
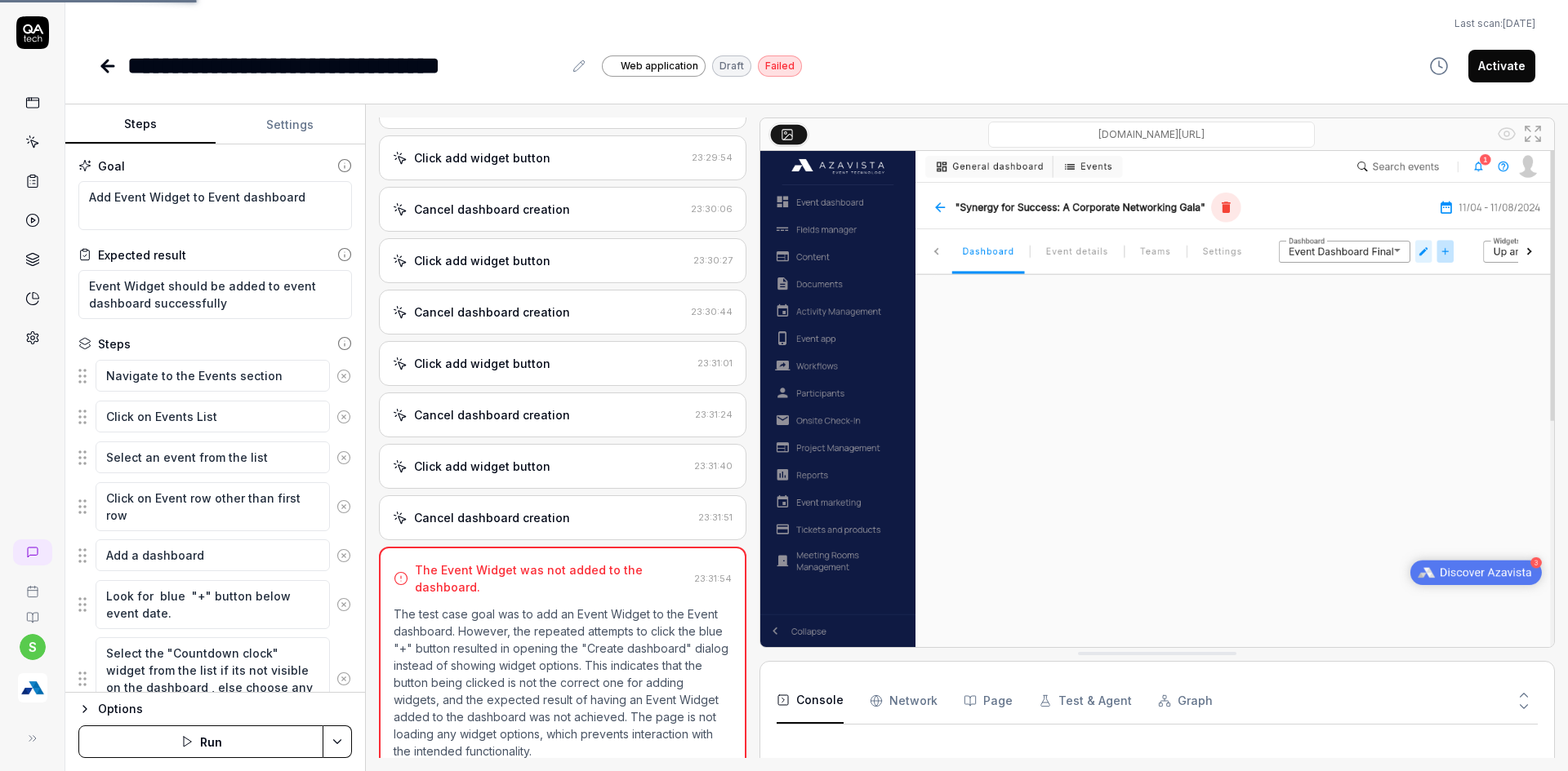
scroll to position [1956, 0]
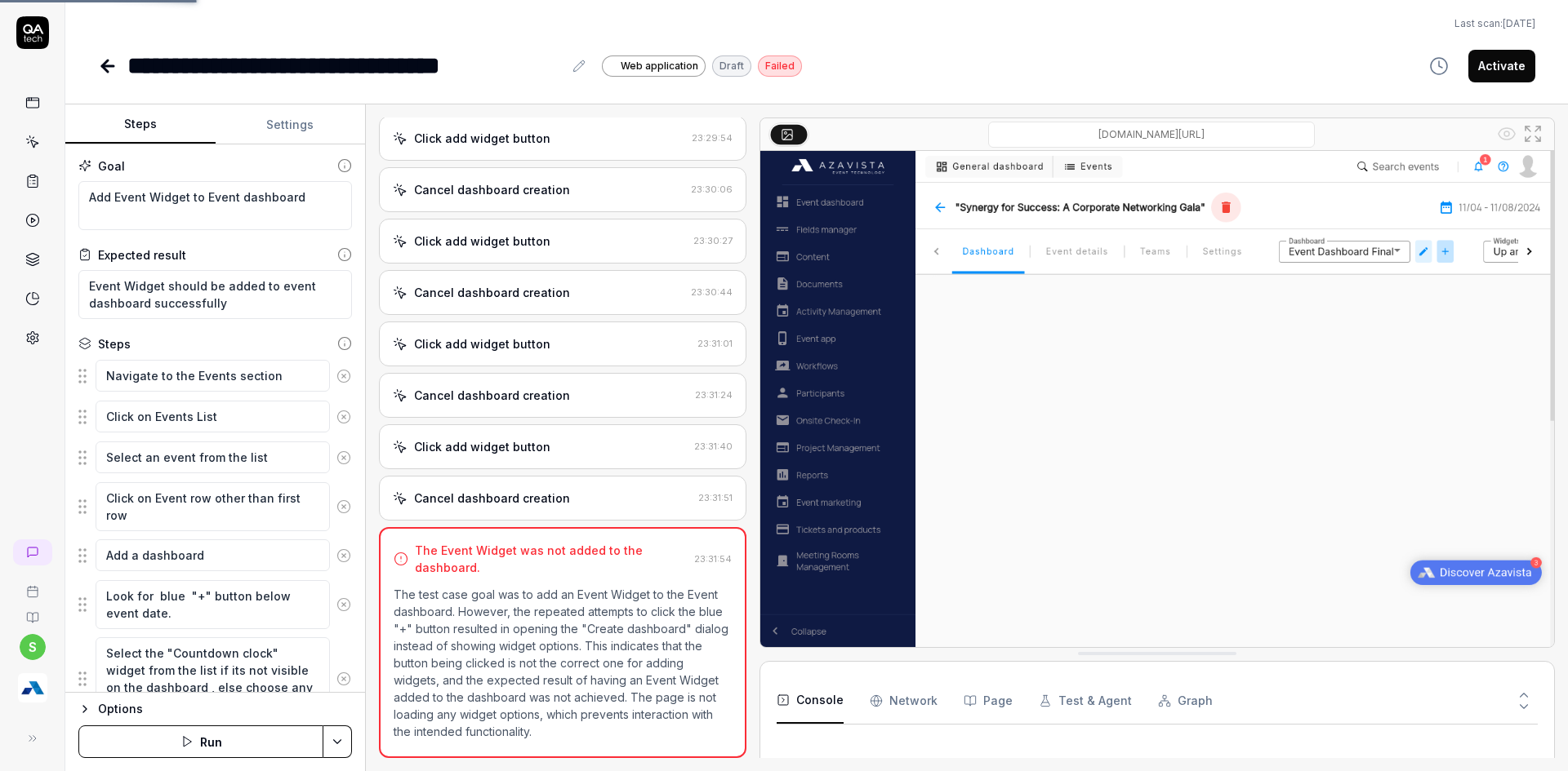
type textarea "*"
click at [93, 71] on div "**********" at bounding box center [816, 42] width 1502 height 84
click at [111, 71] on icon at bounding box center [108, 66] width 20 height 20
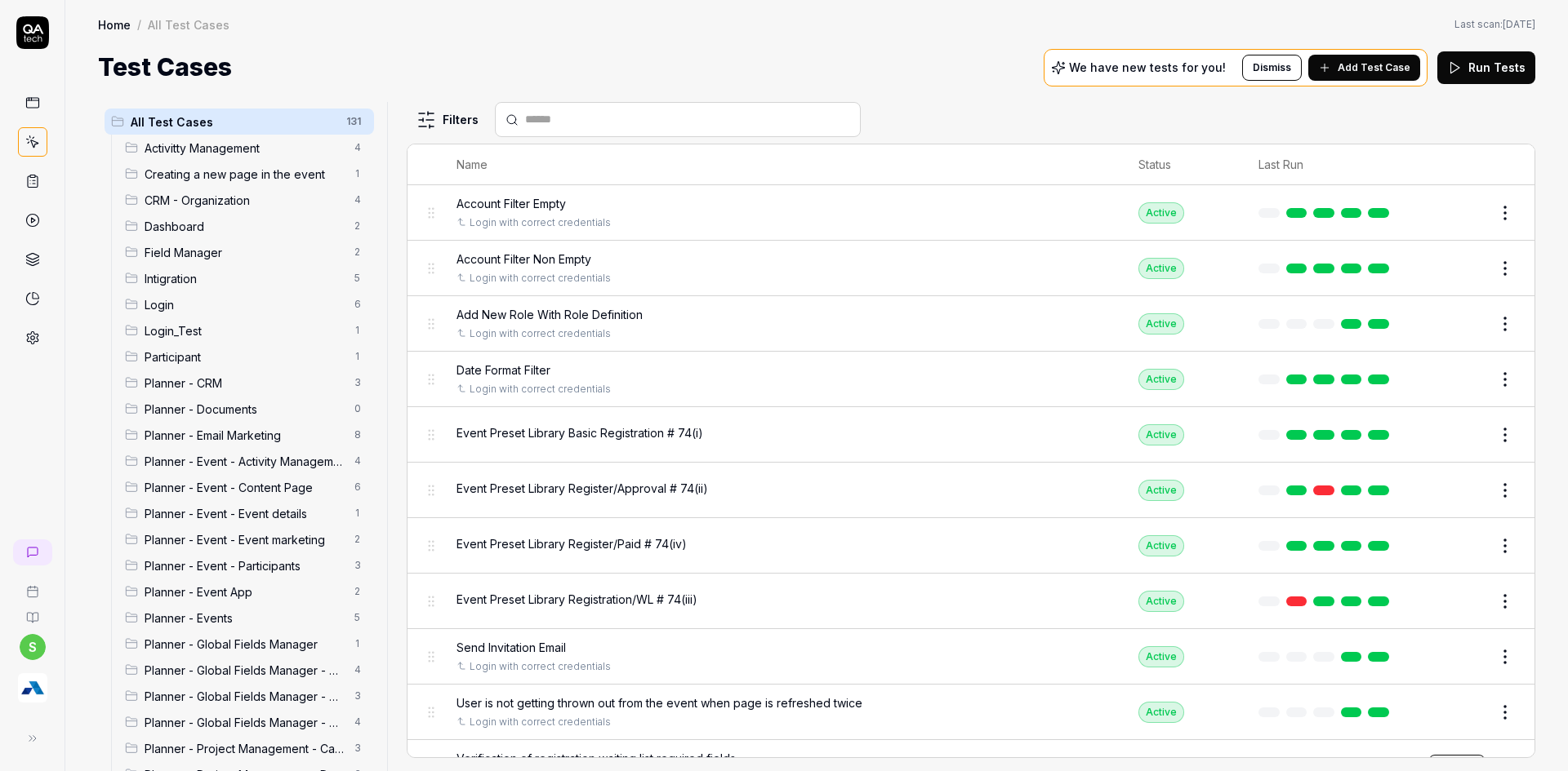
click at [30, 688] on img "button" at bounding box center [32, 688] width 29 height 29
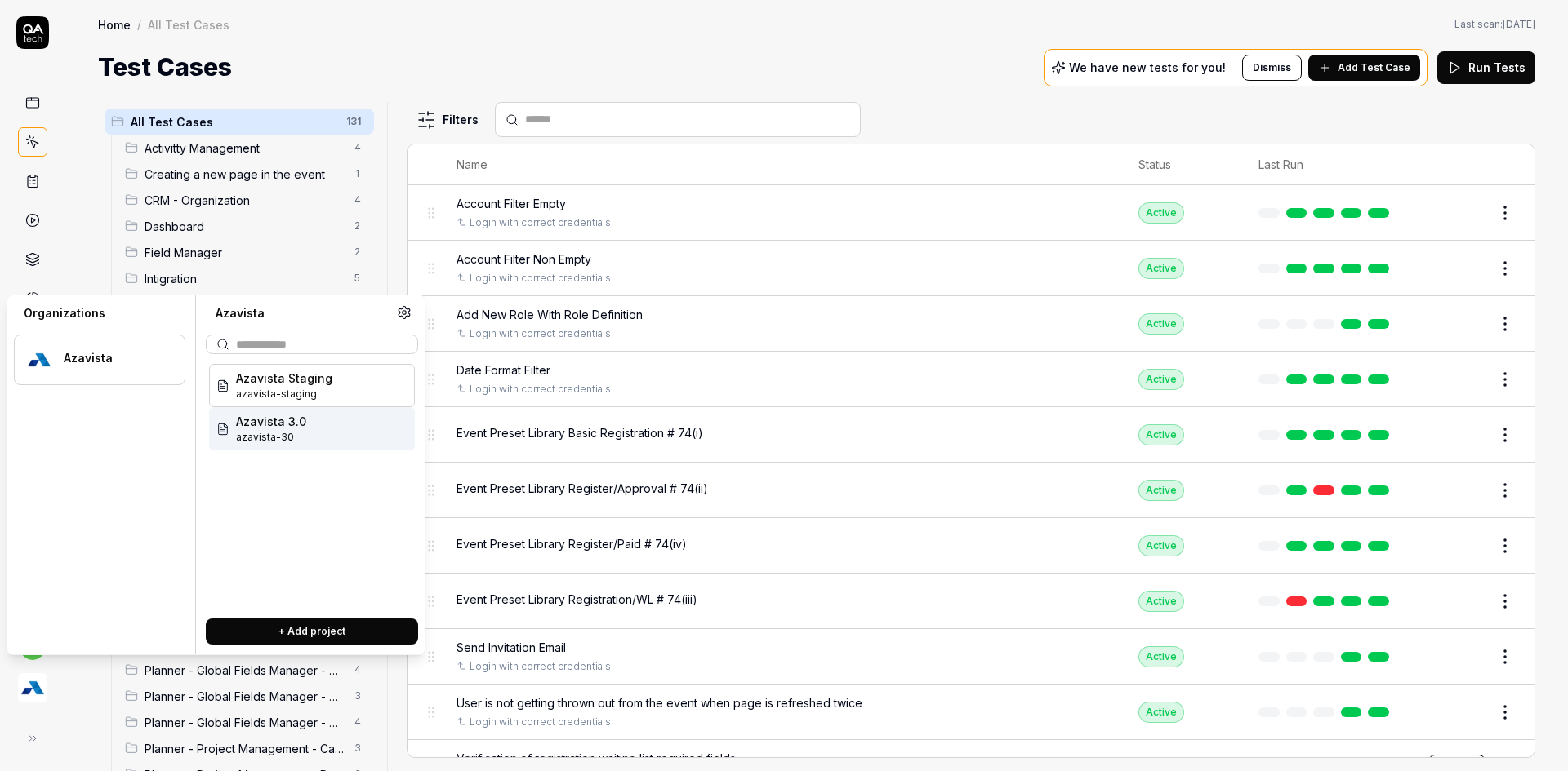
click at [275, 429] on span "Azavista 3.0" at bounding box center [271, 421] width 71 height 17
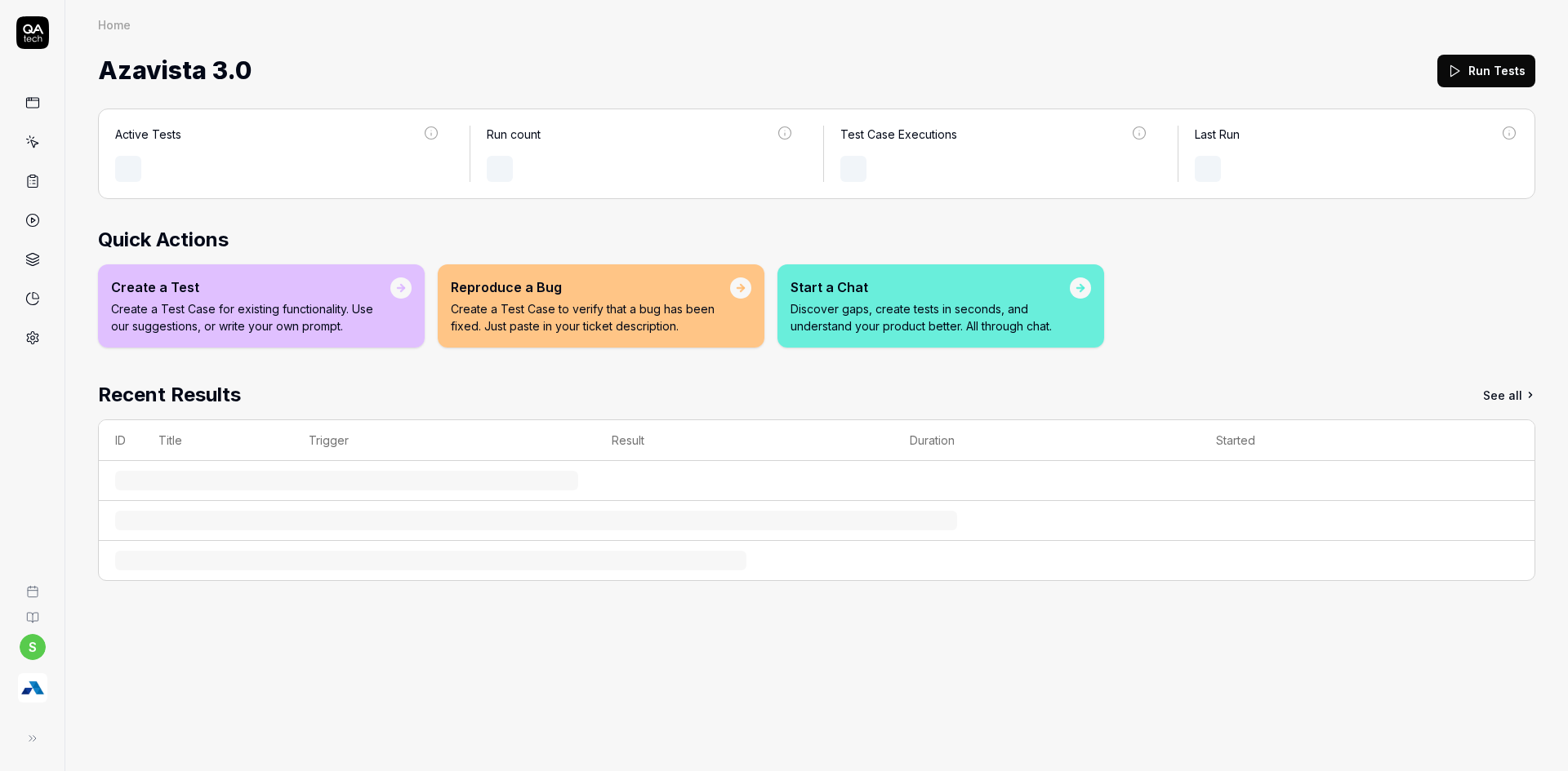
click at [633, 19] on div "Home" at bounding box center [816, 25] width 1437 height 17
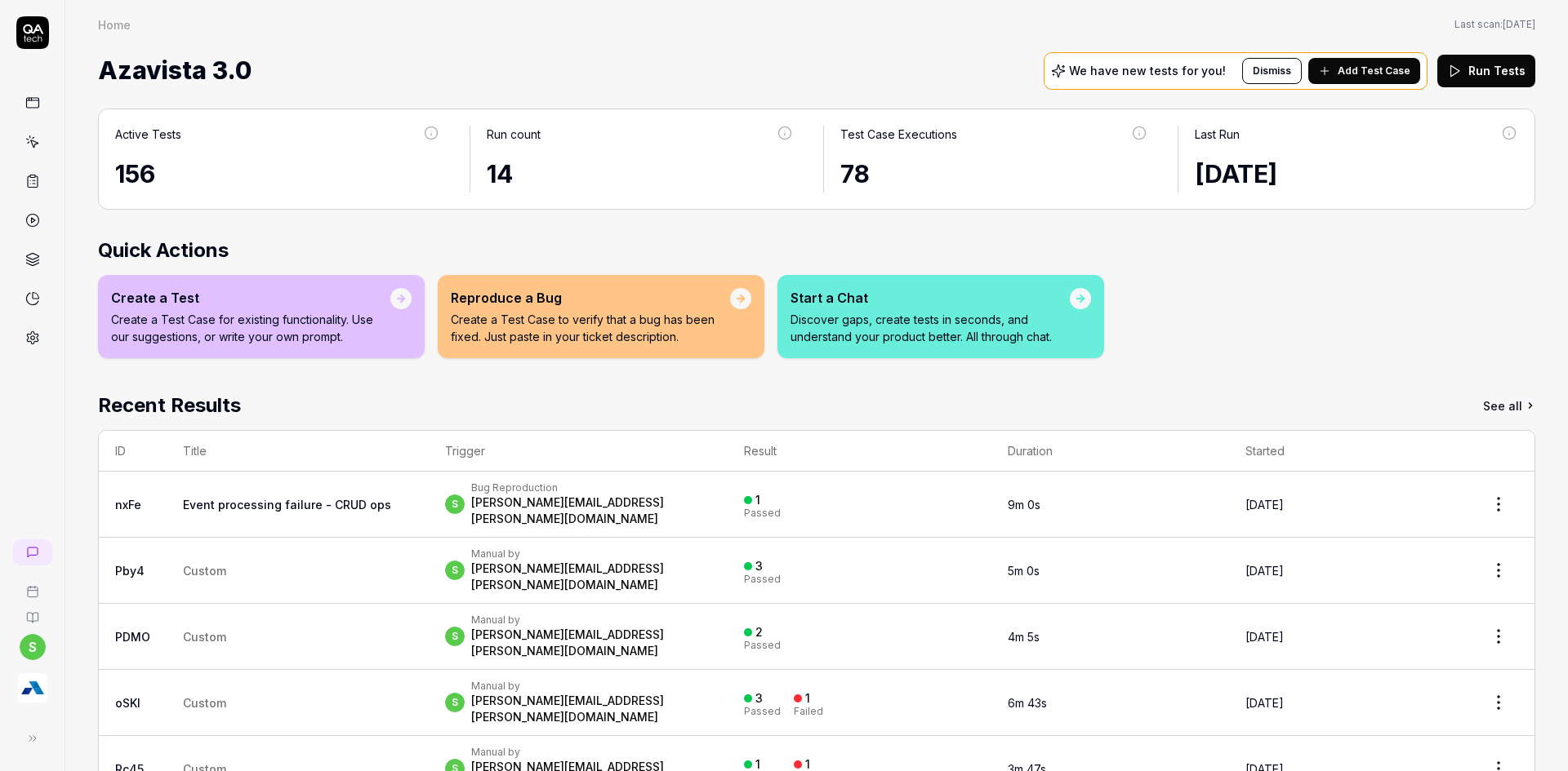
click at [37, 143] on icon at bounding box center [32, 141] width 15 height 15
